Goal: Task Accomplishment & Management: Manage account settings

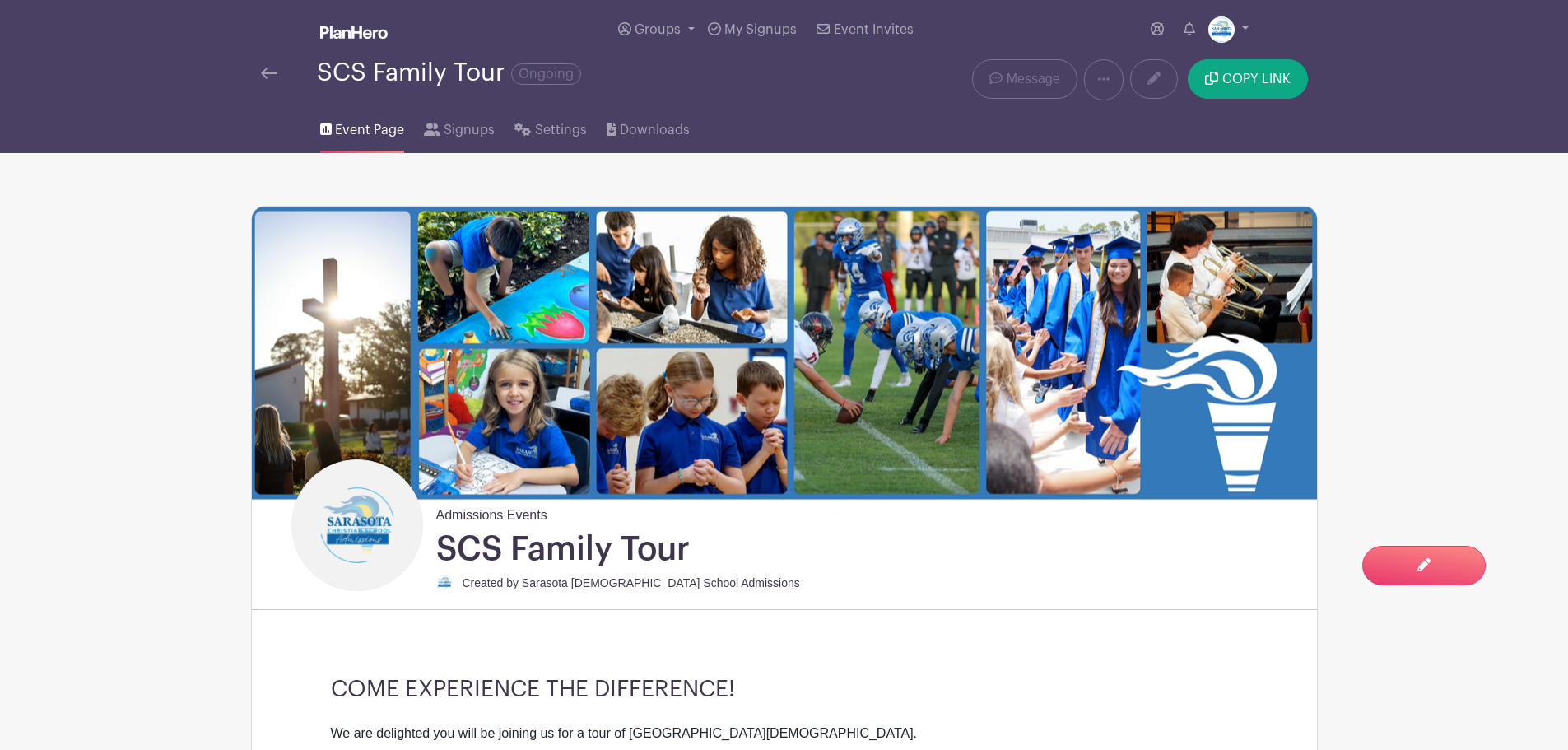
click at [263, 61] on div "SCS Family Tour Ongoing" at bounding box center [562, 72] width 603 height 27
click at [268, 72] on img at bounding box center [269, 73] width 17 height 11
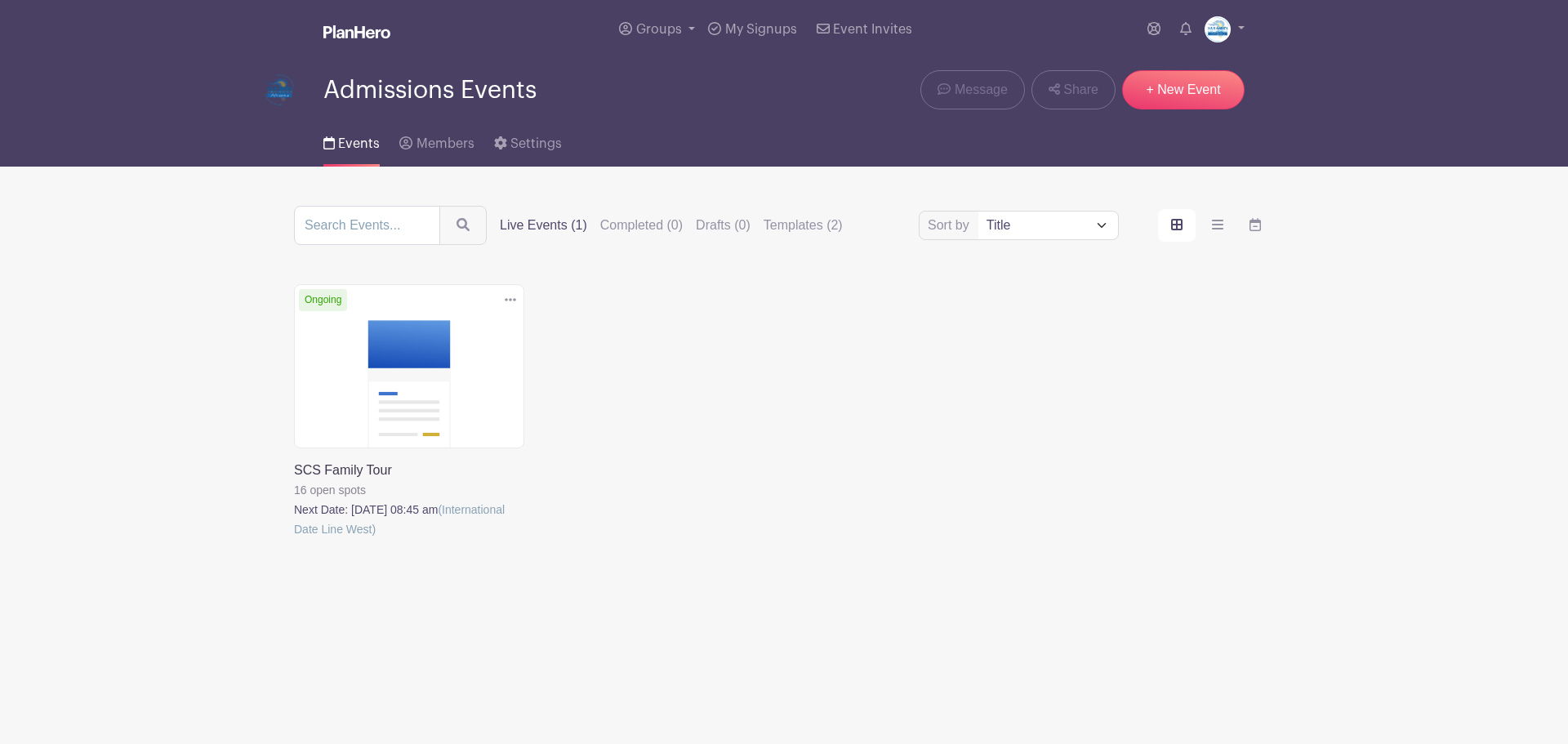
click at [294, 539] on link at bounding box center [294, 539] width 0 height 0
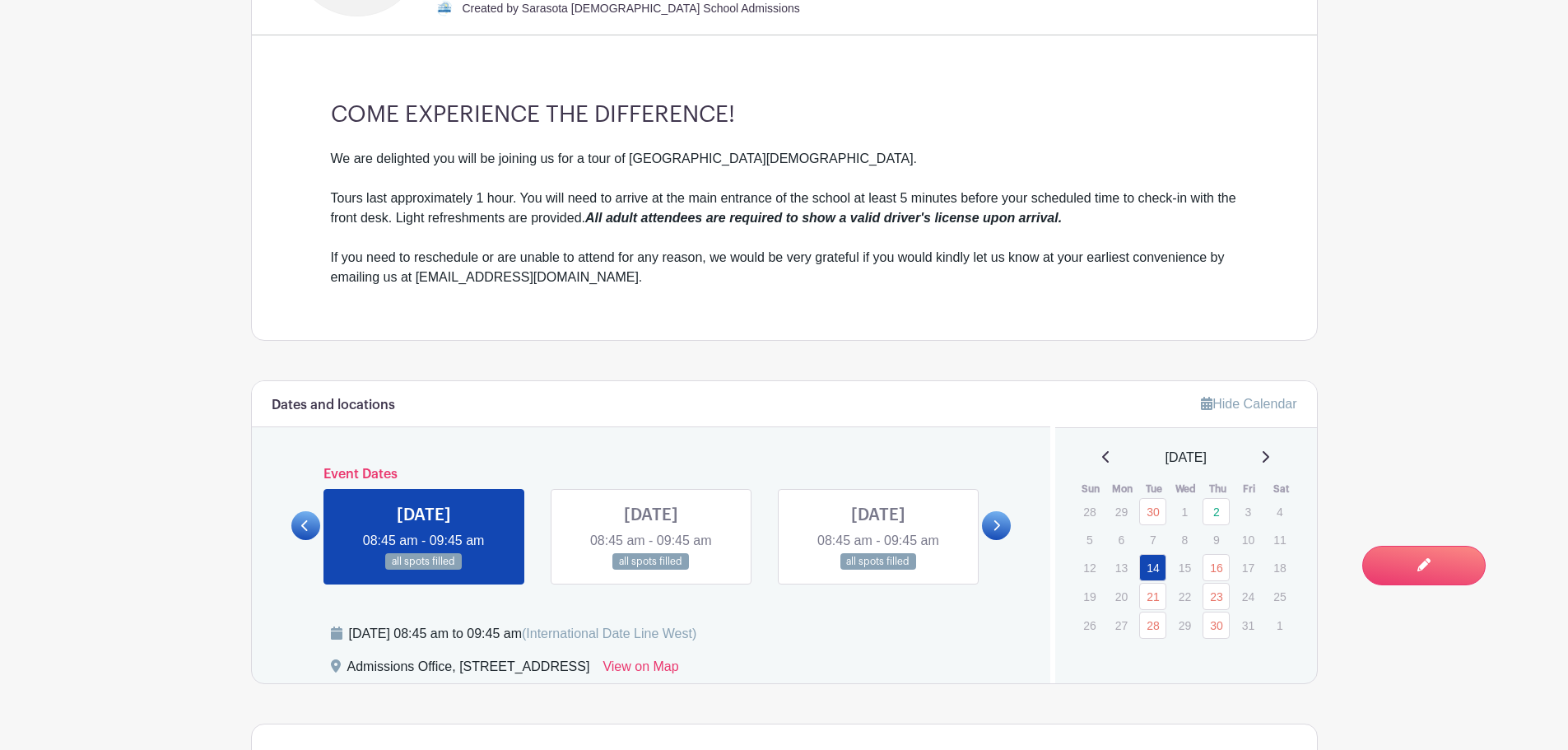
scroll to position [577, 0]
click at [1188, 591] on p "22" at bounding box center [1185, 594] width 27 height 26
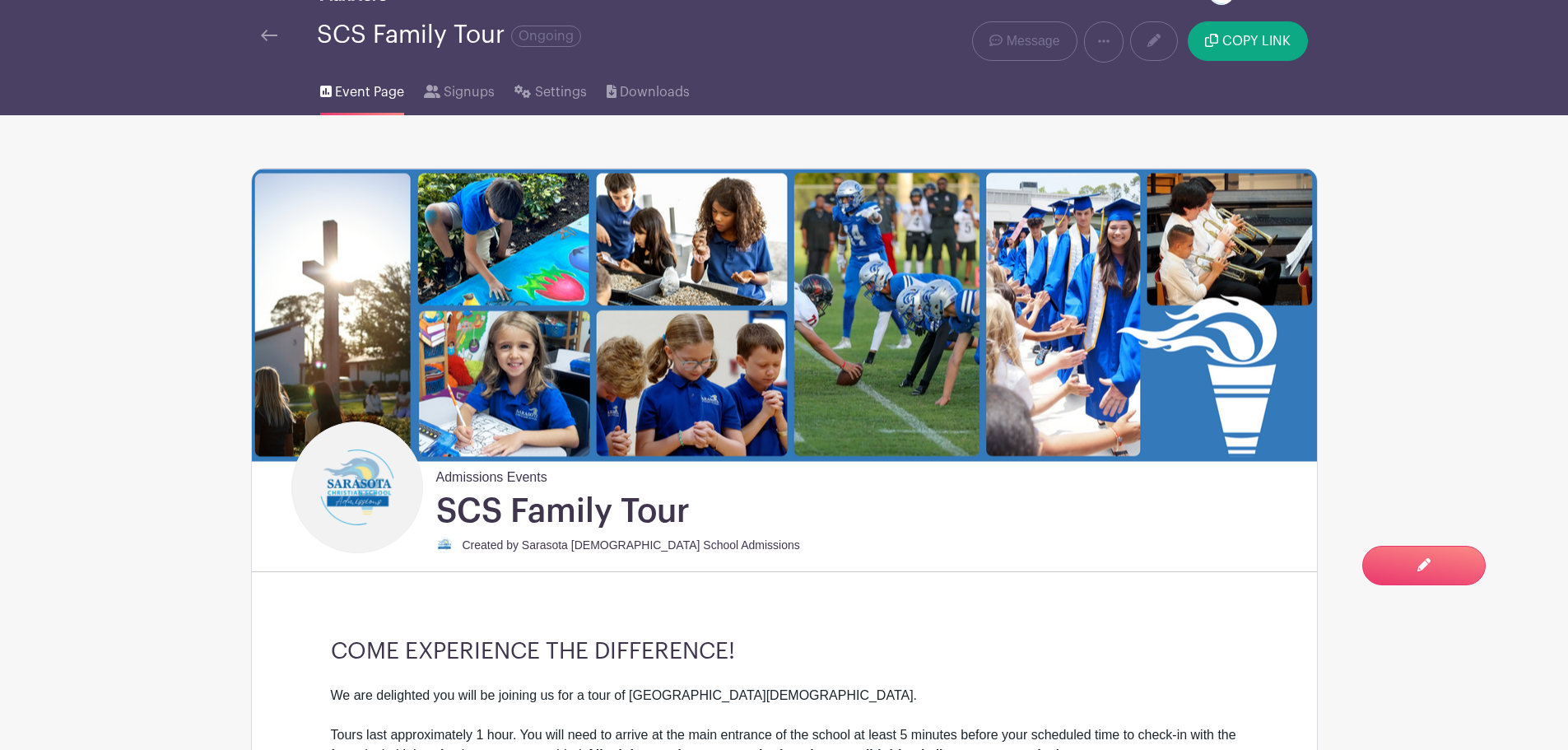
scroll to position [0, 0]
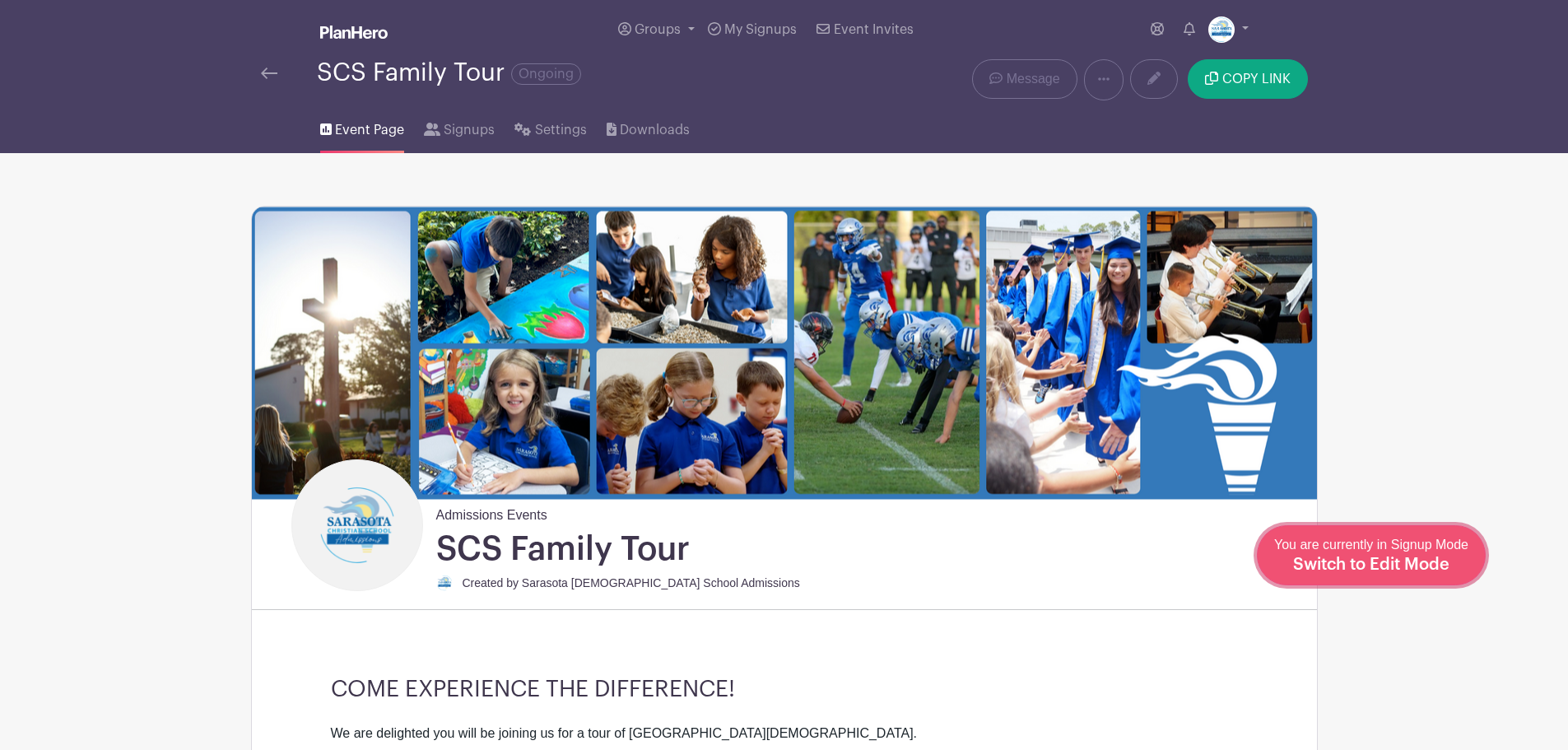
click at [1446, 564] on span "Switch to Edit Mode" at bounding box center [1372, 564] width 157 height 17
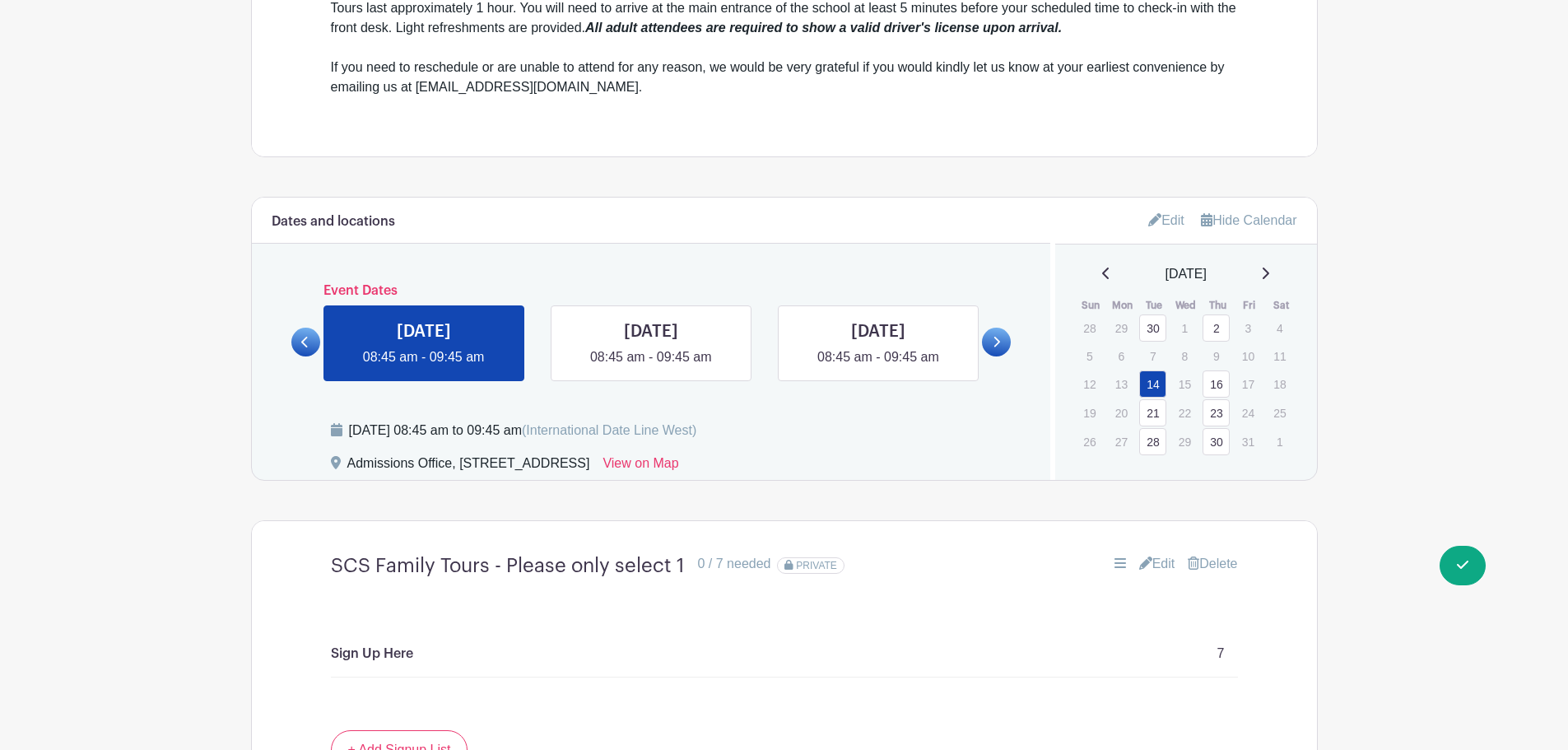
scroll to position [823, 0]
click at [1163, 223] on link "Edit" at bounding box center [1167, 222] width 36 height 27
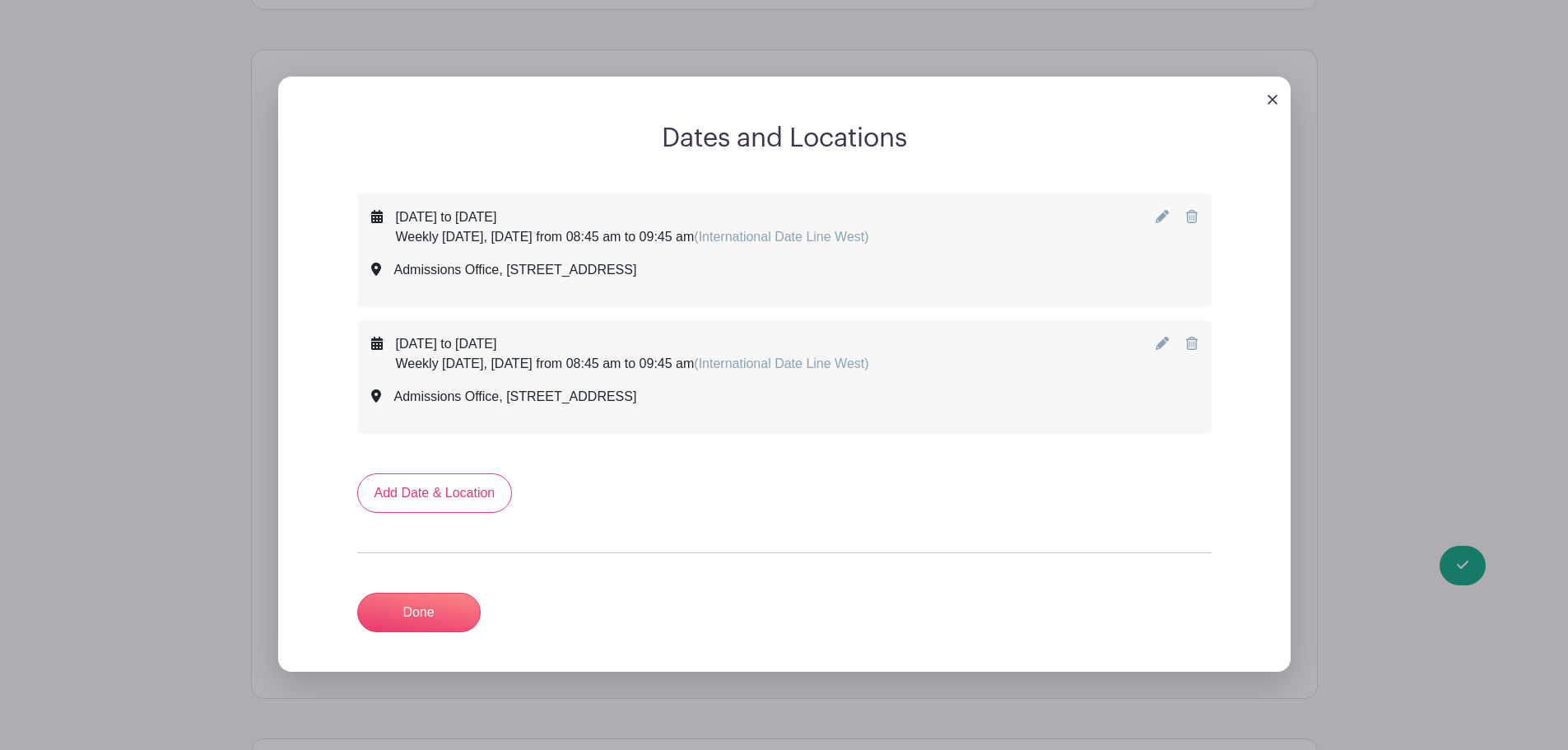
scroll to position [988, 0]
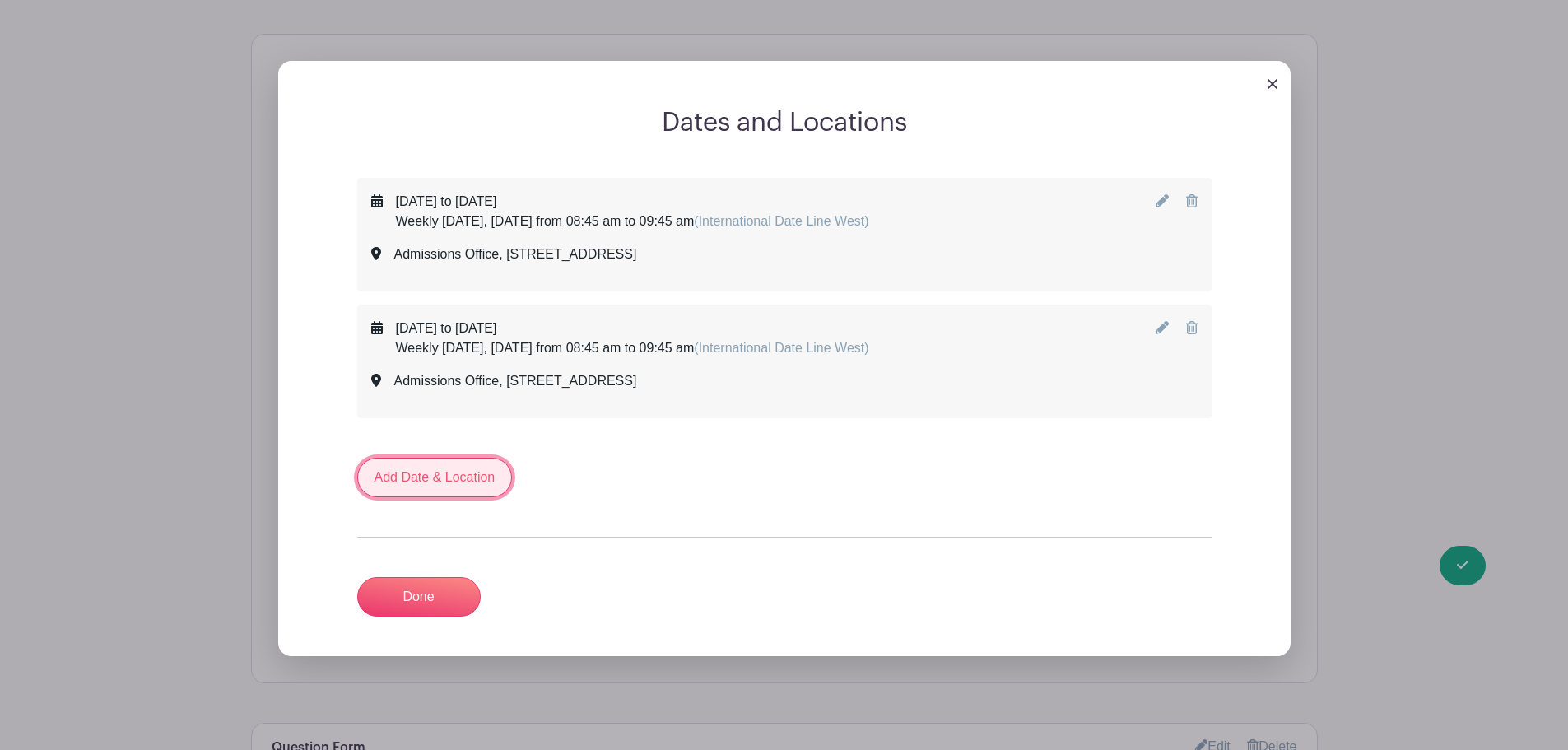
click at [438, 472] on link "Add Date & Location" at bounding box center [435, 477] width 156 height 40
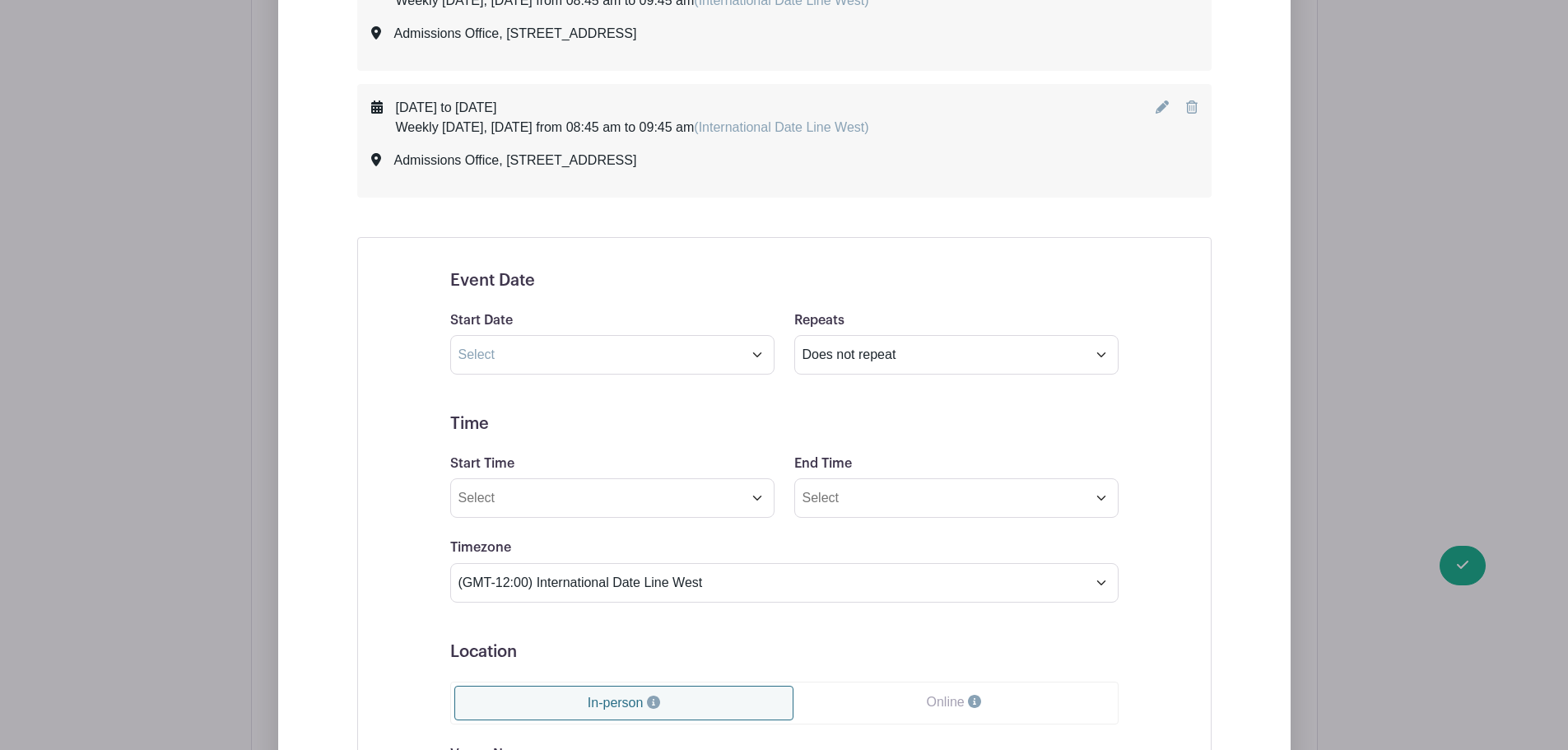
scroll to position [1235, 0]
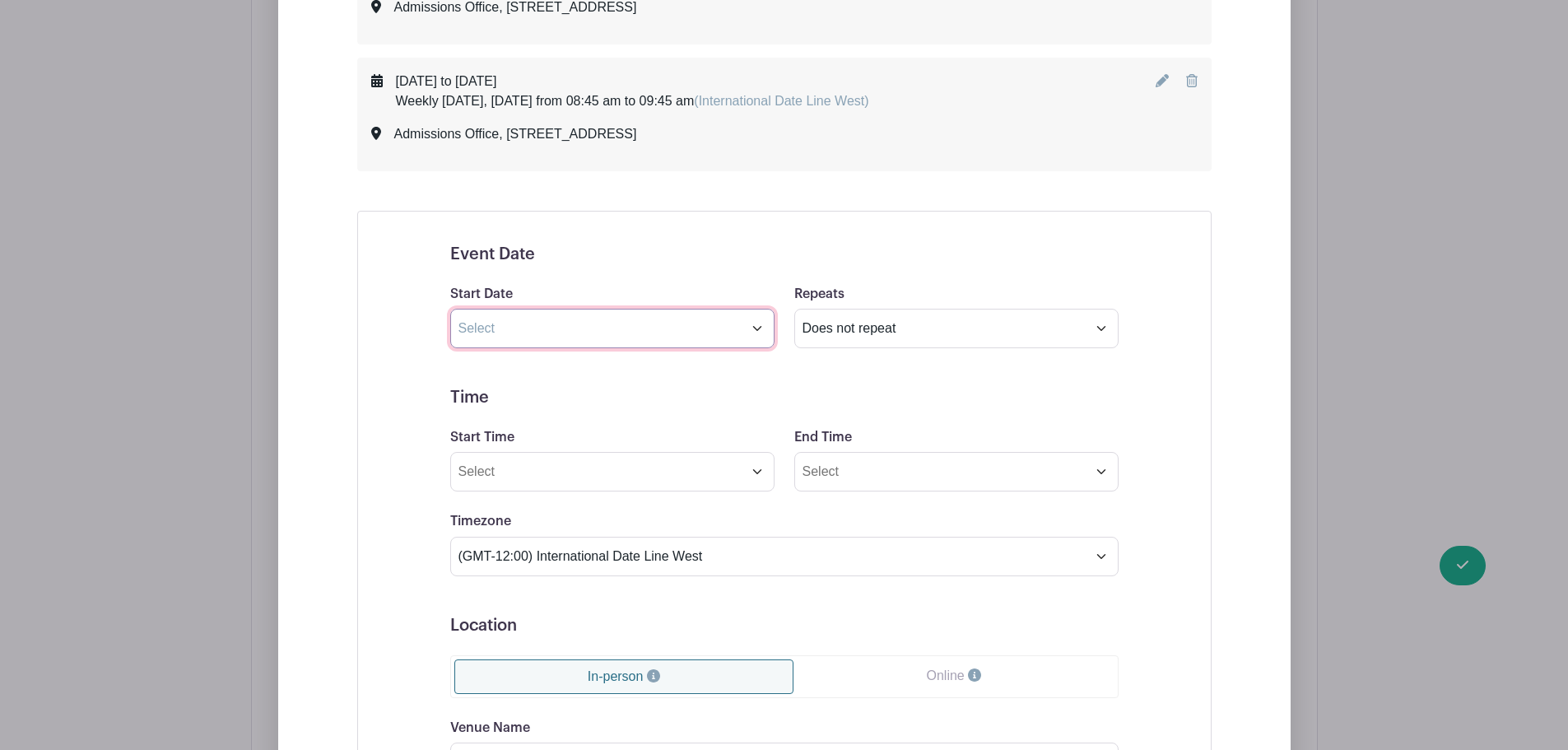
click at [540, 320] on input "text" at bounding box center [613, 328] width 324 height 40
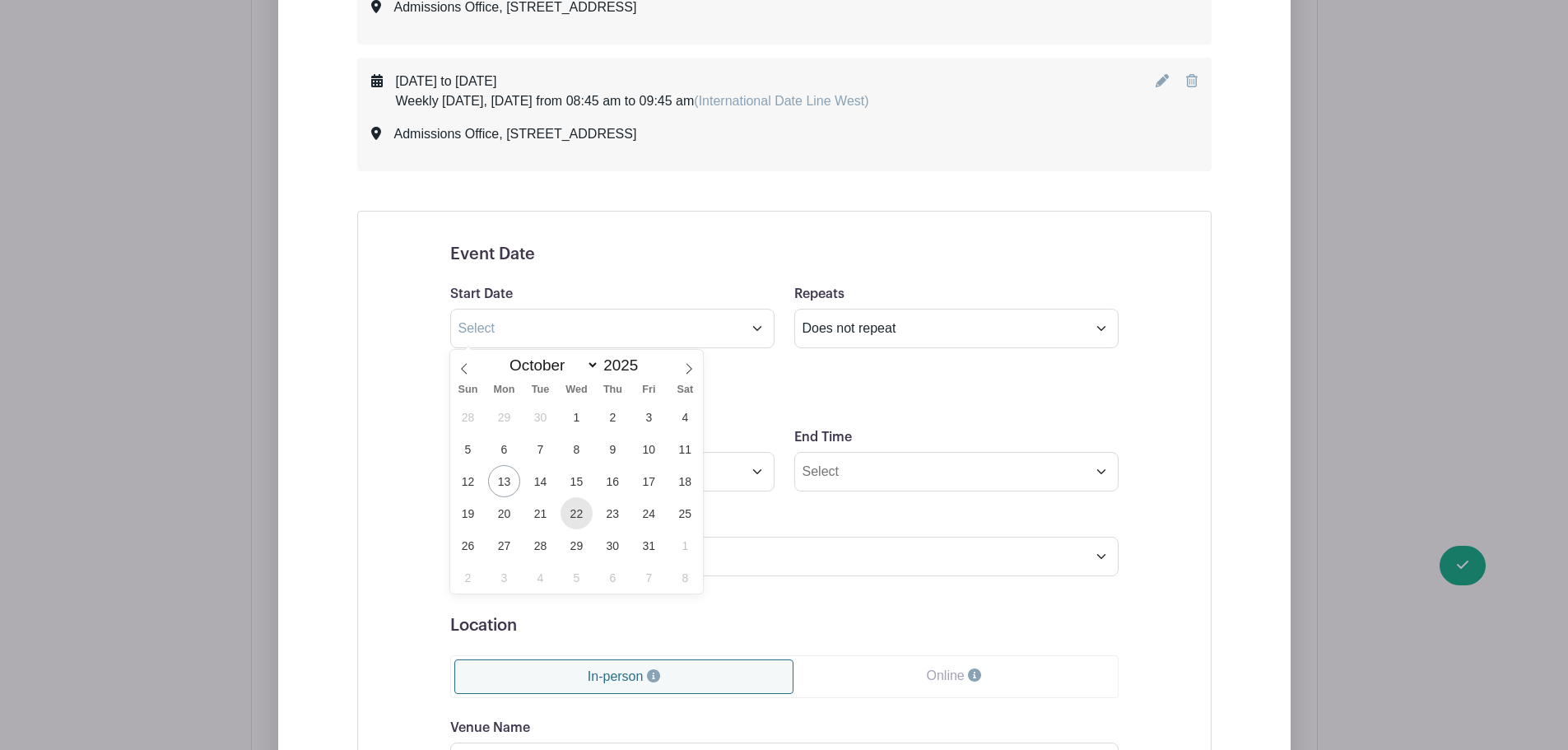
click at [572, 511] on span "22" at bounding box center [577, 513] width 32 height 32
type input "[DATE]"
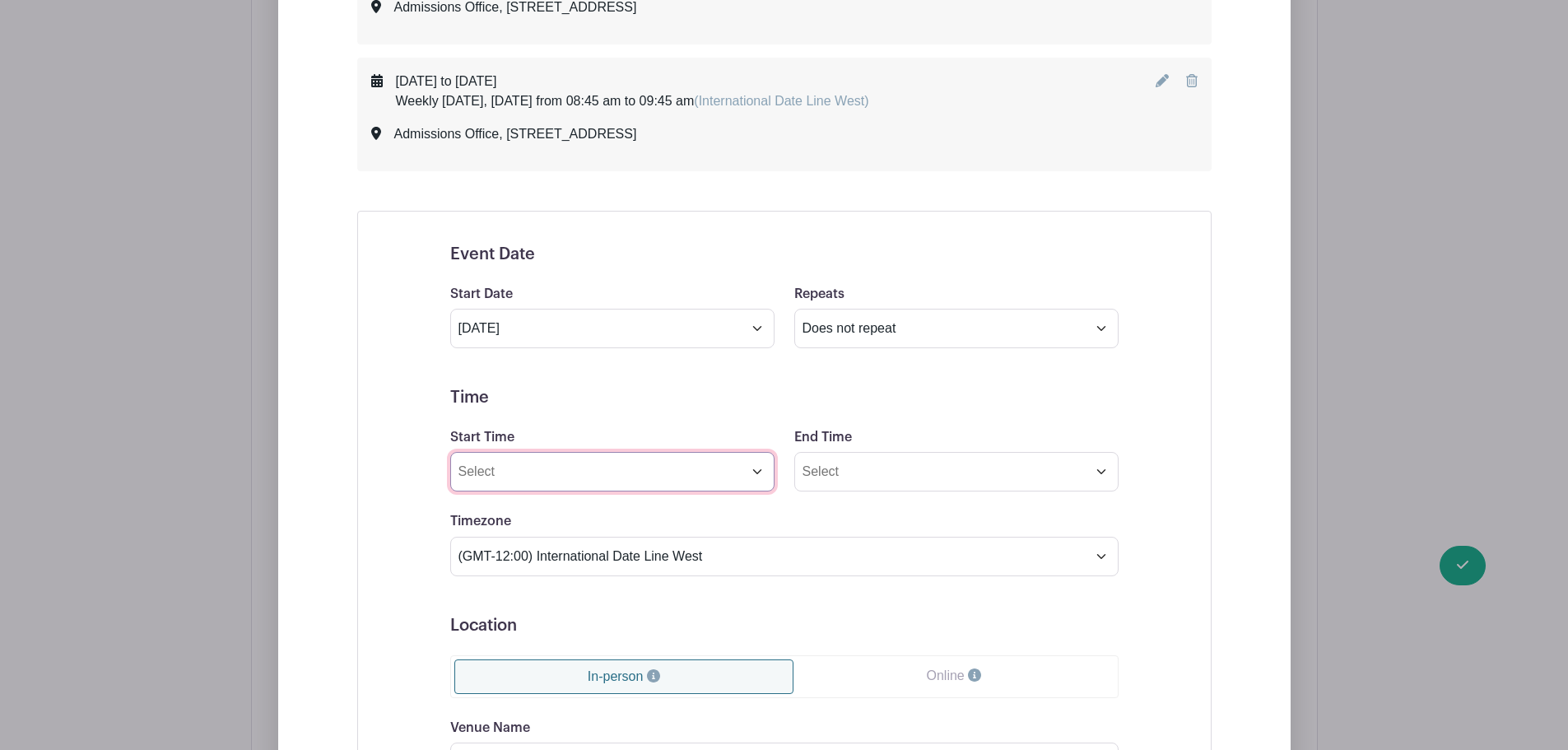
click at [560, 467] on input "Start Time" at bounding box center [613, 471] width 324 height 40
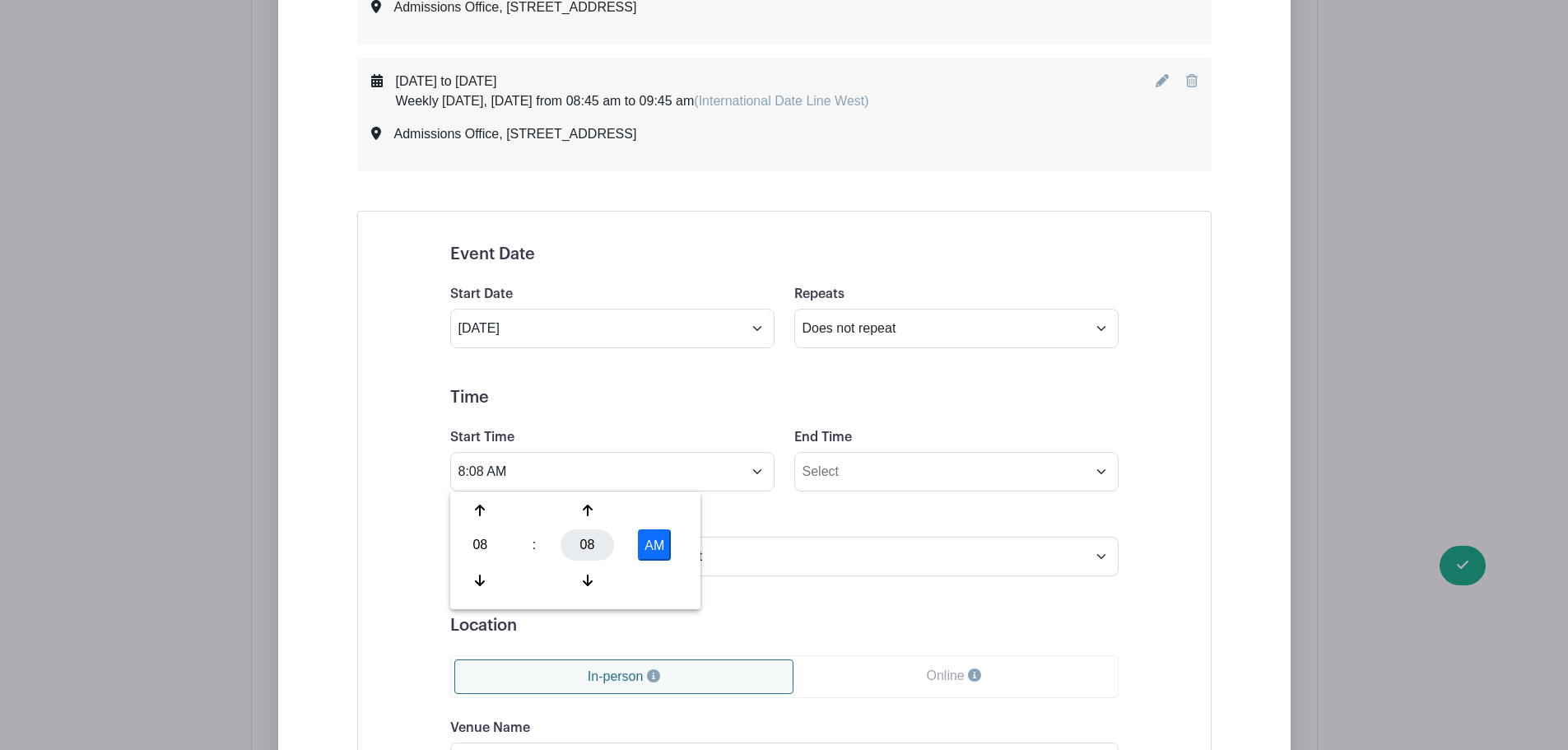
click at [590, 545] on div "08" at bounding box center [587, 545] width 54 height 32
click at [550, 586] on div "45" at bounding box center [541, 580] width 55 height 32
type input "8:45 AM"
click at [874, 464] on input "End Time" at bounding box center [956, 471] width 324 height 40
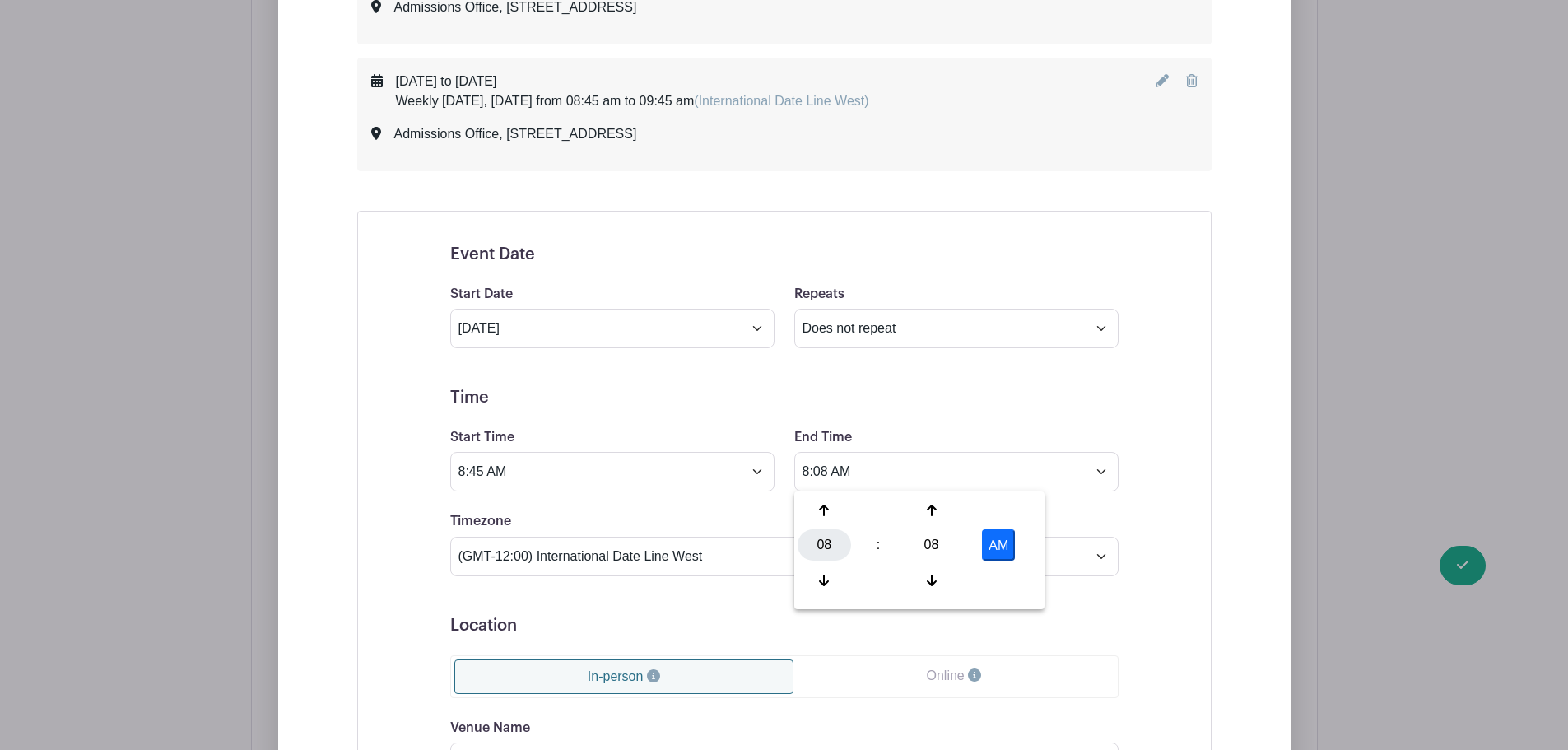
click at [823, 548] on div "08" at bounding box center [824, 545] width 54 height 32
click at [878, 582] on div "09" at bounding box center [886, 580] width 55 height 32
click at [925, 544] on div "08" at bounding box center [931, 545] width 54 height 32
click at [880, 579] on div "45" at bounding box center [886, 580] width 55 height 32
type input "9:45 AM"
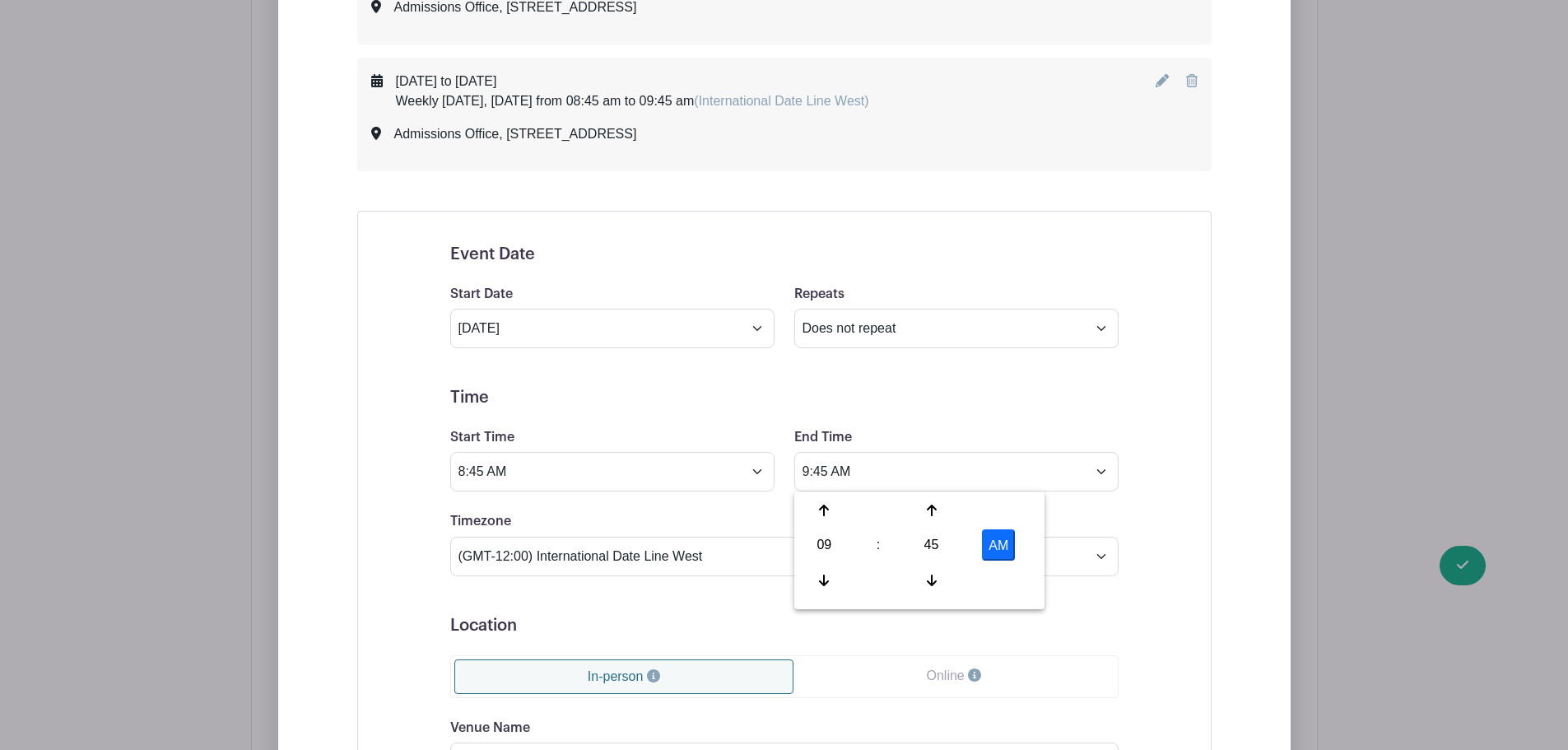
click at [359, 603] on div "Event Date Start Date [DATE] Repeats Does not repeat Daily Weekly Monthly on da…" at bounding box center [784, 637] width 855 height 854
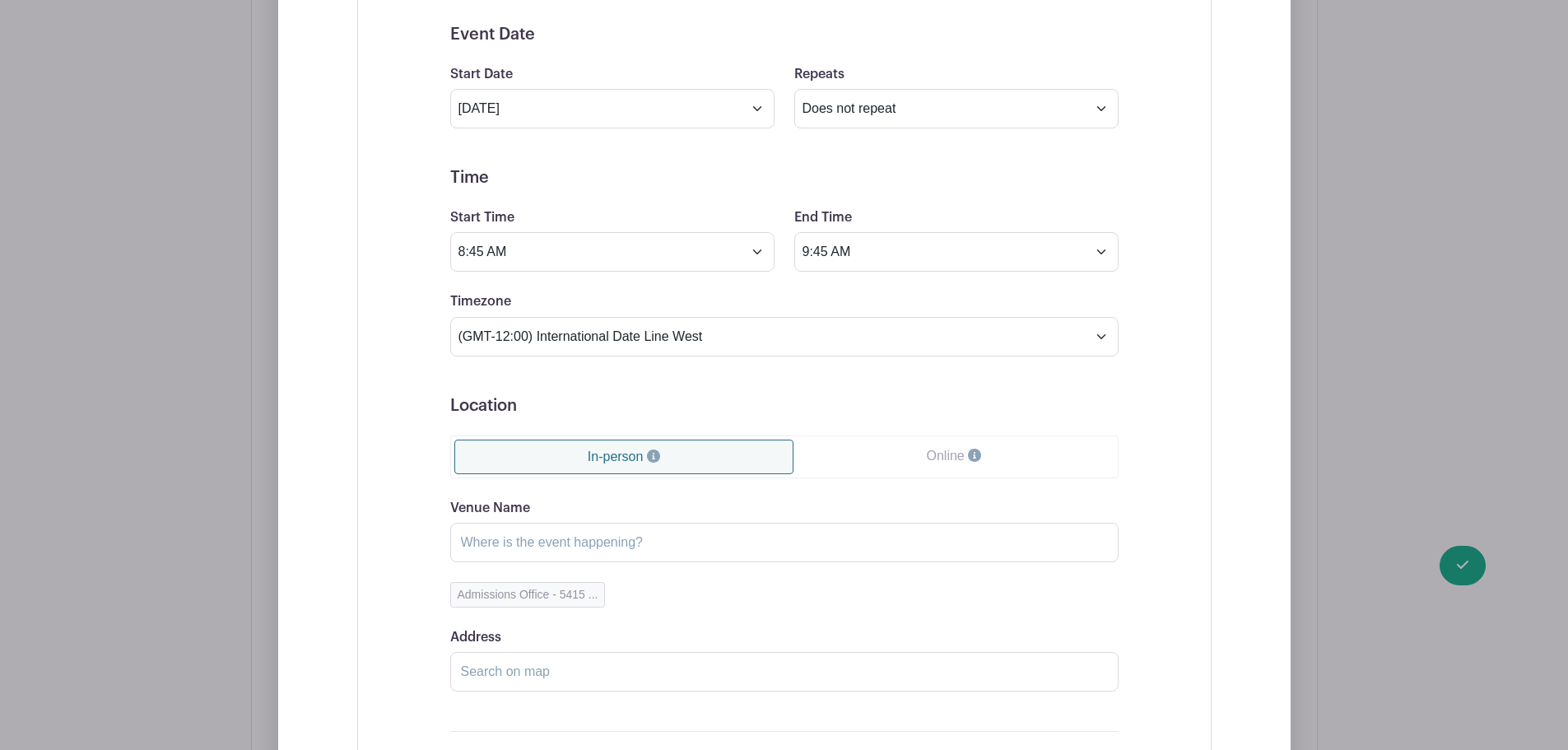
scroll to position [1482, 0]
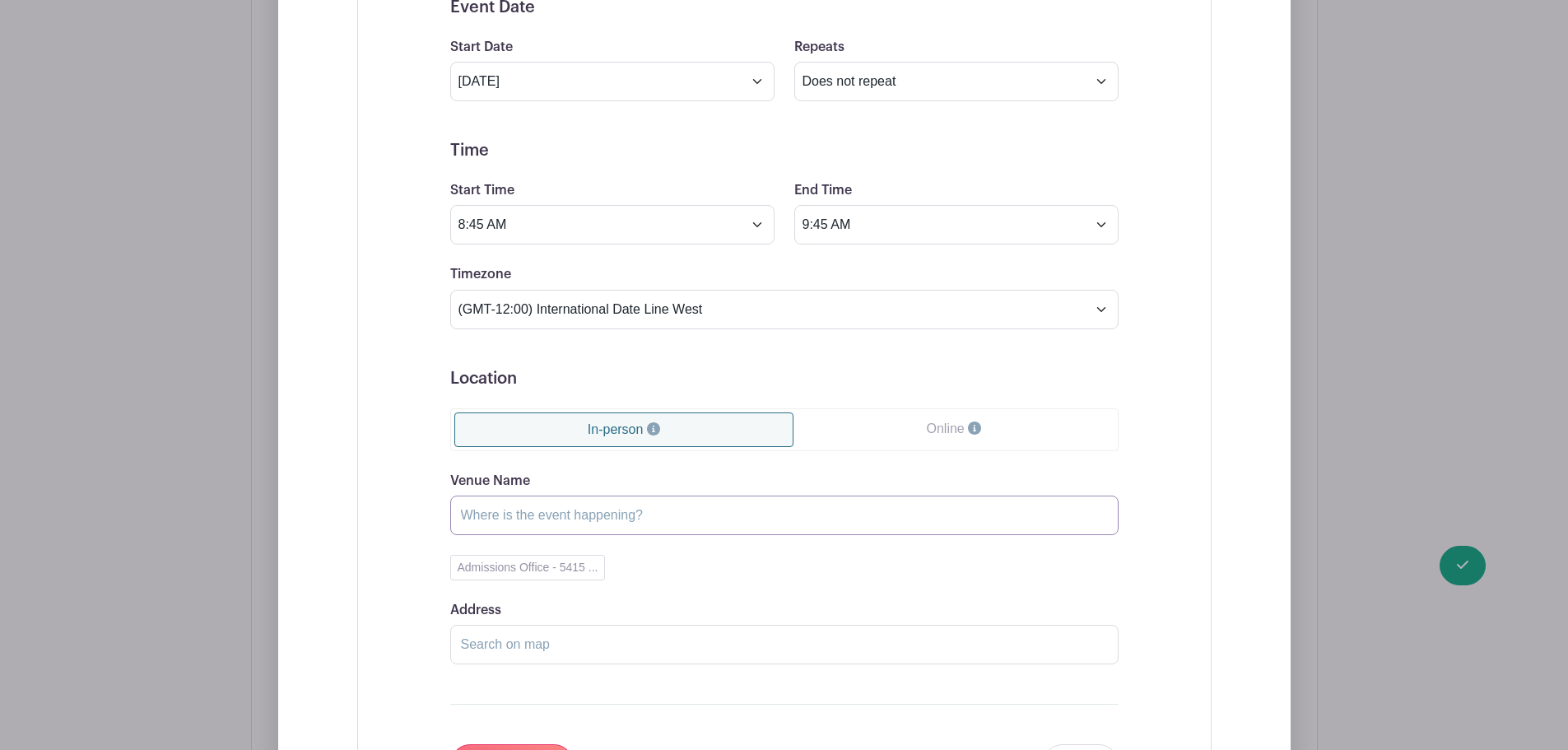
click at [629, 520] on input "Venue Name" at bounding box center [784, 515] width 668 height 40
click at [471, 564] on button "Admissions Office - 5415 ..." at bounding box center [528, 567] width 156 height 26
type input "Admissions Office"
type input "[STREET_ADDRESS]"
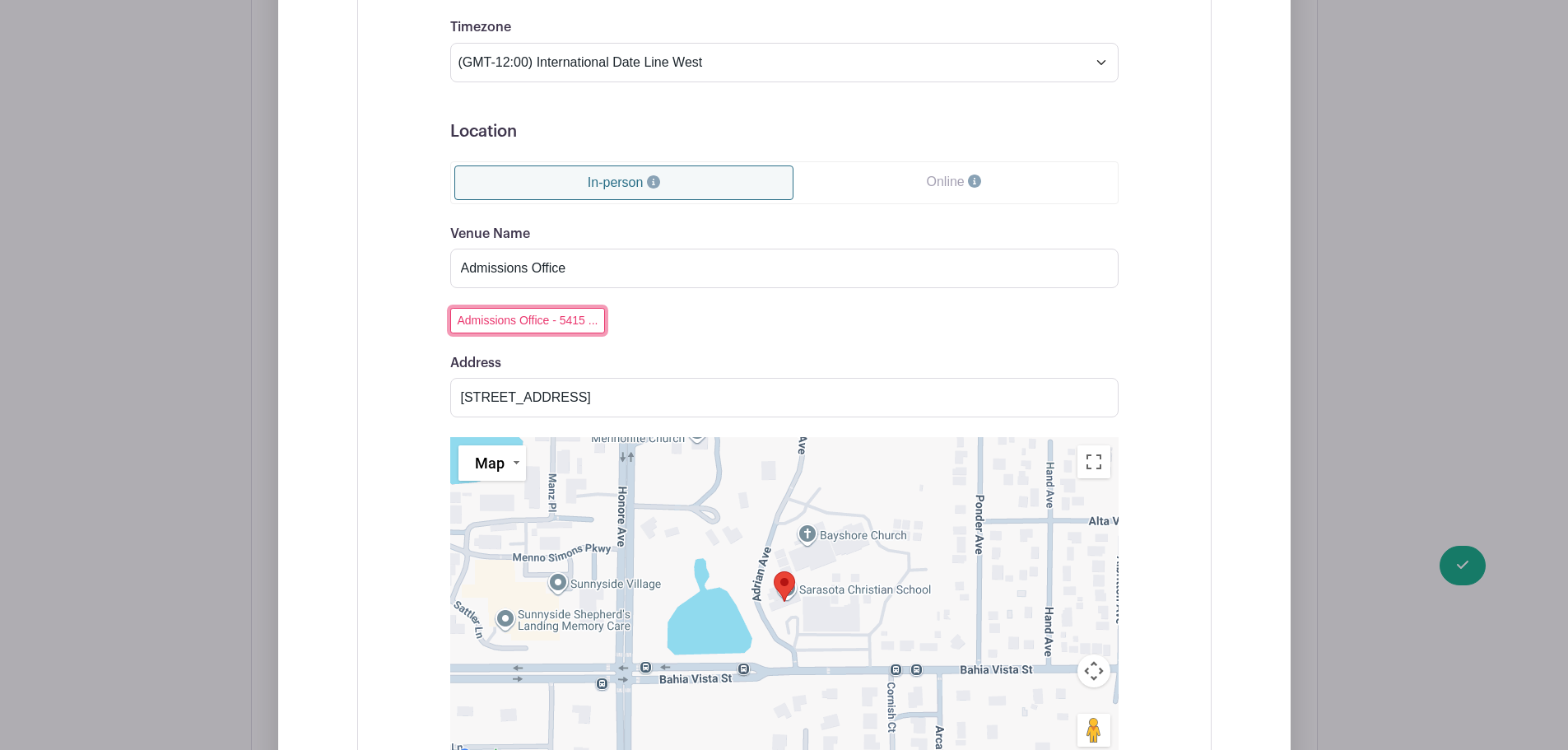
scroll to position [2305, 0]
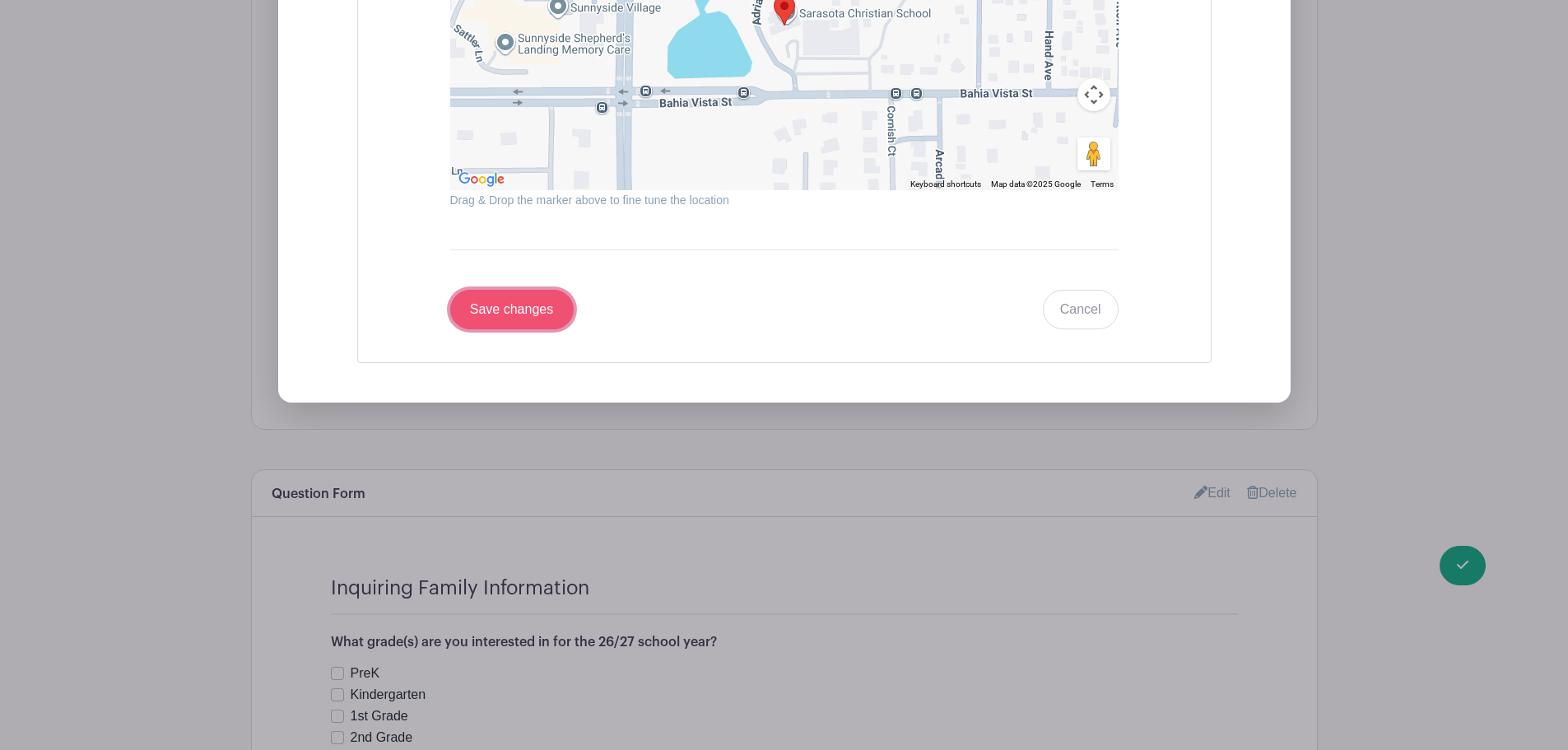
click at [527, 309] on input "Save changes" at bounding box center [512, 309] width 123 height 40
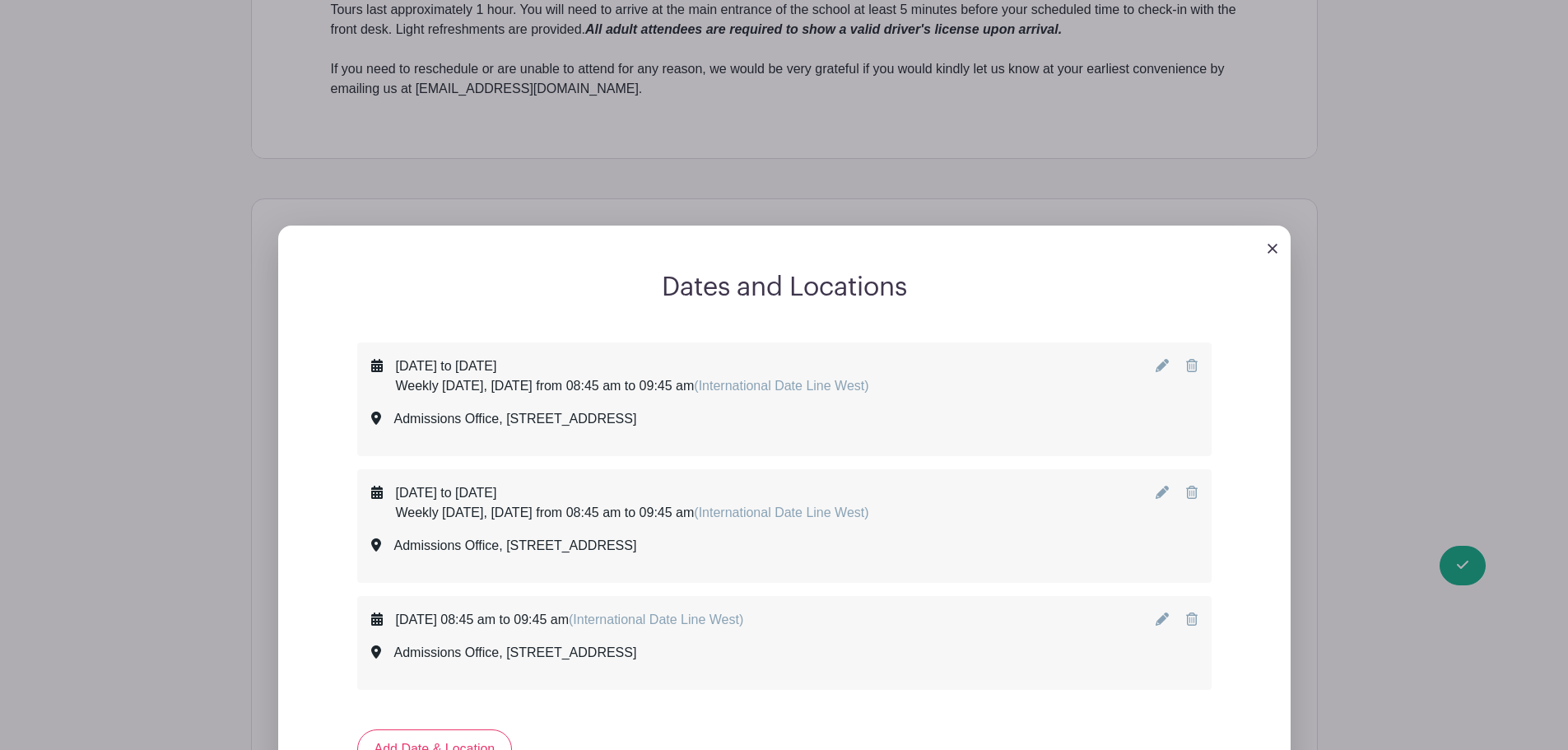
scroll to position [1152, 0]
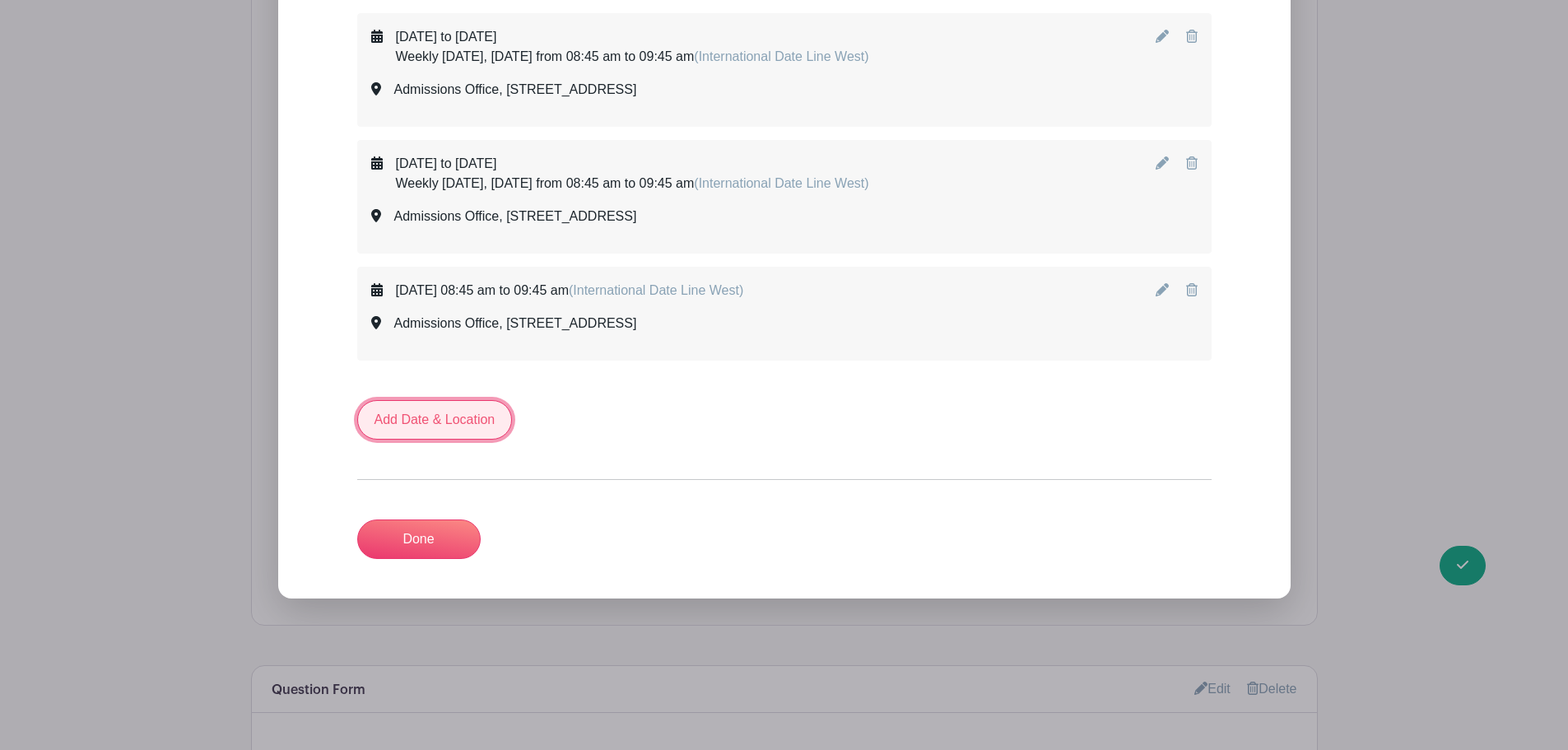
click at [435, 418] on link "Add Date & Location" at bounding box center [435, 419] width 156 height 40
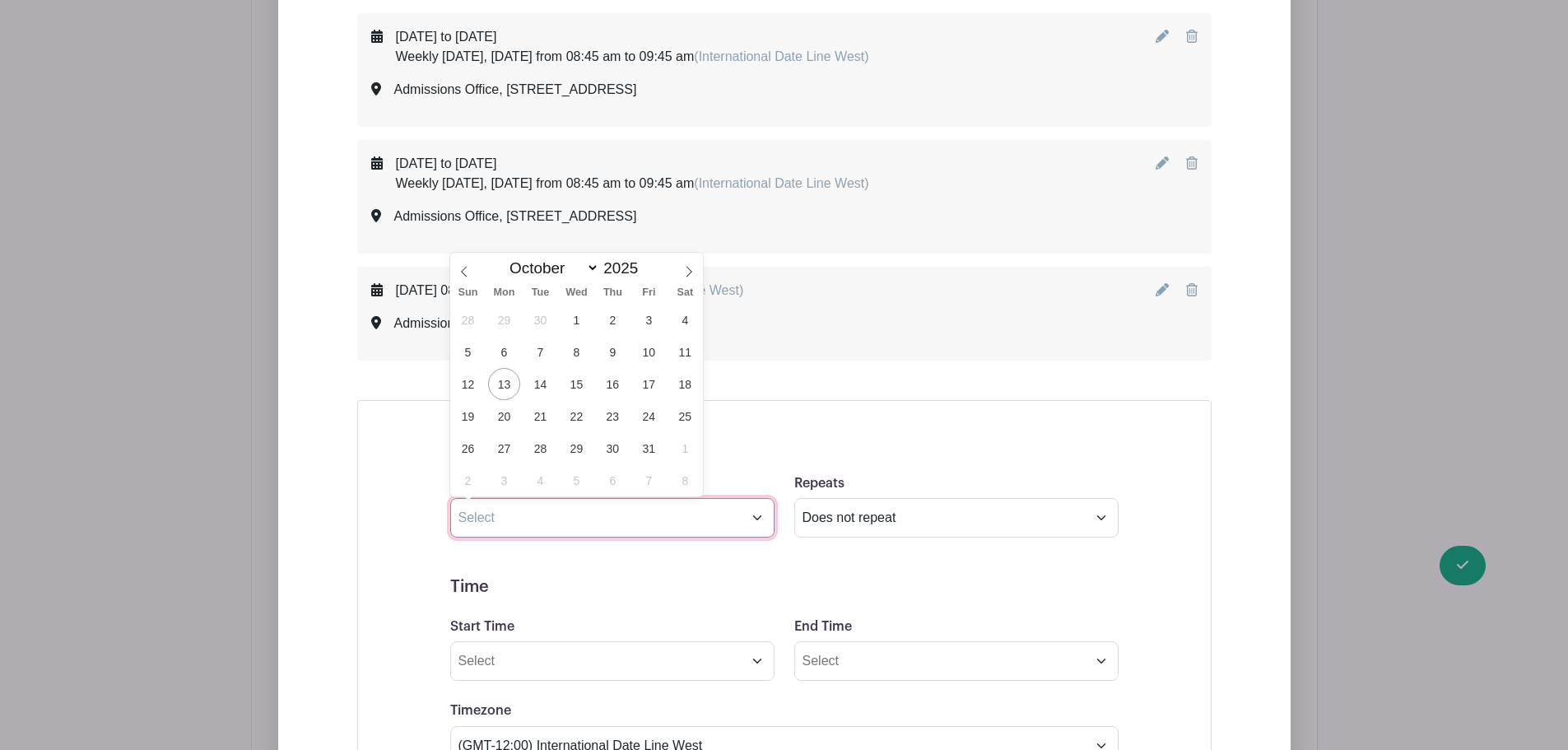
click at [534, 516] on input "text" at bounding box center [613, 518] width 324 height 40
click at [575, 445] on span "29" at bounding box center [577, 448] width 32 height 32
type input "[DATE]"
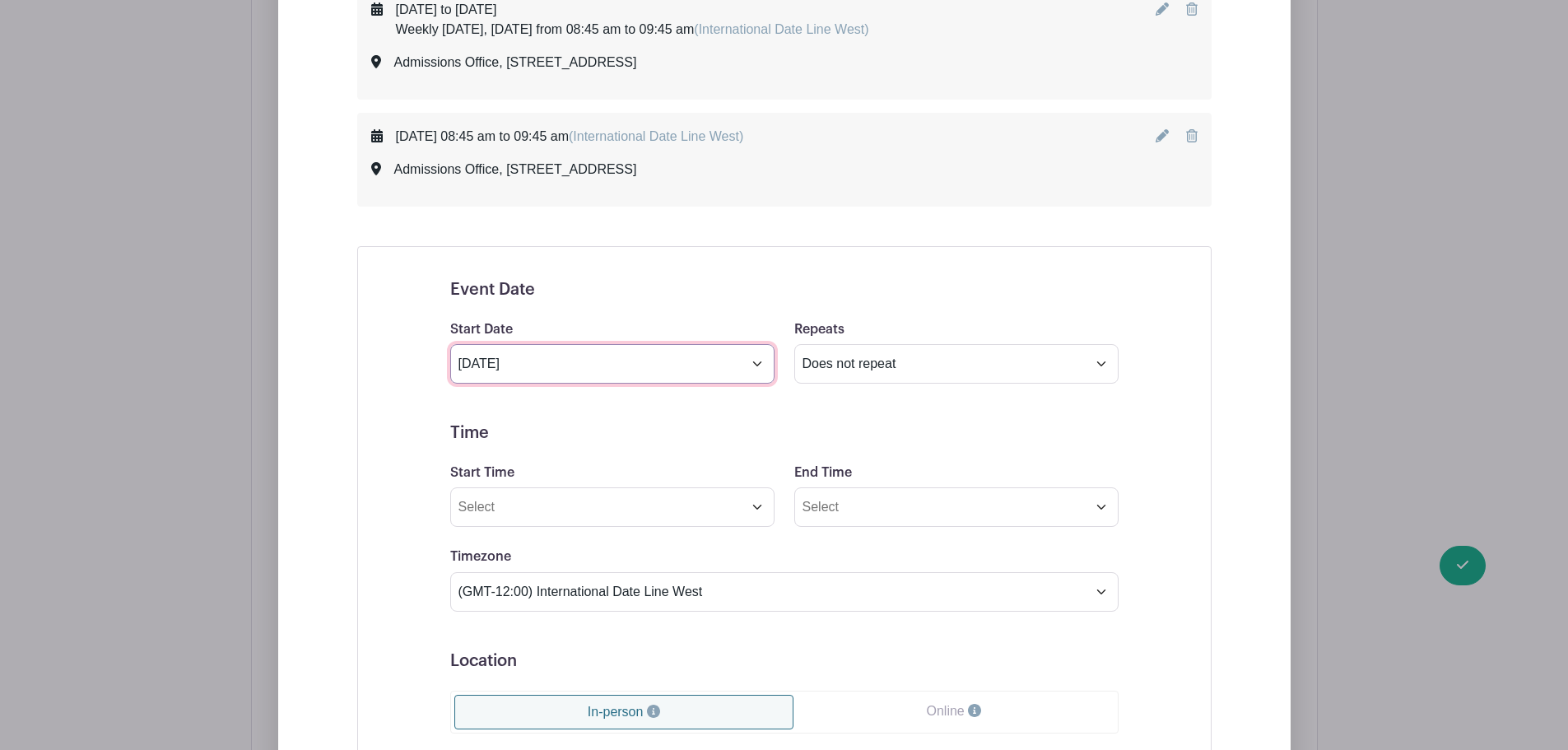
scroll to position [1317, 0]
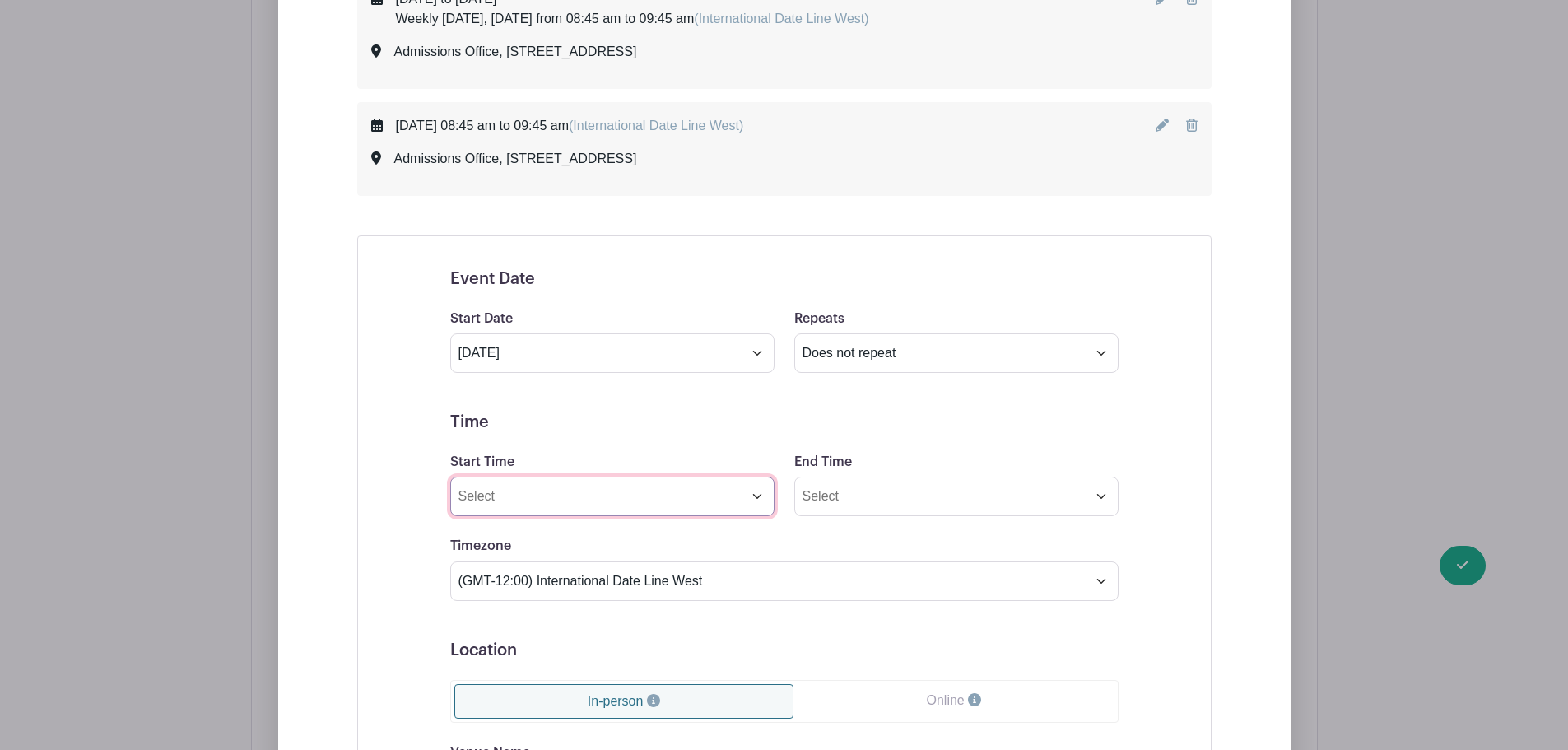
click at [529, 487] on input "Start Time" at bounding box center [613, 496] width 324 height 40
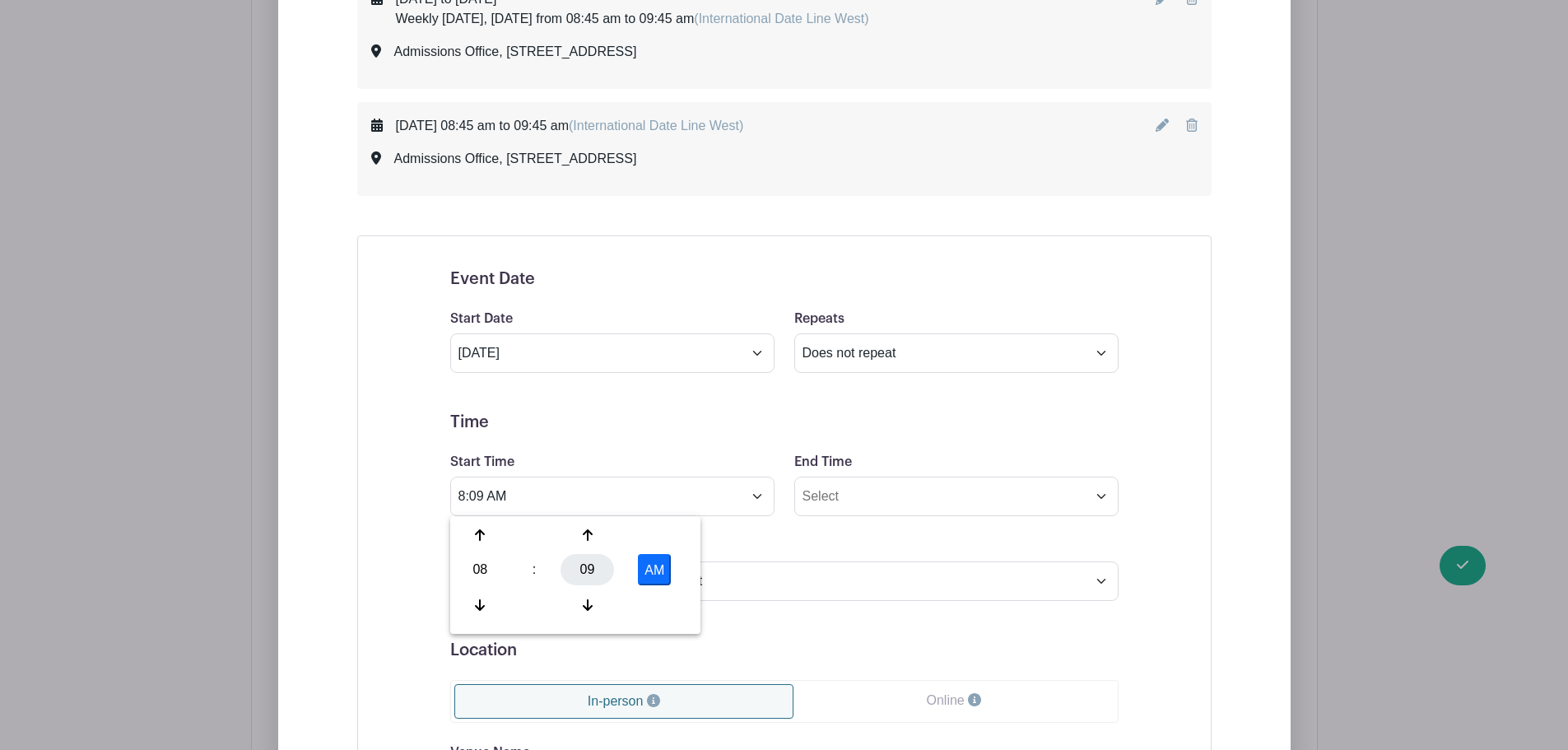
click at [587, 562] on div "09" at bounding box center [587, 570] width 54 height 32
click at [552, 605] on div "45" at bounding box center [541, 606] width 55 height 32
type input "8:45 AM"
click at [832, 485] on input "End Time" at bounding box center [956, 496] width 324 height 40
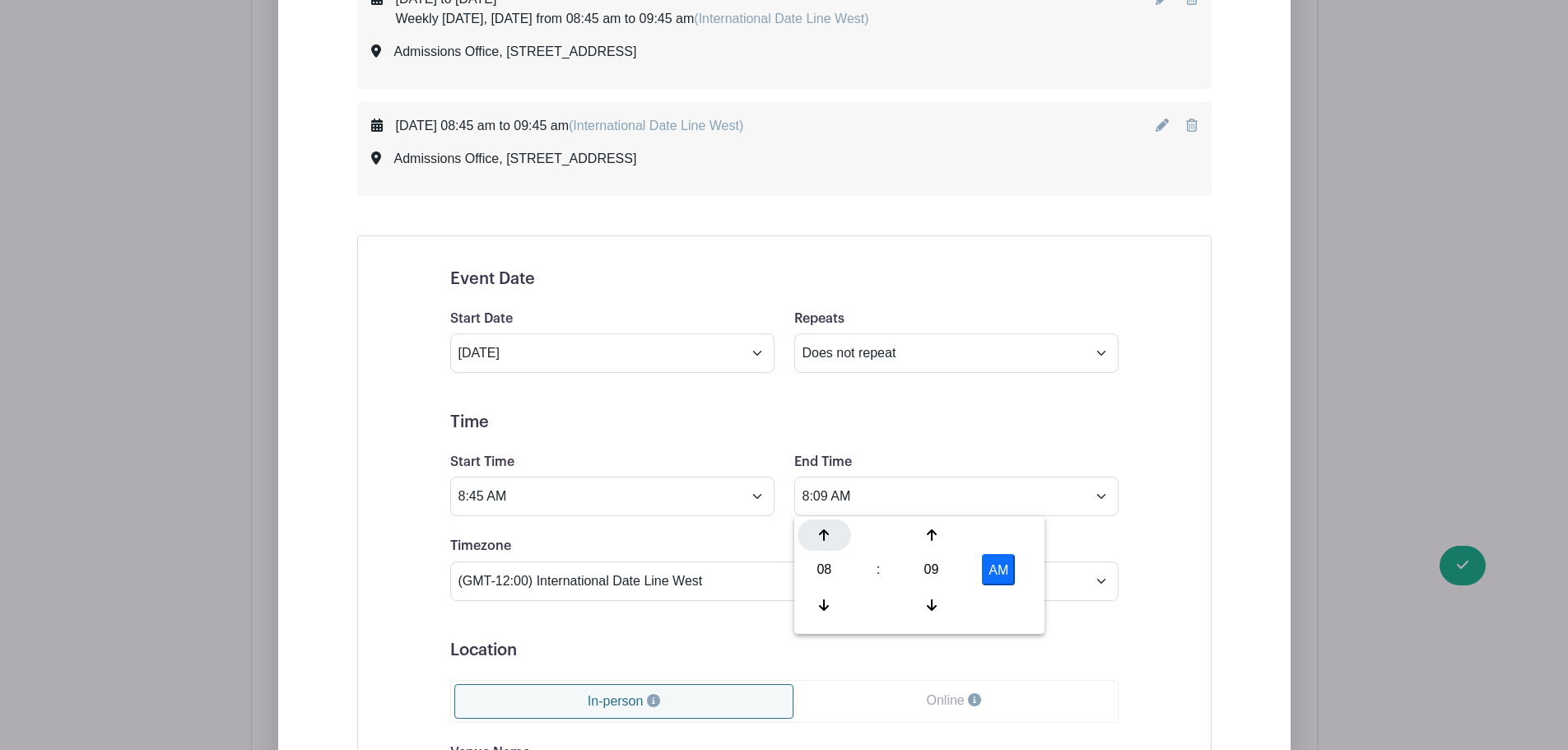
click at [828, 520] on div at bounding box center [824, 535] width 54 height 32
click at [923, 569] on div "09" at bounding box center [931, 570] width 54 height 32
click at [887, 604] on div "45" at bounding box center [886, 606] width 55 height 32
type input "9:45 AM"
click at [422, 590] on div "Event Date Start Date [DATE] Repeats Does not repeat Daily Weekly Monthly on da…" at bounding box center [784, 662] width 747 height 826
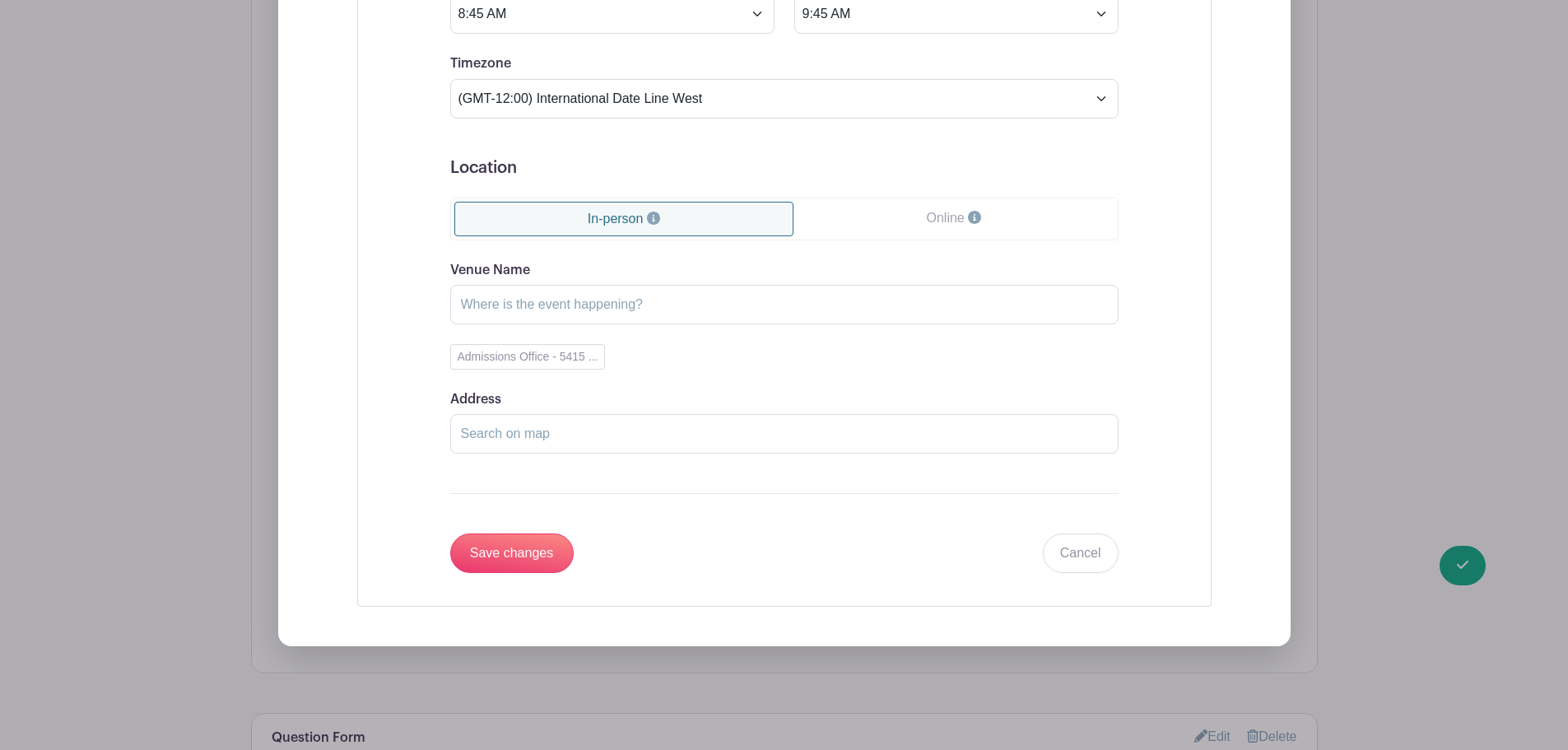
scroll to position [1811, 0]
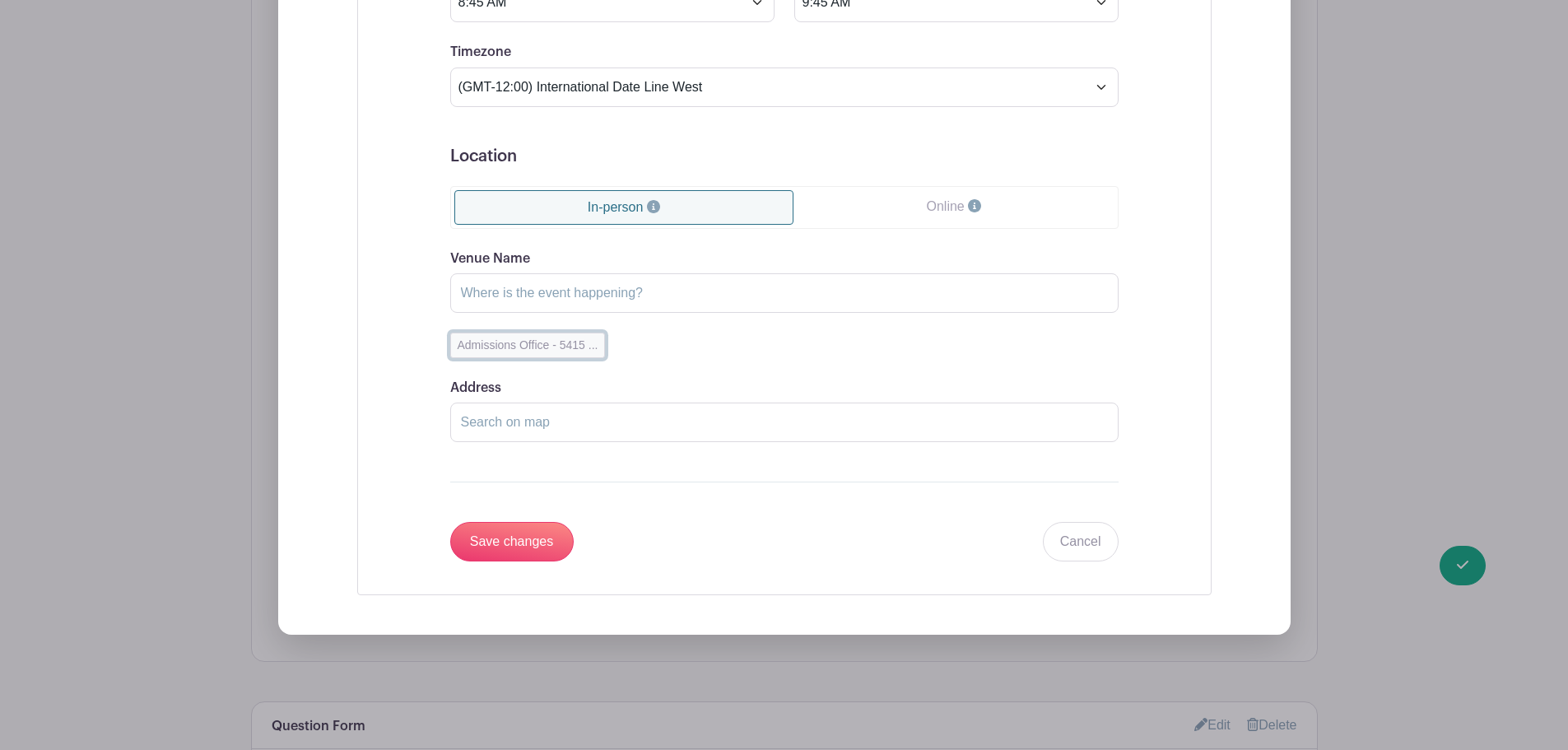
click at [535, 345] on button "Admissions Office - 5415 ..." at bounding box center [528, 345] width 156 height 26
type input "Admissions Office"
type input "[STREET_ADDRESS]"
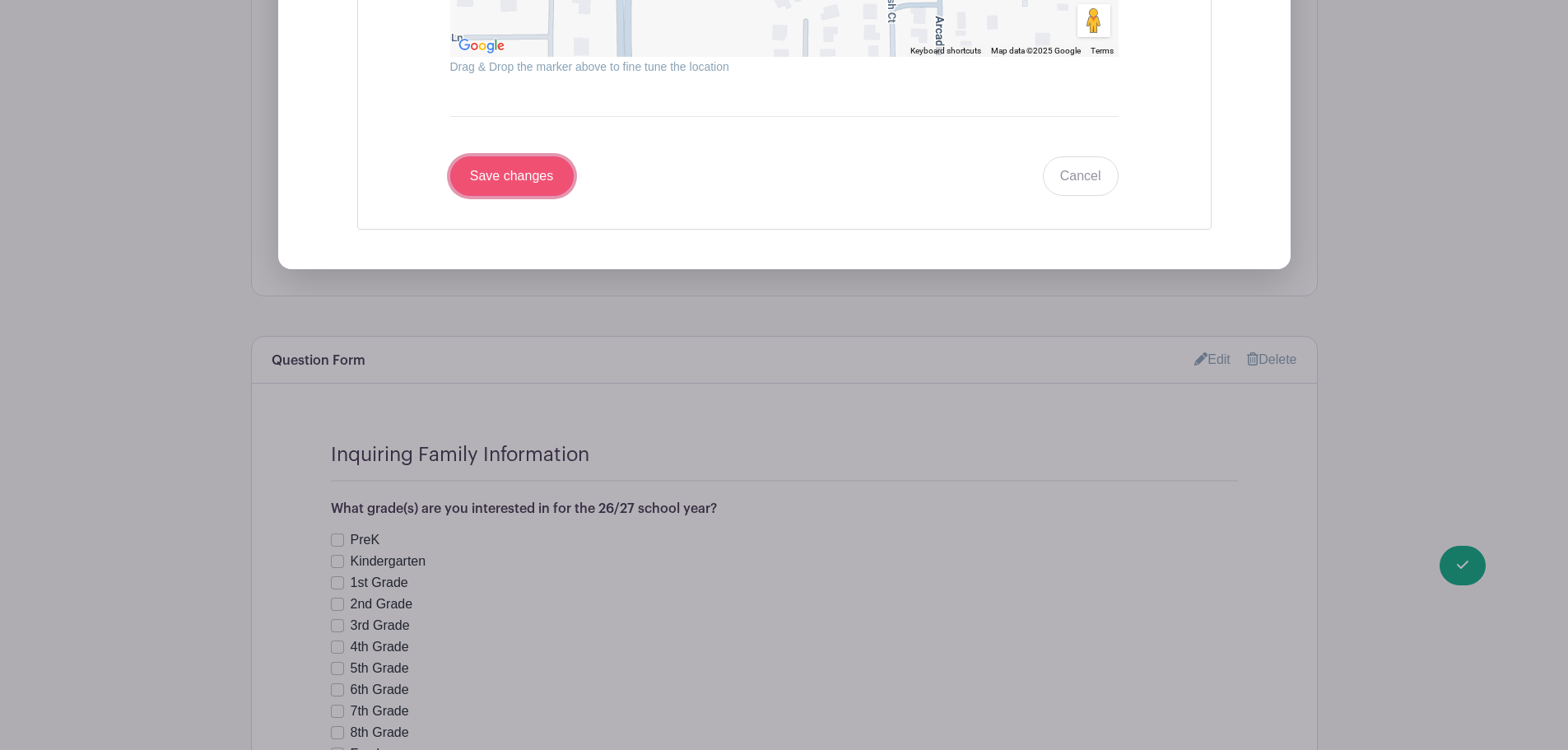
click at [526, 179] on input "Save changes" at bounding box center [512, 176] width 123 height 40
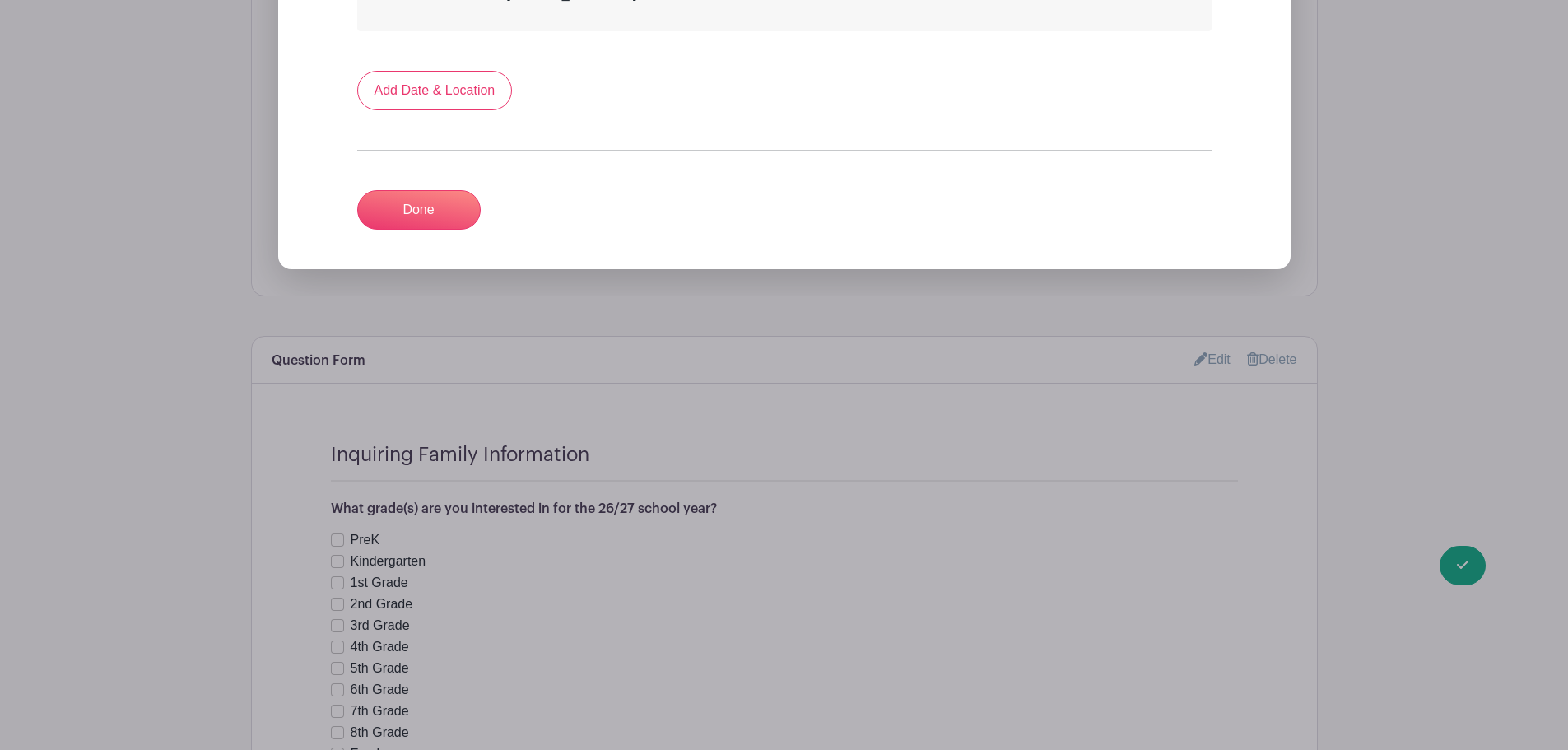
scroll to position [1177, 0]
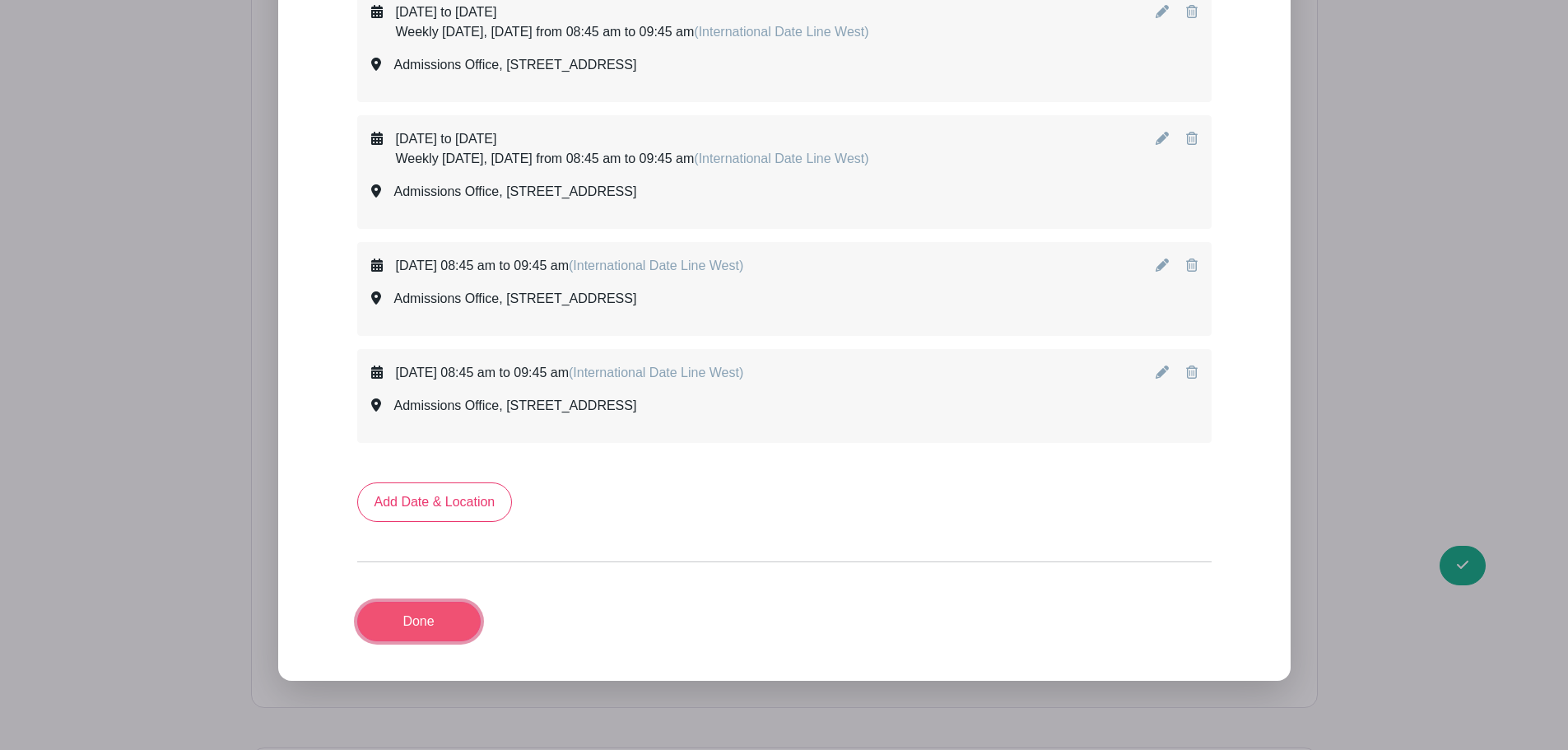
click at [441, 611] on link "Done" at bounding box center [419, 621] width 123 height 40
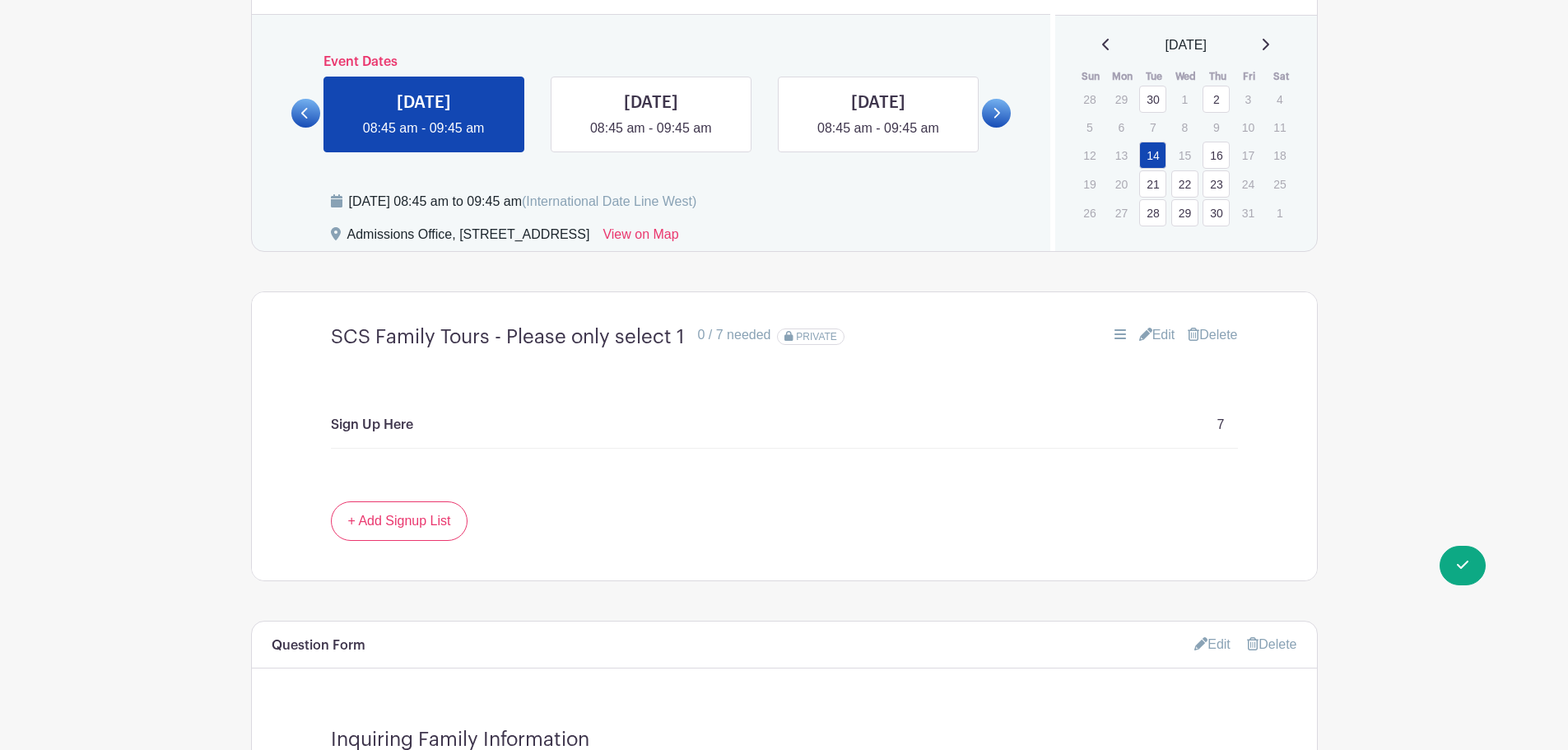
scroll to position [1009, 0]
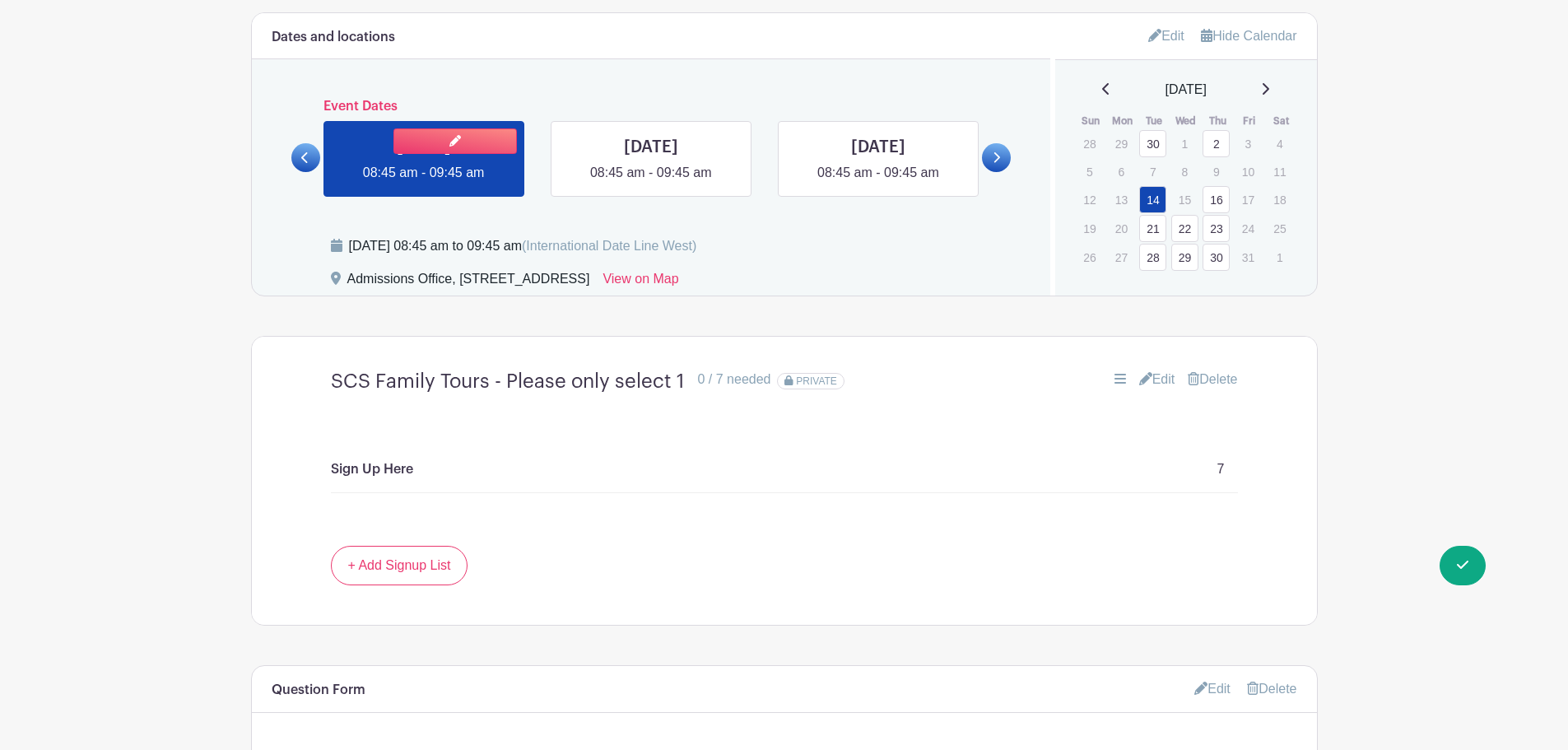
click at [424, 183] on link at bounding box center [424, 183] width 0 height 0
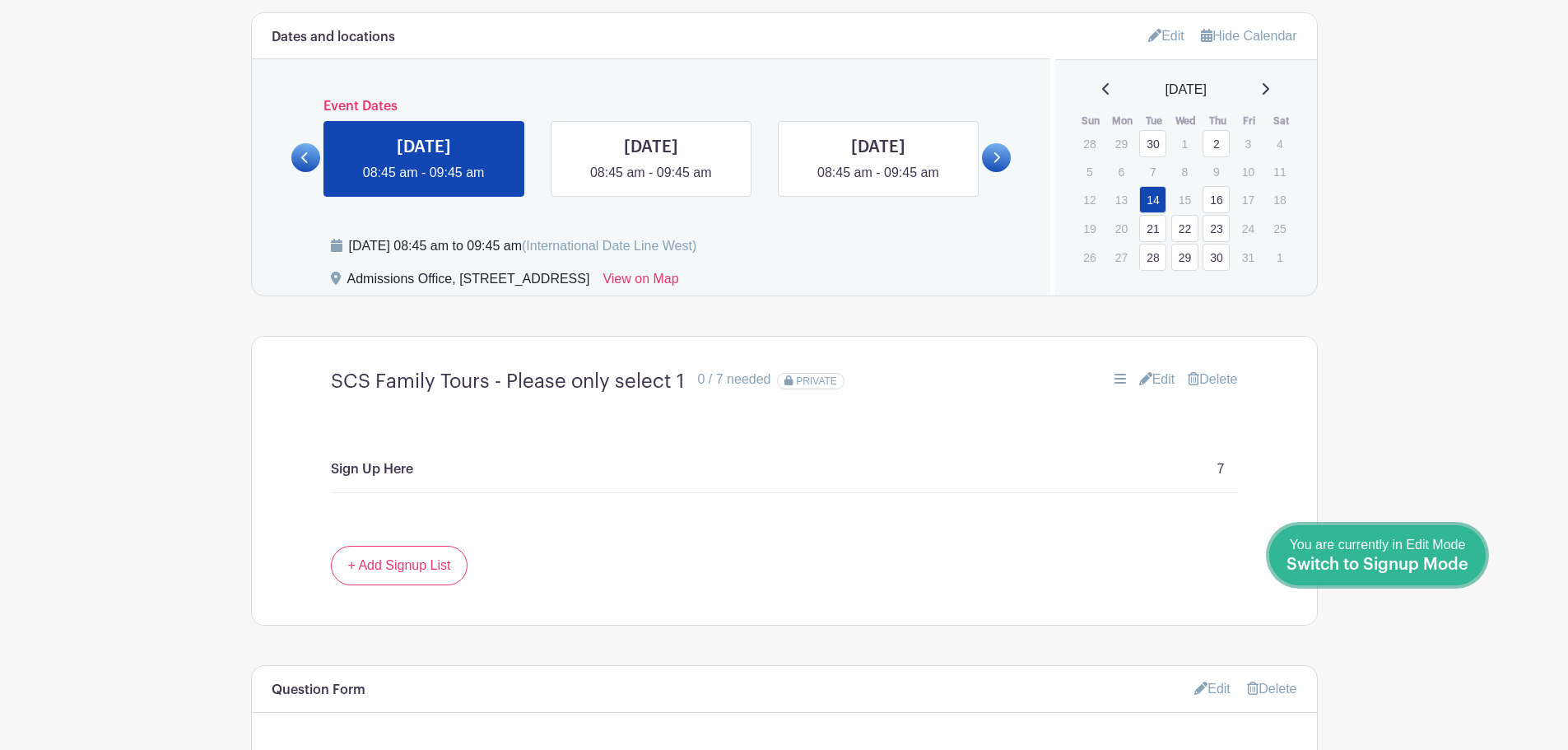
click at [1447, 562] on span "Switch to Signup Mode" at bounding box center [1378, 564] width 182 height 17
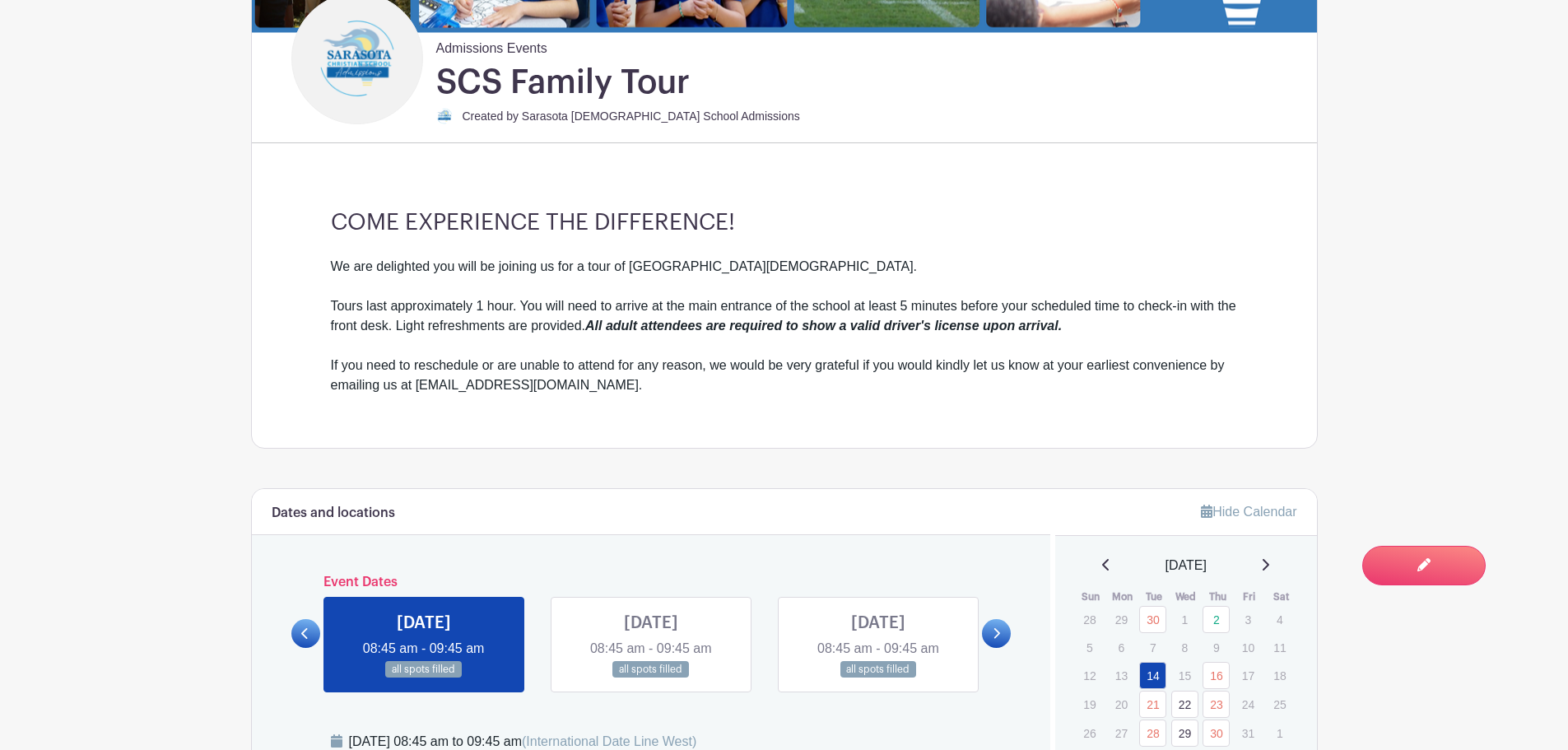
scroll to position [658, 0]
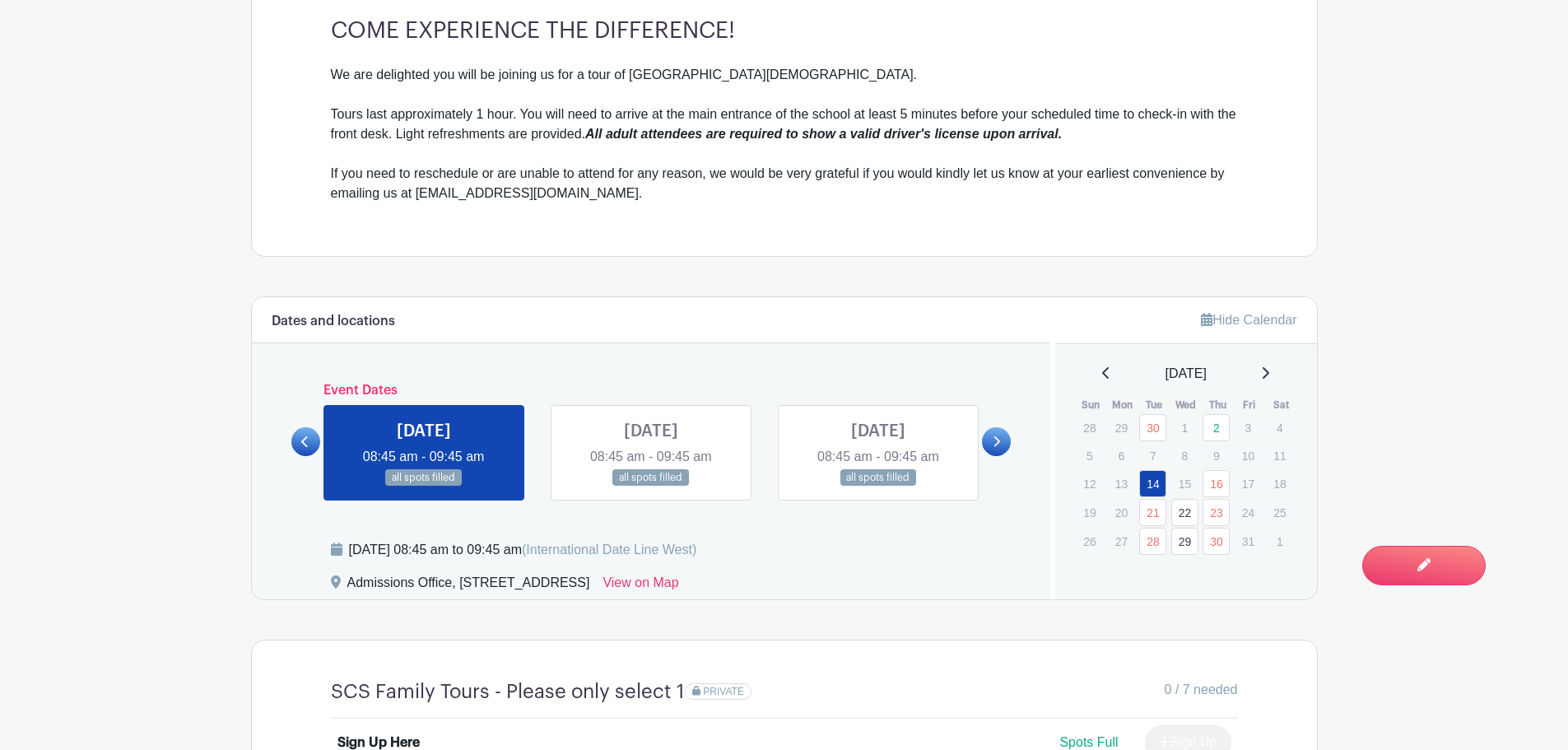
click at [298, 442] on link at bounding box center [306, 441] width 29 height 29
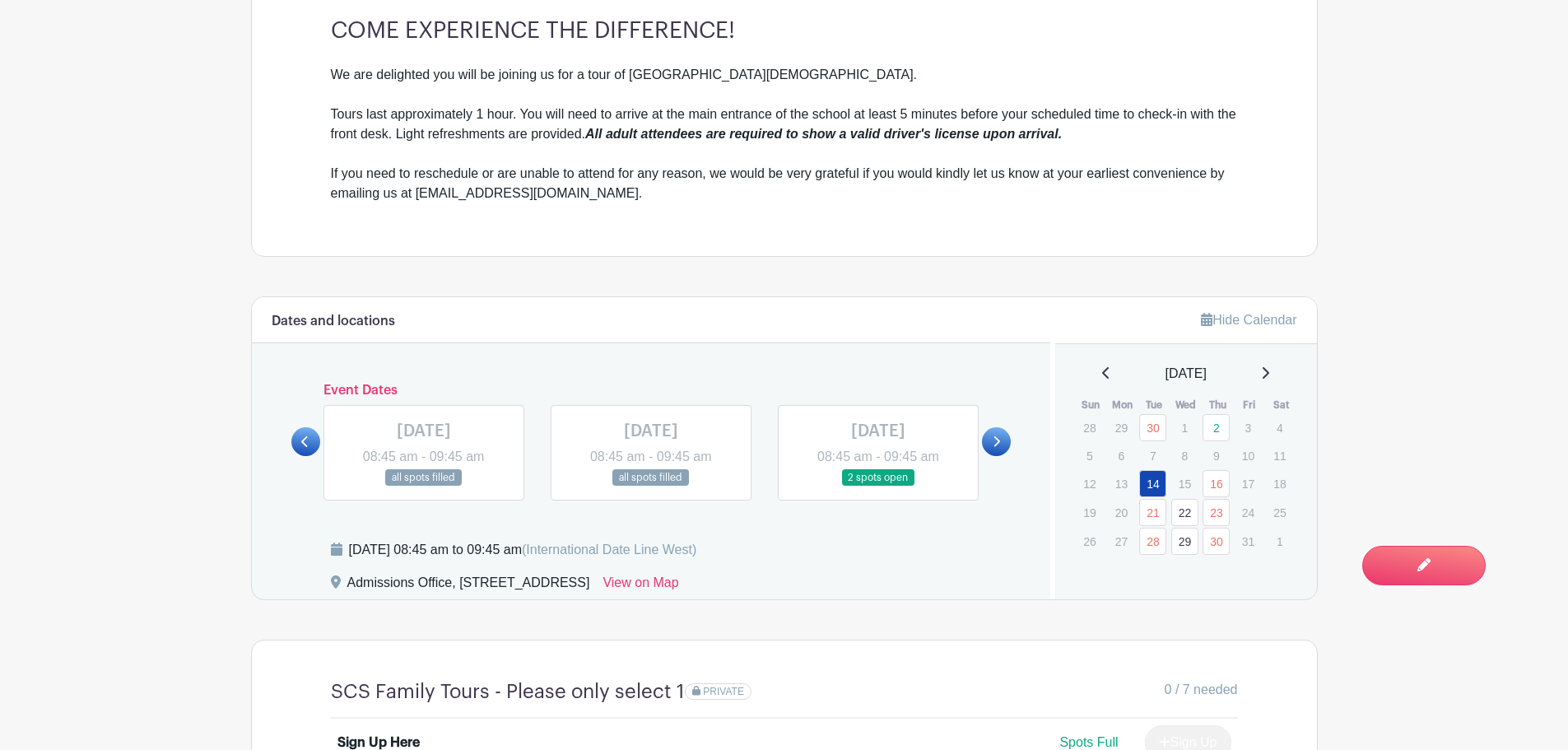
click at [303, 450] on link at bounding box center [306, 441] width 29 height 29
click at [1000, 438] on icon at bounding box center [997, 442] width 7 height 12
click at [879, 487] on link at bounding box center [879, 487] width 0 height 0
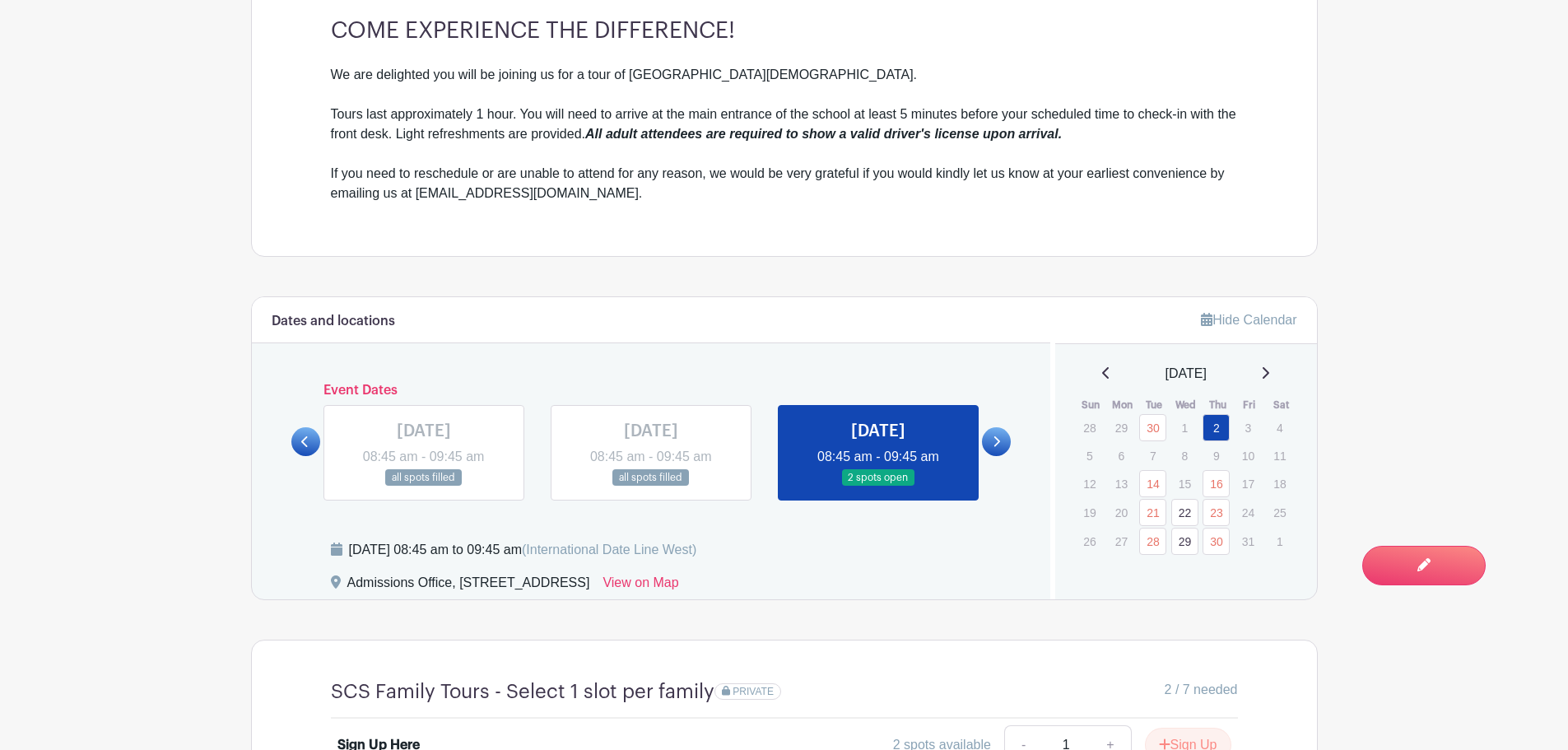
scroll to position [1152, 0]
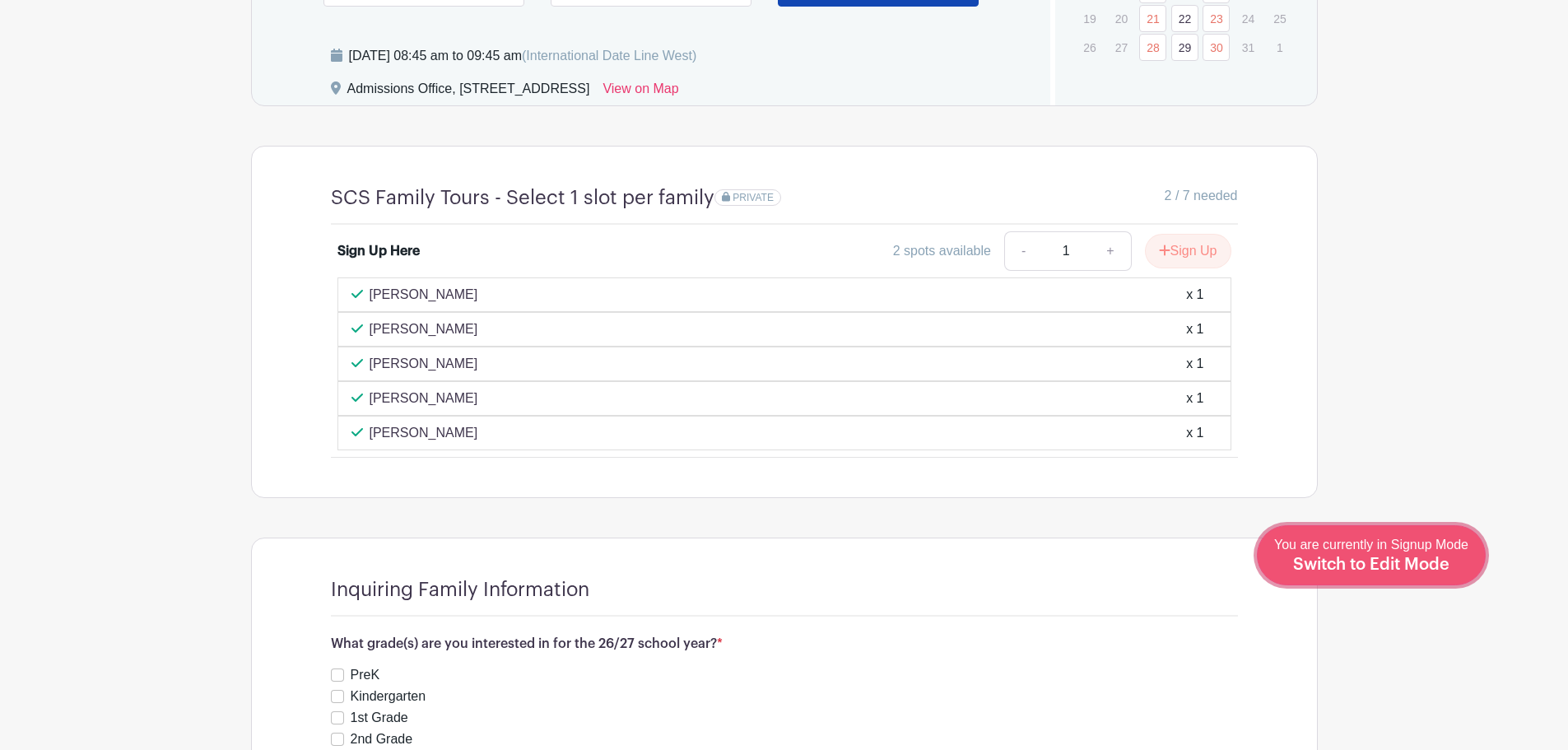
click at [1412, 576] on link "Edit Event You are currently in Signup Mode Switch to Edit Mode" at bounding box center [1372, 555] width 229 height 60
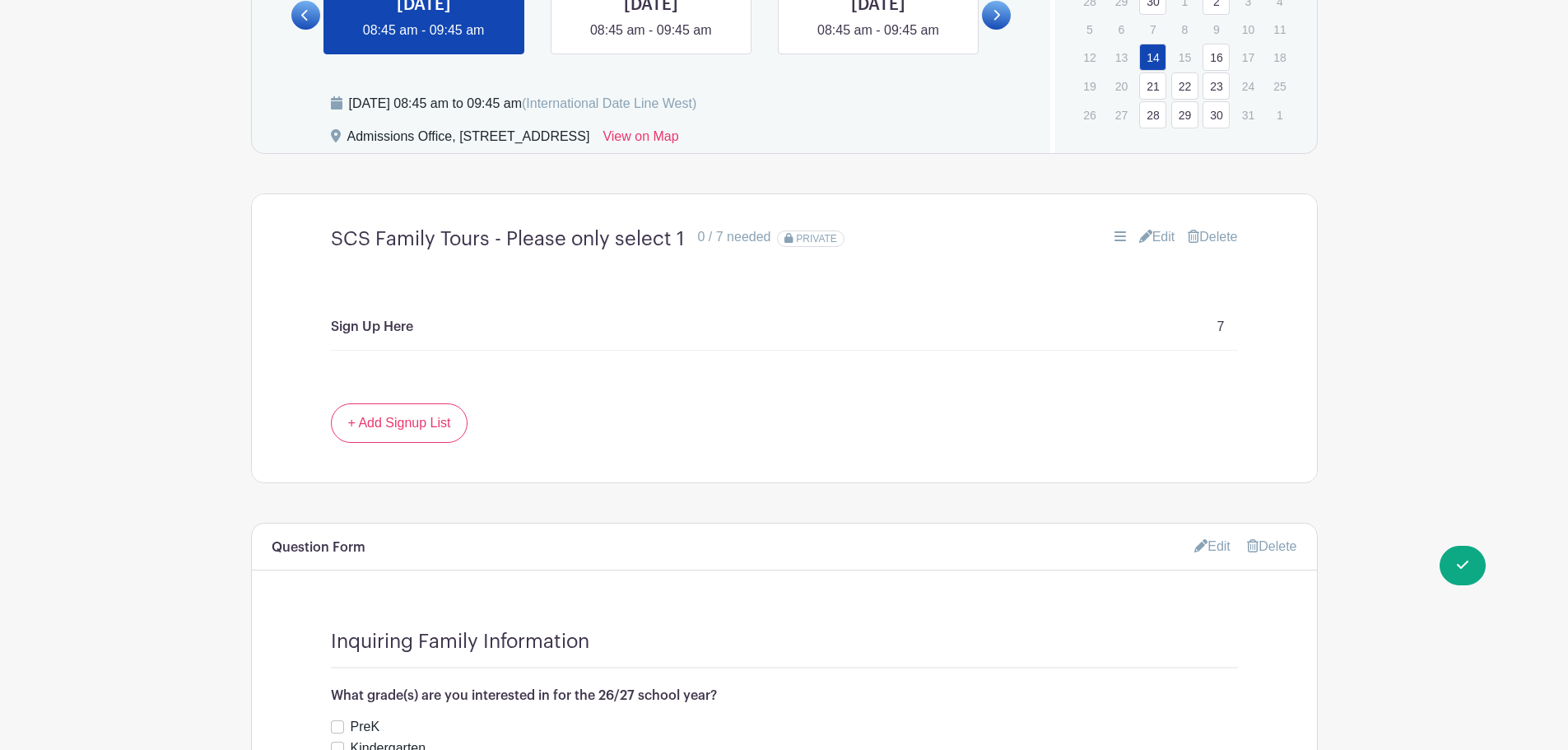
scroll to position [1152, 0]
click at [1167, 233] on link "Edit" at bounding box center [1157, 236] width 36 height 19
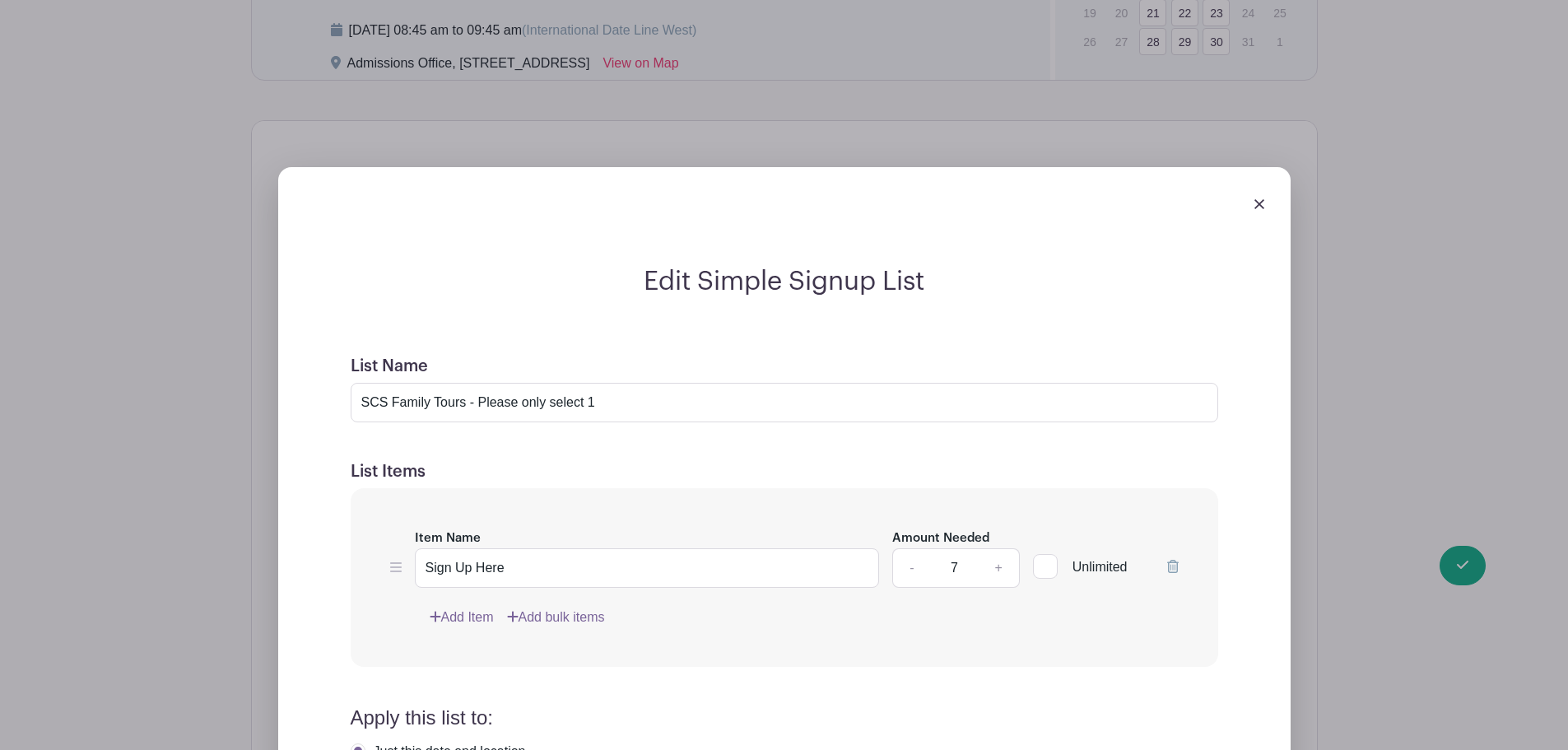
scroll to position [1482, 0]
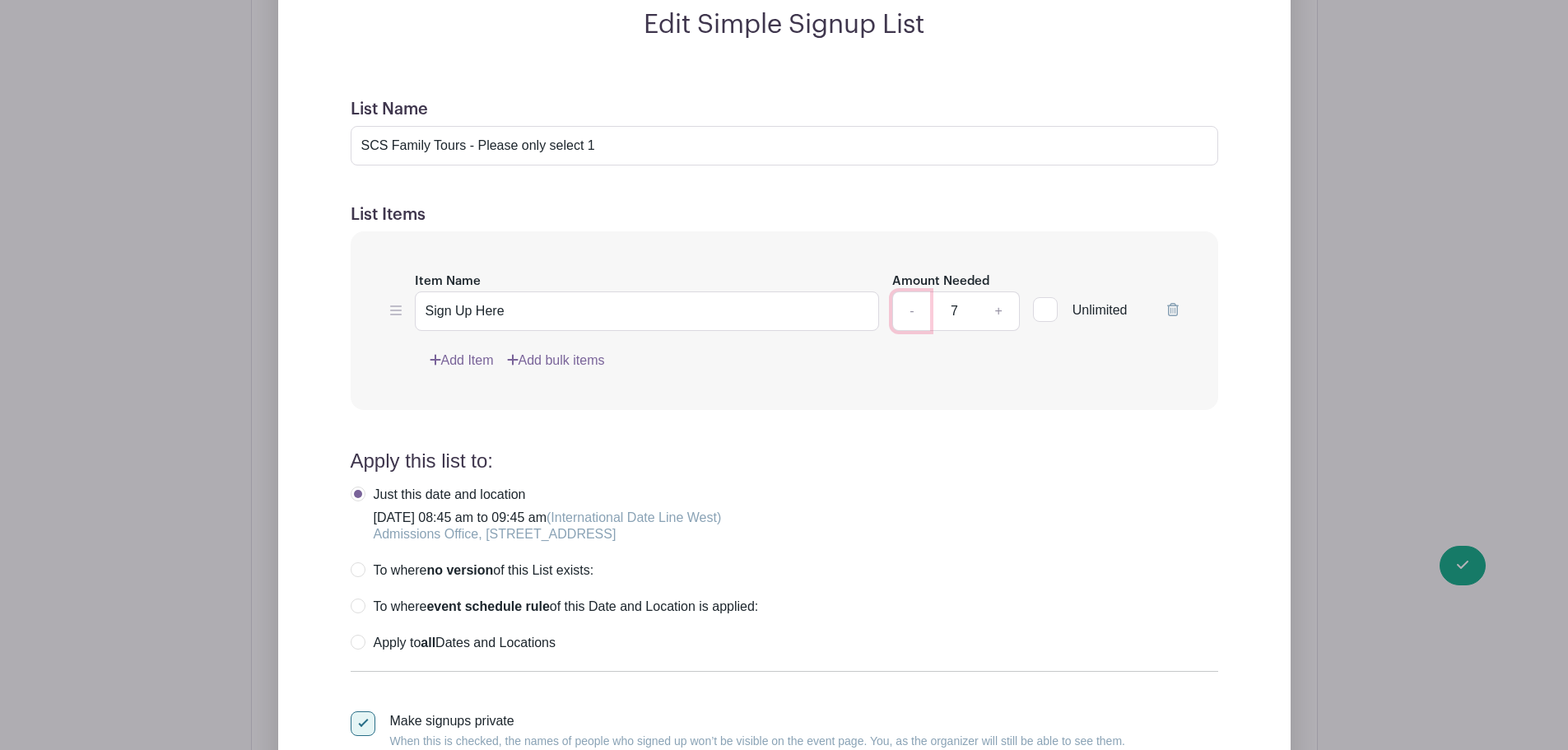
click at [911, 315] on link "-" at bounding box center [911, 311] width 38 height 40
type input "5"
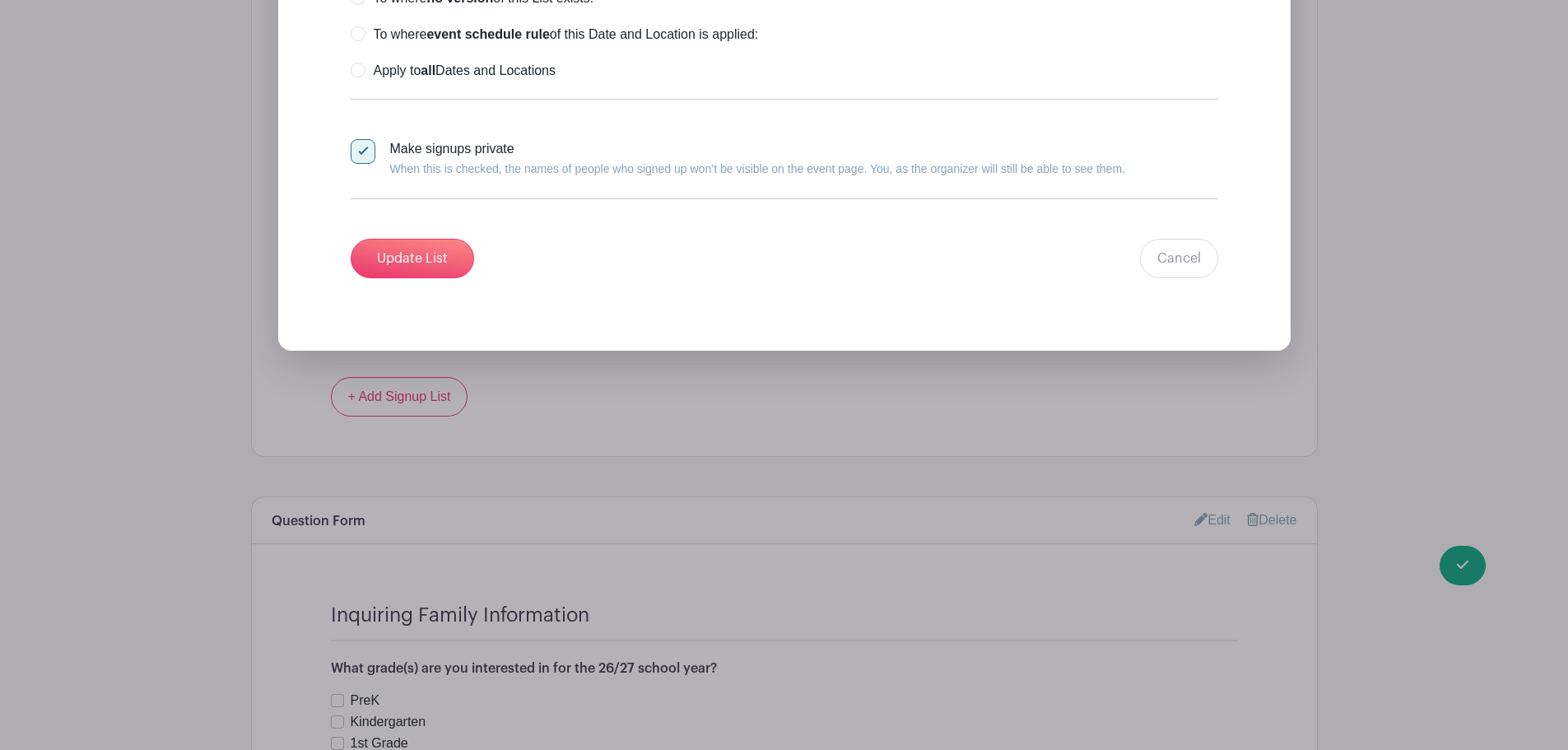
scroll to position [2058, 0]
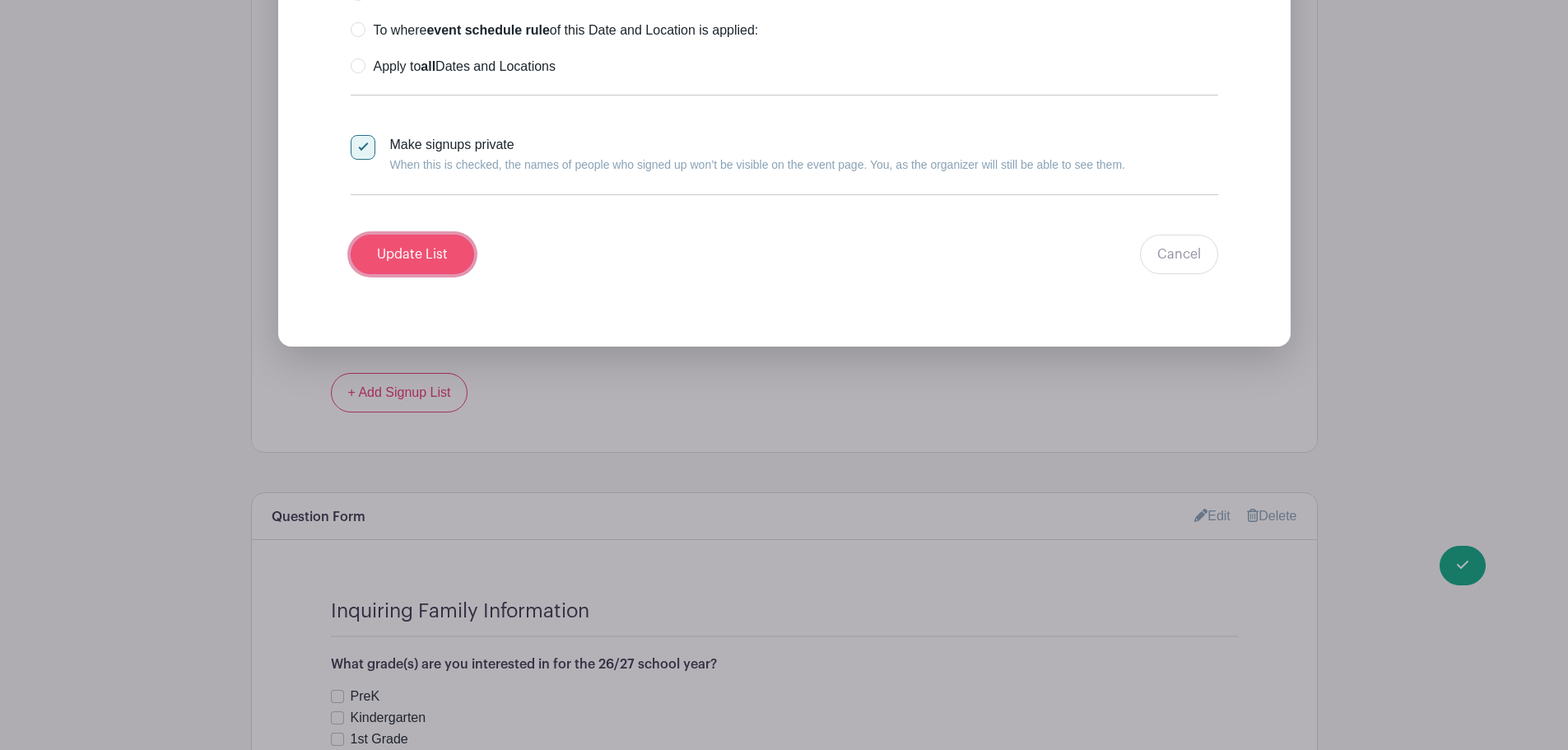
click at [420, 260] on input "Update List" at bounding box center [412, 254] width 123 height 40
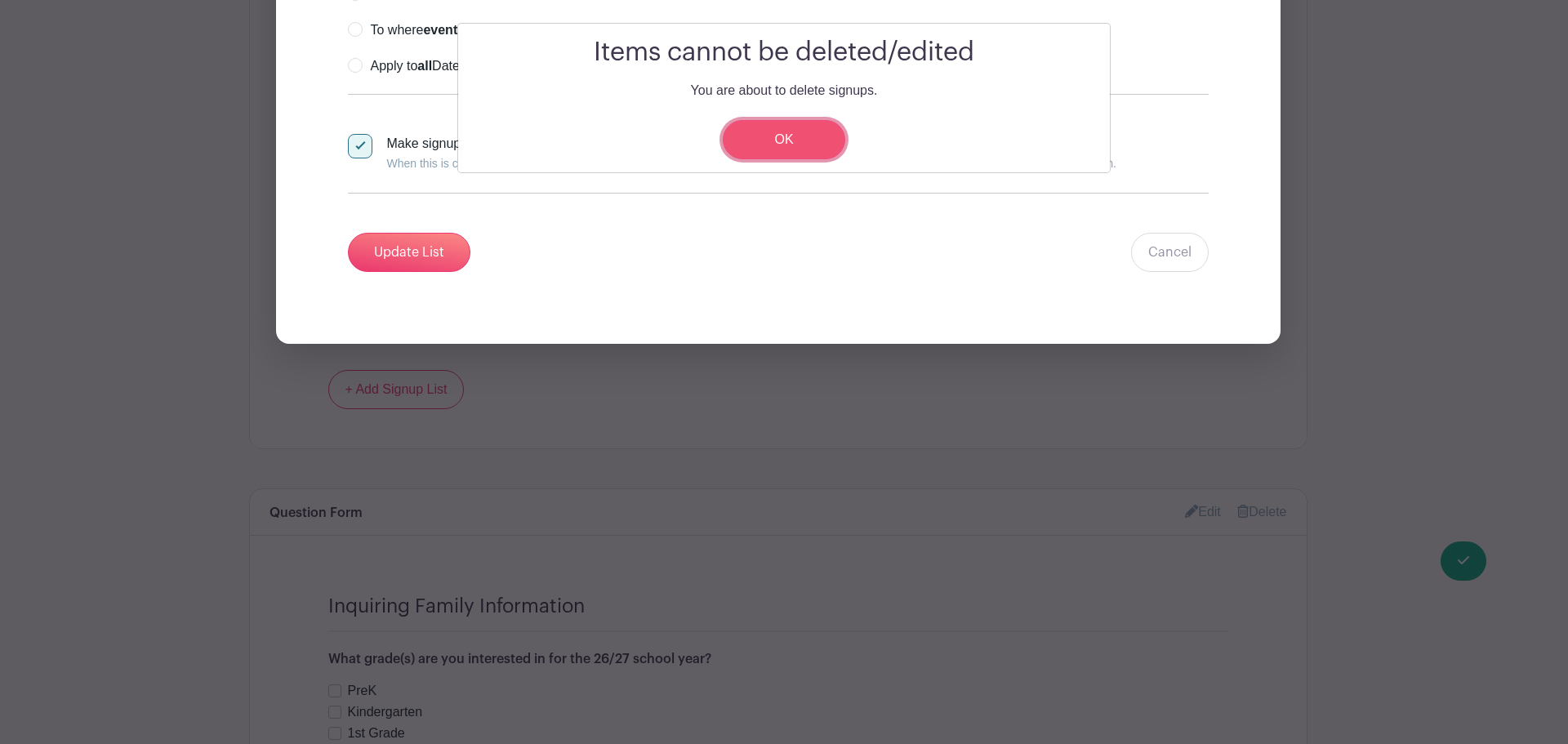
click at [772, 145] on link "OK" at bounding box center [784, 139] width 122 height 39
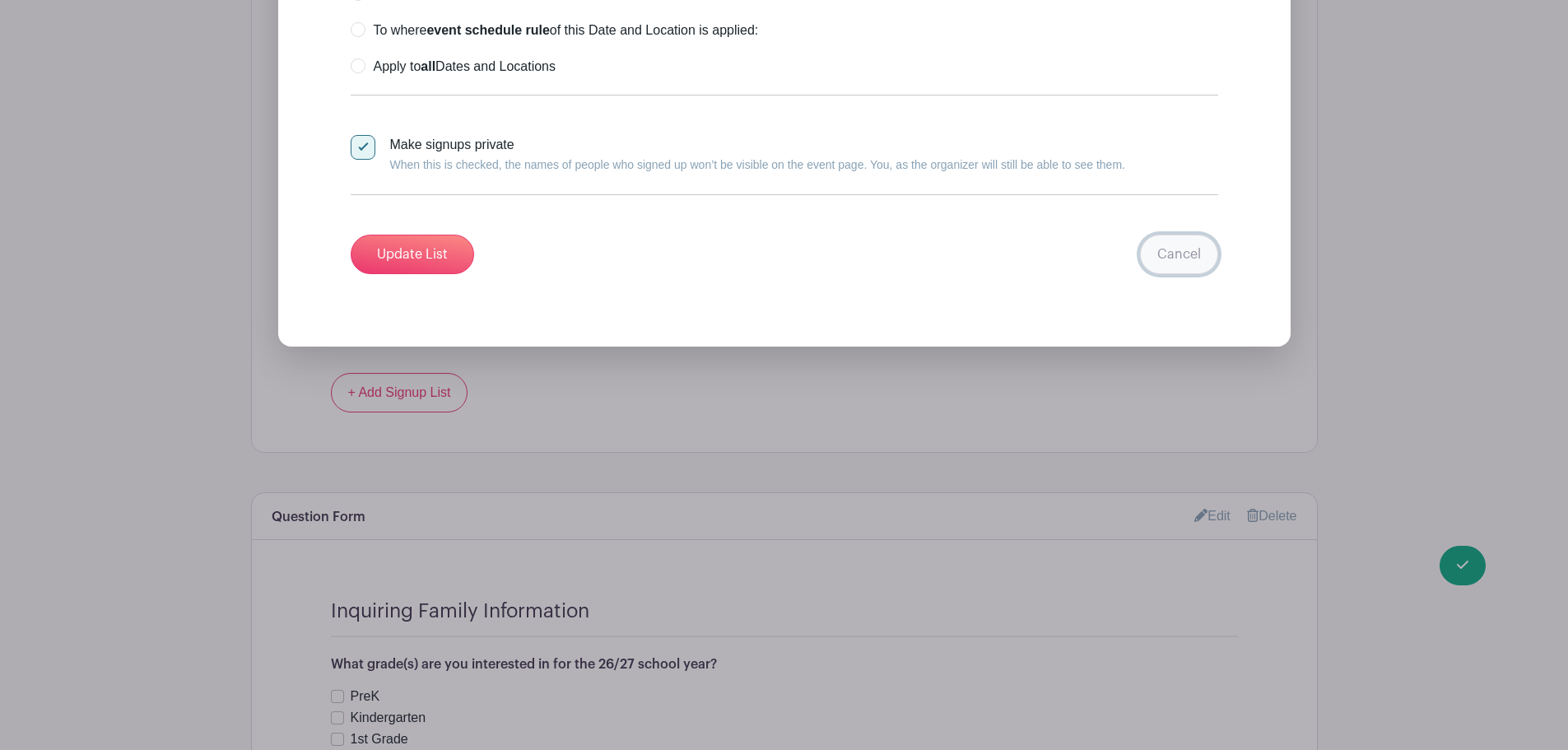
click at [1157, 258] on link "Cancel" at bounding box center [1179, 254] width 78 height 40
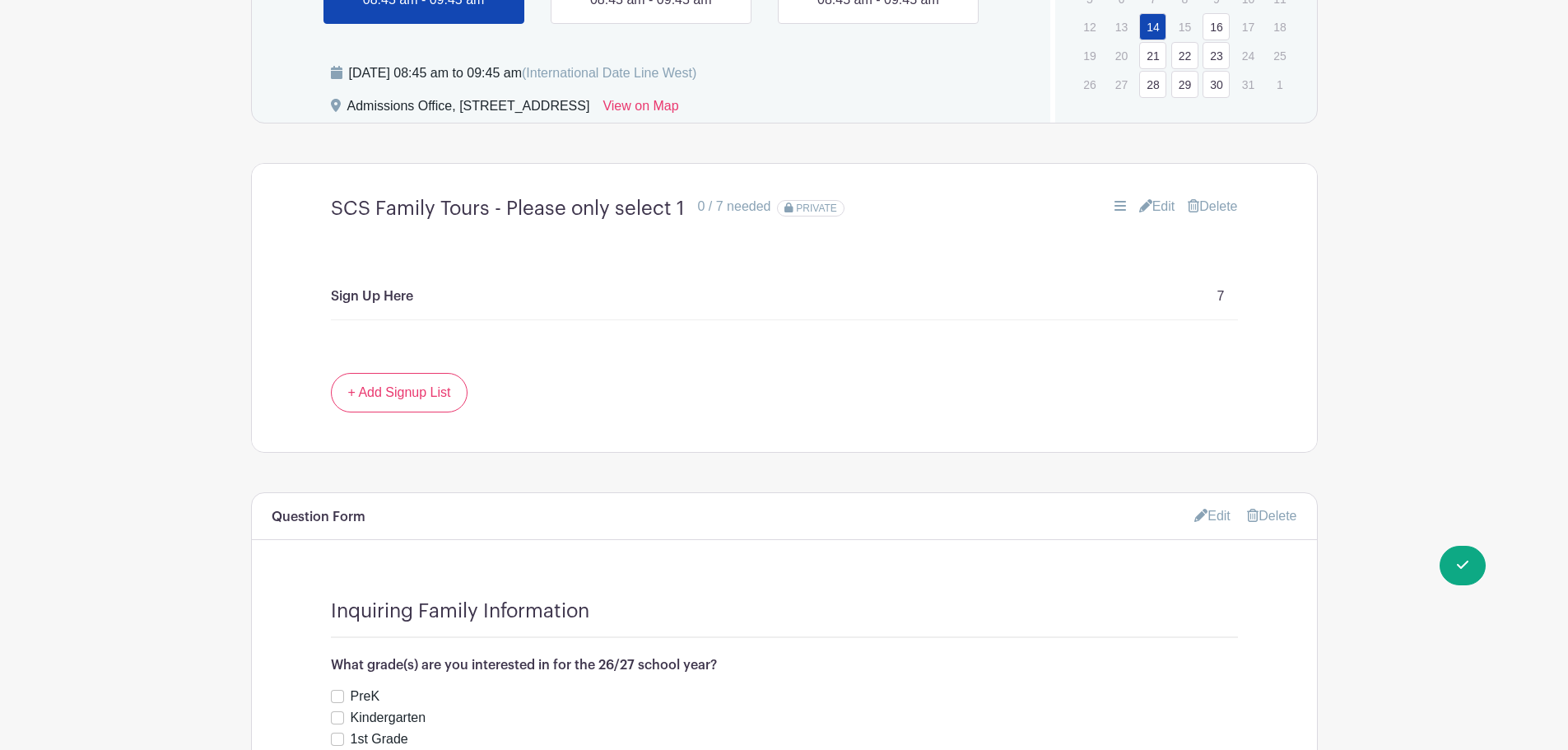
scroll to position [770, 0]
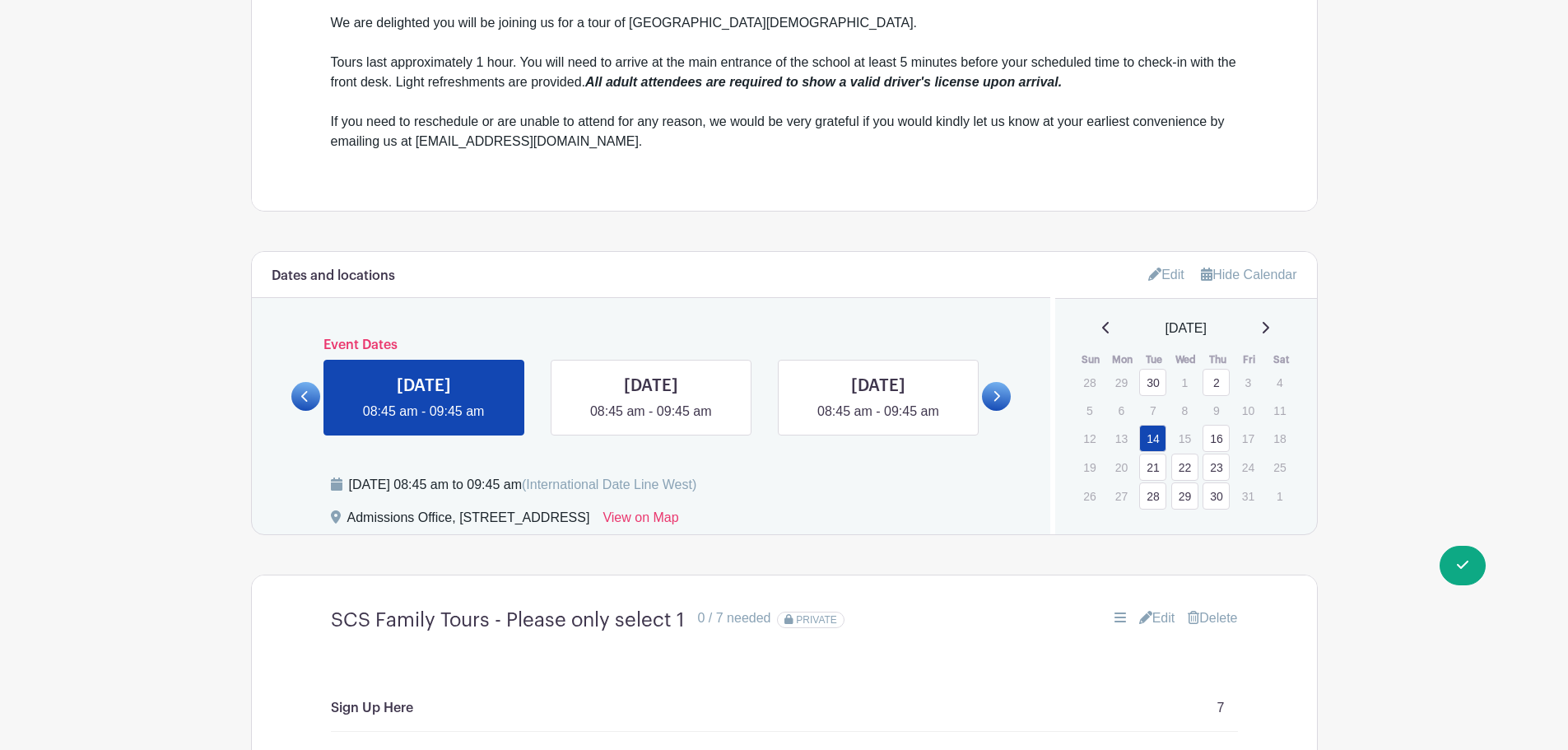
click at [306, 390] on icon at bounding box center [305, 396] width 7 height 12
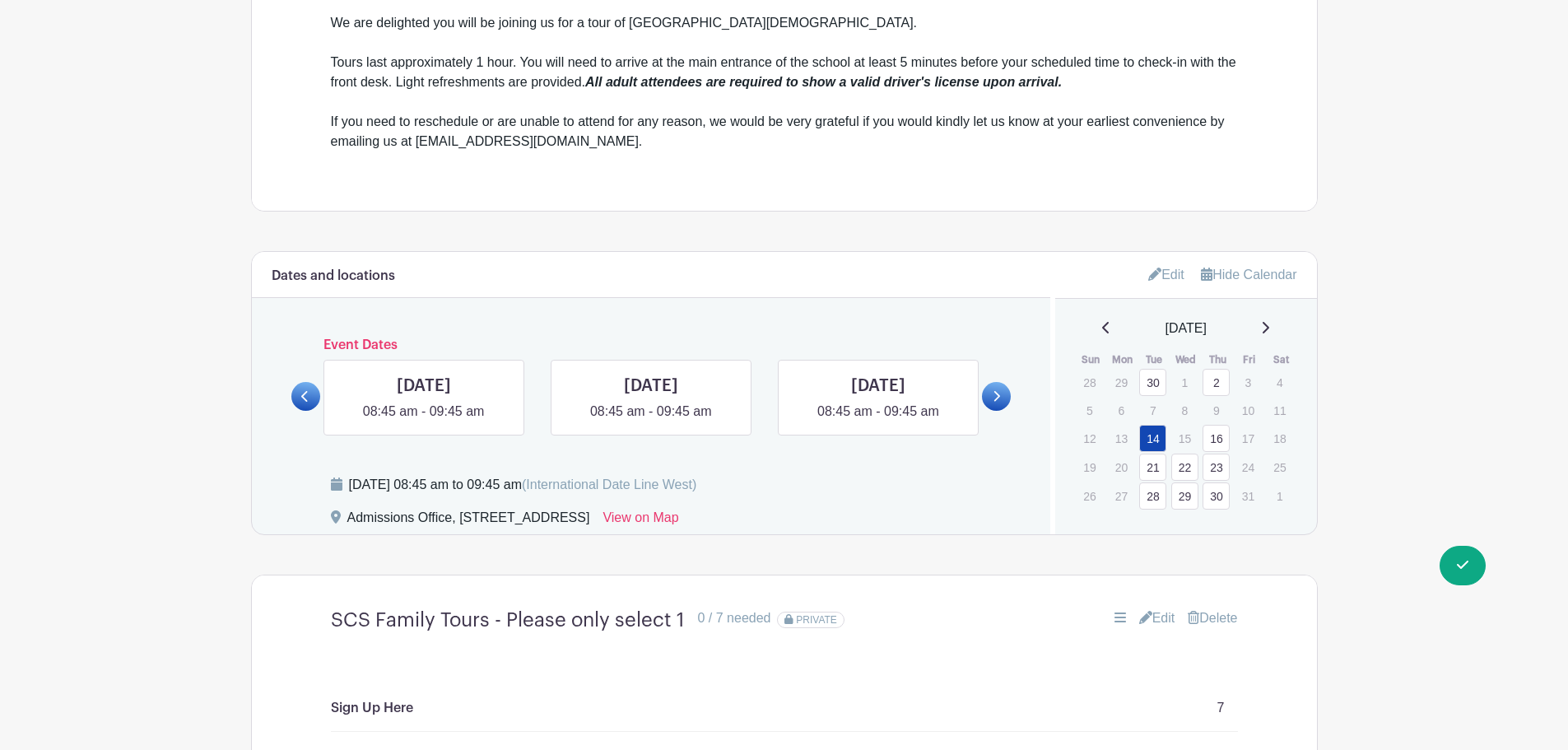
click at [306, 390] on icon at bounding box center [305, 396] width 7 height 12
click at [990, 393] on link at bounding box center [997, 396] width 29 height 29
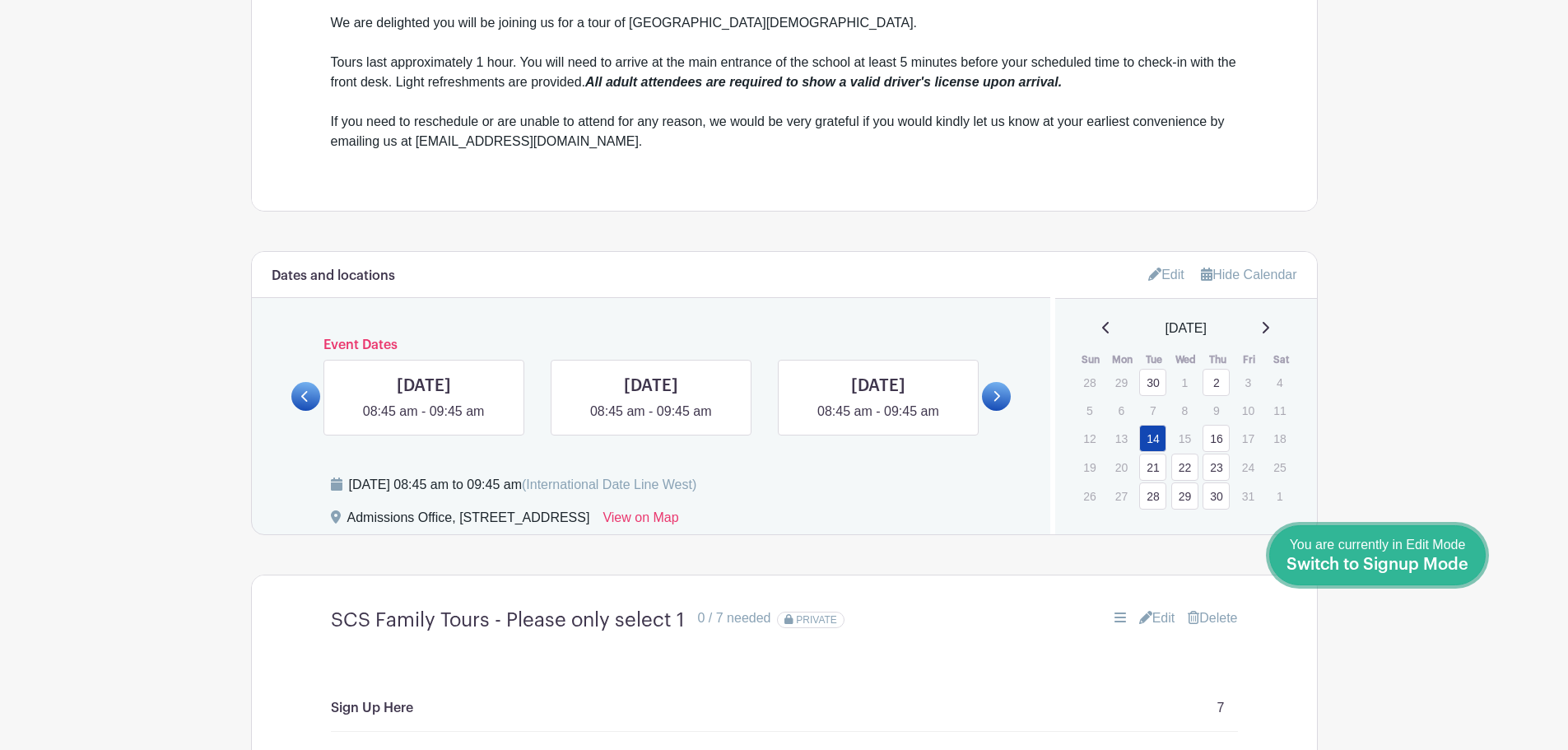
click at [1432, 555] on div "You are currently in Edit Mode Switch to Signup Mode" at bounding box center [1378, 555] width 182 height 40
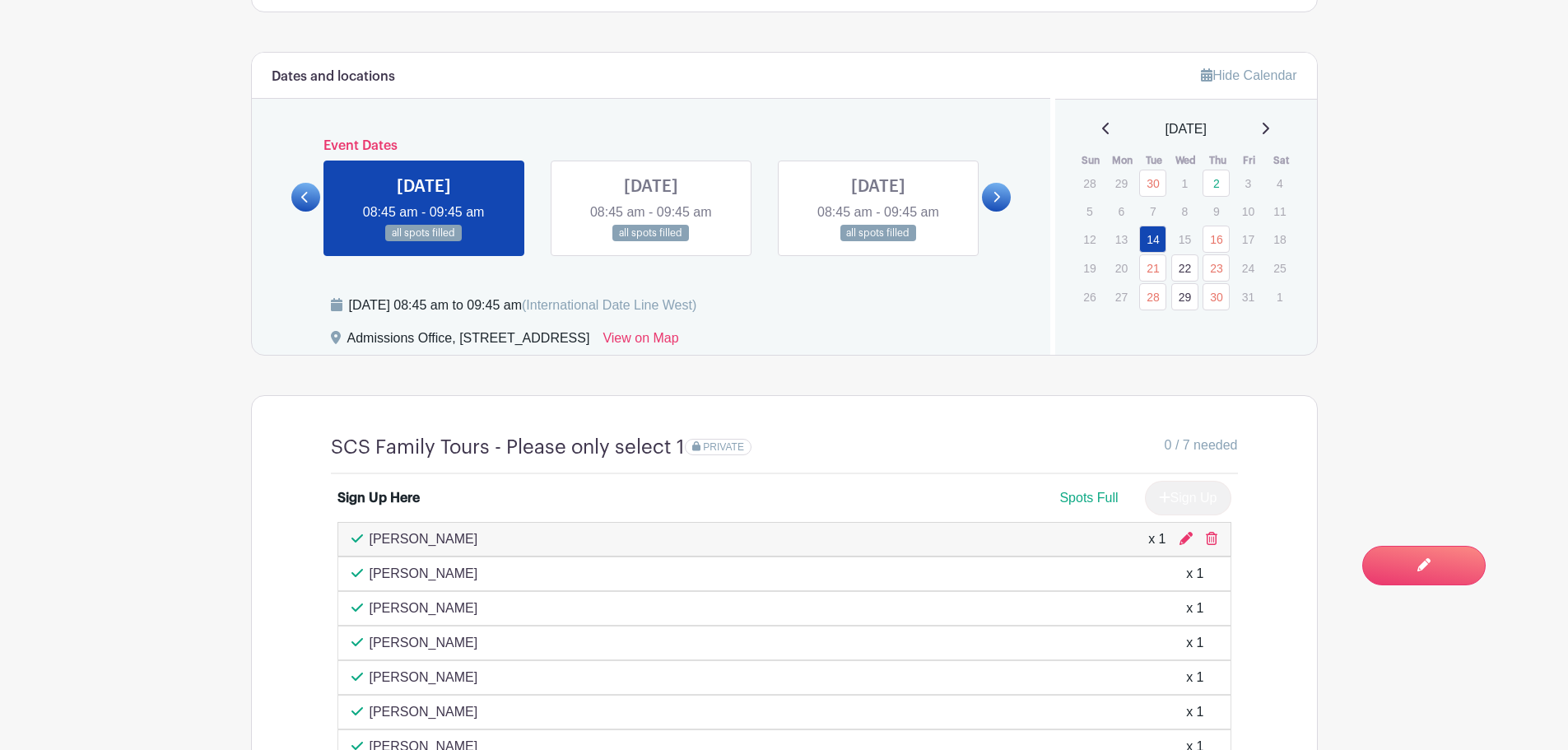
scroll to position [577, 0]
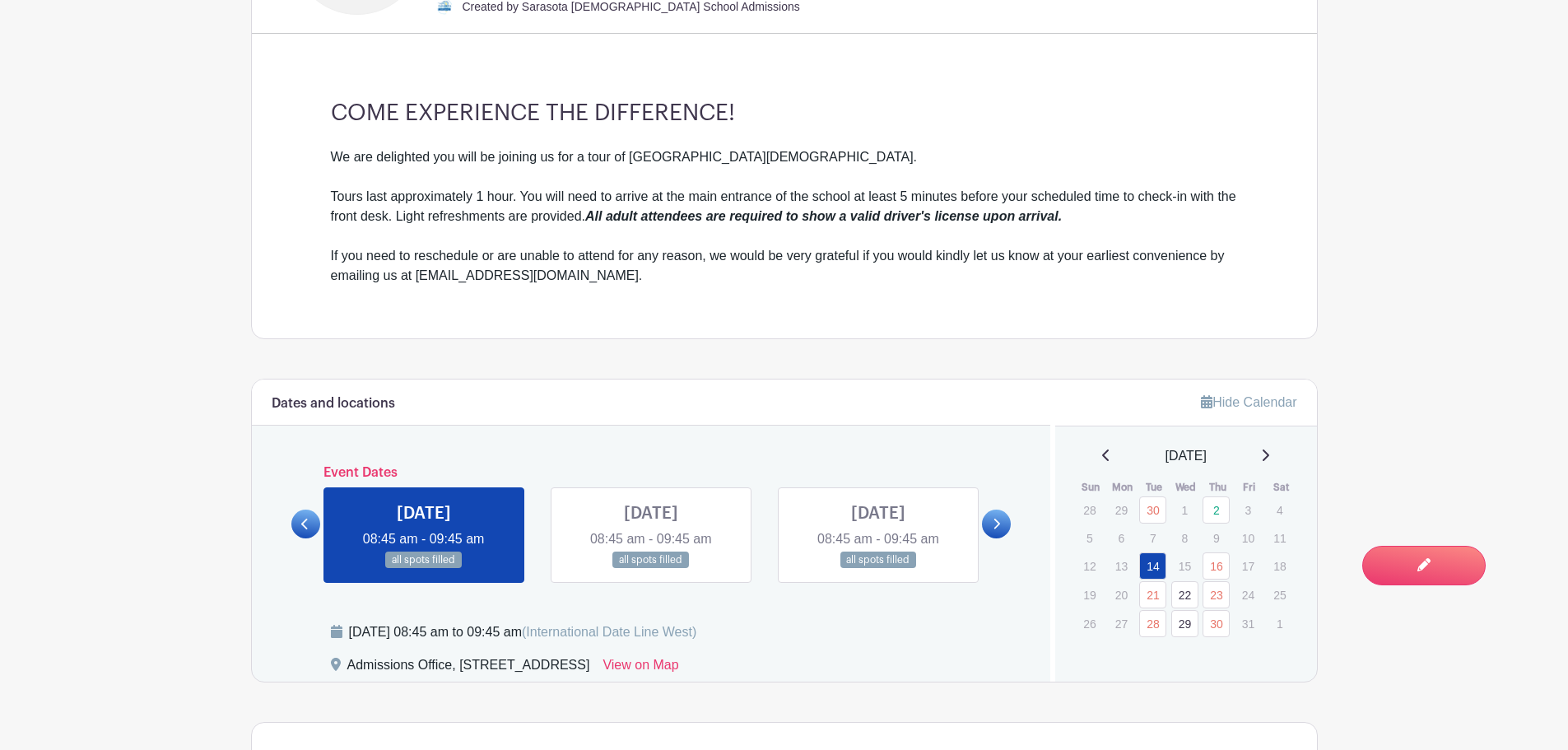
click at [309, 526] on icon at bounding box center [305, 524] width 7 height 12
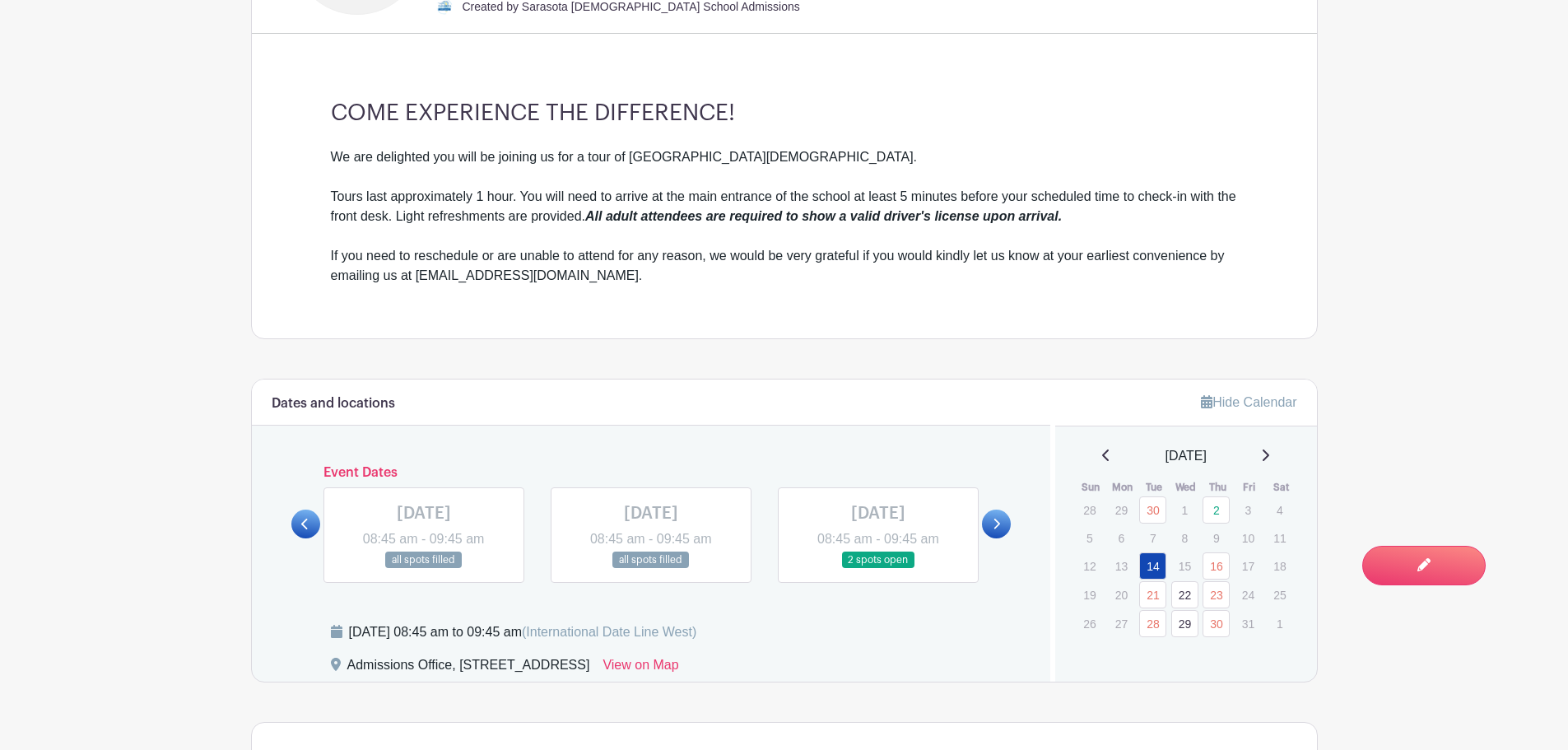
click at [879, 569] on link at bounding box center [879, 569] width 0 height 0
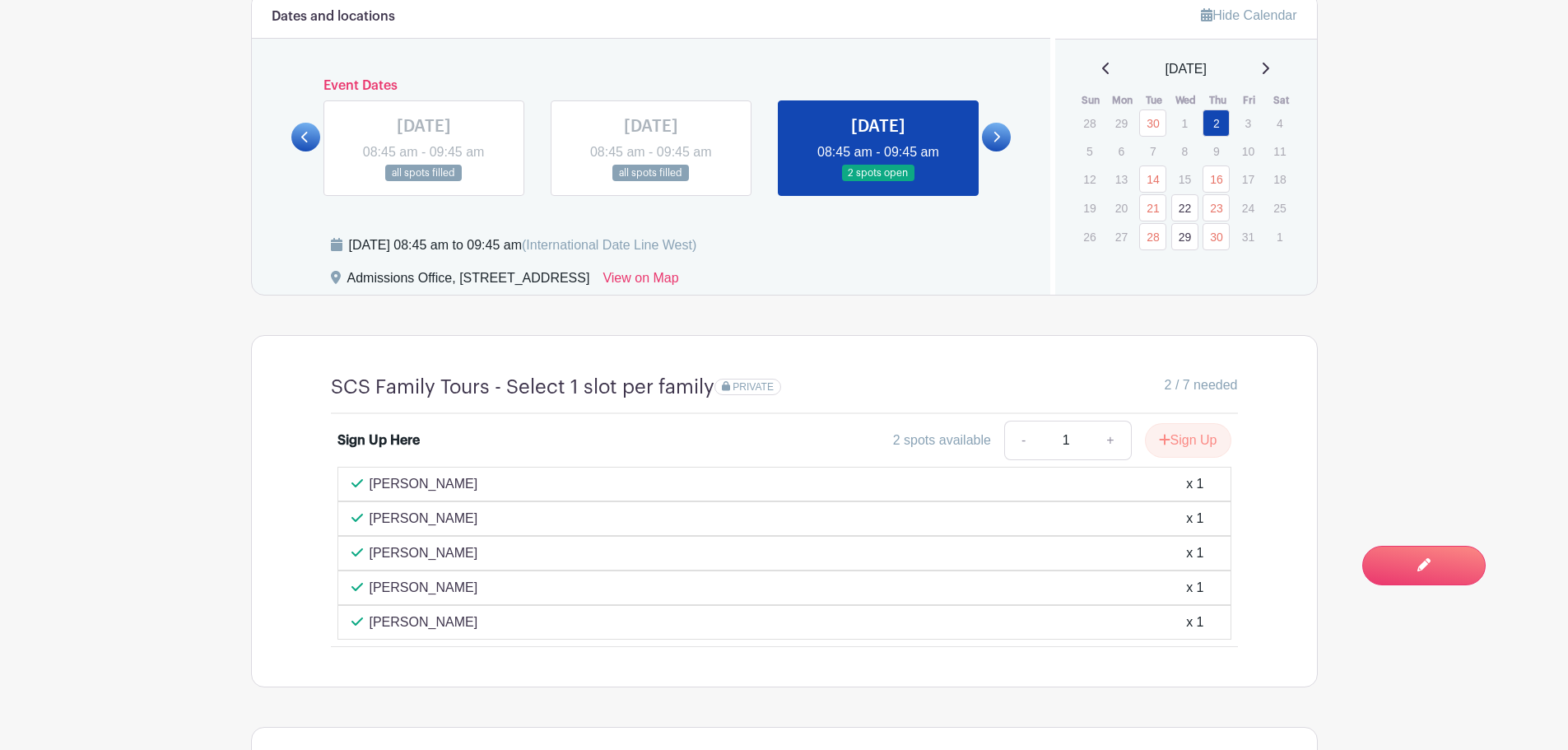
scroll to position [1152, 0]
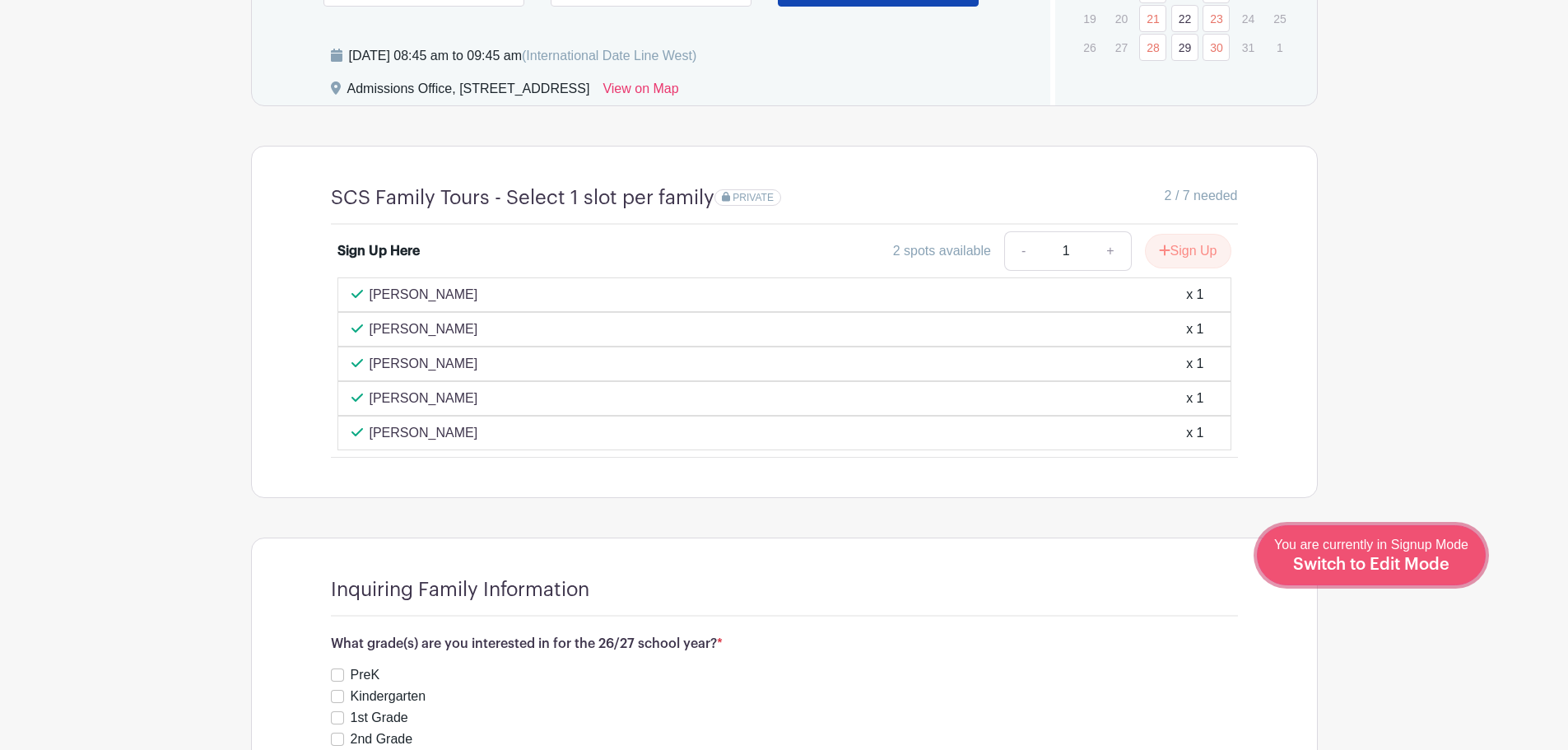
click at [1373, 566] on span "Switch to Edit Mode" at bounding box center [1372, 564] width 157 height 17
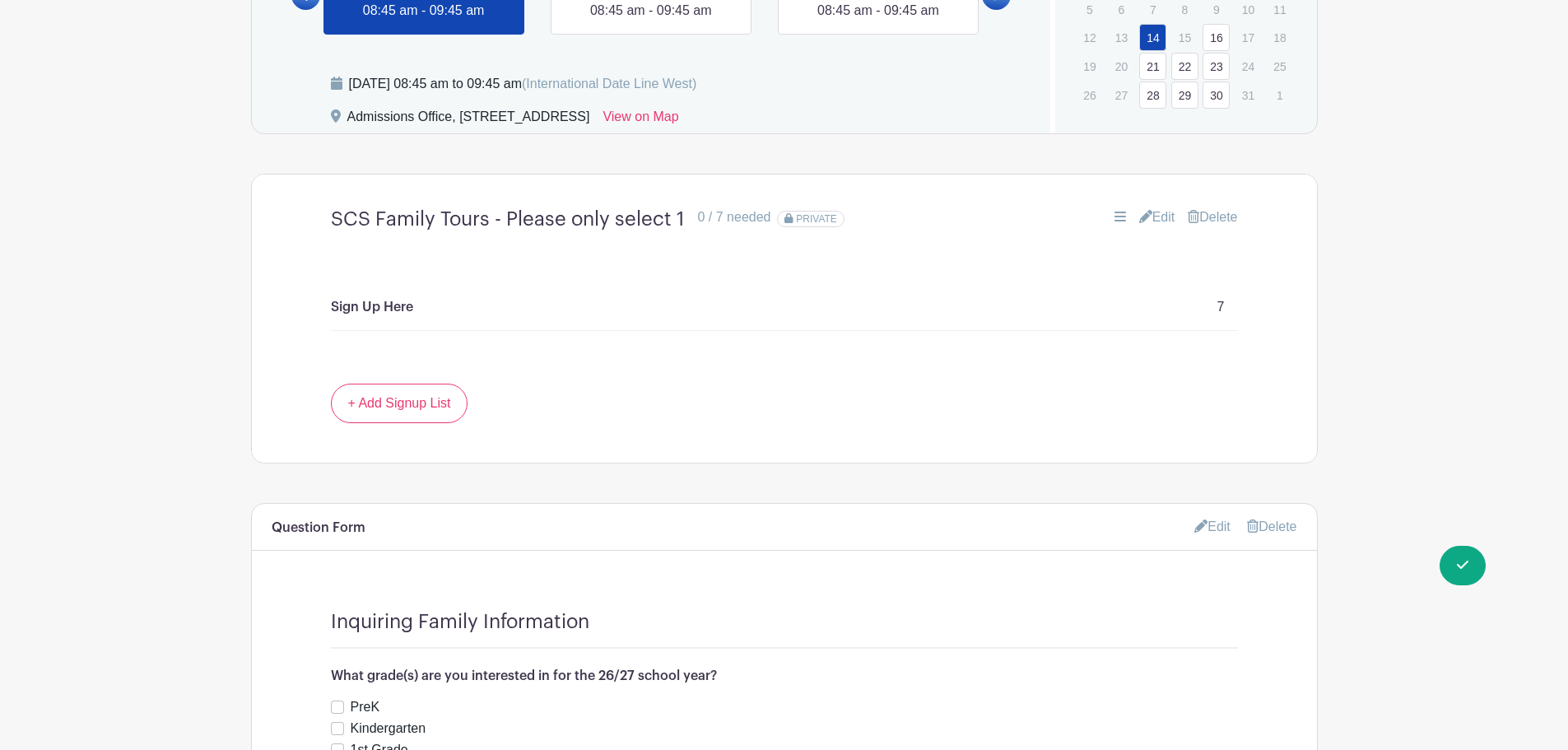
scroll to position [906, 0]
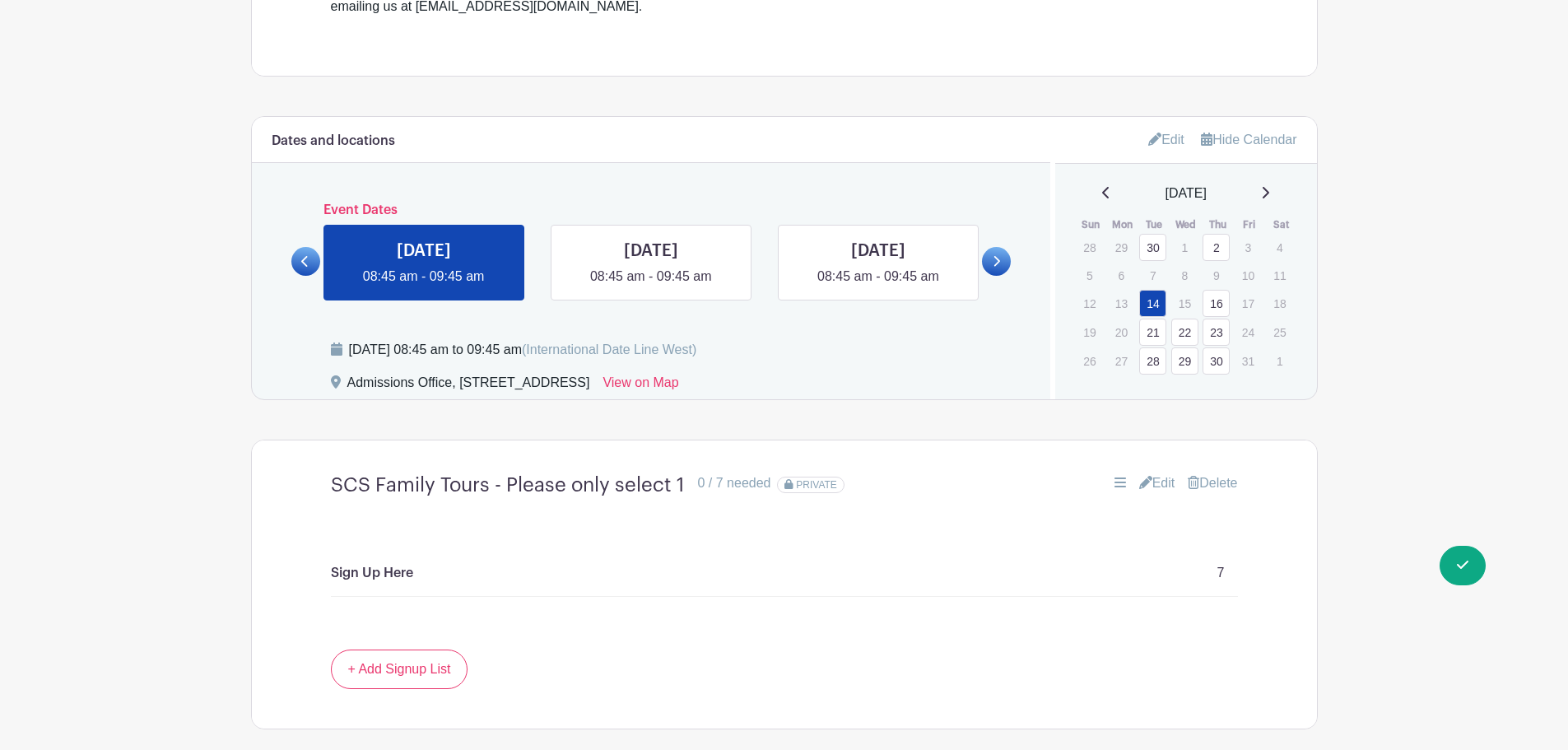
click at [302, 257] on icon at bounding box center [305, 261] width 7 height 12
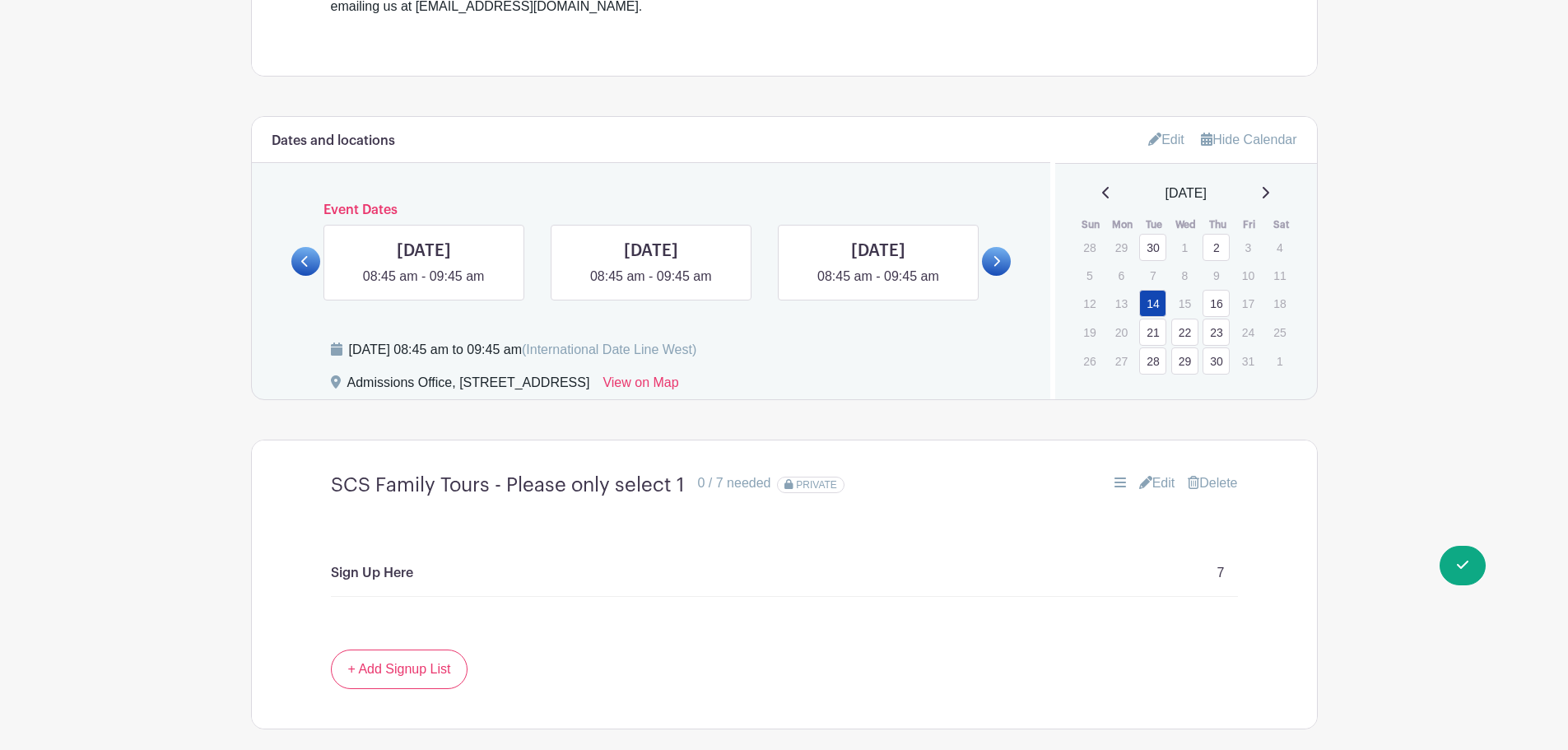
click at [302, 257] on icon at bounding box center [305, 261] width 7 height 12
click at [999, 249] on link at bounding box center [997, 261] width 29 height 29
click at [879, 286] on link at bounding box center [879, 286] width 0 height 0
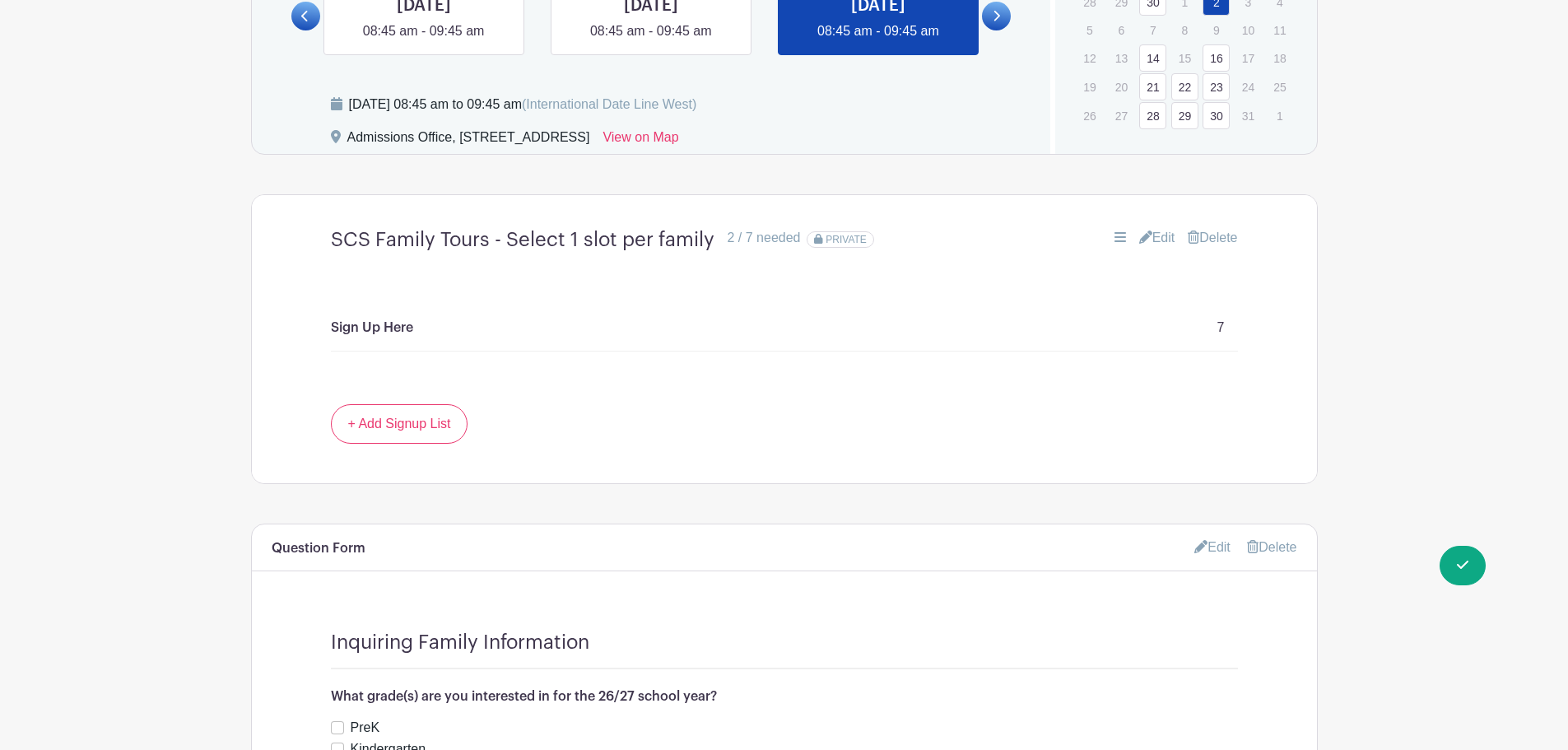
scroll to position [1152, 0]
click at [1152, 237] on link "Edit" at bounding box center [1157, 236] width 36 height 19
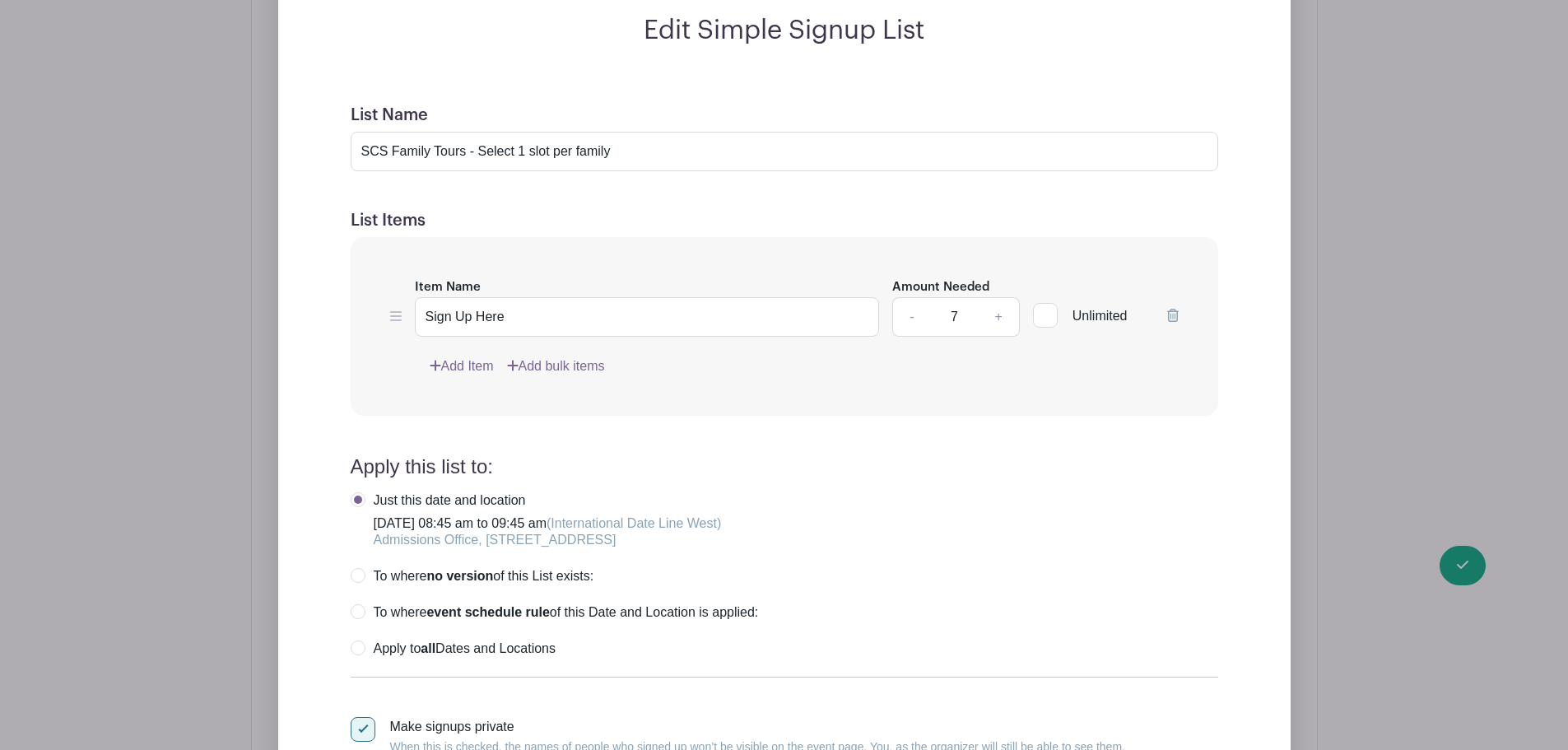
scroll to position [1482, 0]
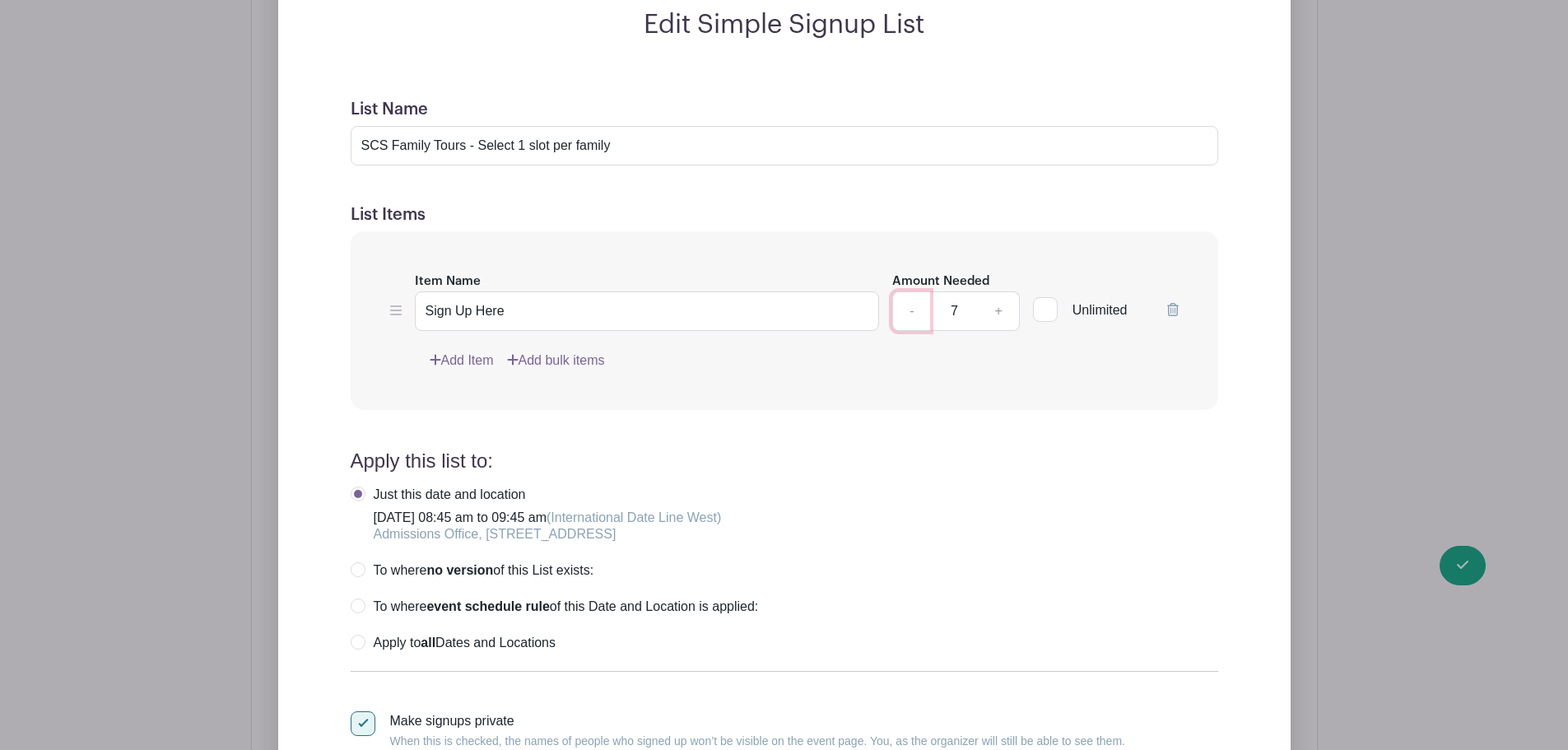
click at [909, 312] on link "-" at bounding box center [911, 311] width 38 height 40
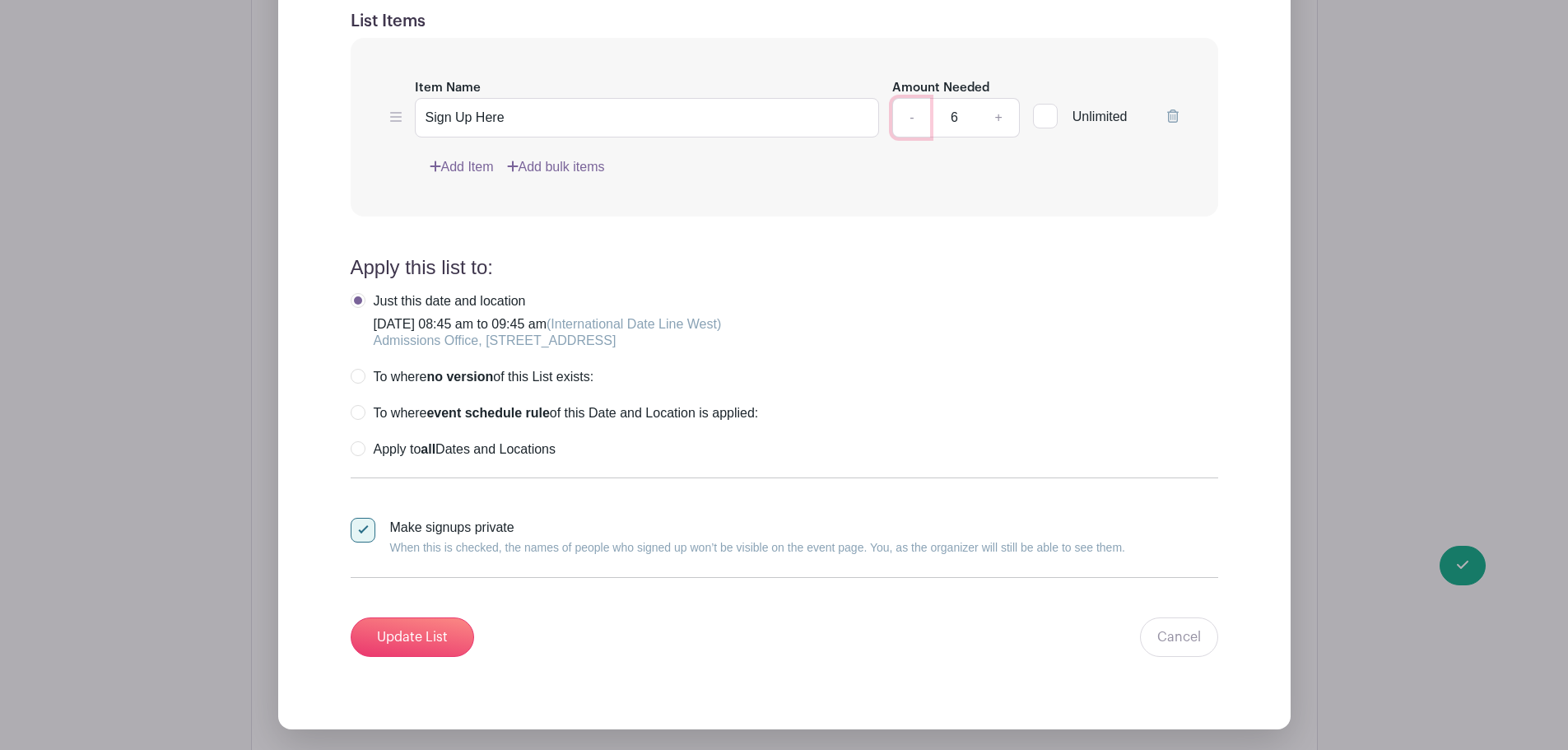
scroll to position [1646, 0]
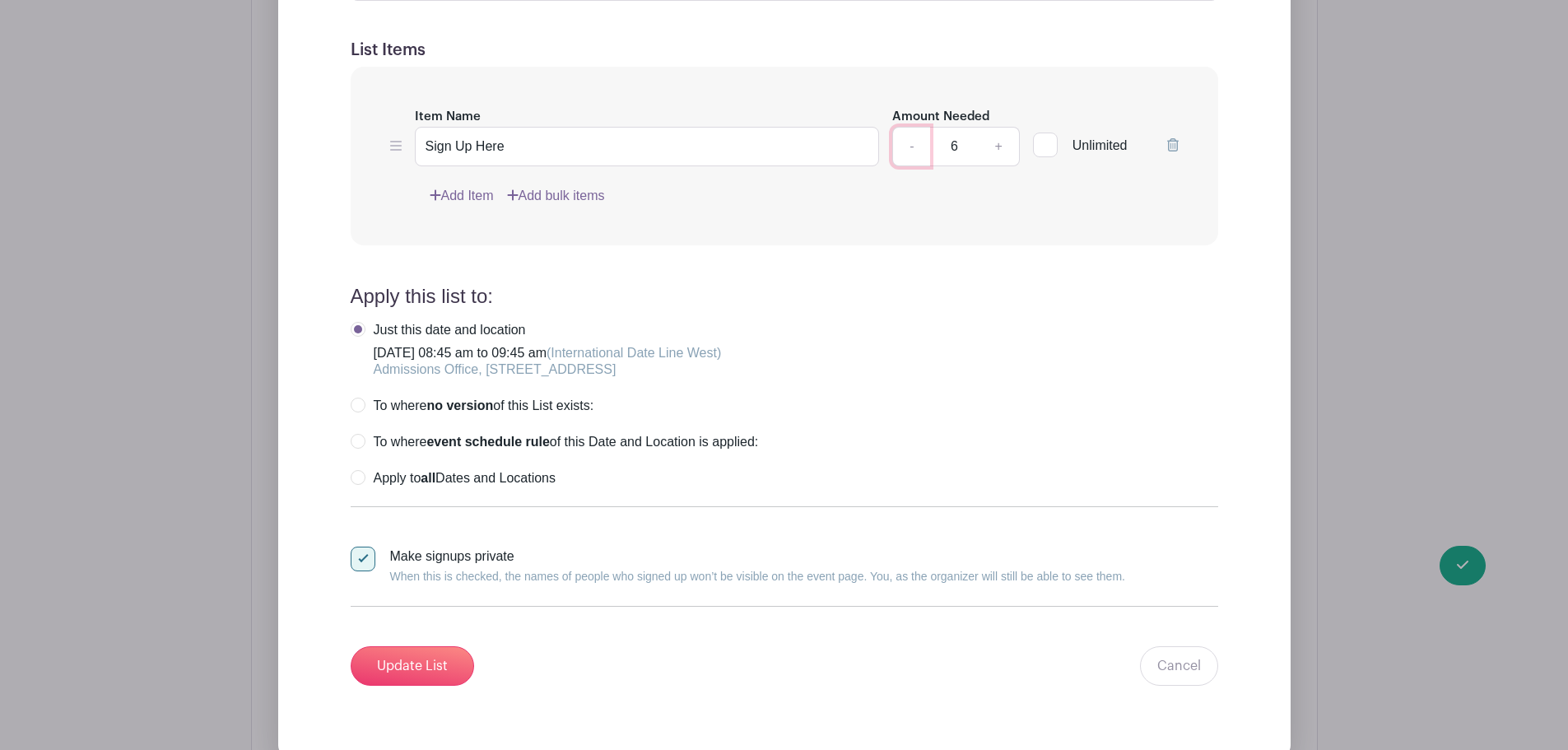
click at [907, 151] on link "-" at bounding box center [911, 146] width 38 height 40
type input "5"
click at [413, 654] on input "Update List" at bounding box center [412, 665] width 123 height 40
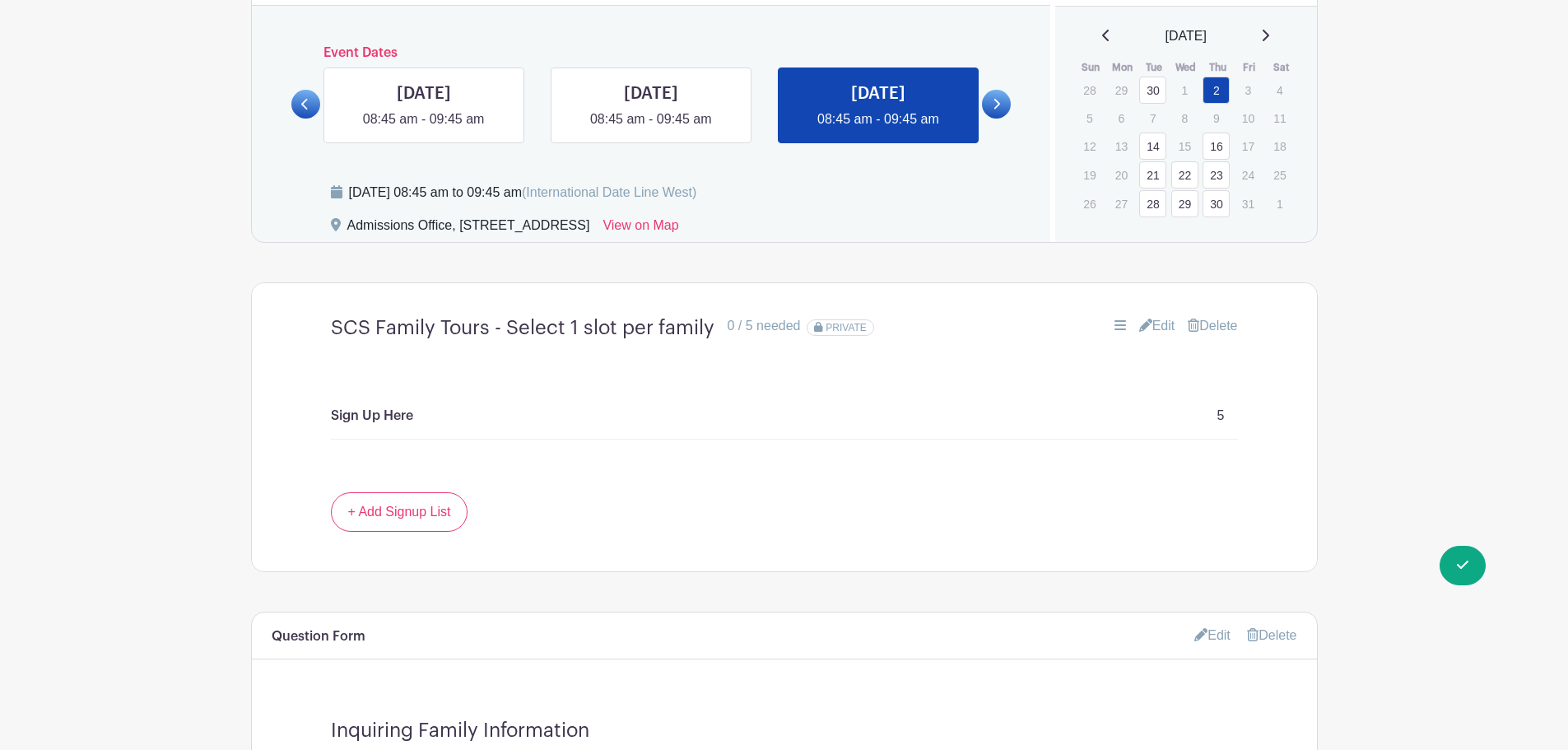
scroll to position [823, 0]
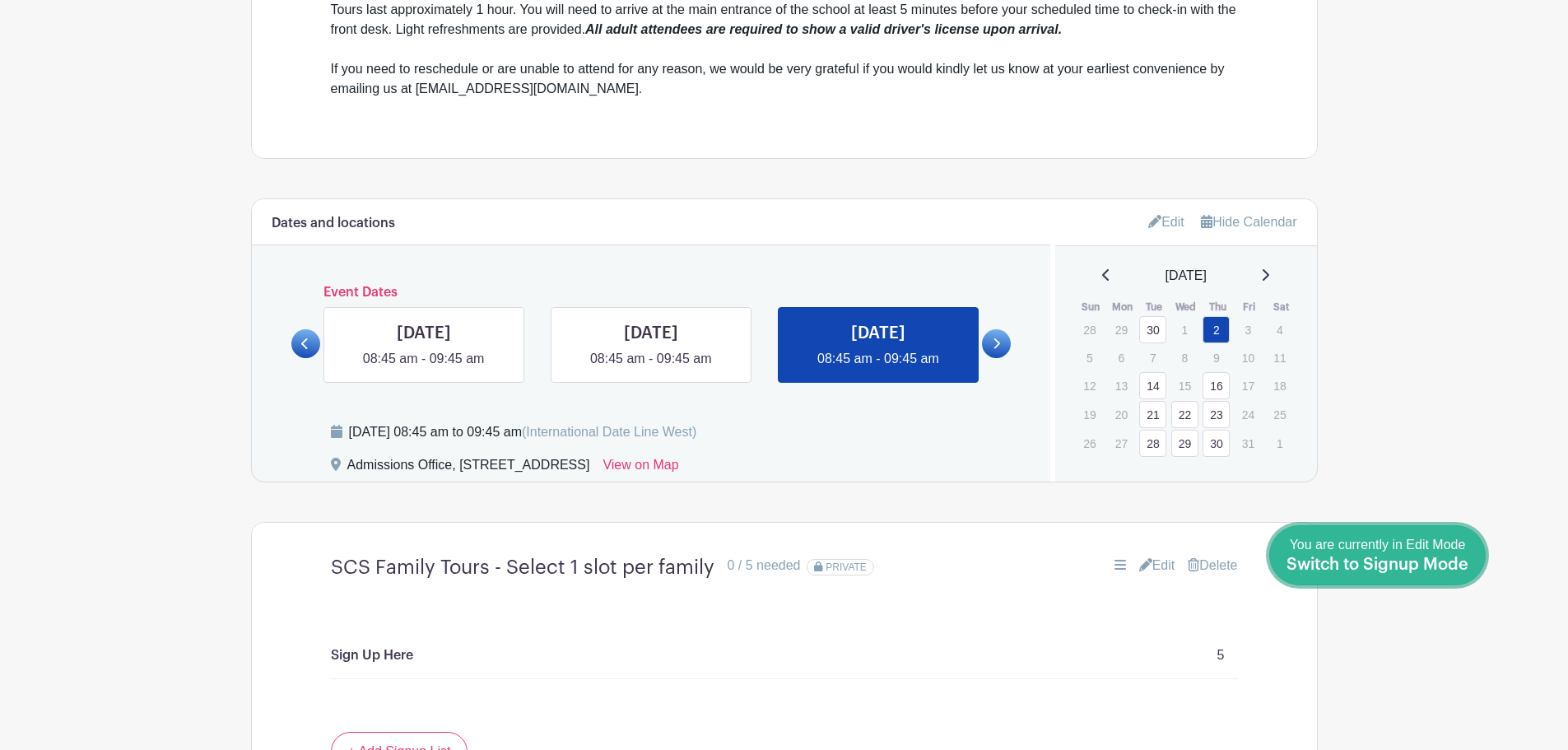
click at [1450, 549] on span "You are currently in Edit Mode Switch to Signup Mode" at bounding box center [1378, 555] width 182 height 34
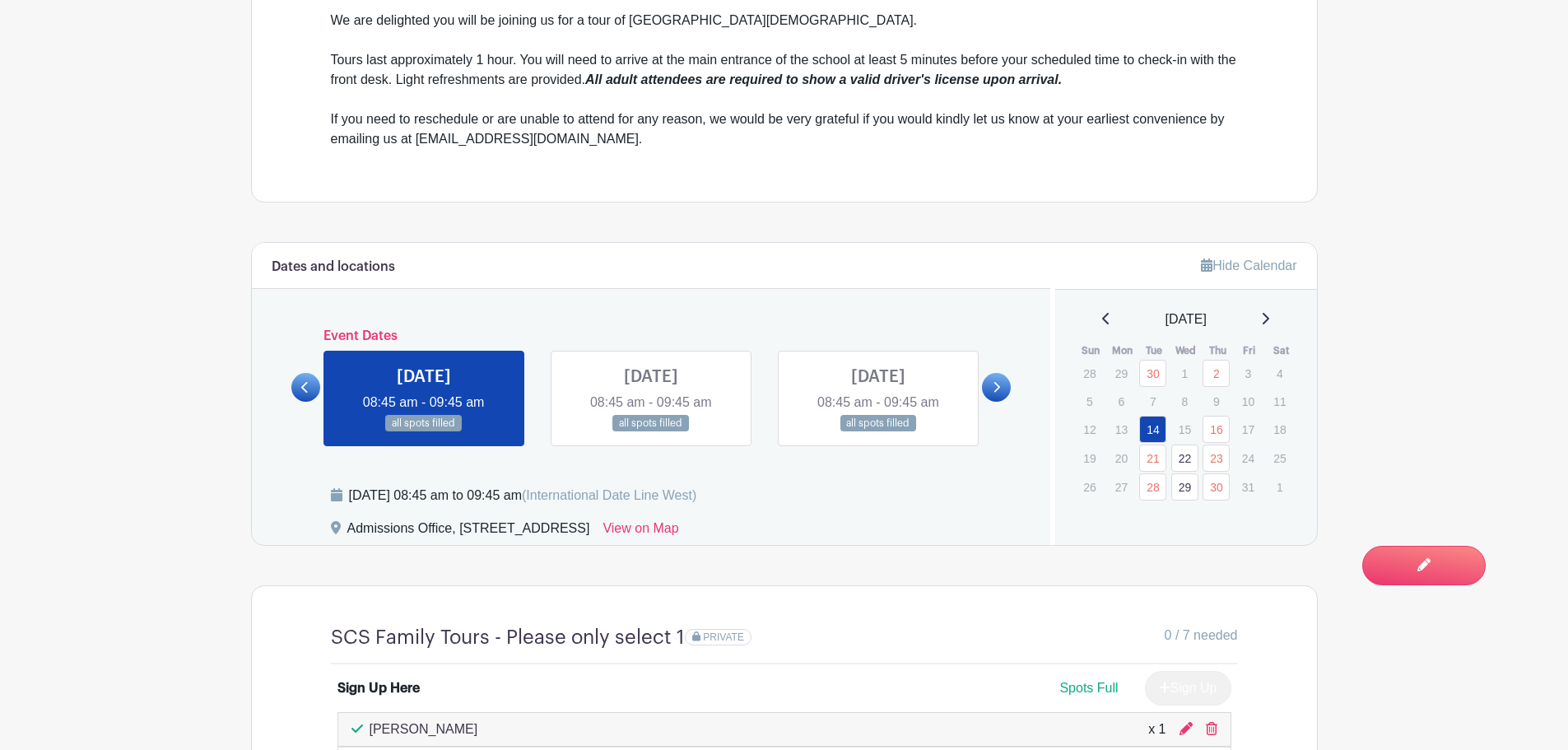
scroll to position [989, 0]
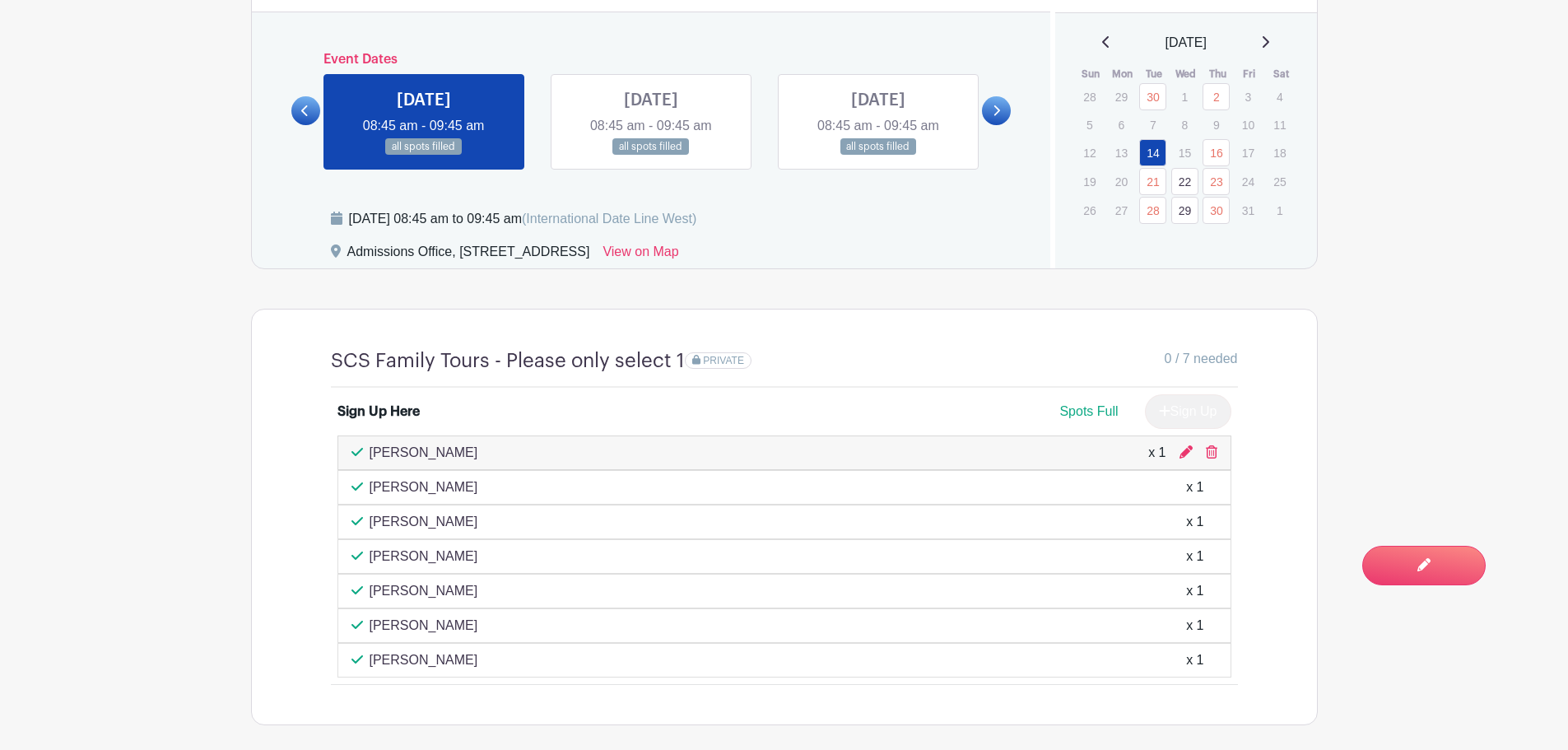
click at [298, 107] on link at bounding box center [306, 110] width 29 height 29
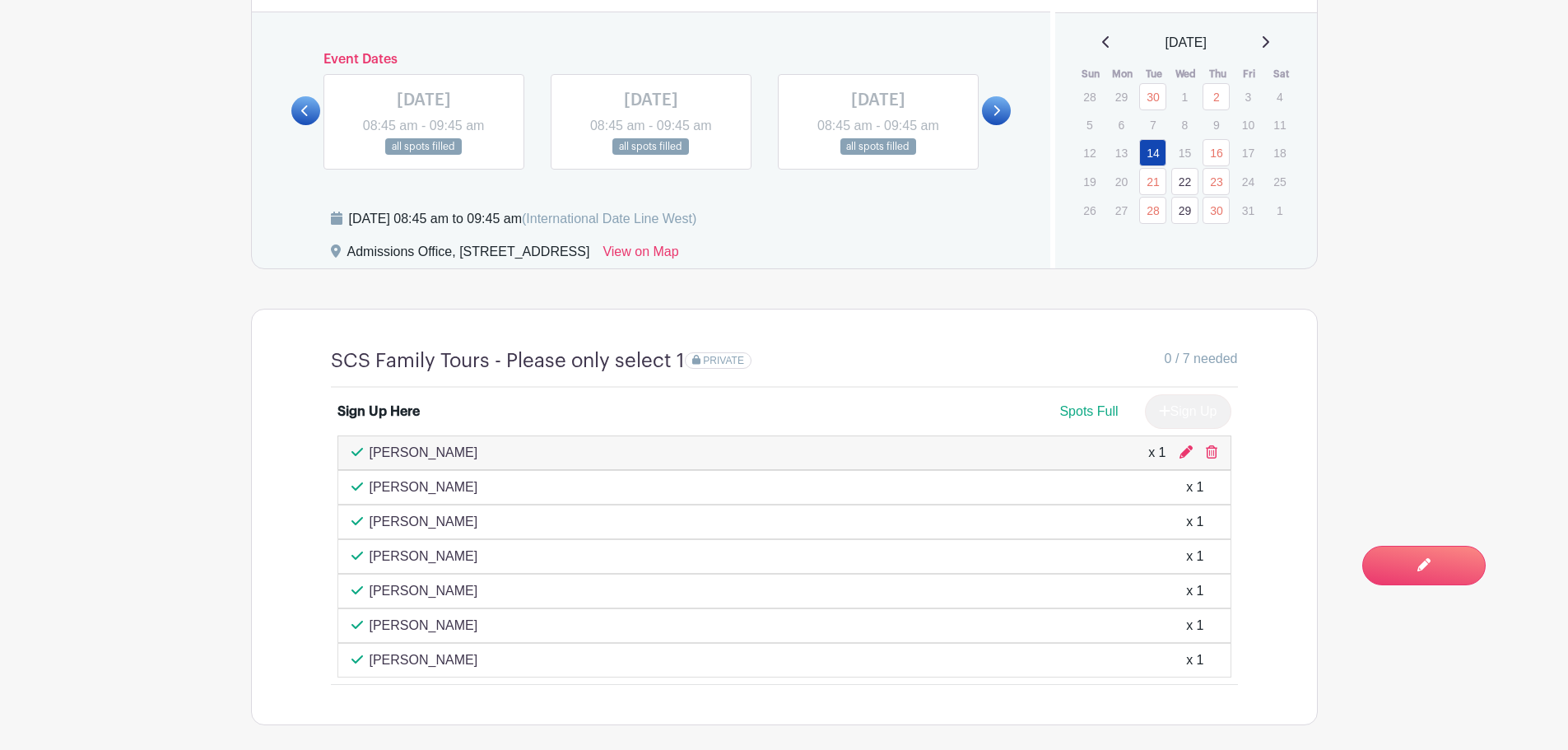
click at [1004, 111] on link at bounding box center [997, 110] width 29 height 29
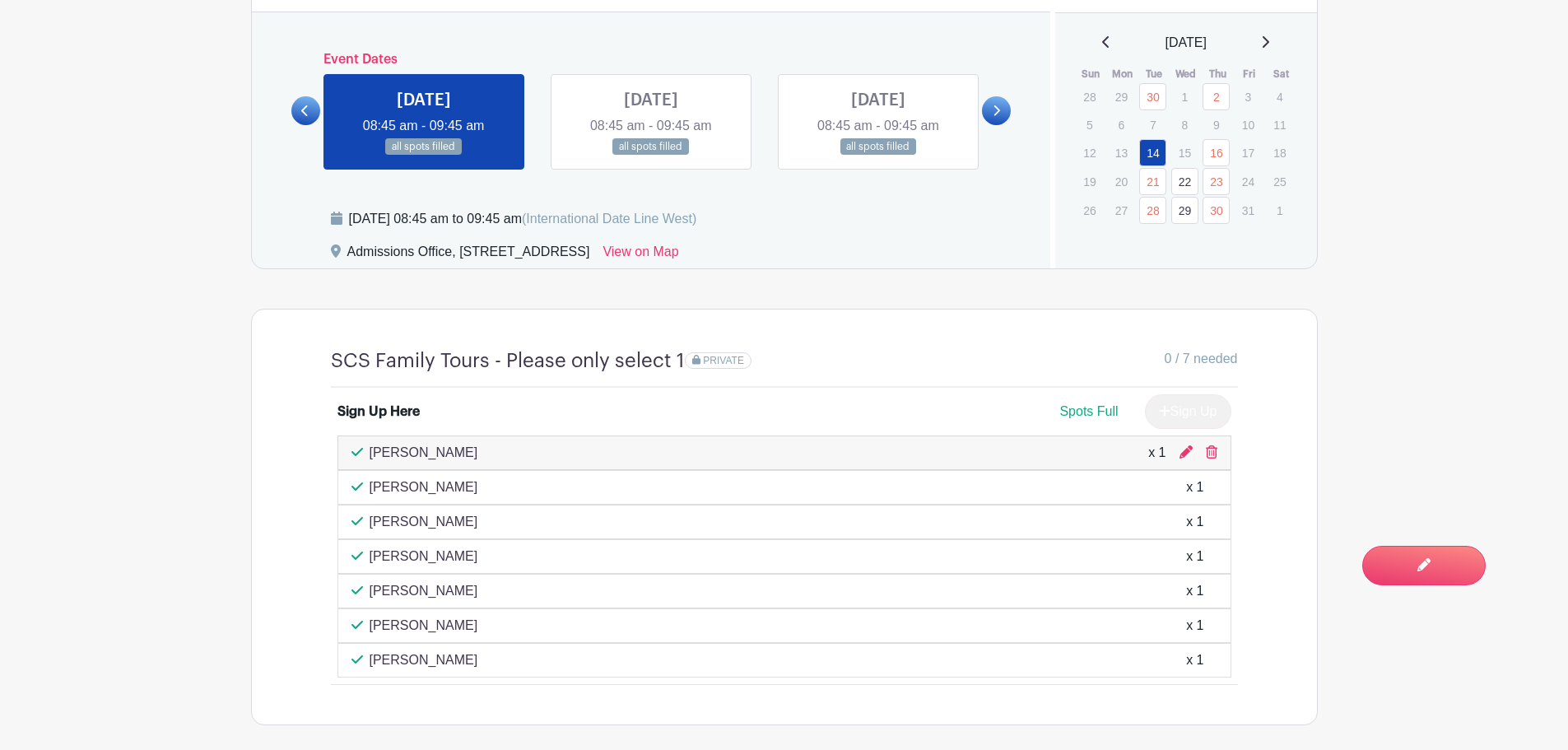
click at [1004, 111] on link at bounding box center [997, 110] width 29 height 29
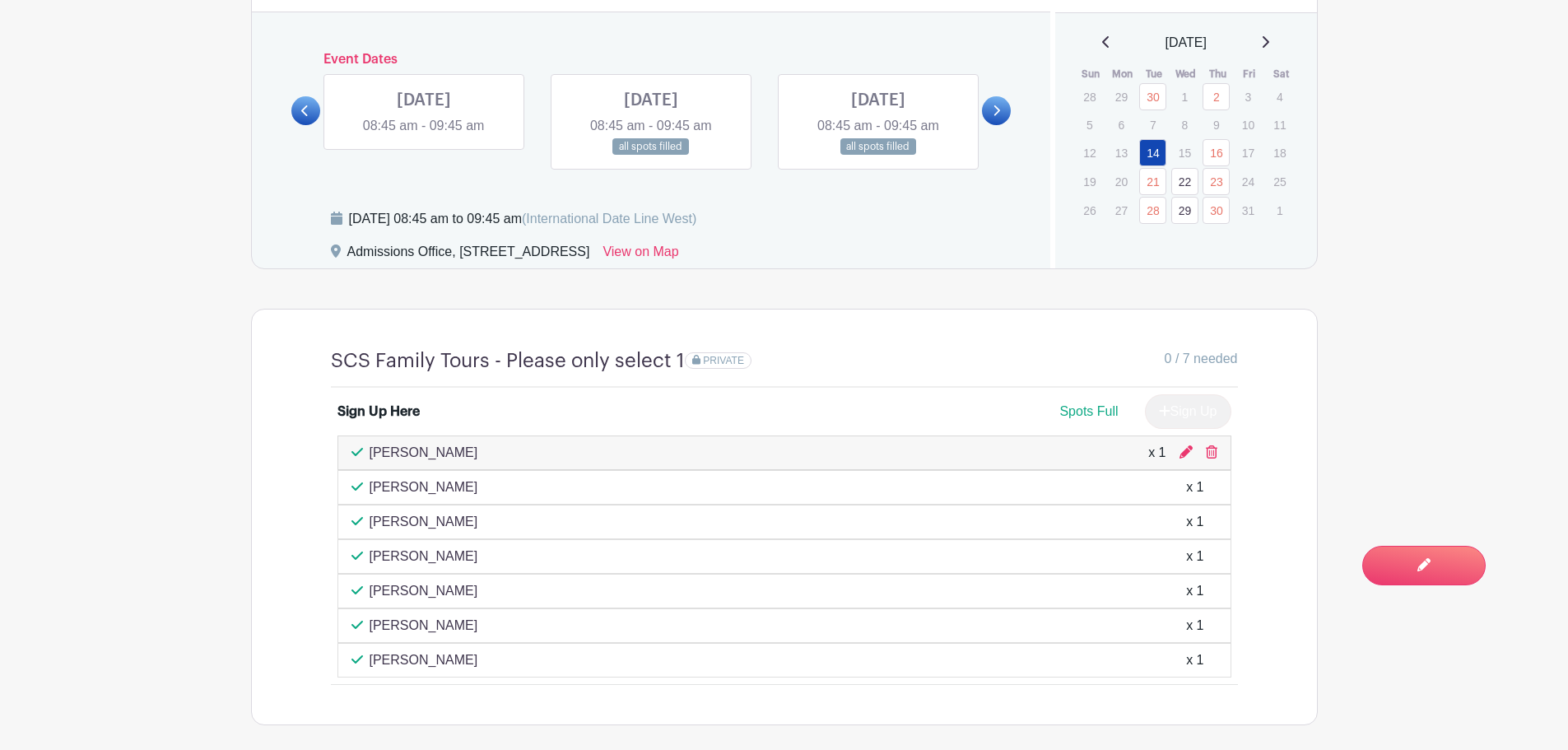
click at [424, 136] on link at bounding box center [424, 136] width 0 height 0
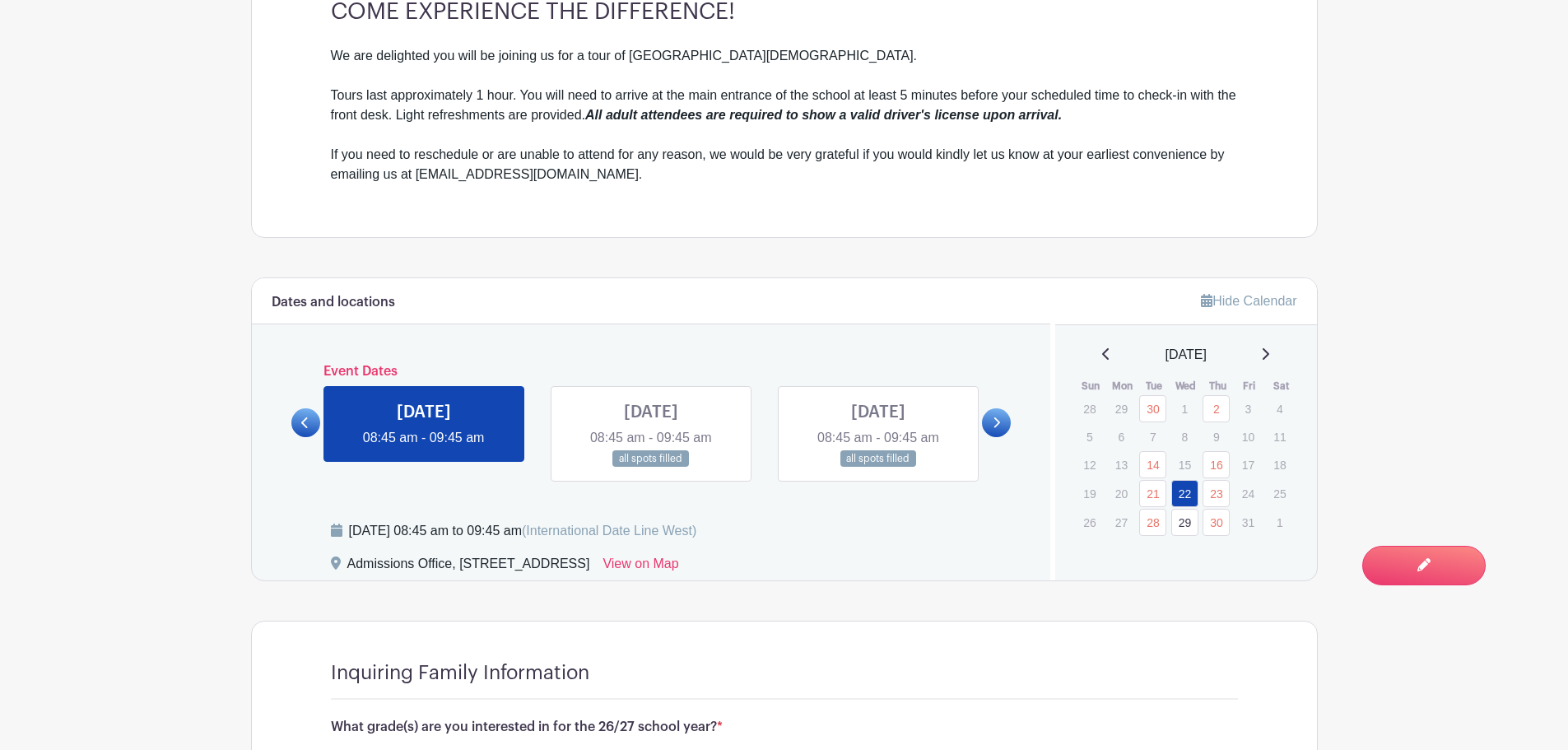
scroll to position [813, 0]
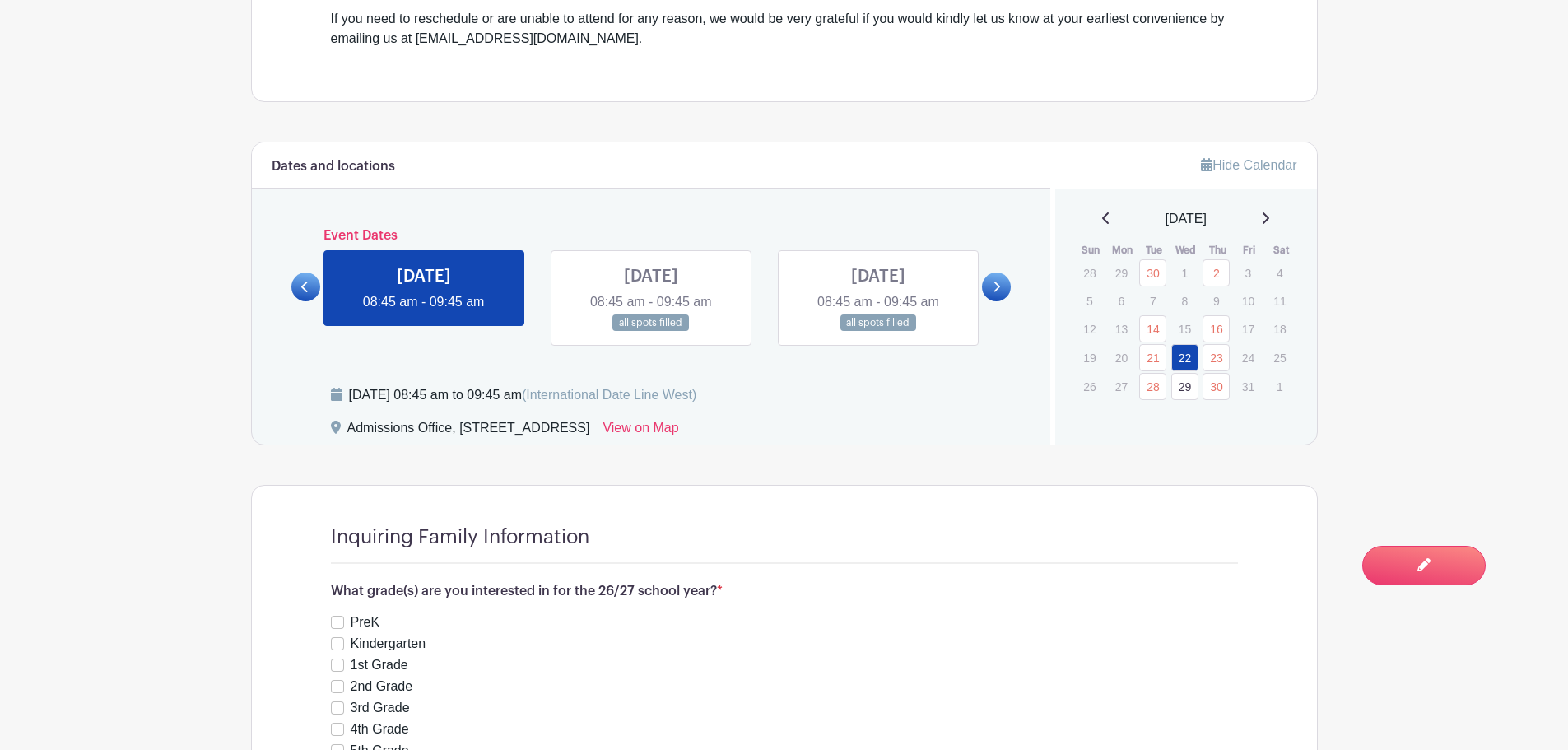
click at [651, 332] on link at bounding box center [651, 332] width 0 height 0
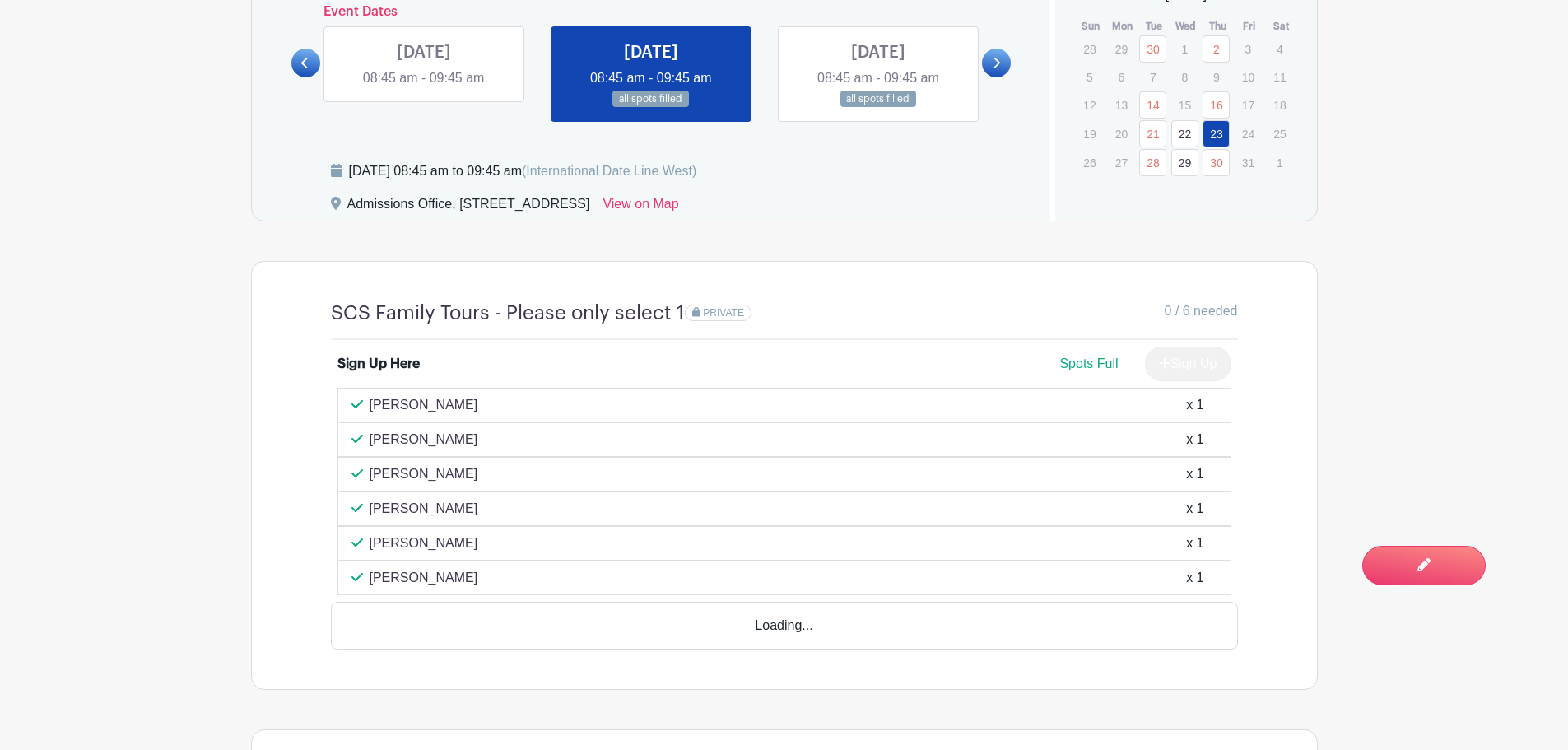
scroll to position [1060, 0]
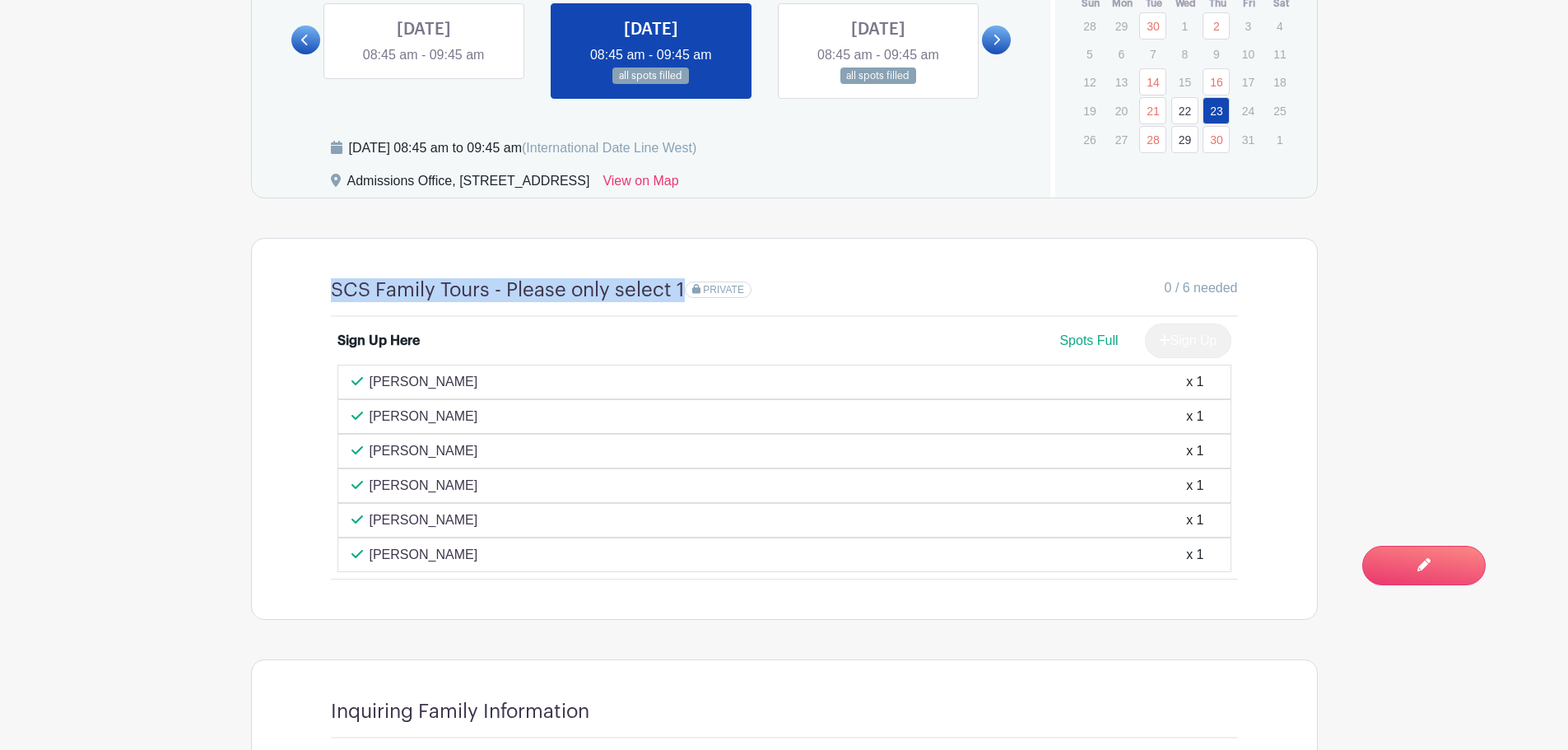
drag, startPoint x: 330, startPoint y: 288, endPoint x: 681, endPoint y: 288, distance: 351.0
click at [681, 288] on div "SCS Family Tours - Please only select 1 PRIVATE 0 / 6 needed Sign Up Here Spots…" at bounding box center [784, 429] width 986 height 380
copy h4 "SCS Family Tours - Please only select 1"
click at [424, 65] on link at bounding box center [424, 65] width 0 height 0
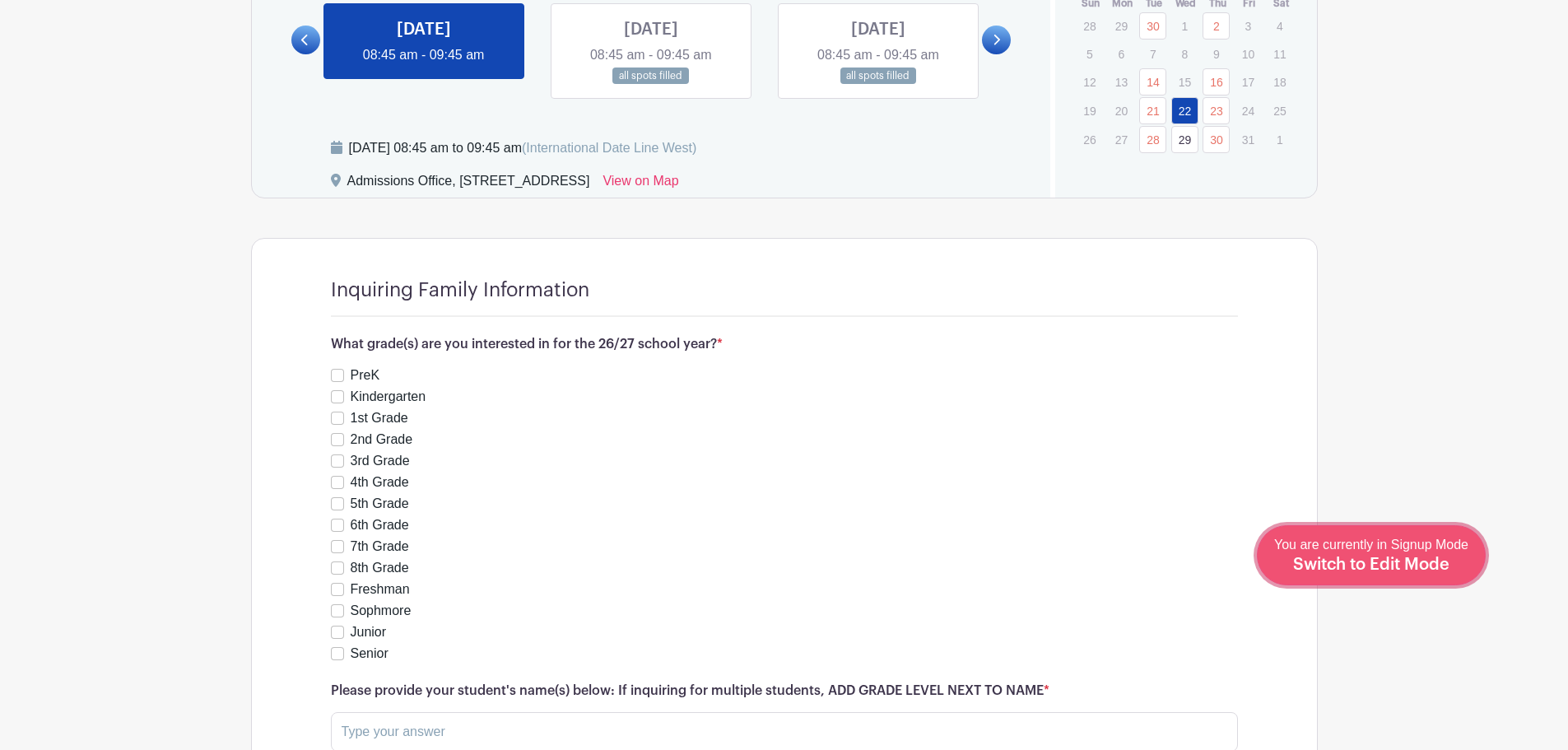
click at [1425, 583] on link "Edit Event You are currently in Signup Mode Switch to Edit Mode" at bounding box center [1372, 555] width 229 height 60
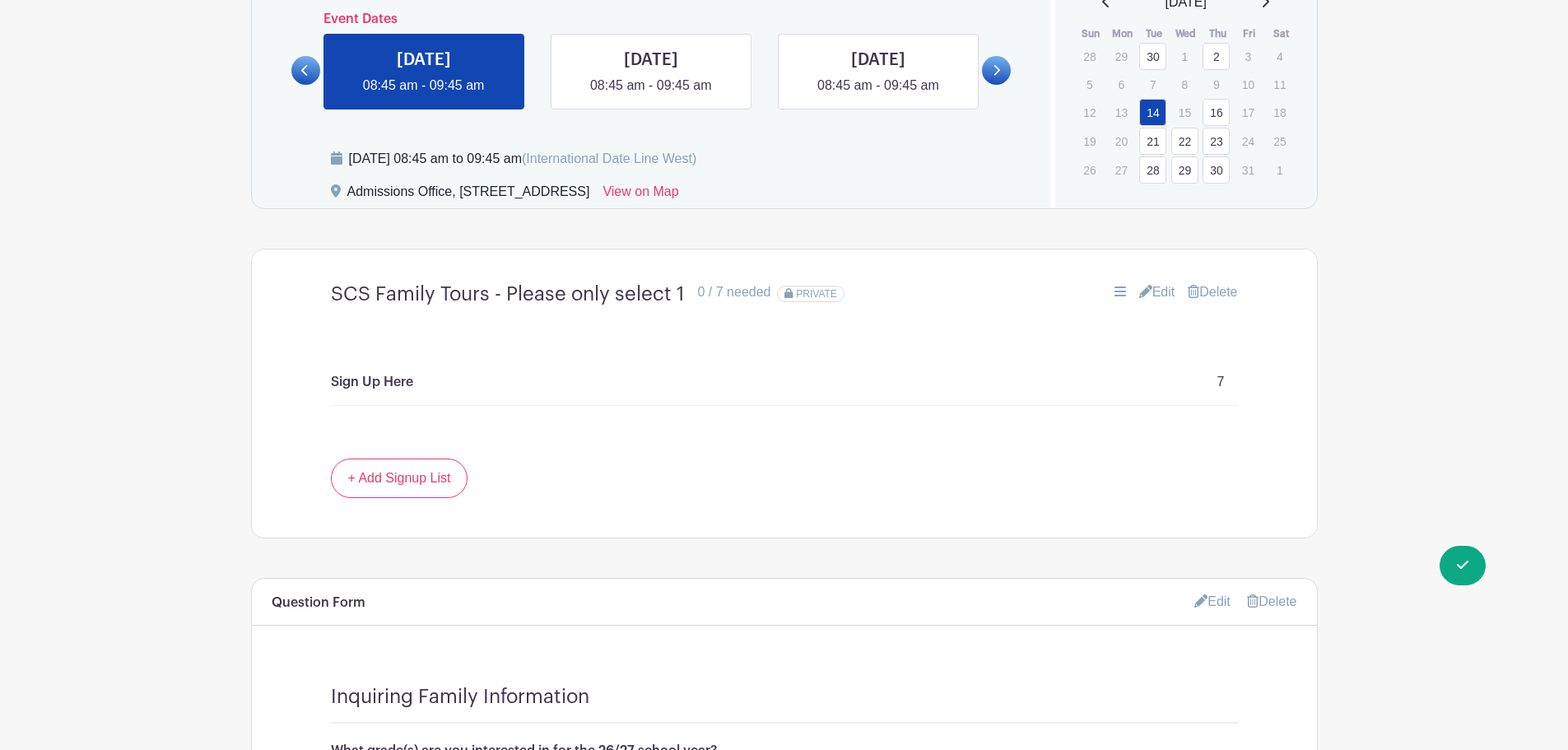
scroll to position [1070, 0]
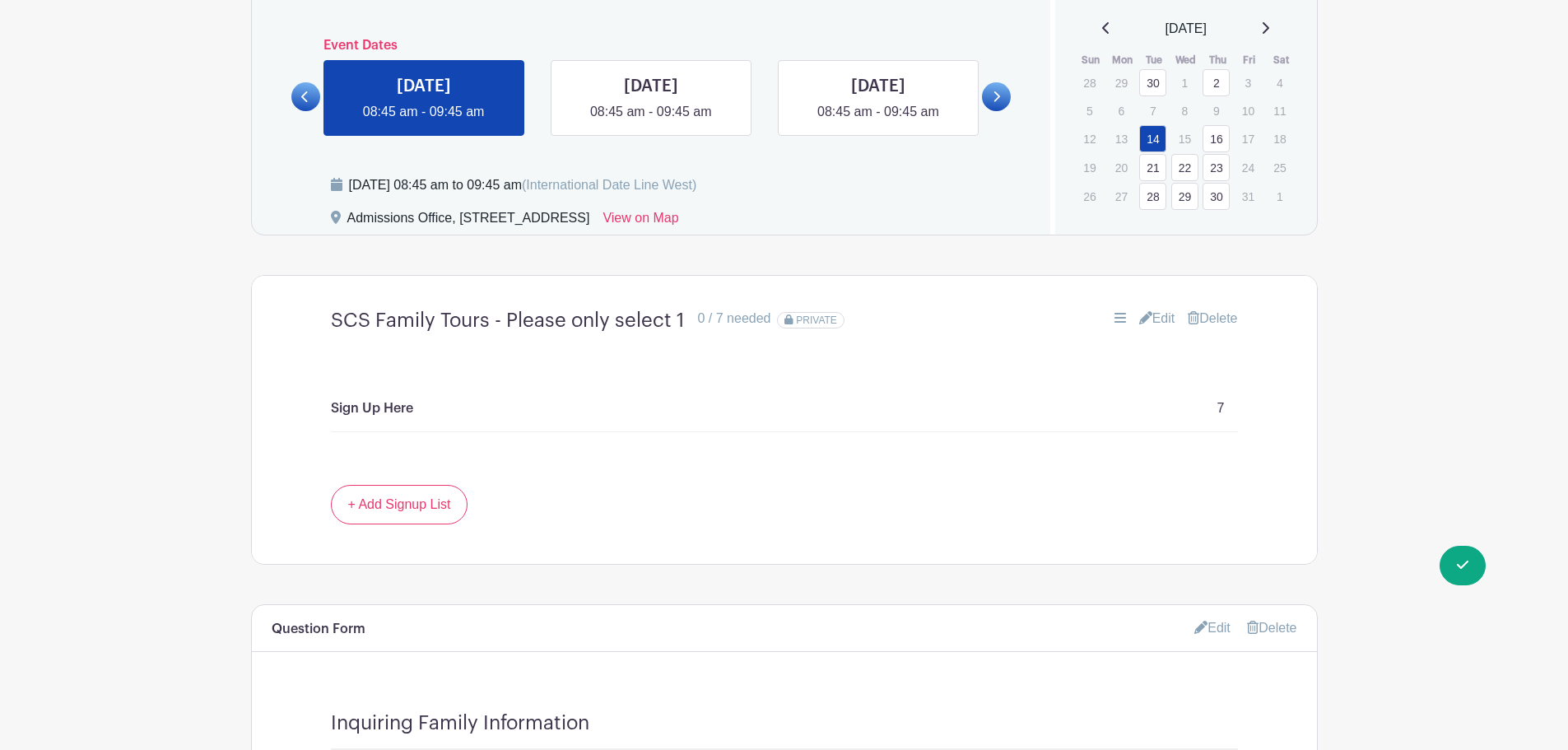
click at [994, 102] on icon at bounding box center [997, 97] width 7 height 12
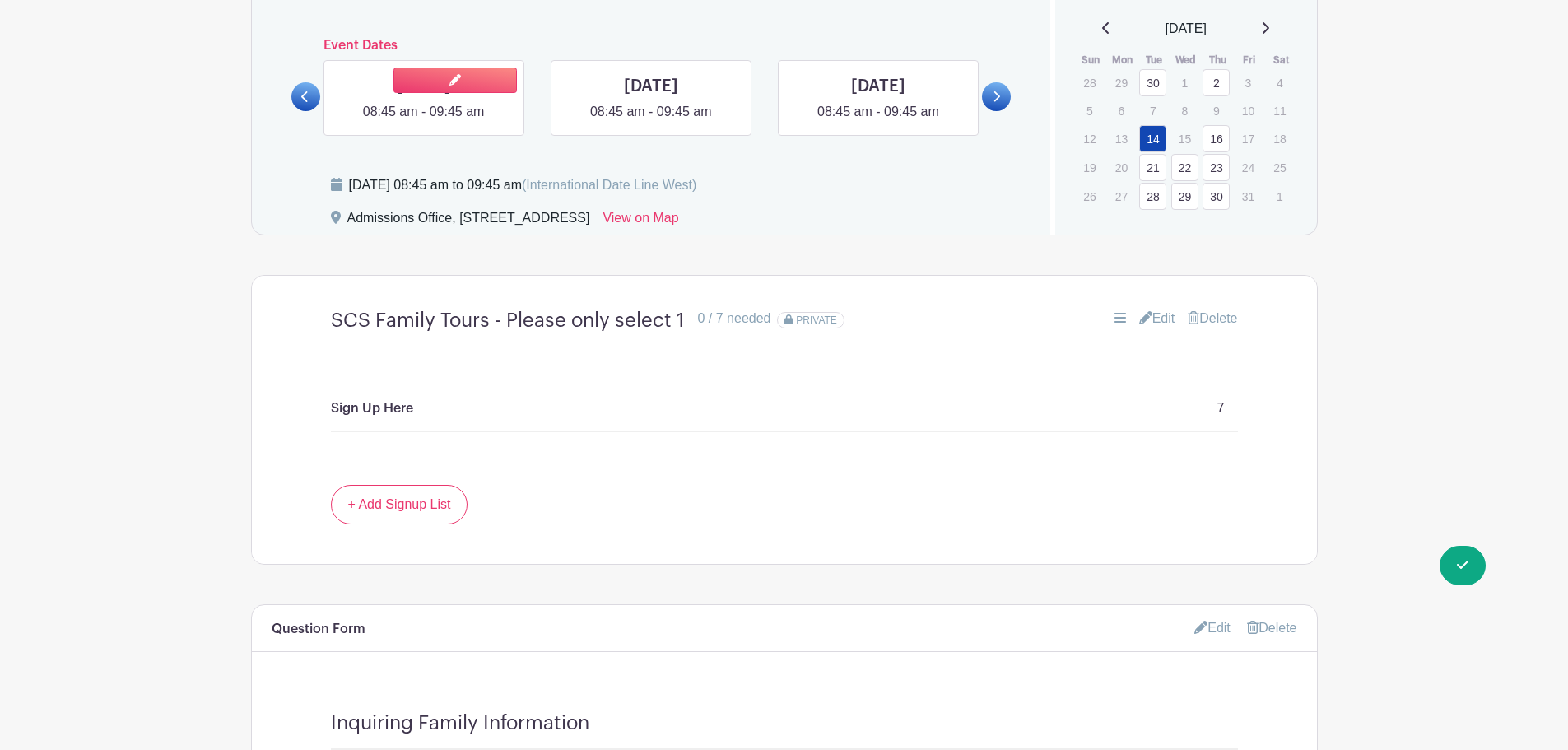
click at [424, 121] on link at bounding box center [424, 121] width 0 height 0
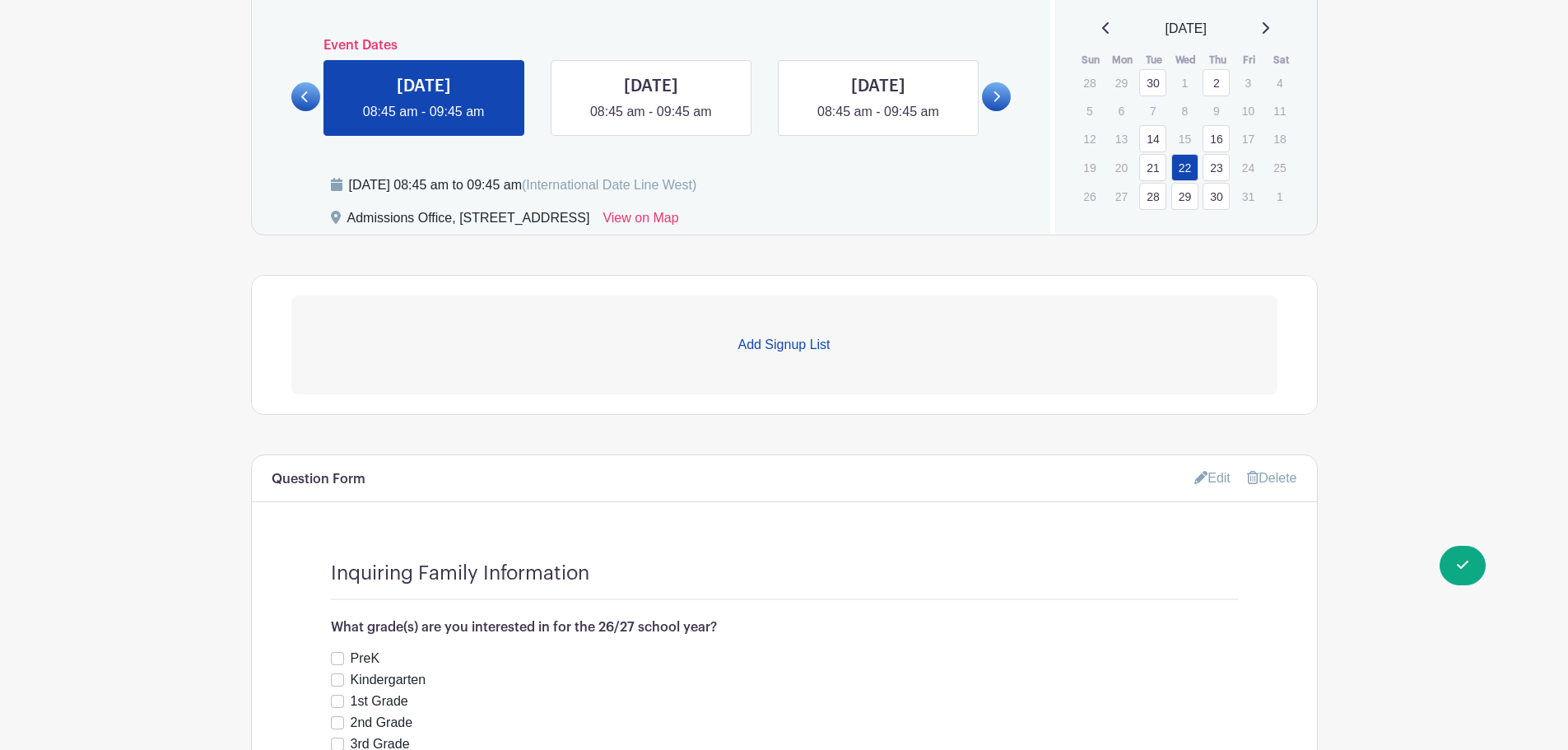
click at [762, 351] on p "Add Signup List" at bounding box center [784, 345] width 986 height 19
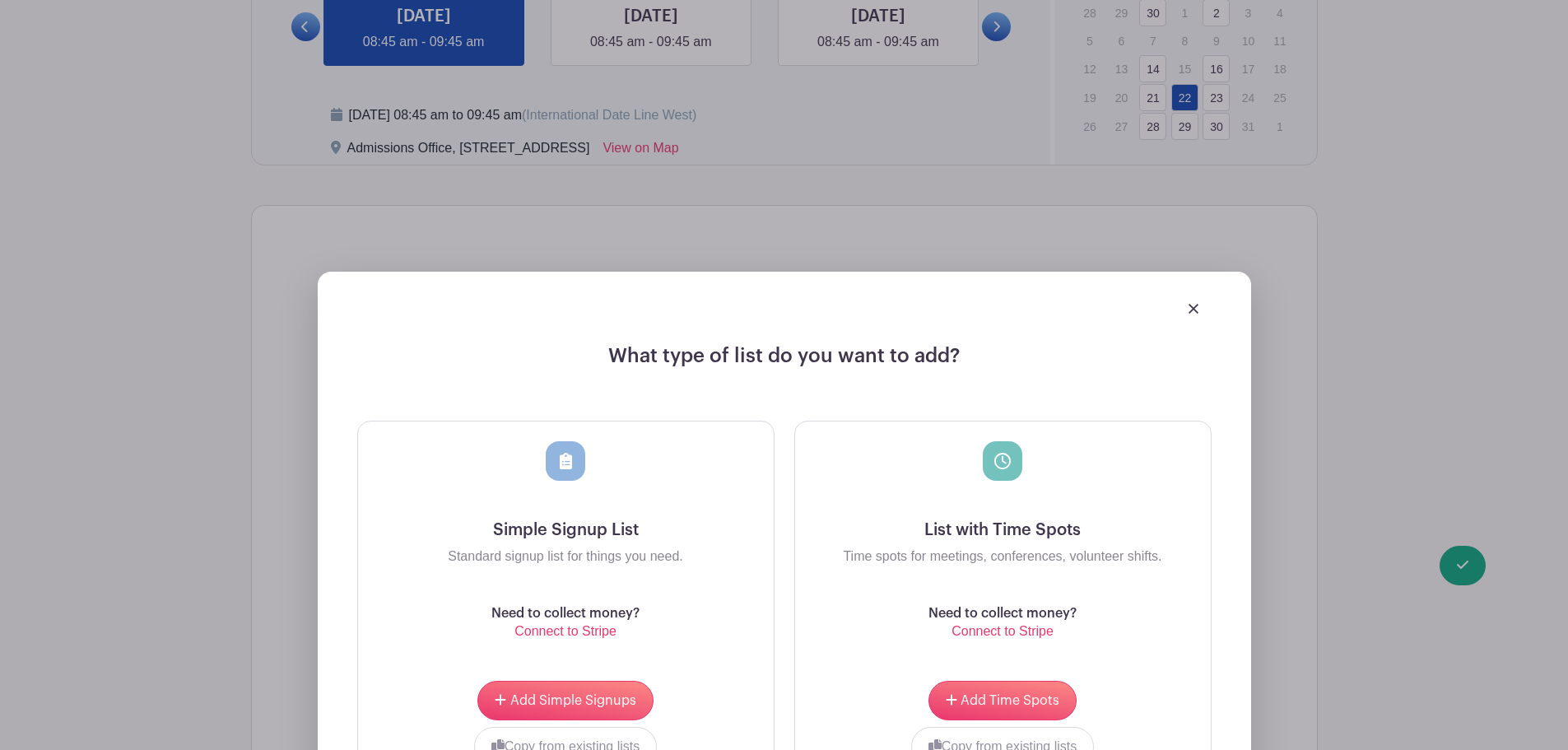
scroll to position [1235, 0]
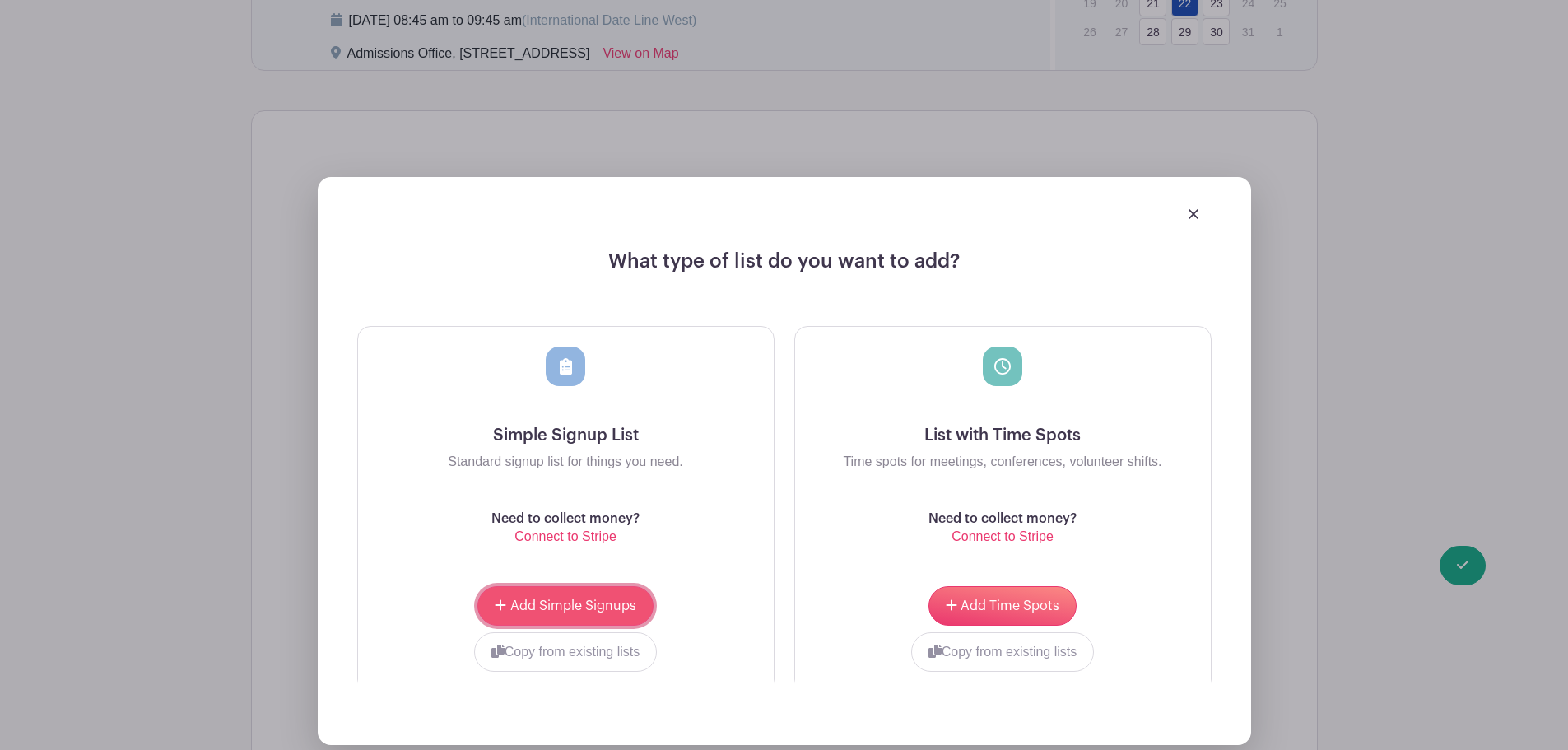
click at [597, 602] on span "Add Simple Signups" at bounding box center [573, 606] width 126 height 13
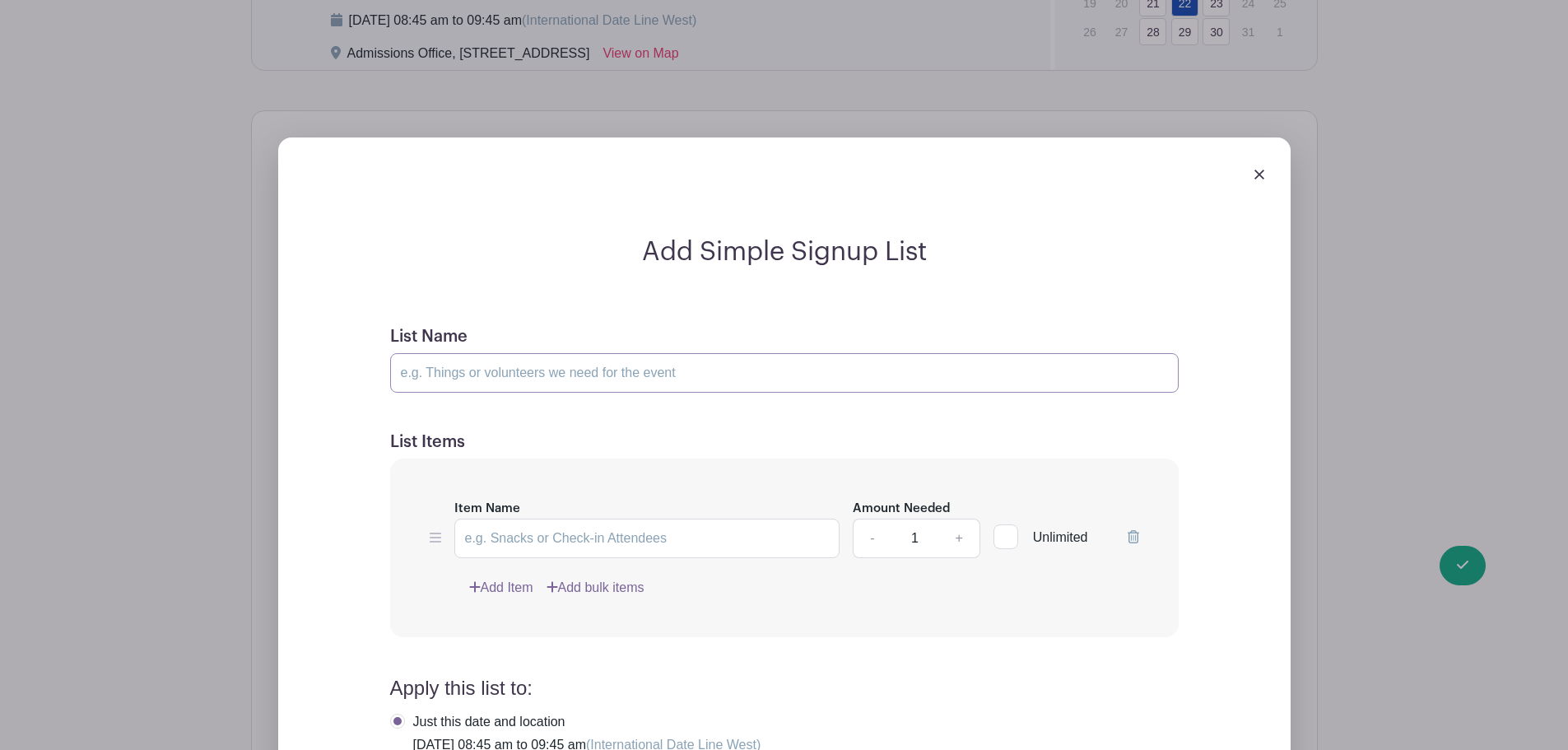
click at [489, 391] on input "List Name" at bounding box center [784, 372] width 789 height 40
paste input "SCS Family Tours - Please only select 1"
type input "SCS Family Tours - Please only select 1"
click at [365, 432] on div "Add Simple Signup List List Name SCS Family Tours - Please only select 1 List I…" at bounding box center [784, 648] width 908 height 825
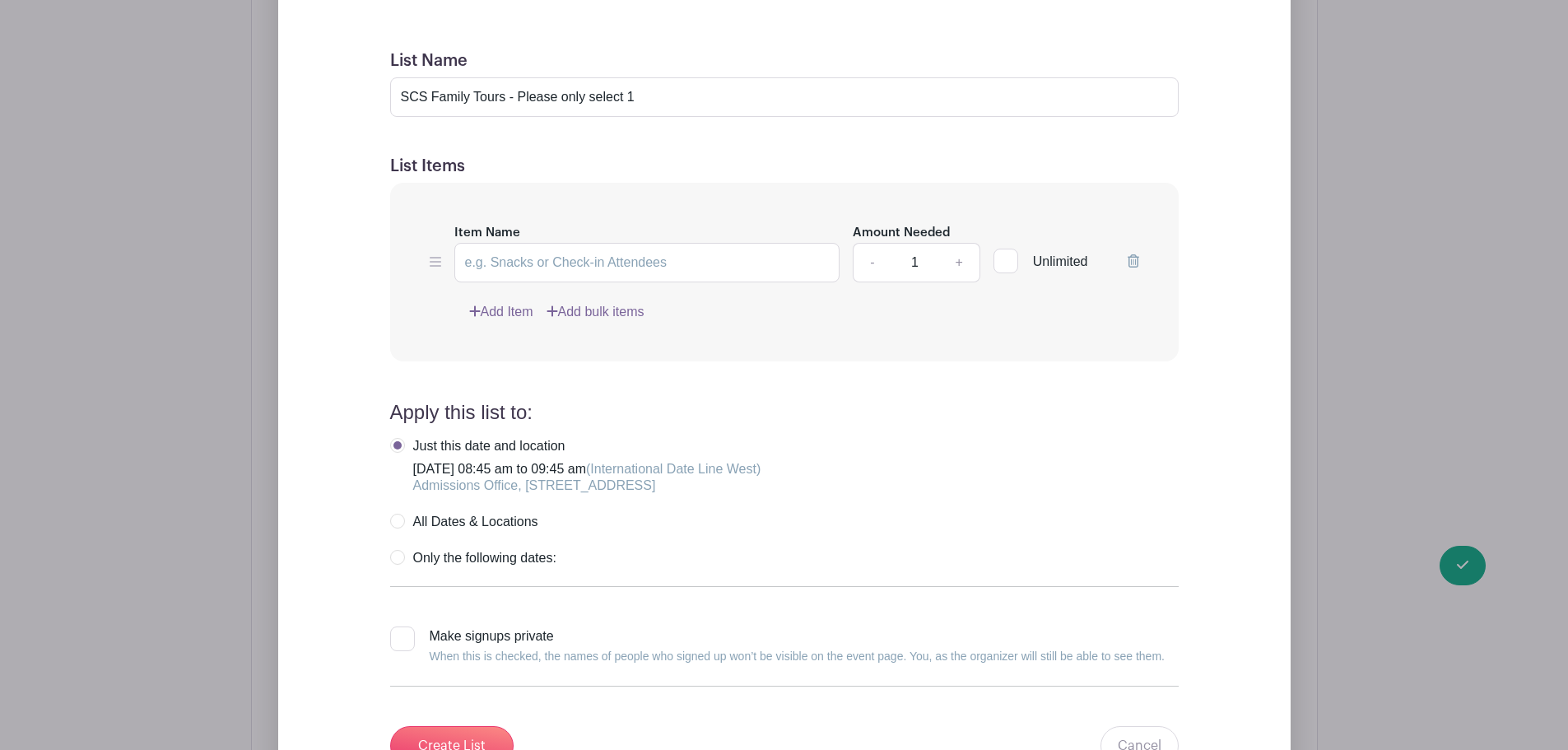
scroll to position [1482, 0]
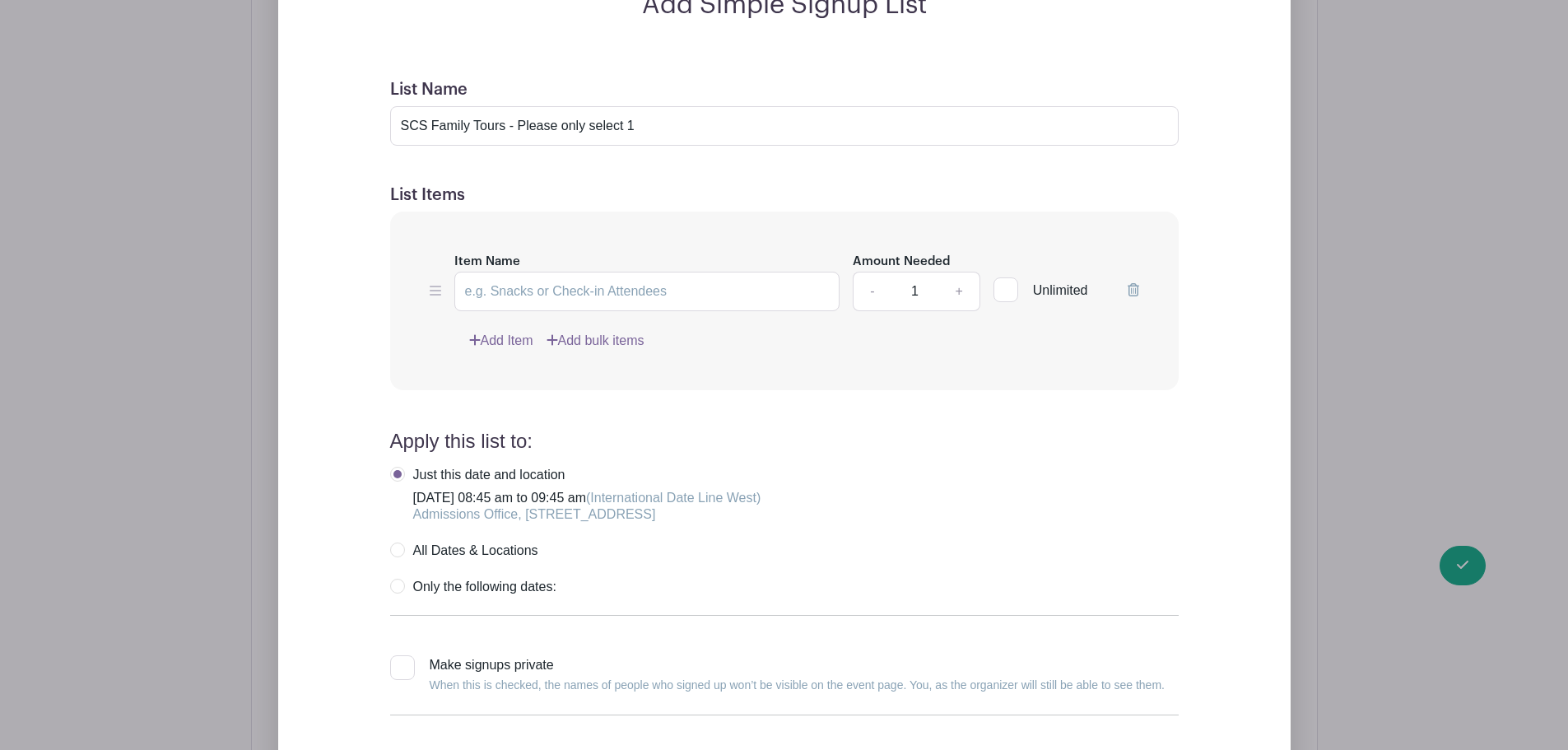
click at [907, 289] on input "1" at bounding box center [915, 291] width 49 height 40
click at [963, 294] on link "+" at bounding box center [959, 291] width 41 height 40
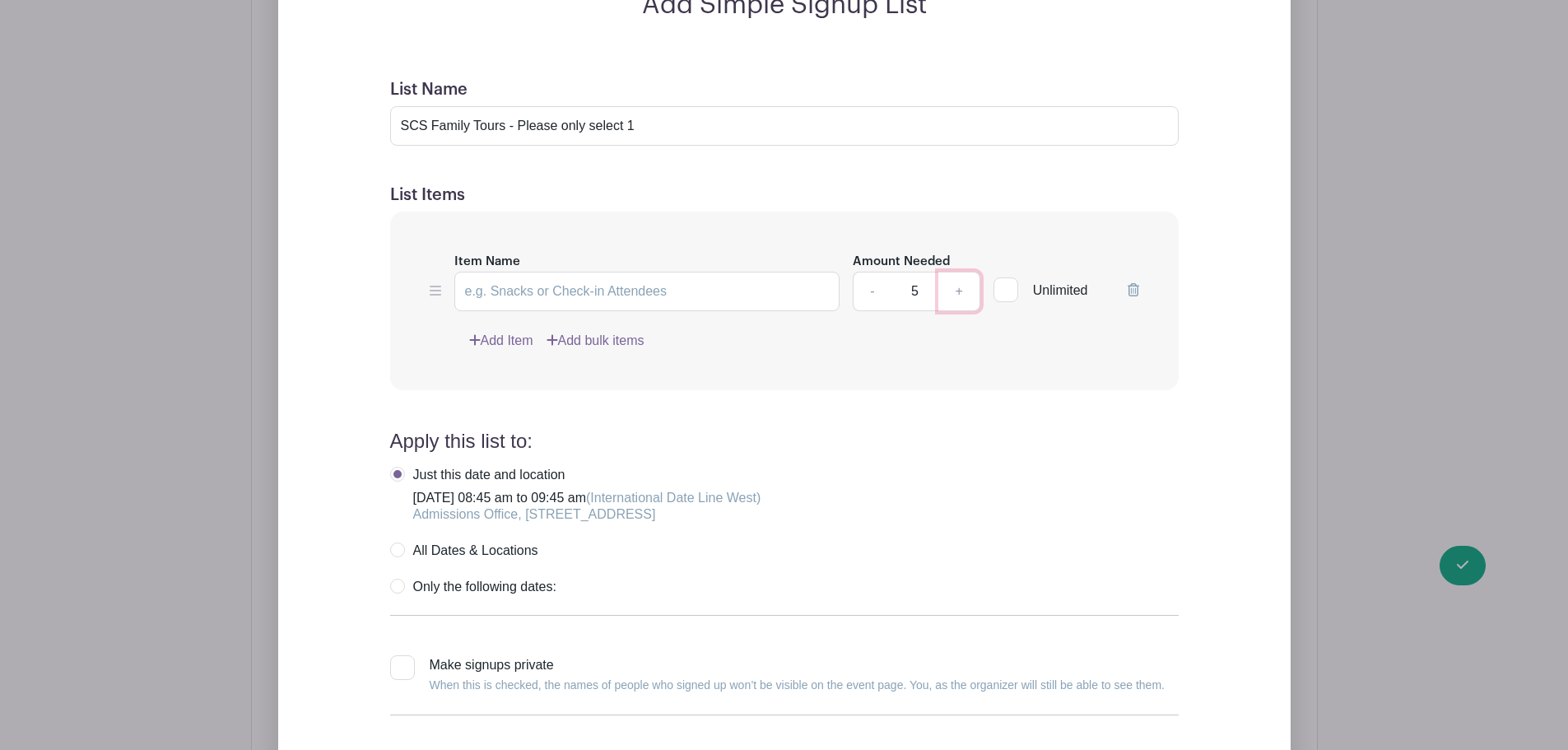
click at [963, 294] on link "+" at bounding box center [959, 291] width 41 height 40
click at [874, 289] on link "-" at bounding box center [872, 291] width 38 height 40
click at [881, 291] on link "-" at bounding box center [872, 291] width 38 height 40
click at [879, 289] on link "-" at bounding box center [872, 291] width 38 height 40
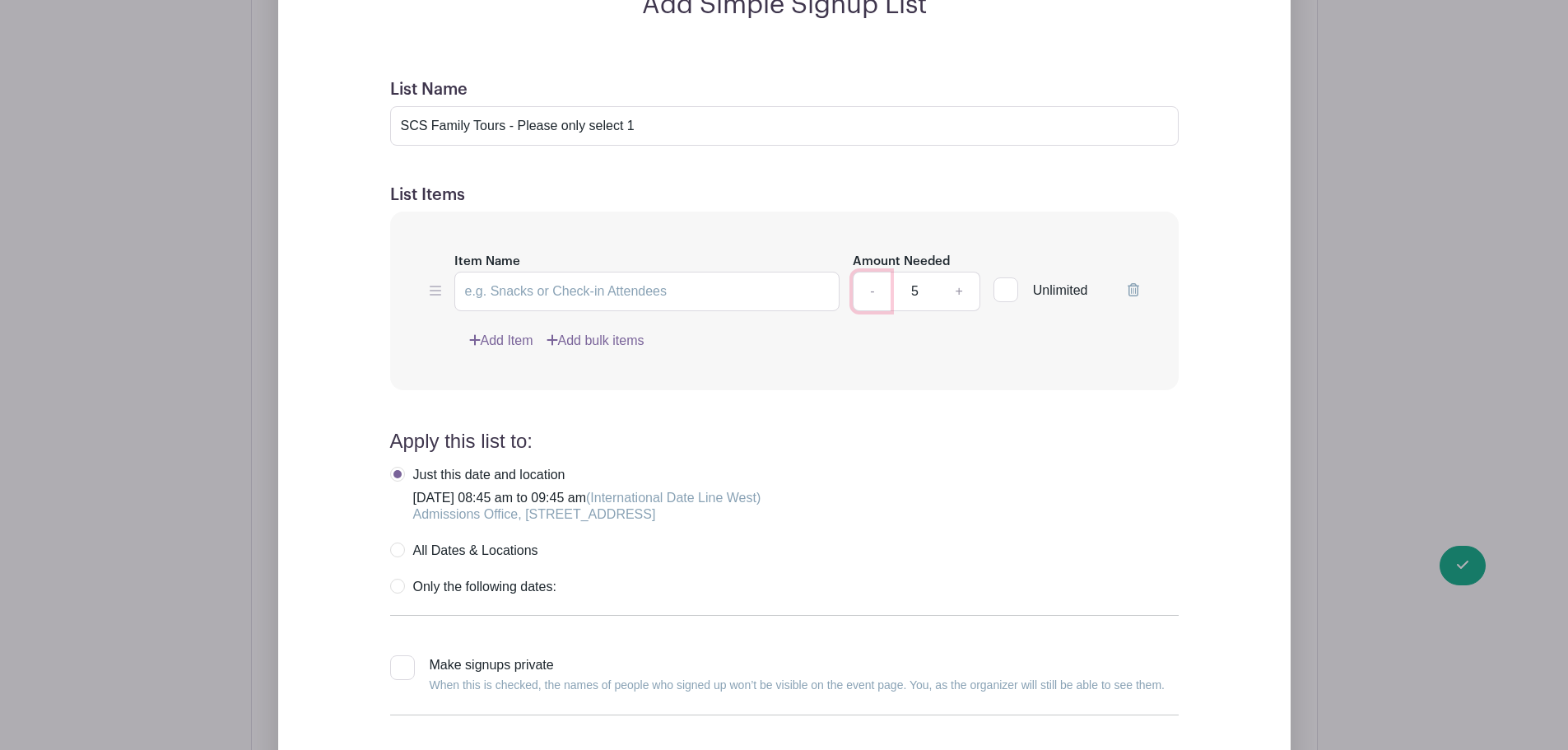
type input "4"
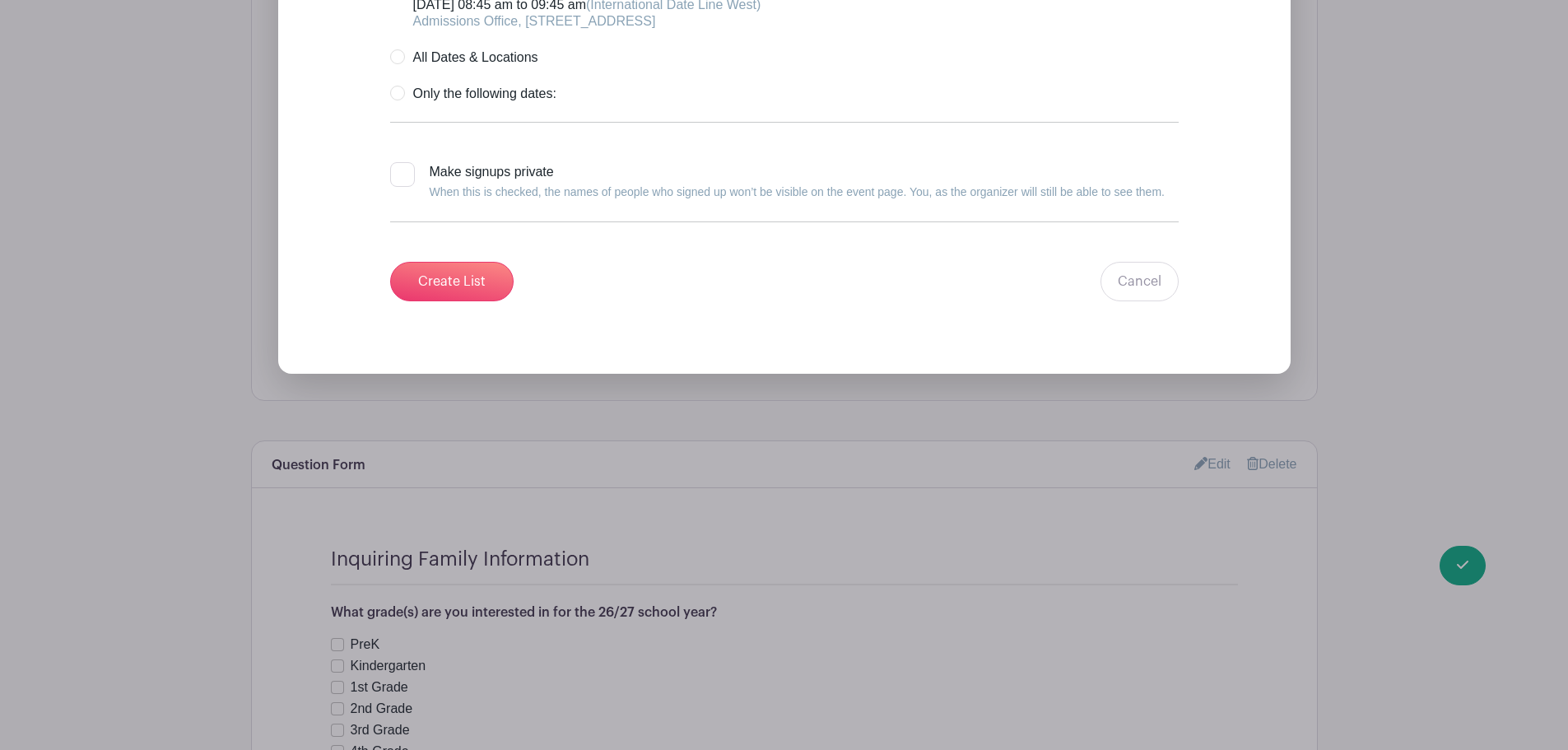
scroll to position [1811, 0]
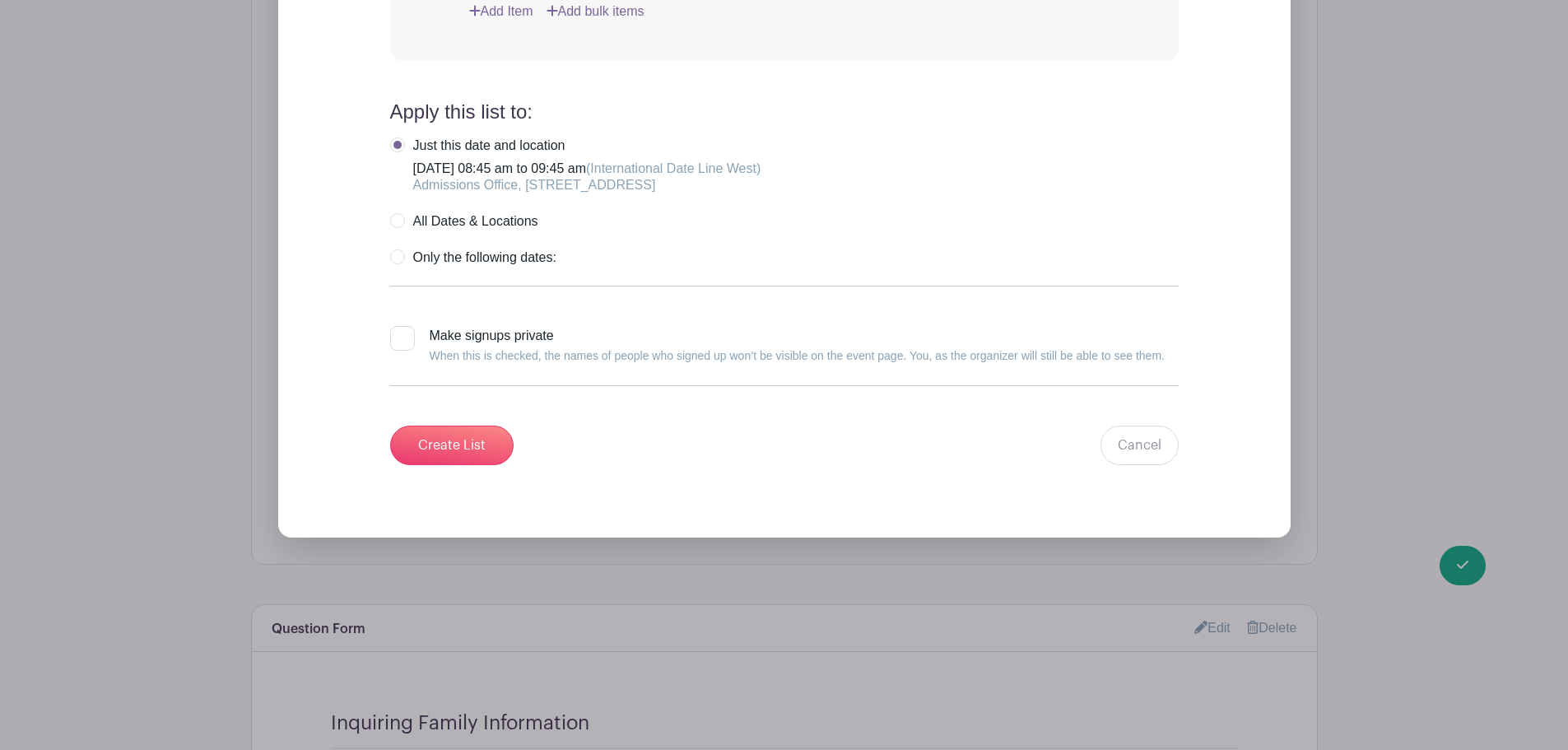
click at [394, 341] on div at bounding box center [402, 338] width 25 height 25
click at [394, 336] on input "Make signups private When this is checked, the names of people who signed up wo…" at bounding box center [395, 331] width 11 height 11
checkbox input "true"
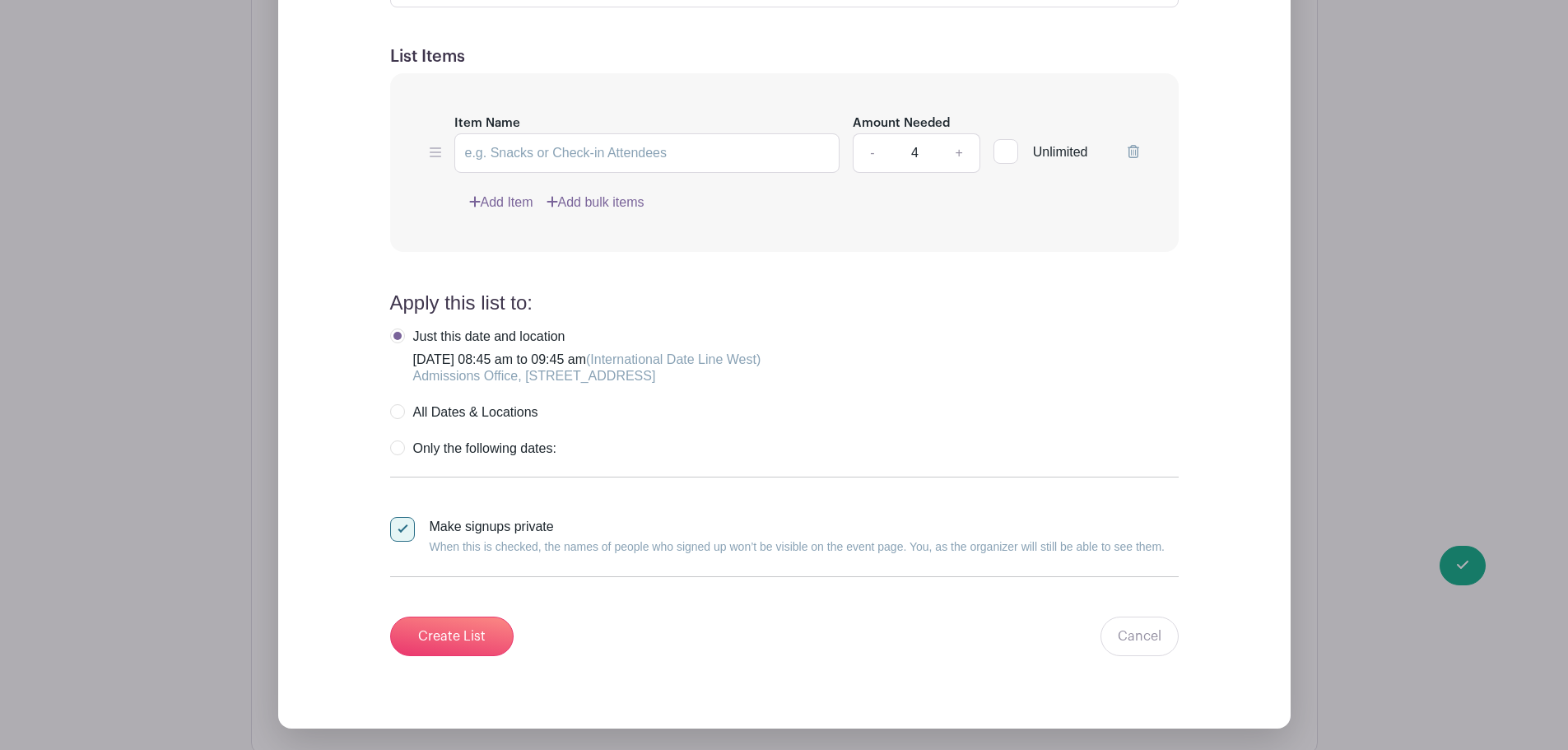
scroll to position [1646, 0]
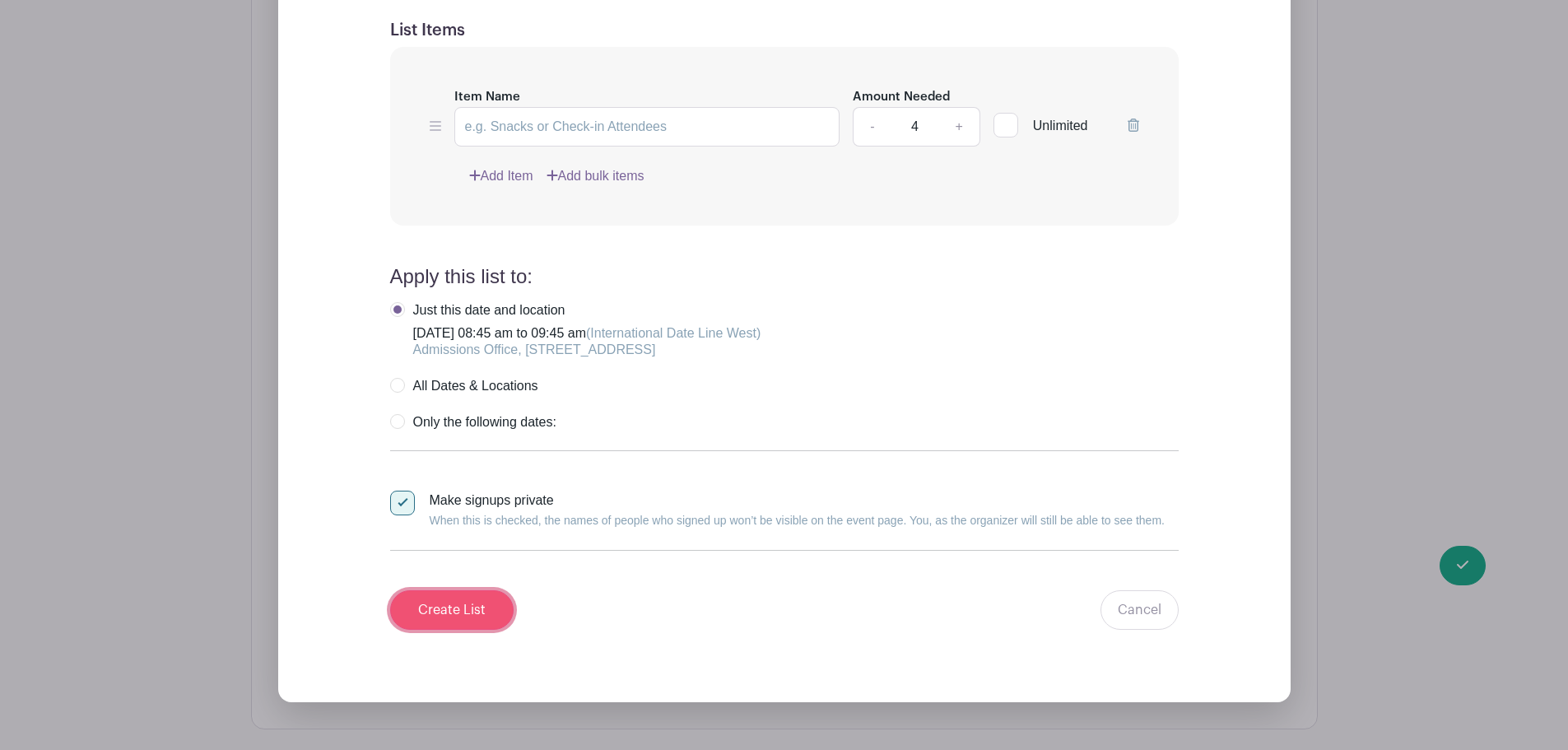
click at [450, 601] on input "Create List" at bounding box center [452, 609] width 123 height 40
click at [536, 130] on input "Item Name" at bounding box center [647, 127] width 386 height 40
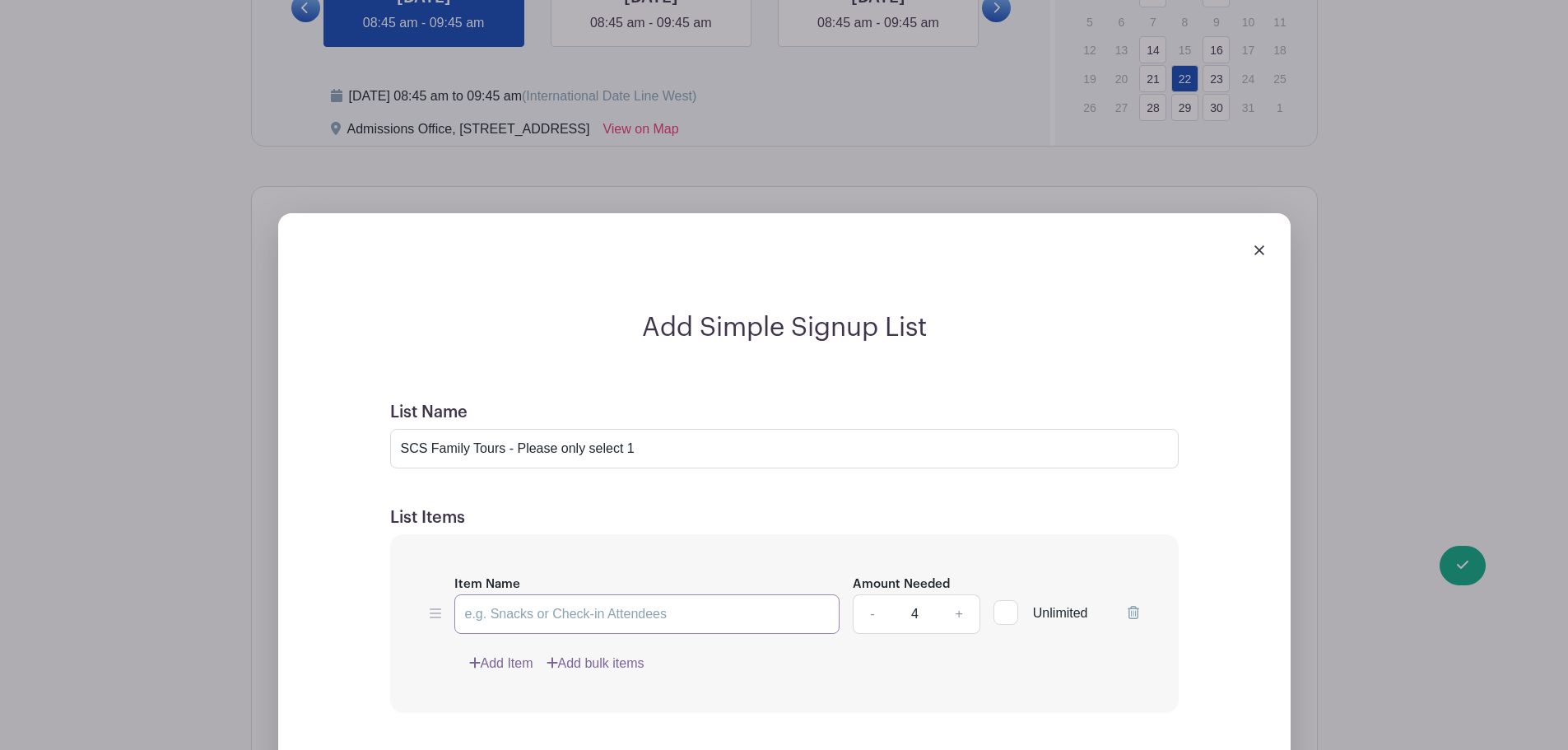
scroll to position [1152, 0]
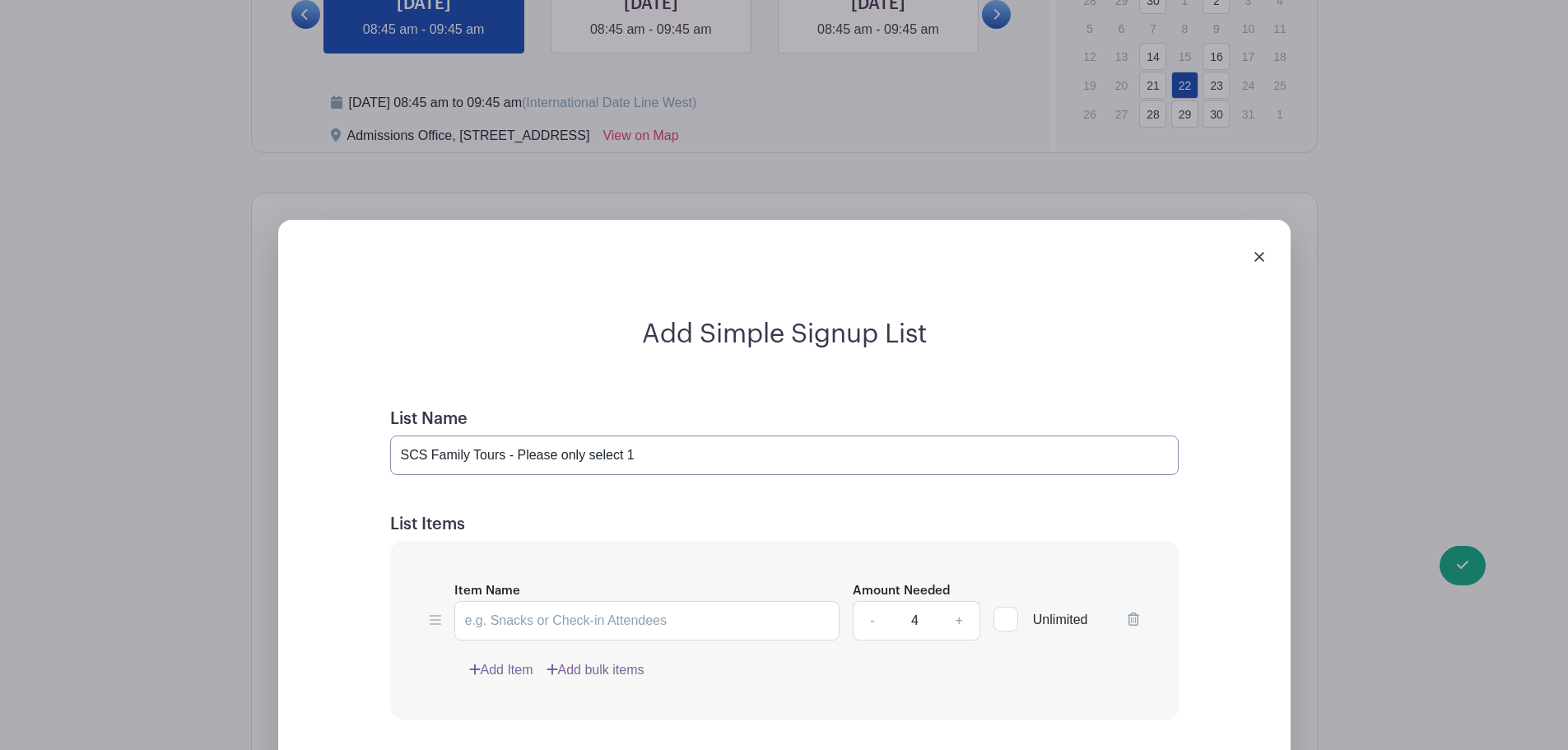
drag, startPoint x: 682, startPoint y: 450, endPoint x: 556, endPoint y: 467, distance: 127.1
click at [556, 467] on input "SCS Family Tours - Please only select 1" at bounding box center [784, 455] width 789 height 40
click at [598, 612] on input "Item Name" at bounding box center [647, 621] width 386 height 40
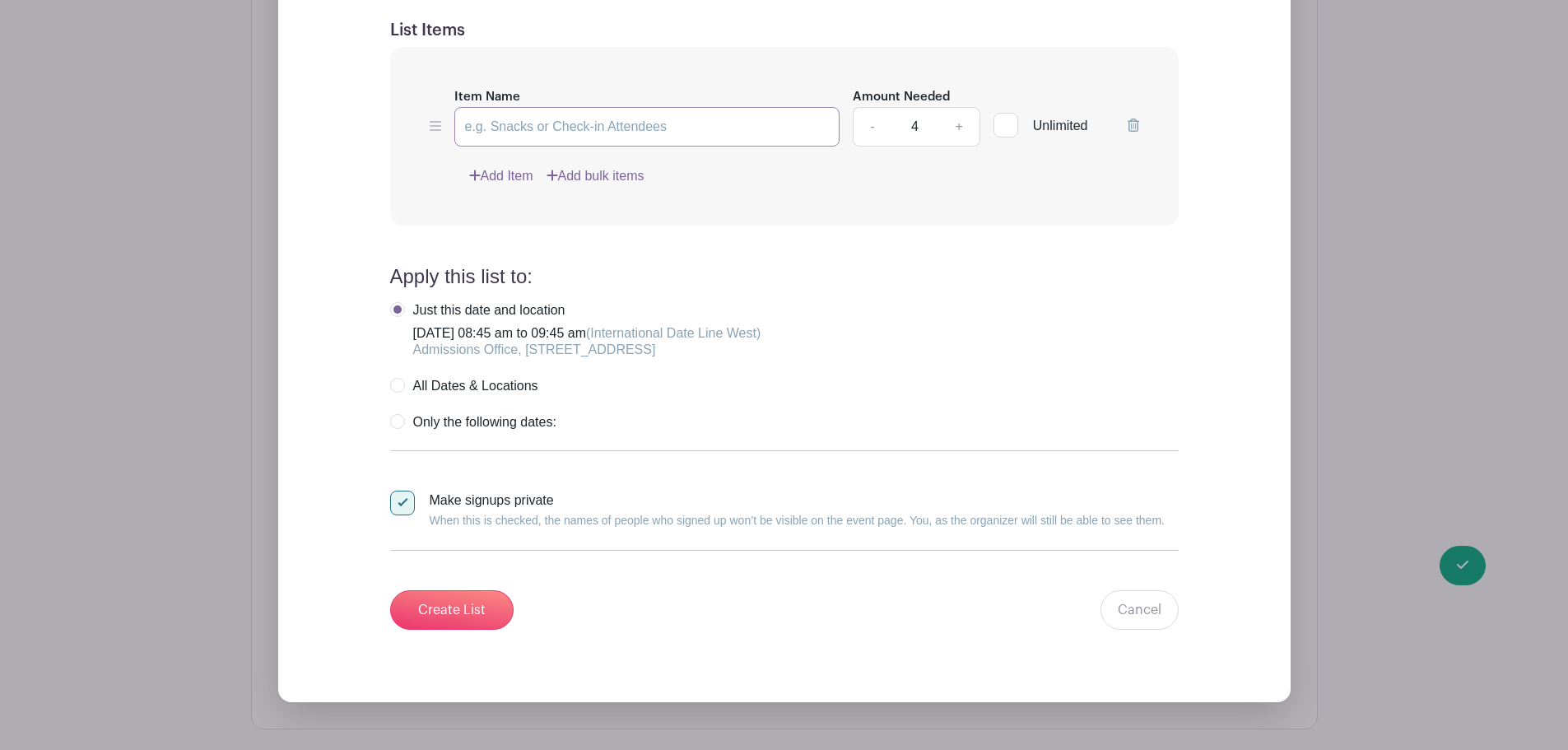
scroll to position [1564, 0]
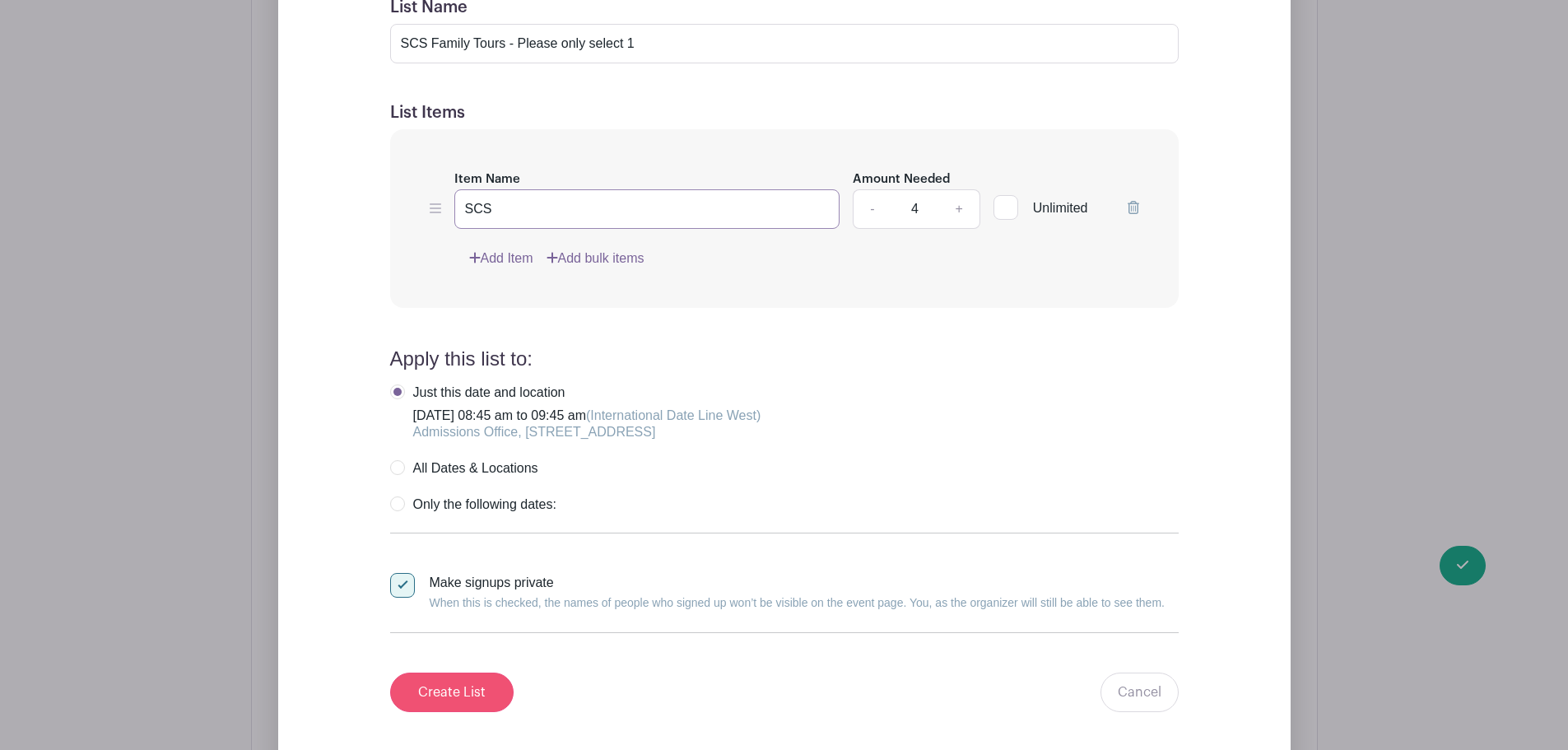
type input "SCS"
click at [448, 688] on input "Create List" at bounding box center [452, 692] width 123 height 40
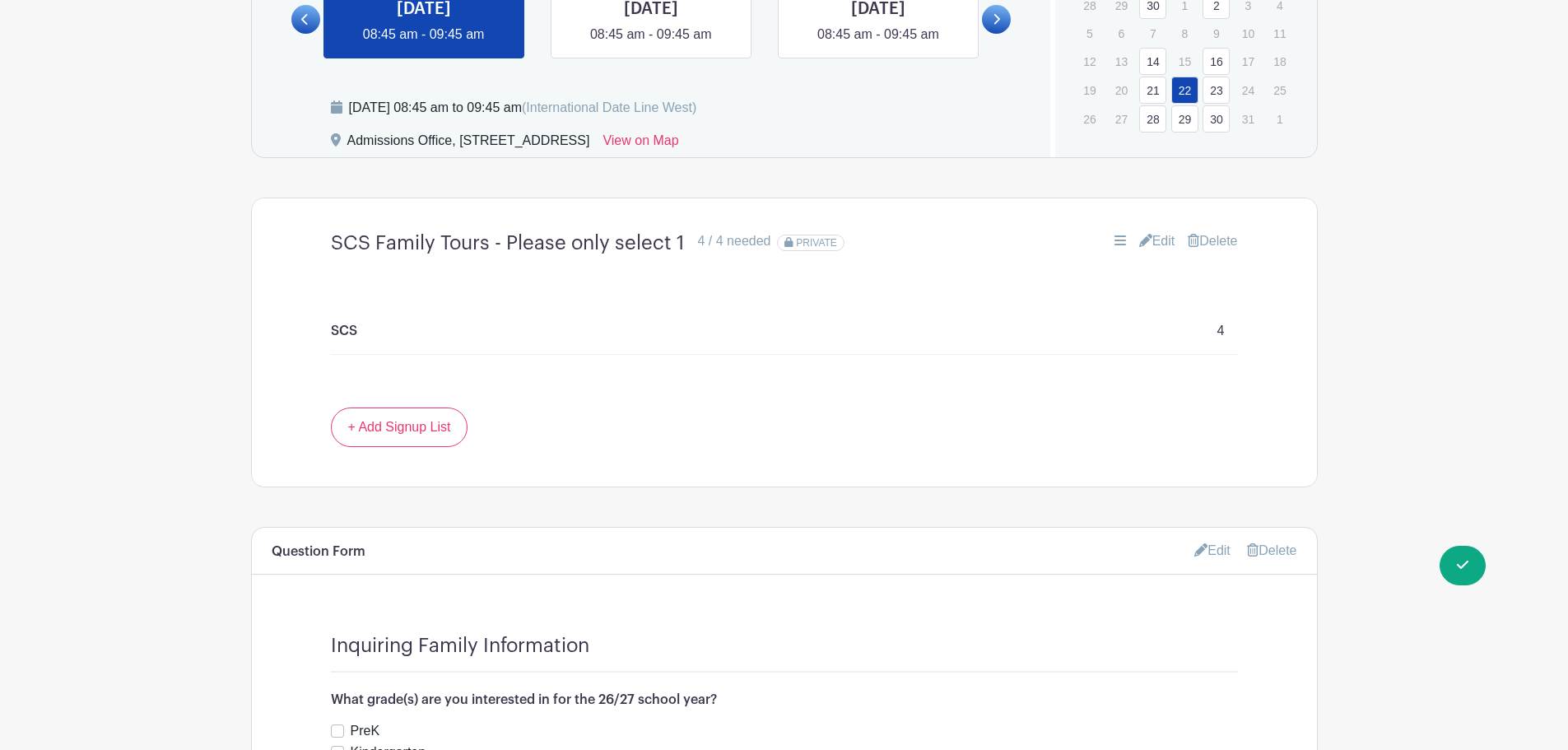
scroll to position [906, 0]
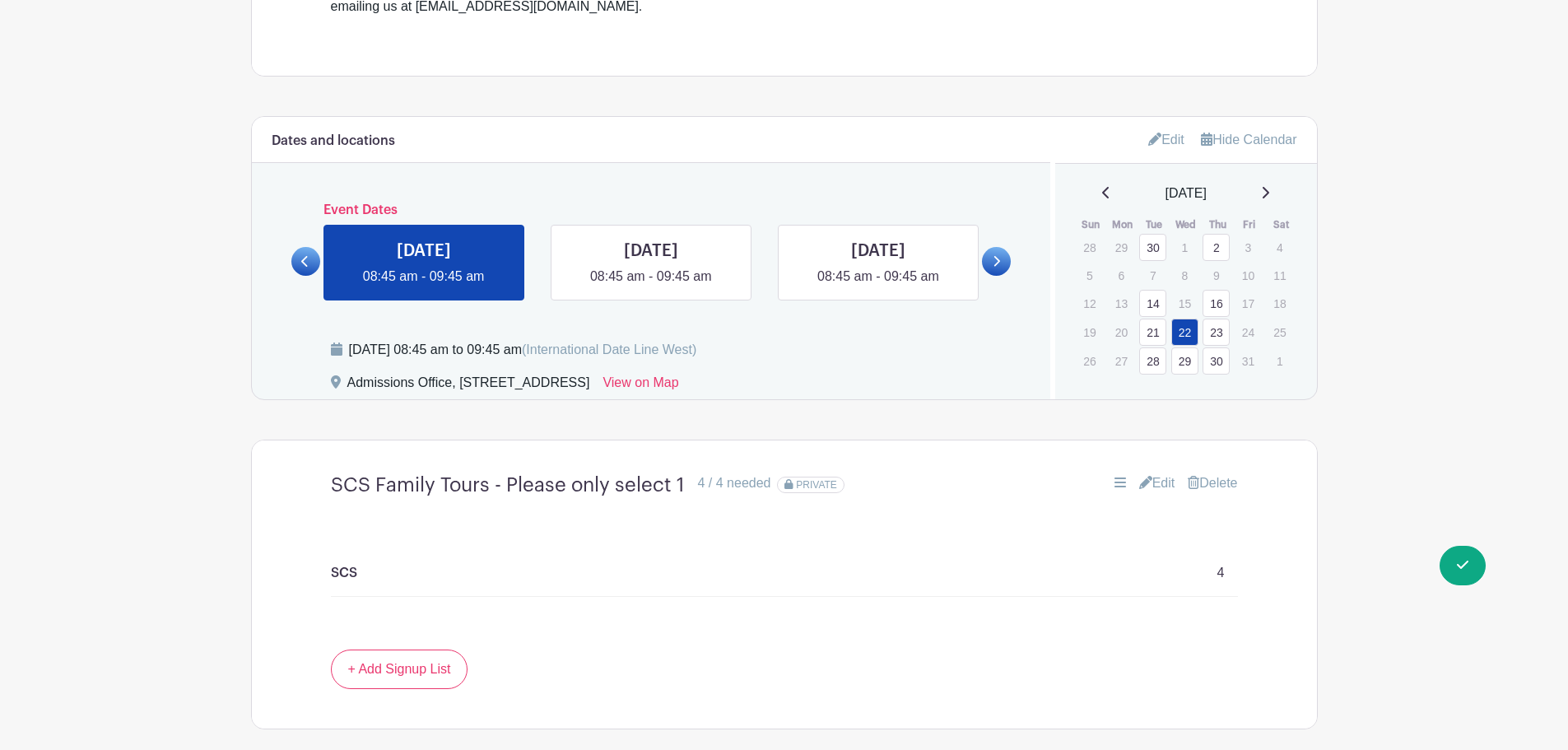
click at [313, 255] on link at bounding box center [306, 261] width 29 height 29
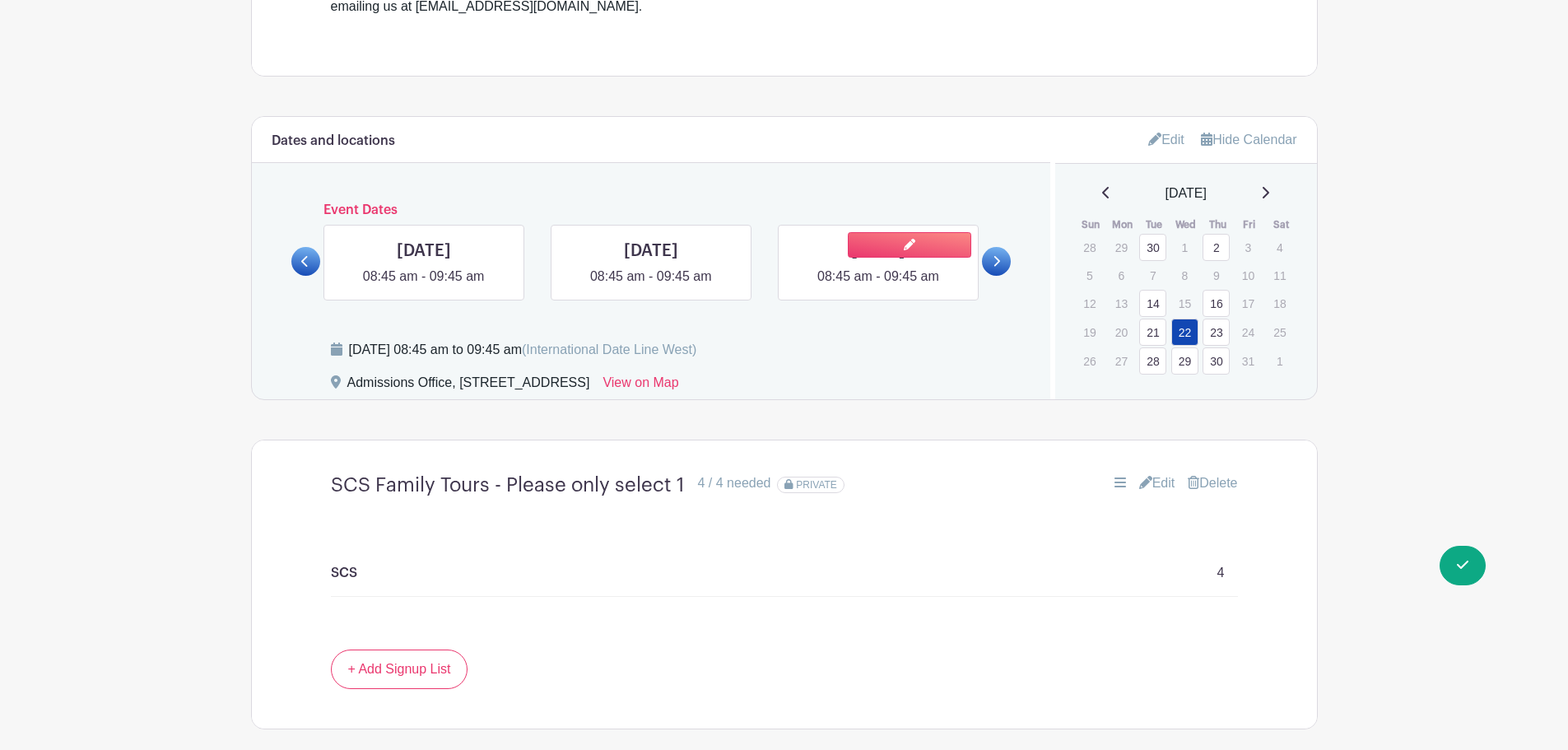
click at [879, 286] on link at bounding box center [879, 286] width 0 height 0
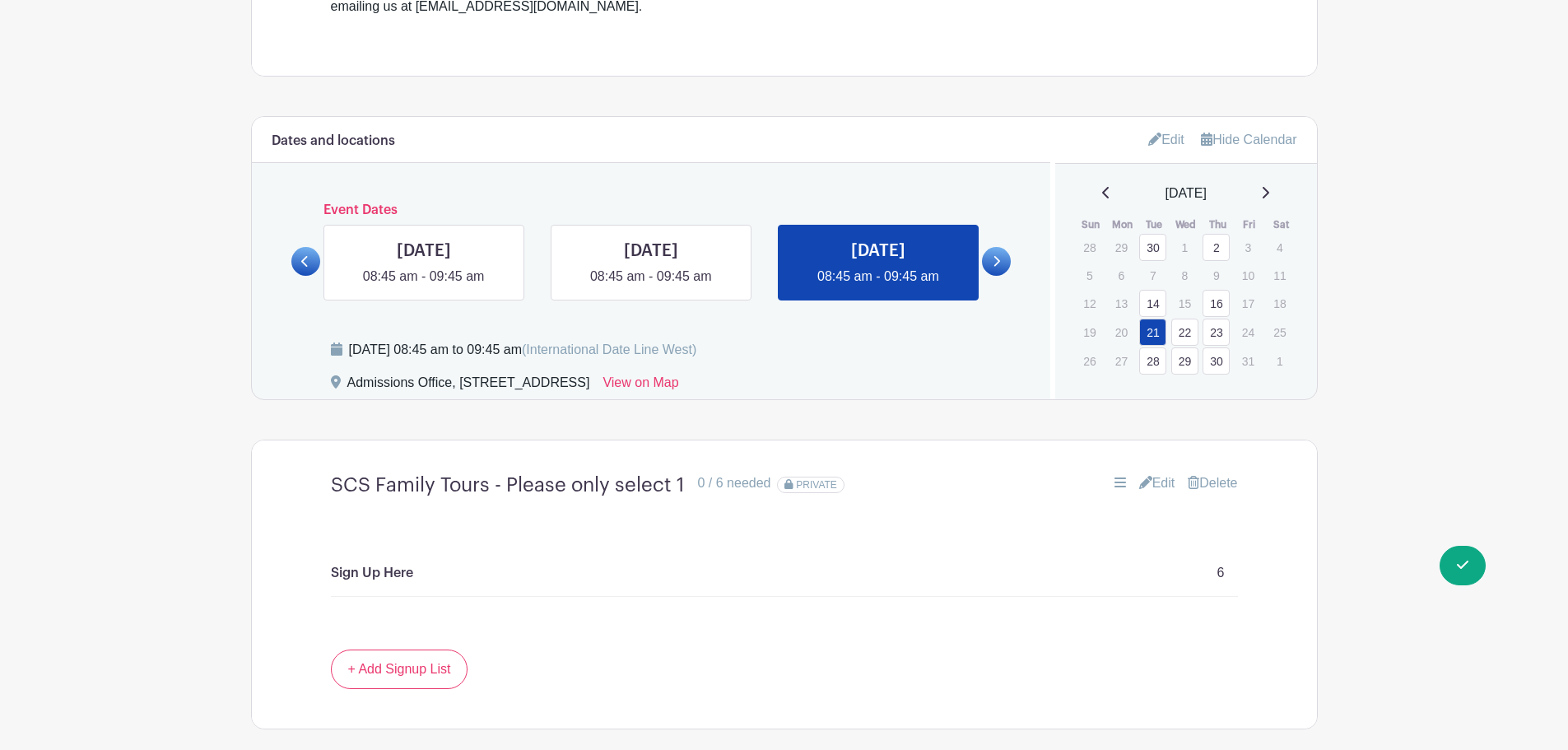
click at [998, 254] on link at bounding box center [997, 261] width 29 height 29
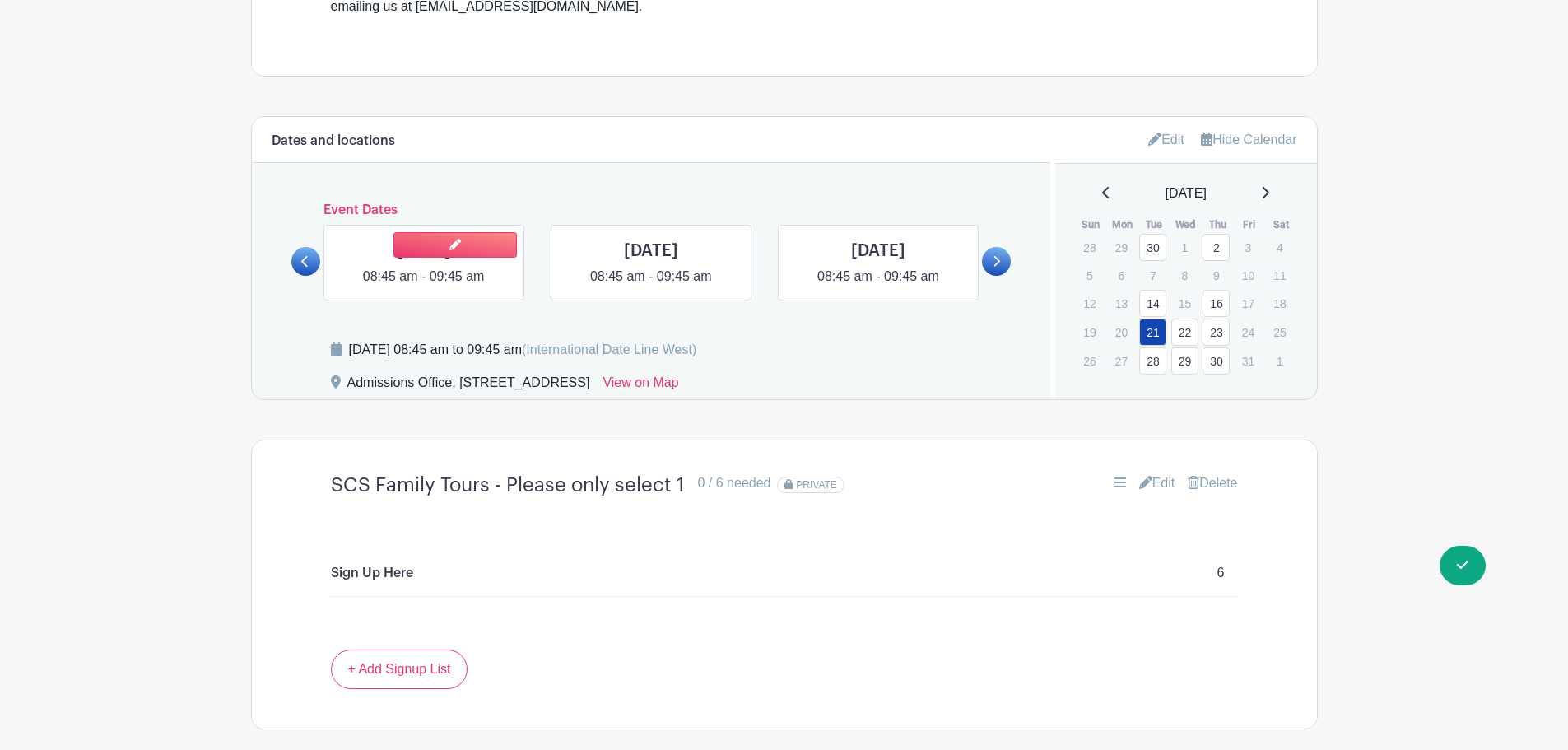
click at [424, 286] on link at bounding box center [424, 286] width 0 height 0
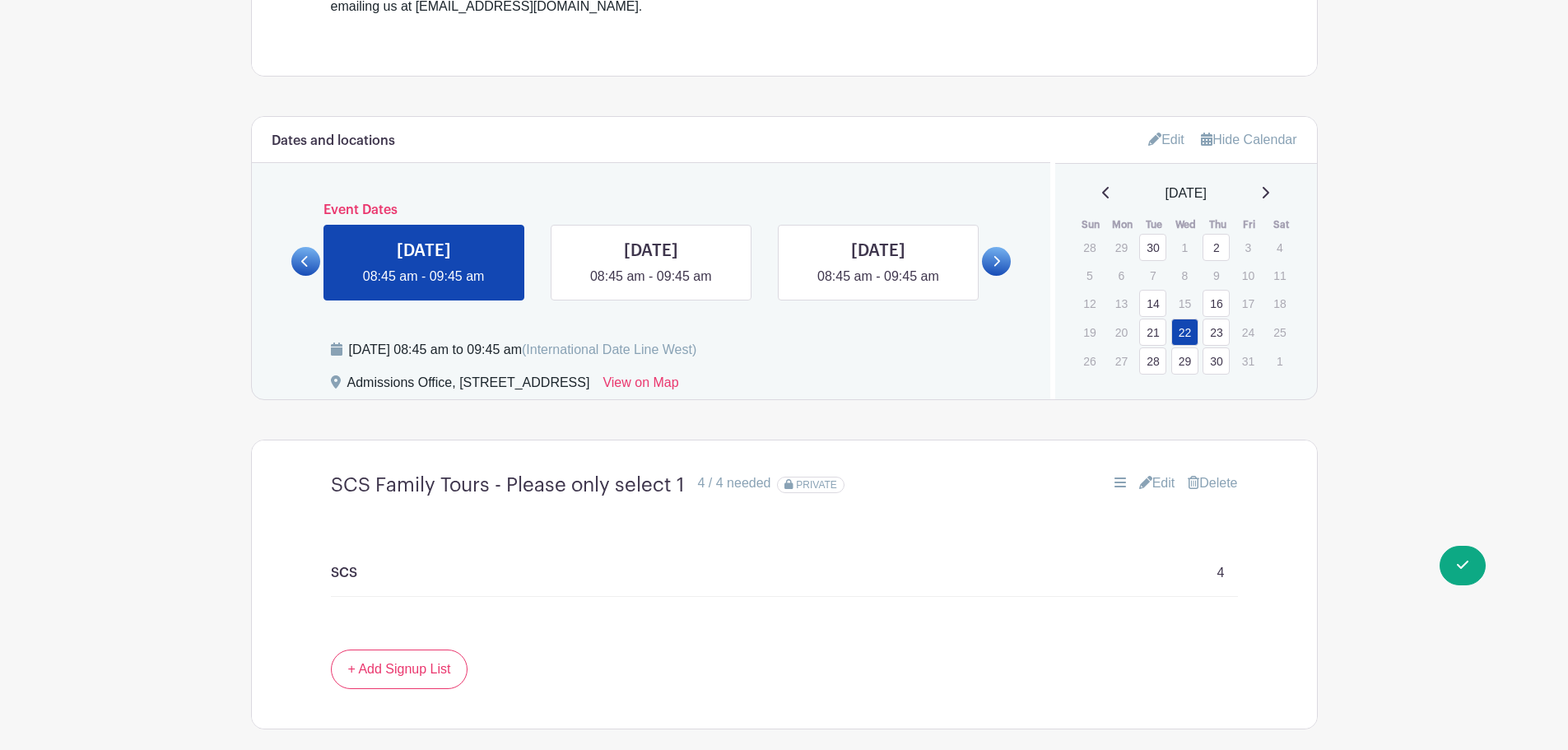
click at [333, 570] on p "SCS" at bounding box center [344, 573] width 26 height 19
click at [1147, 481] on link "Edit" at bounding box center [1157, 483] width 36 height 19
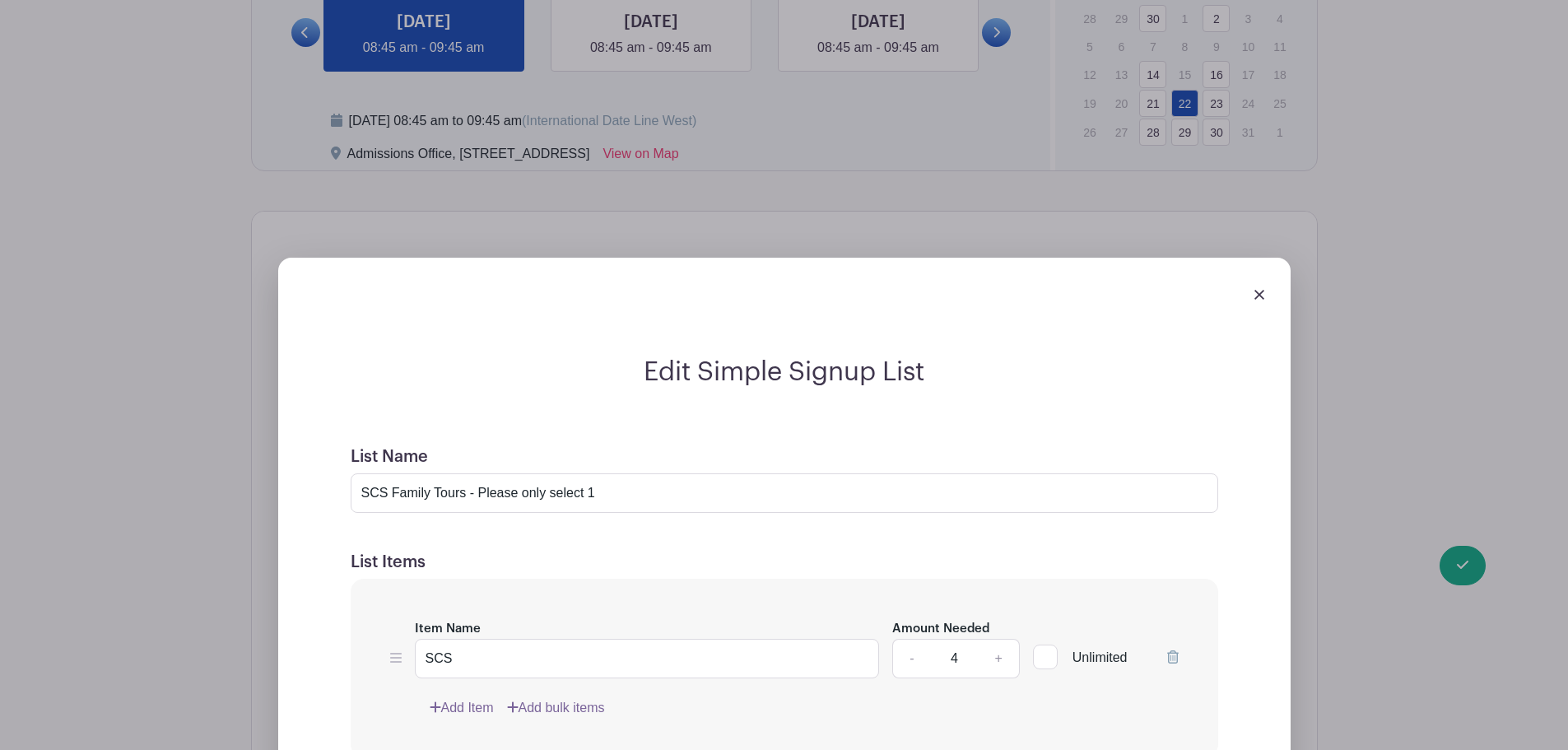
scroll to position [1317, 0]
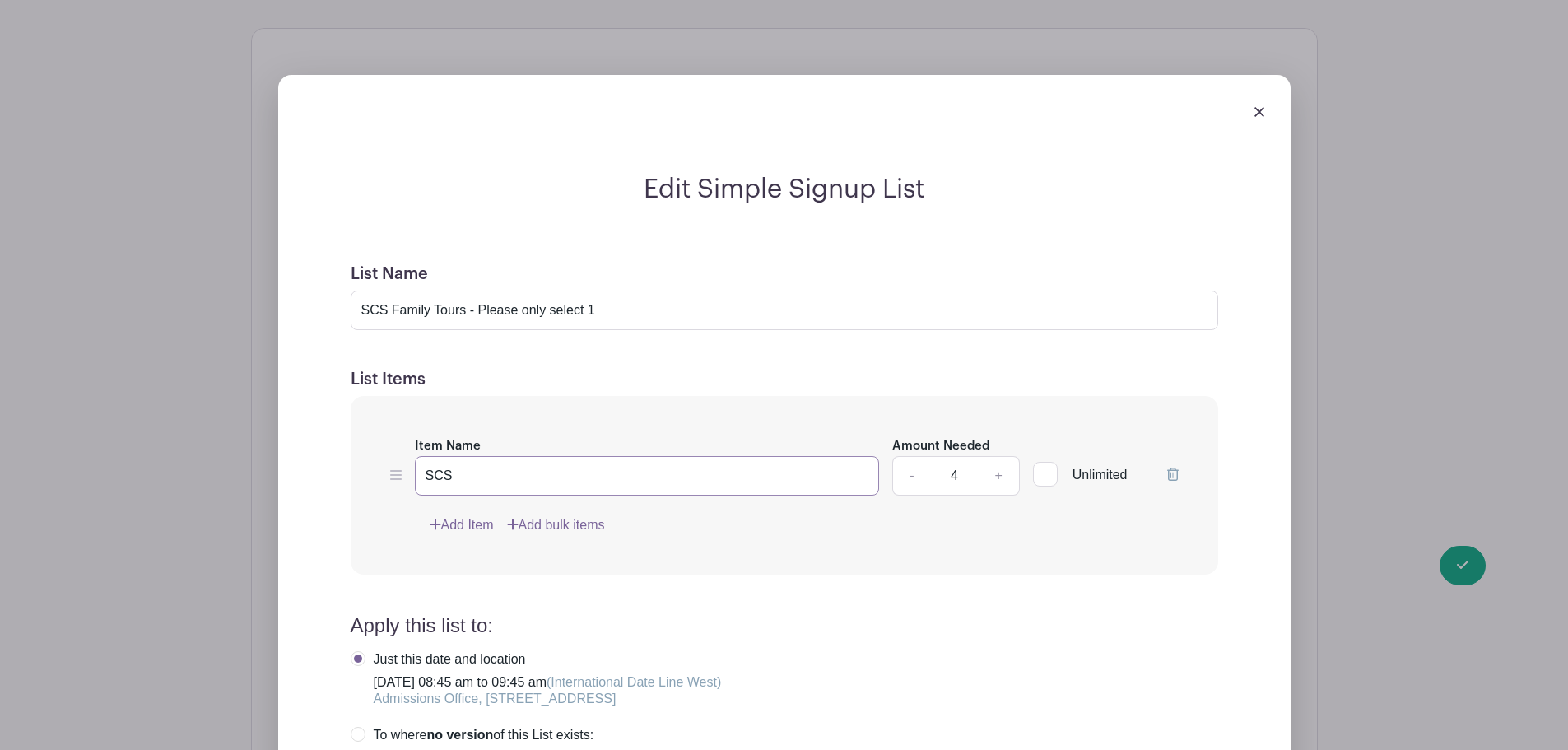
drag, startPoint x: 479, startPoint y: 488, endPoint x: 251, endPoint y: 480, distance: 228.1
click at [252, 480] on div "Edit Simple Signup List List Name SCS Family Tours - Please only select 1 List …" at bounding box center [784, 581] width 1065 height 1065
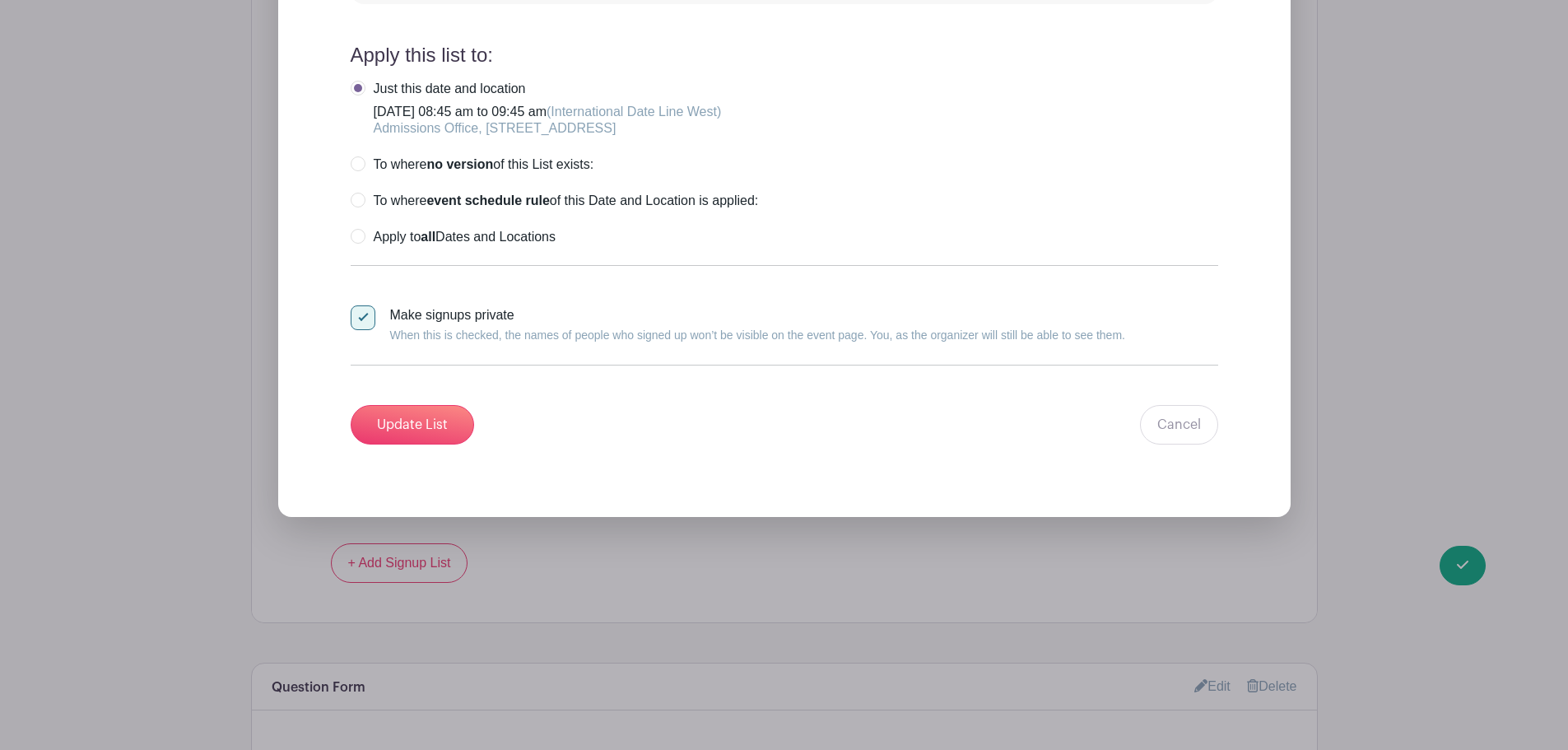
scroll to position [1893, 0]
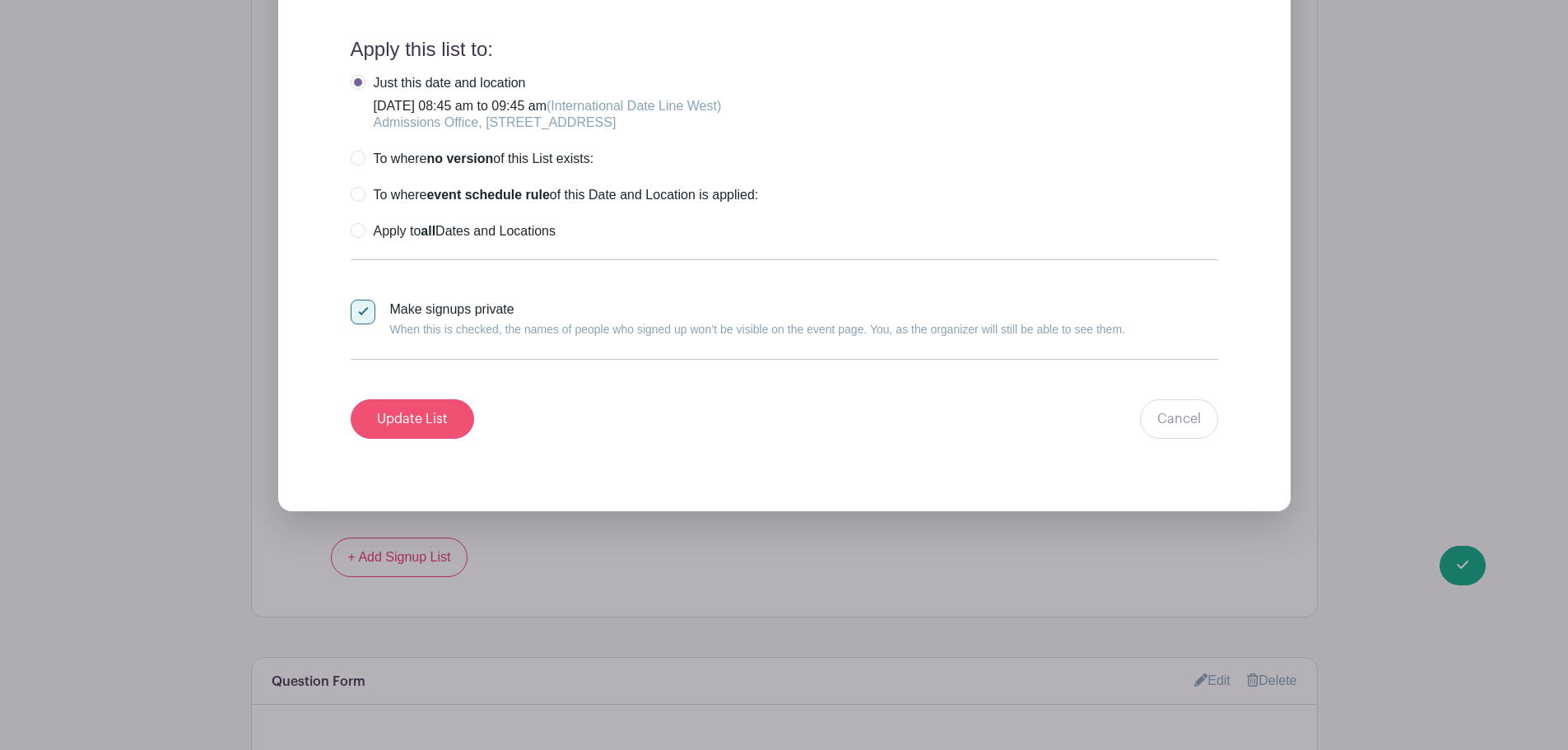
type input "Sign Up Here"
click at [416, 425] on input "Update List" at bounding box center [412, 419] width 123 height 40
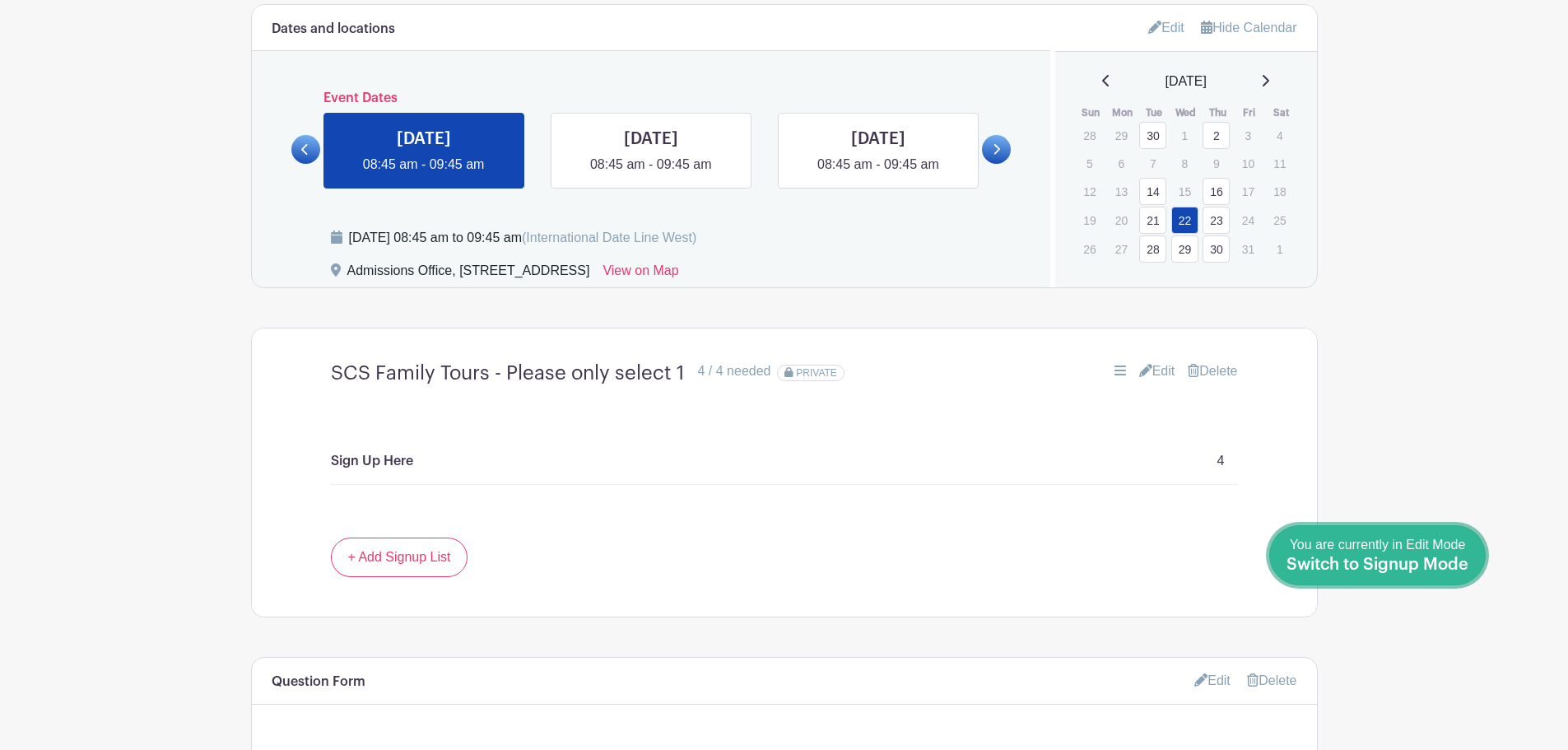
click at [1454, 564] on span "Switch to Signup Mode" at bounding box center [1378, 564] width 182 height 17
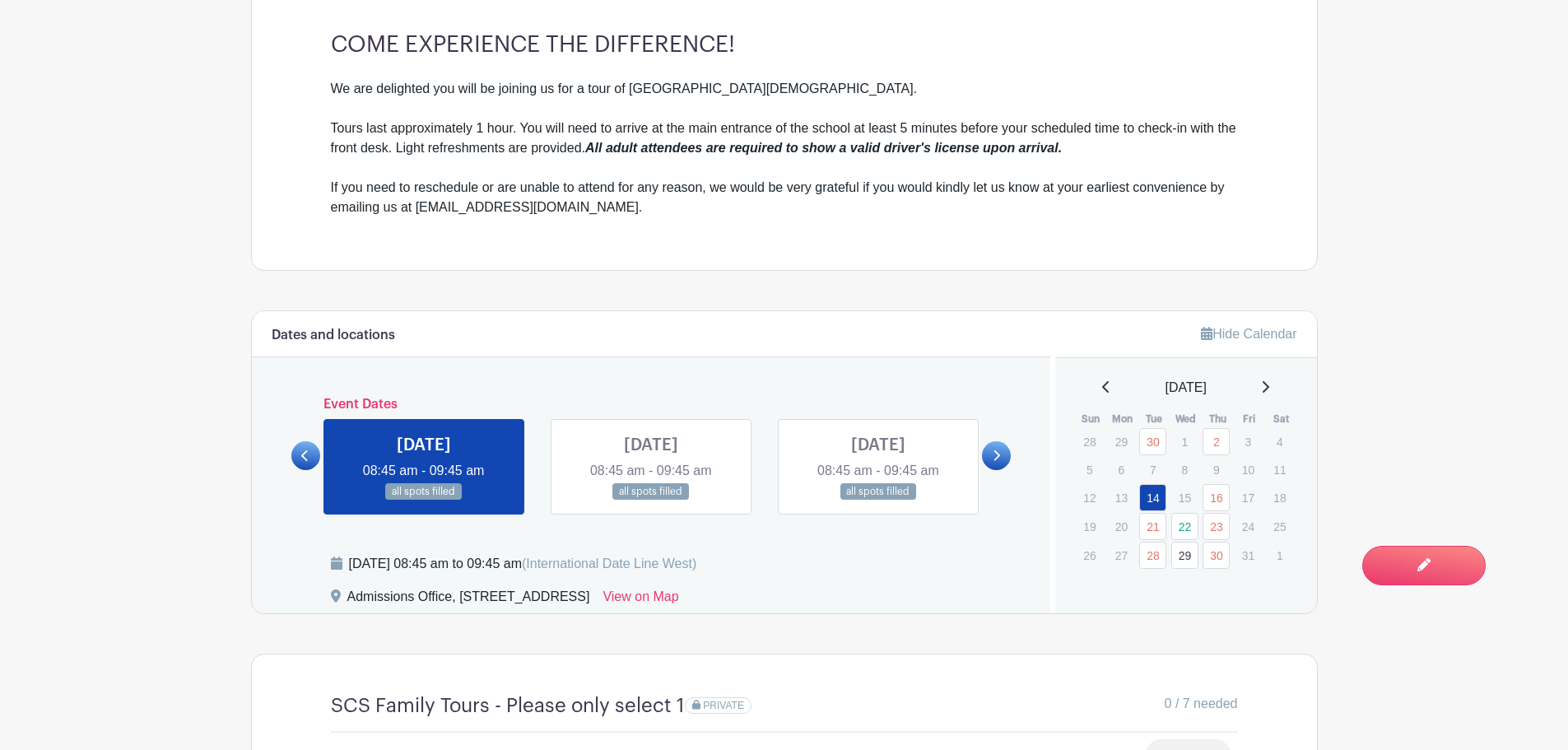
scroll to position [660, 0]
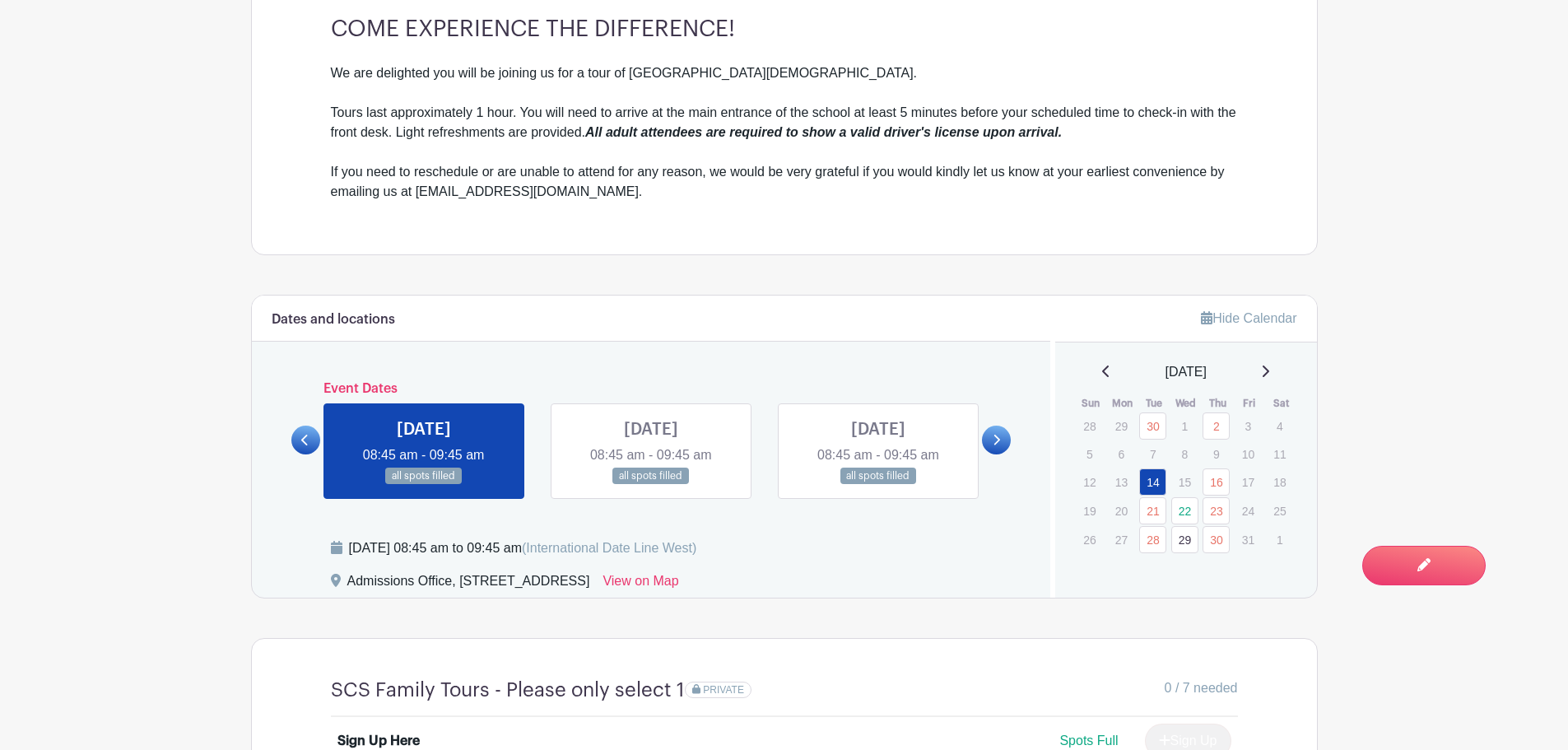
click at [983, 443] on link at bounding box center [997, 439] width 29 height 29
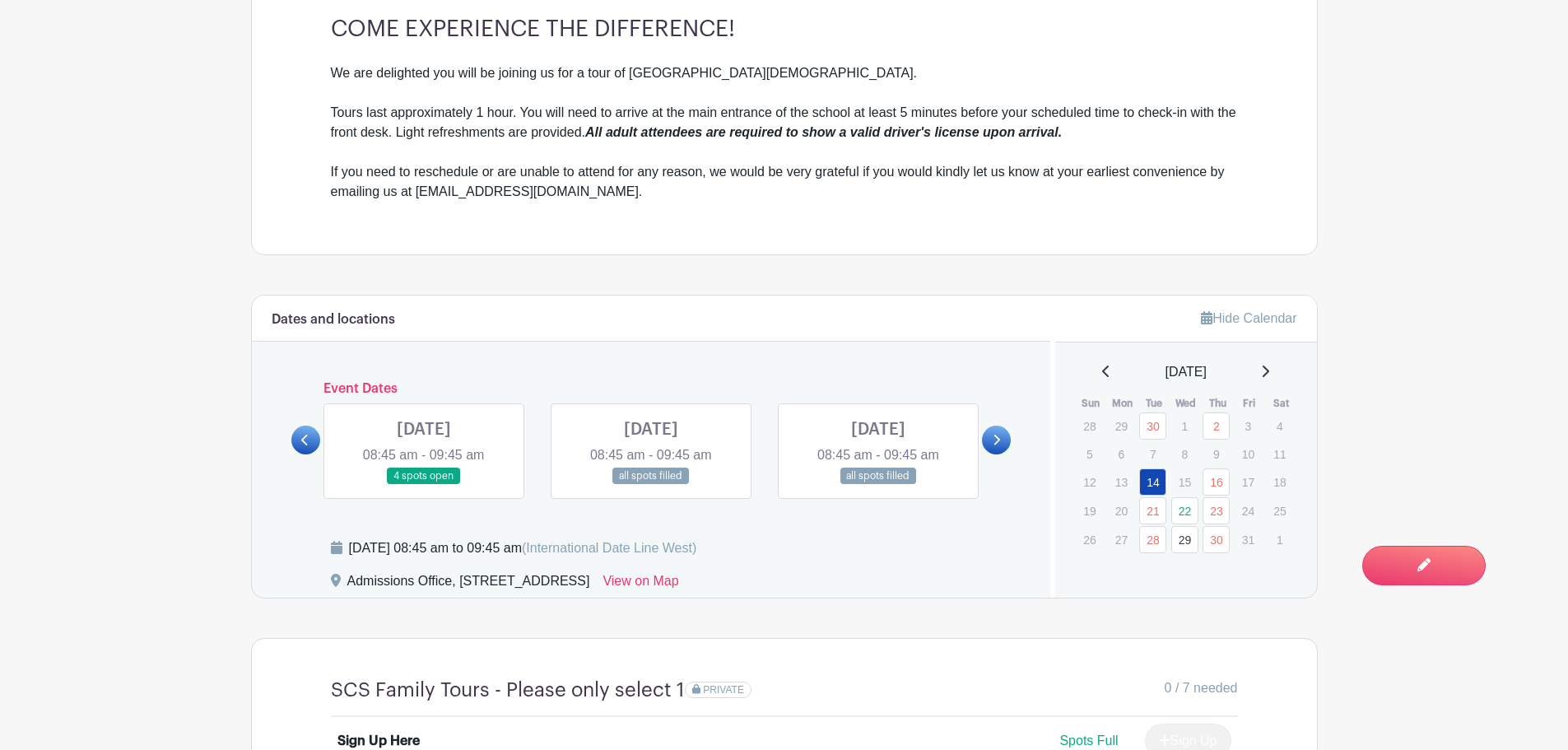
click at [987, 439] on link at bounding box center [997, 439] width 29 height 29
click at [424, 465] on link at bounding box center [424, 465] width 0 height 0
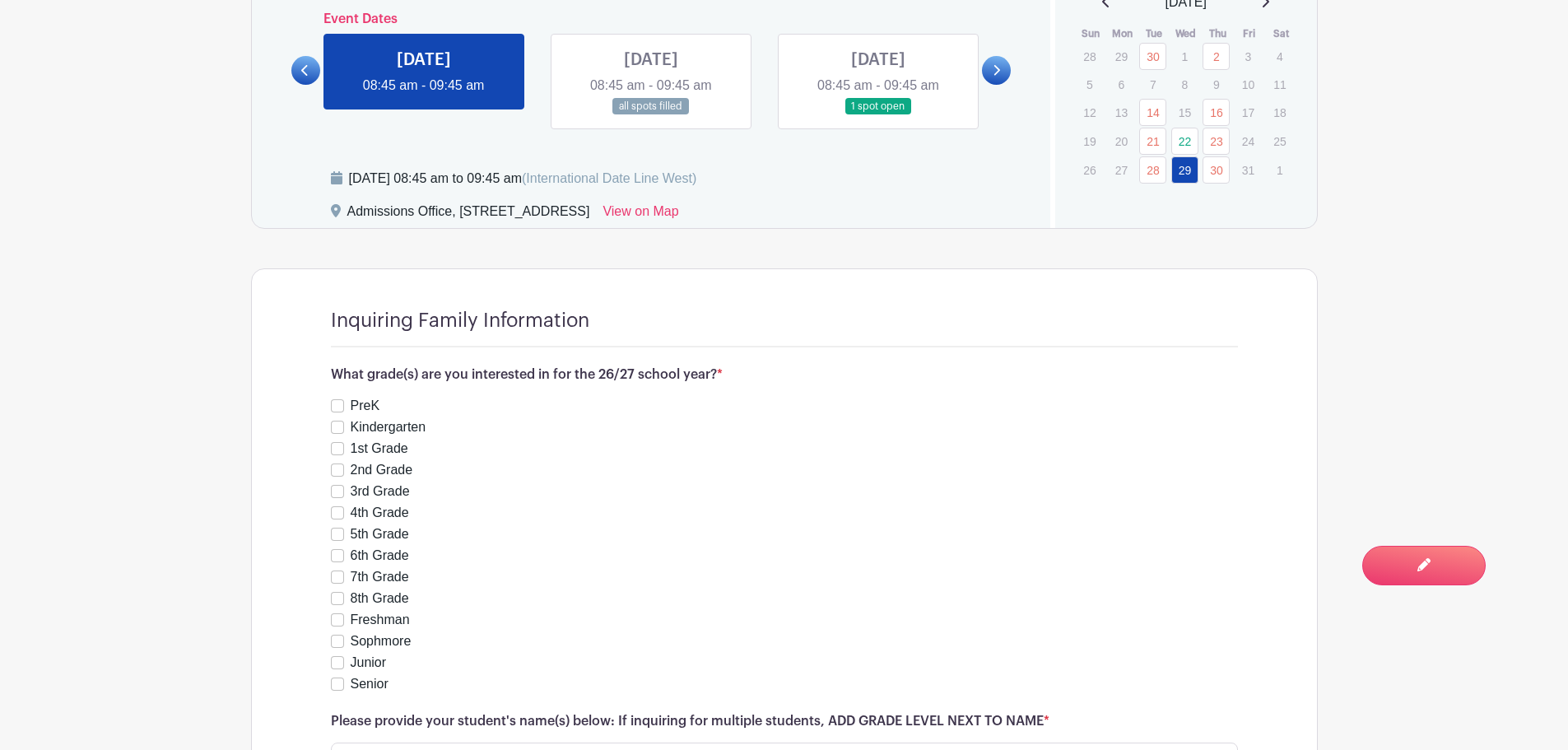
scroll to position [908, 0]
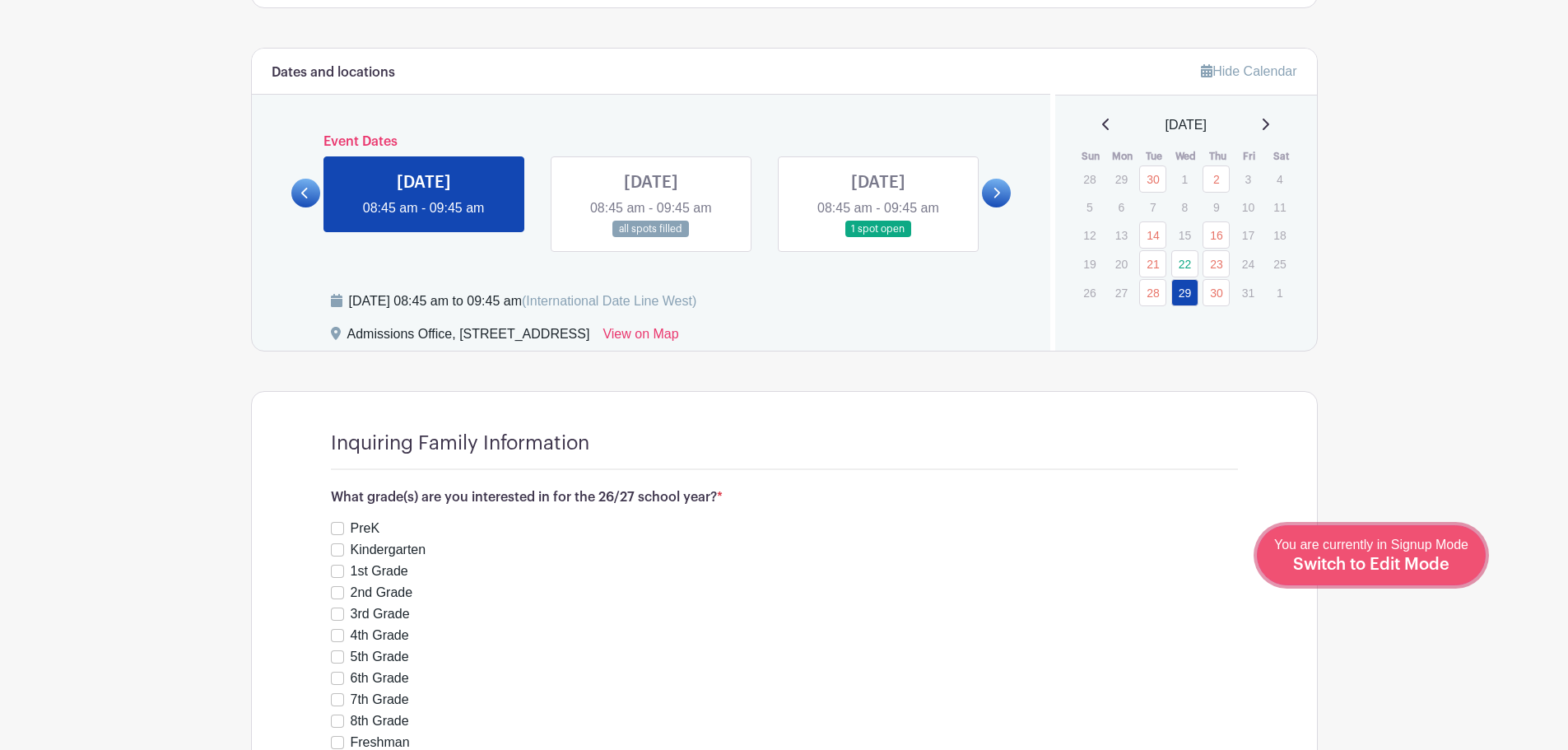
click at [1377, 562] on span "Switch to Edit Mode" at bounding box center [1372, 564] width 157 height 17
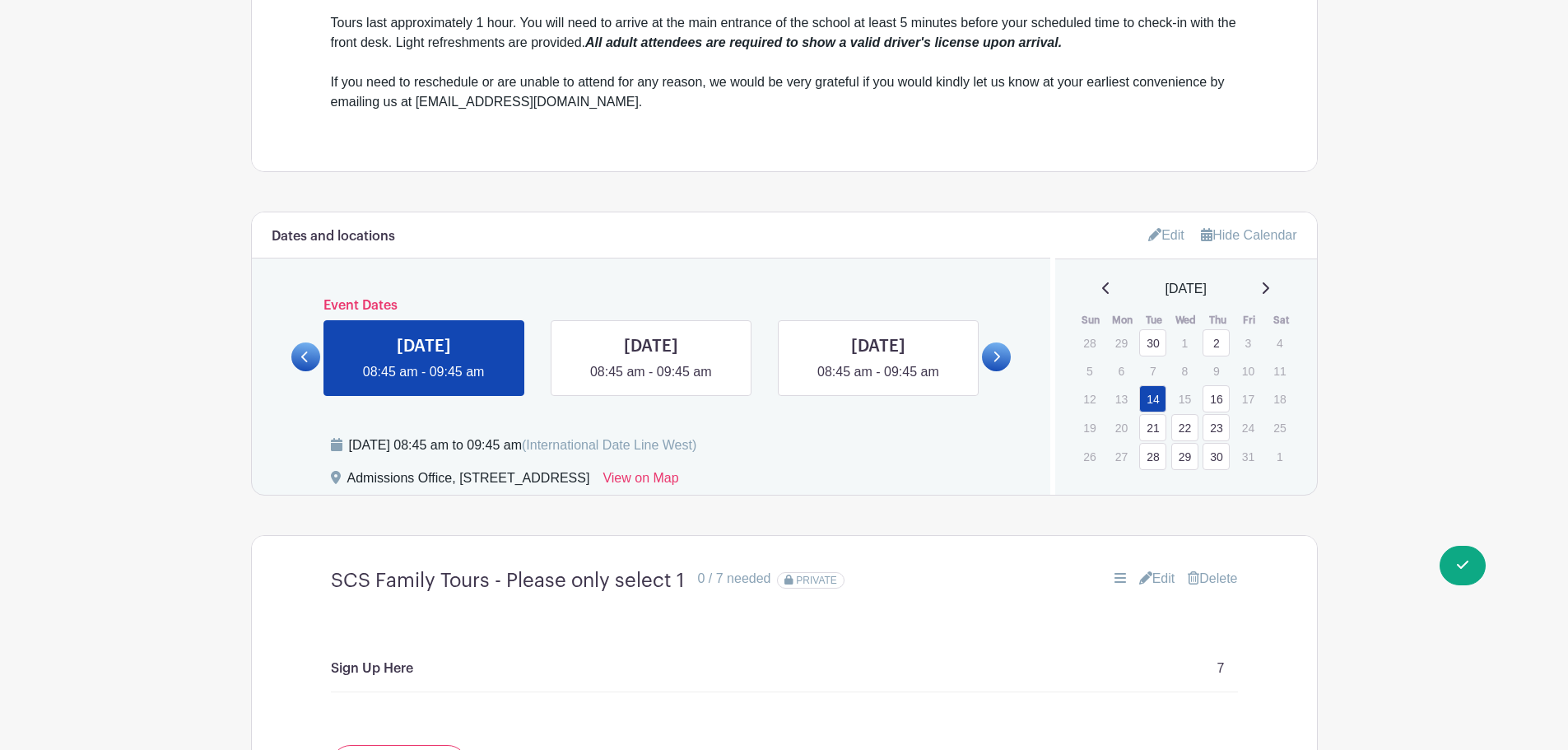
scroll to position [1070, 0]
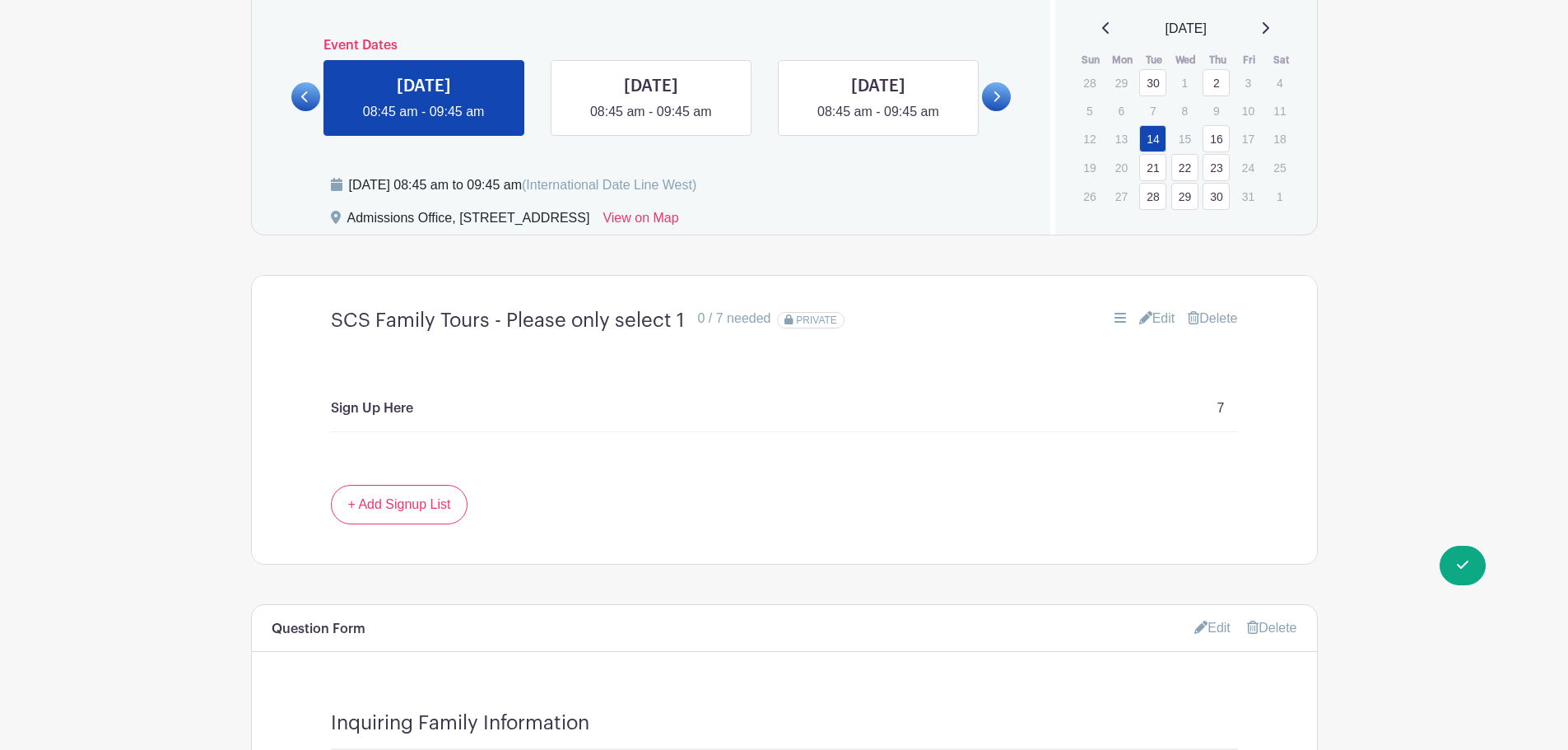
click at [1009, 82] on div at bounding box center [997, 86] width 29 height 48
click at [997, 102] on icon at bounding box center [997, 97] width 7 height 12
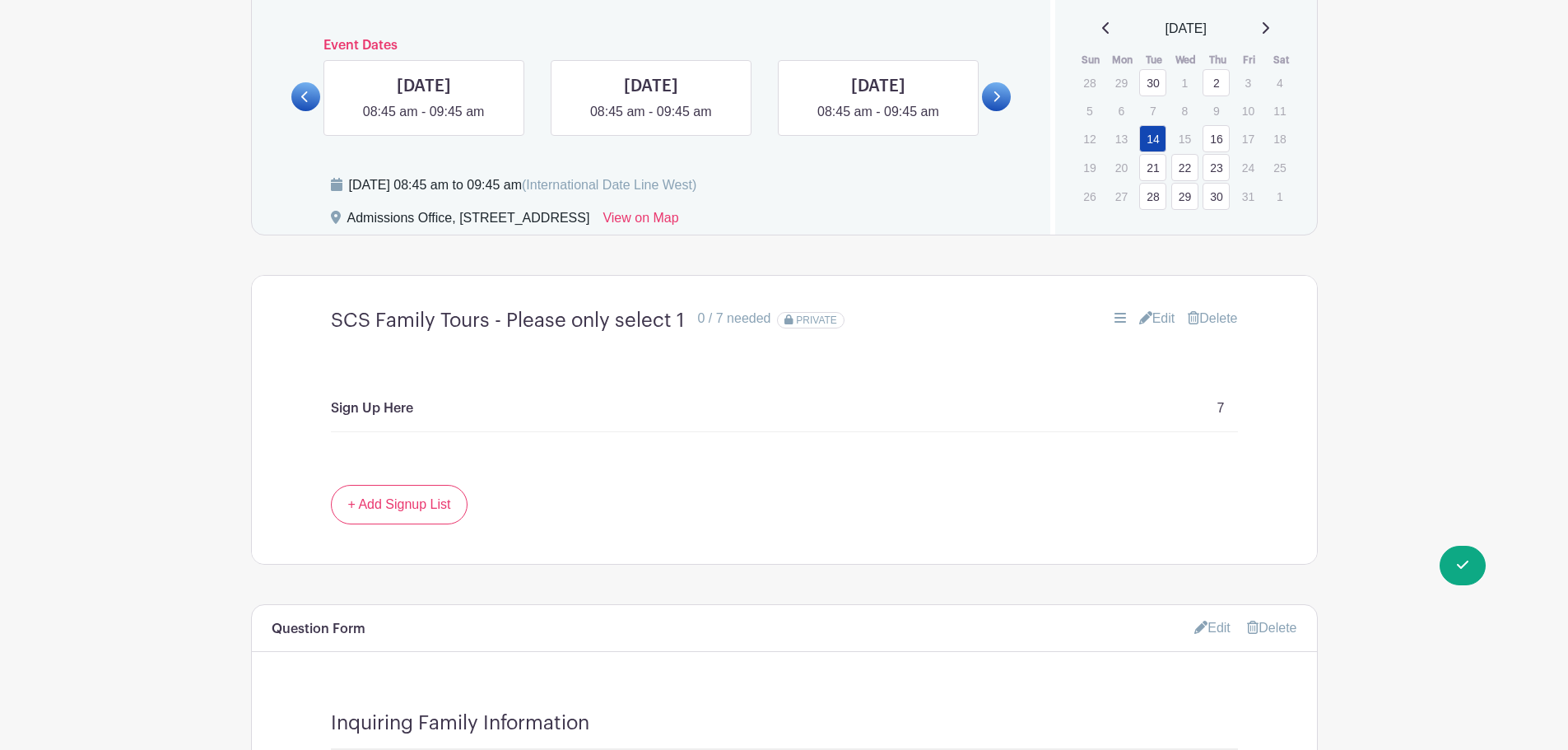
click at [997, 99] on icon at bounding box center [997, 97] width 7 height 12
click at [999, 92] on icon at bounding box center [997, 97] width 7 height 12
click at [424, 121] on link at bounding box center [424, 121] width 0 height 0
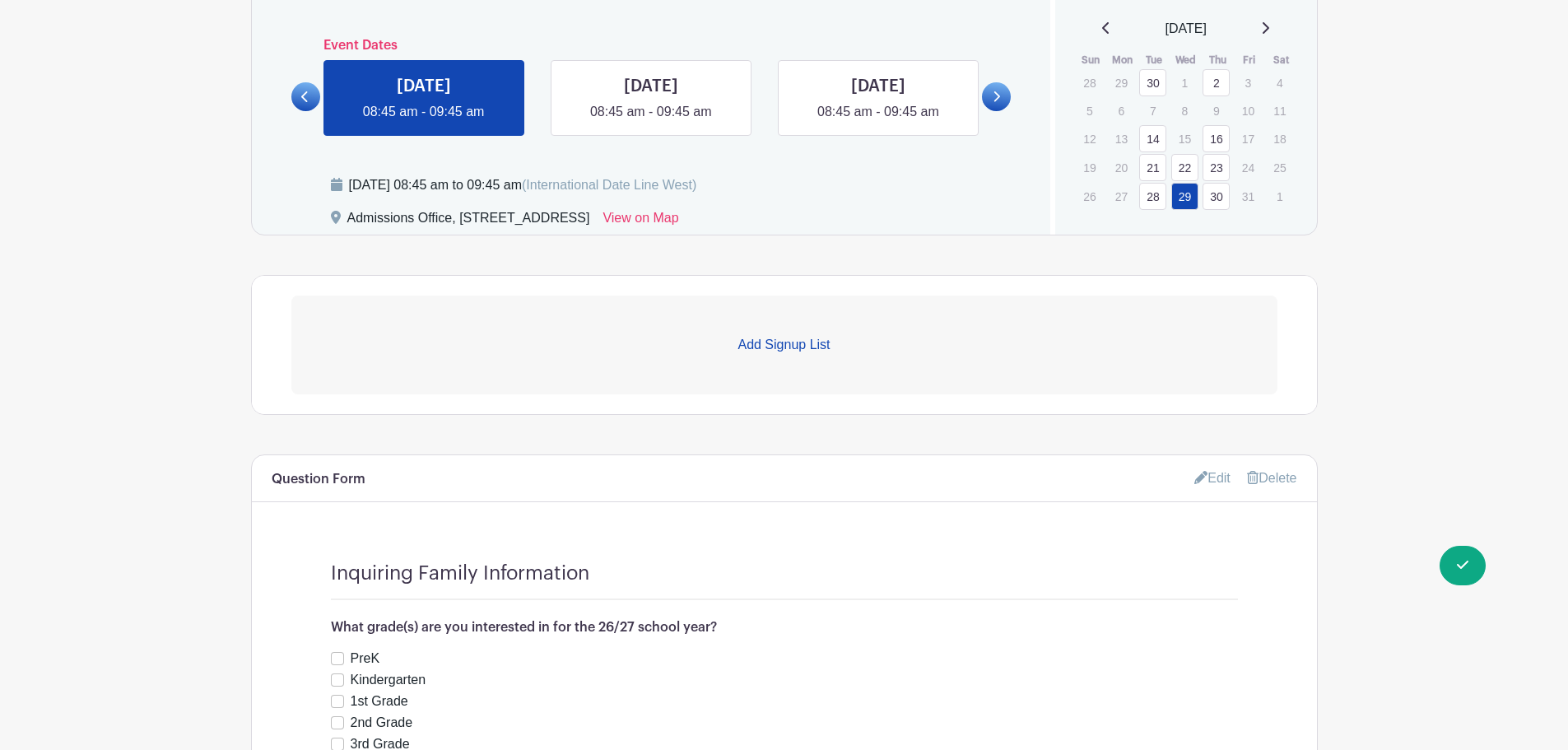
click at [791, 330] on link "Add Signup List" at bounding box center [784, 345] width 986 height 99
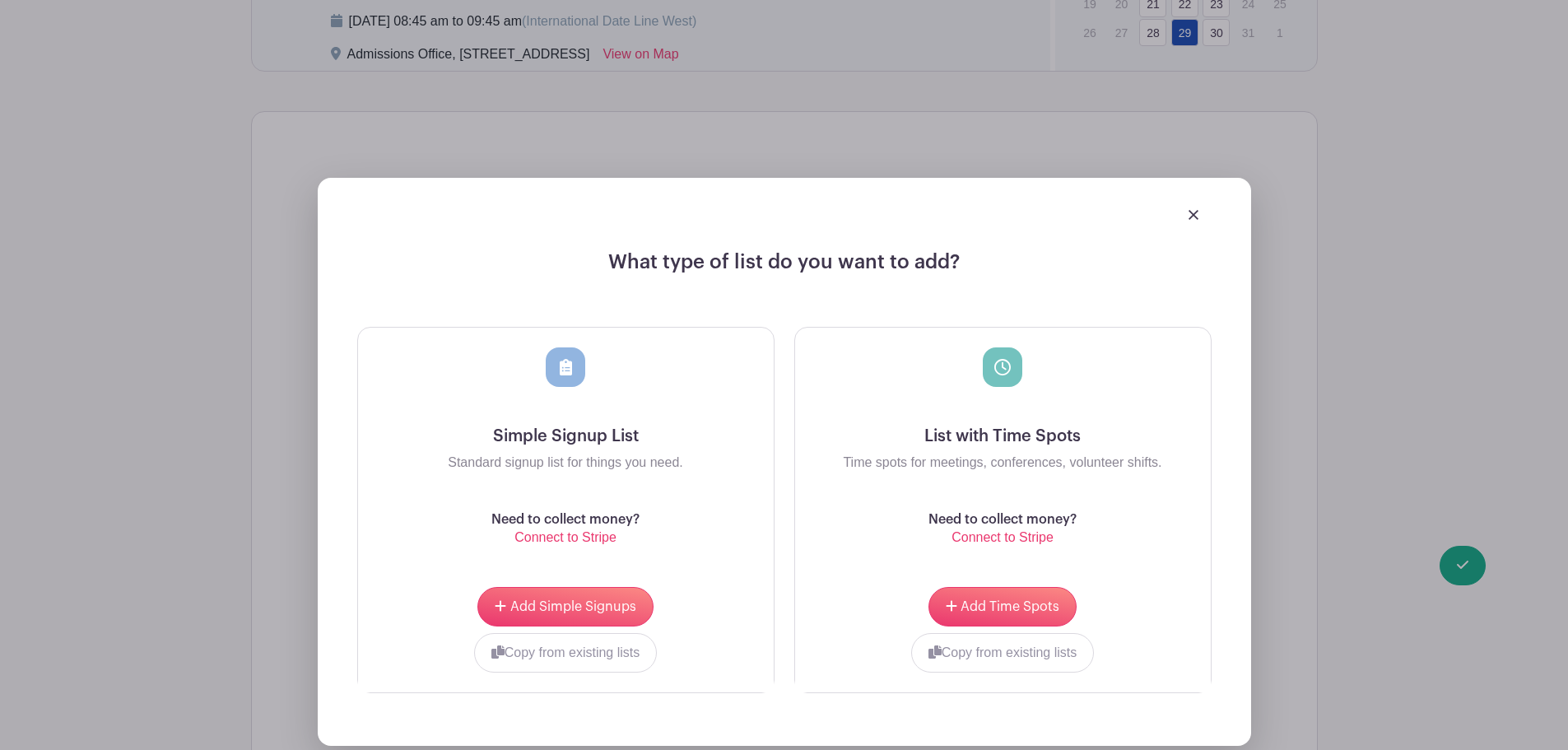
scroll to position [1235, 0]
click at [570, 605] on span "Add Simple Signups" at bounding box center [573, 606] width 126 height 13
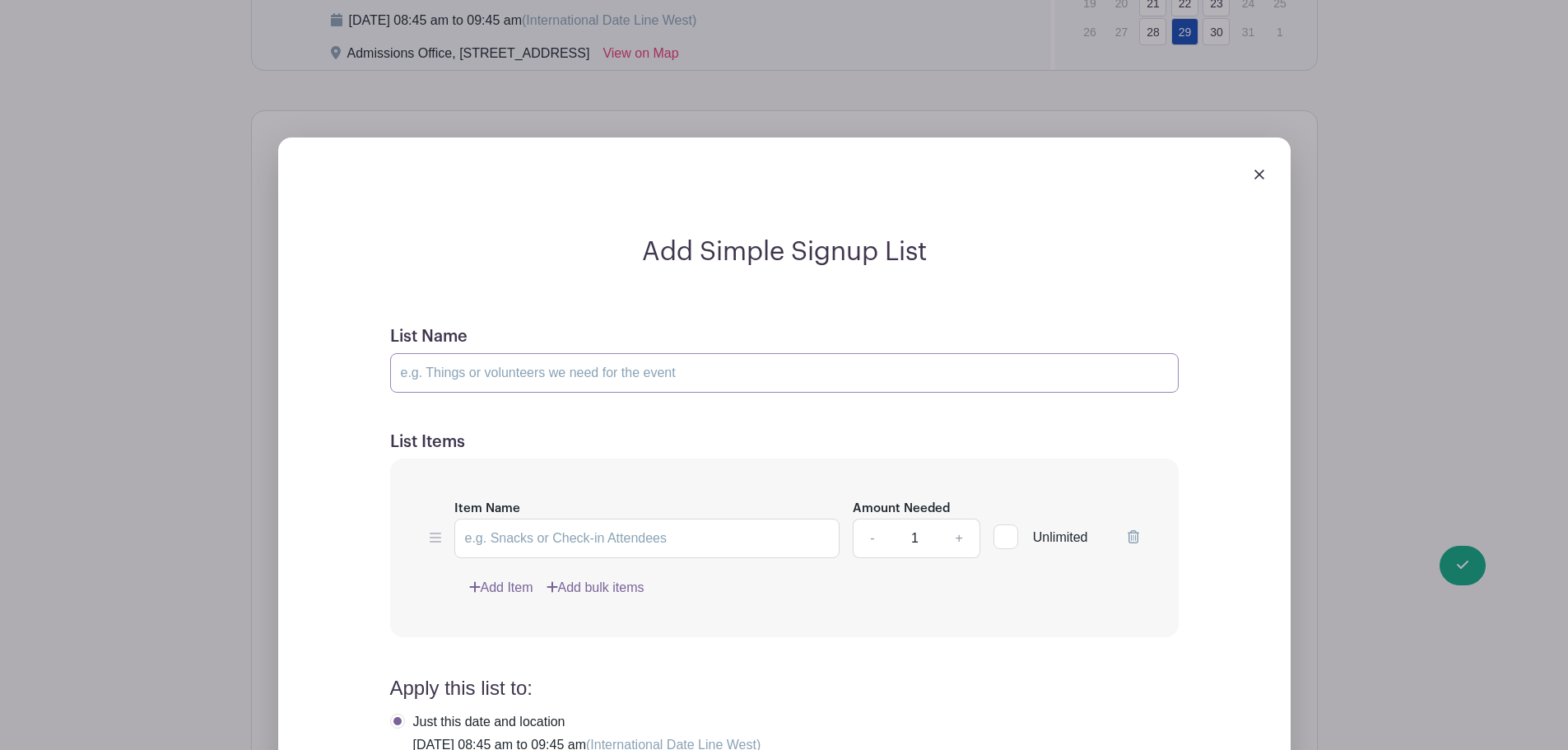
click at [494, 368] on input "List Name" at bounding box center [784, 372] width 789 height 40
paste input "SCS Family Tours - Please only select 1"
type input "SCS Family Tours - Please only select 1"
click at [606, 530] on input "Item Name" at bounding box center [647, 538] width 386 height 40
type input "Sign Up Here"
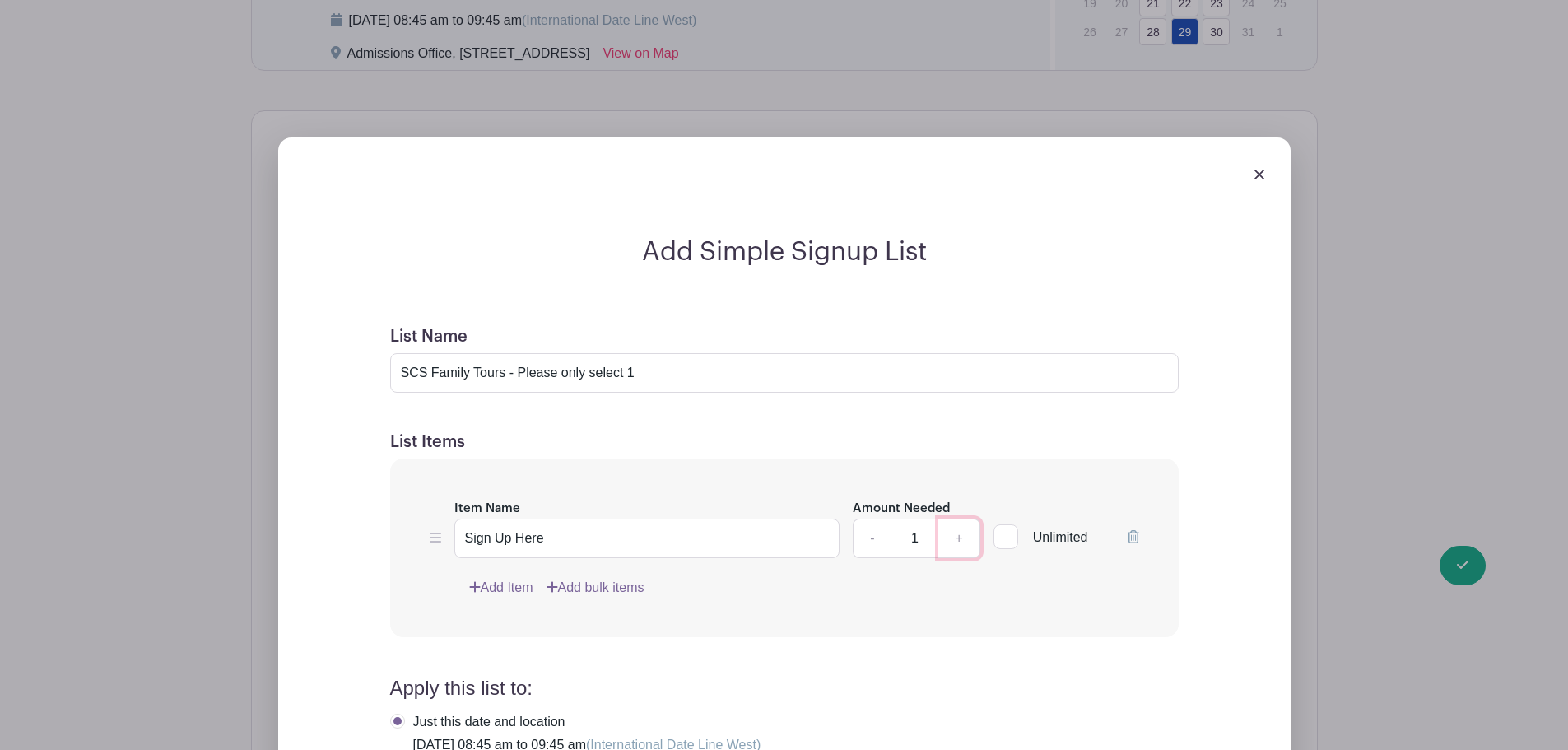
click at [959, 540] on link "+" at bounding box center [959, 538] width 41 height 40
type input "4"
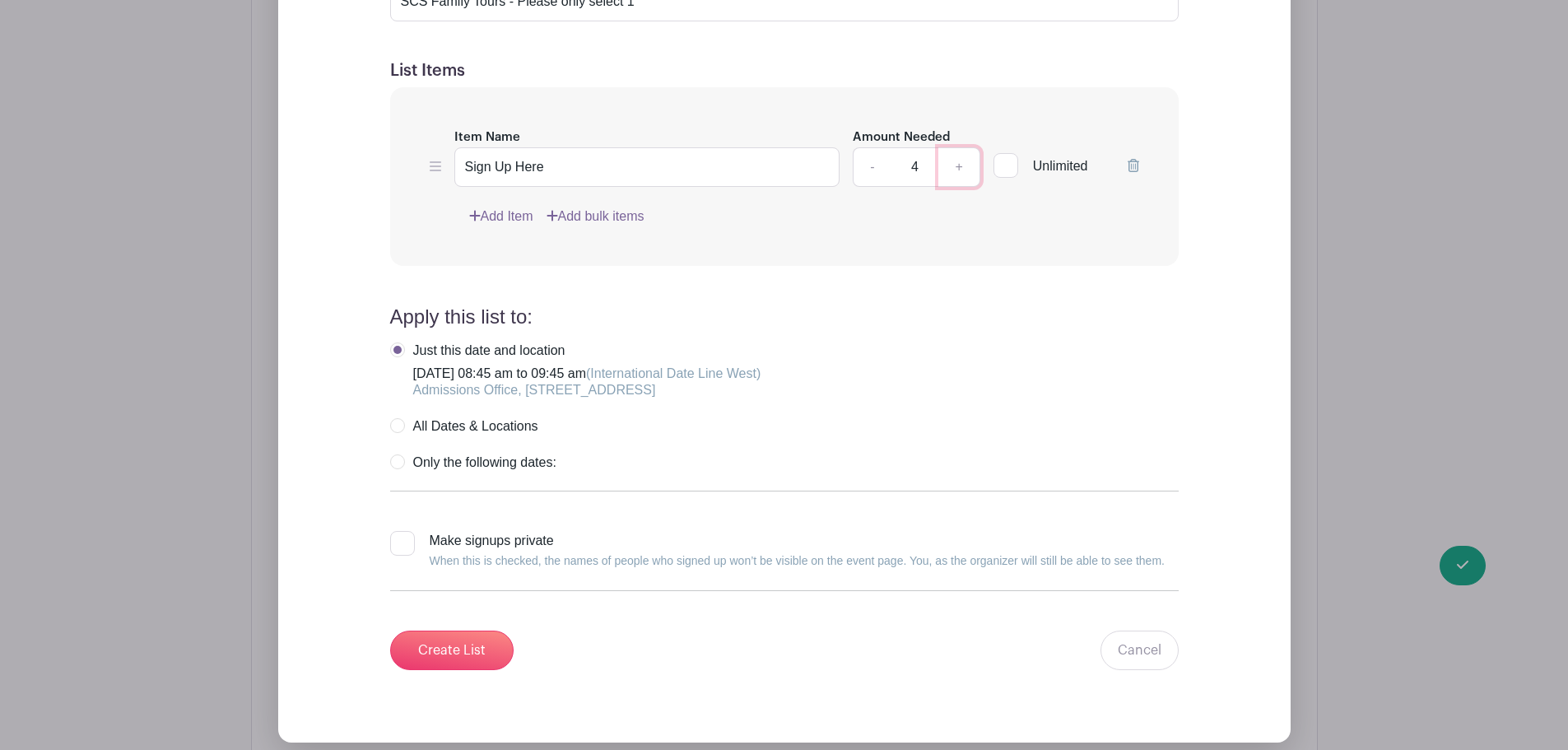
scroll to position [1646, 0]
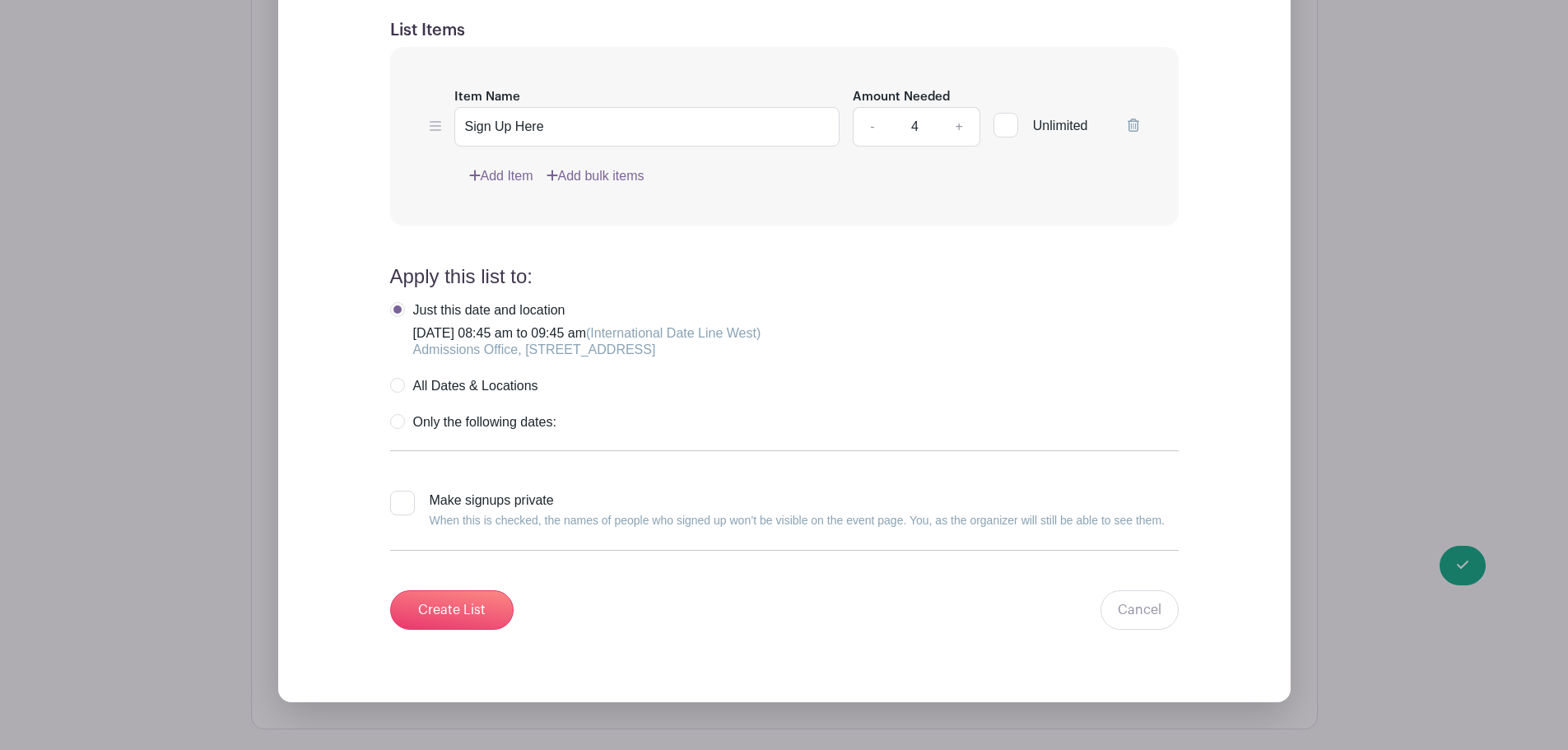
click at [403, 503] on div at bounding box center [402, 503] width 25 height 25
click at [401, 501] on input "Make signups private When this is checked, the names of people who signed up wo…" at bounding box center [395, 496] width 11 height 11
checkbox input "true"
click at [462, 607] on input "Create List" at bounding box center [452, 609] width 123 height 40
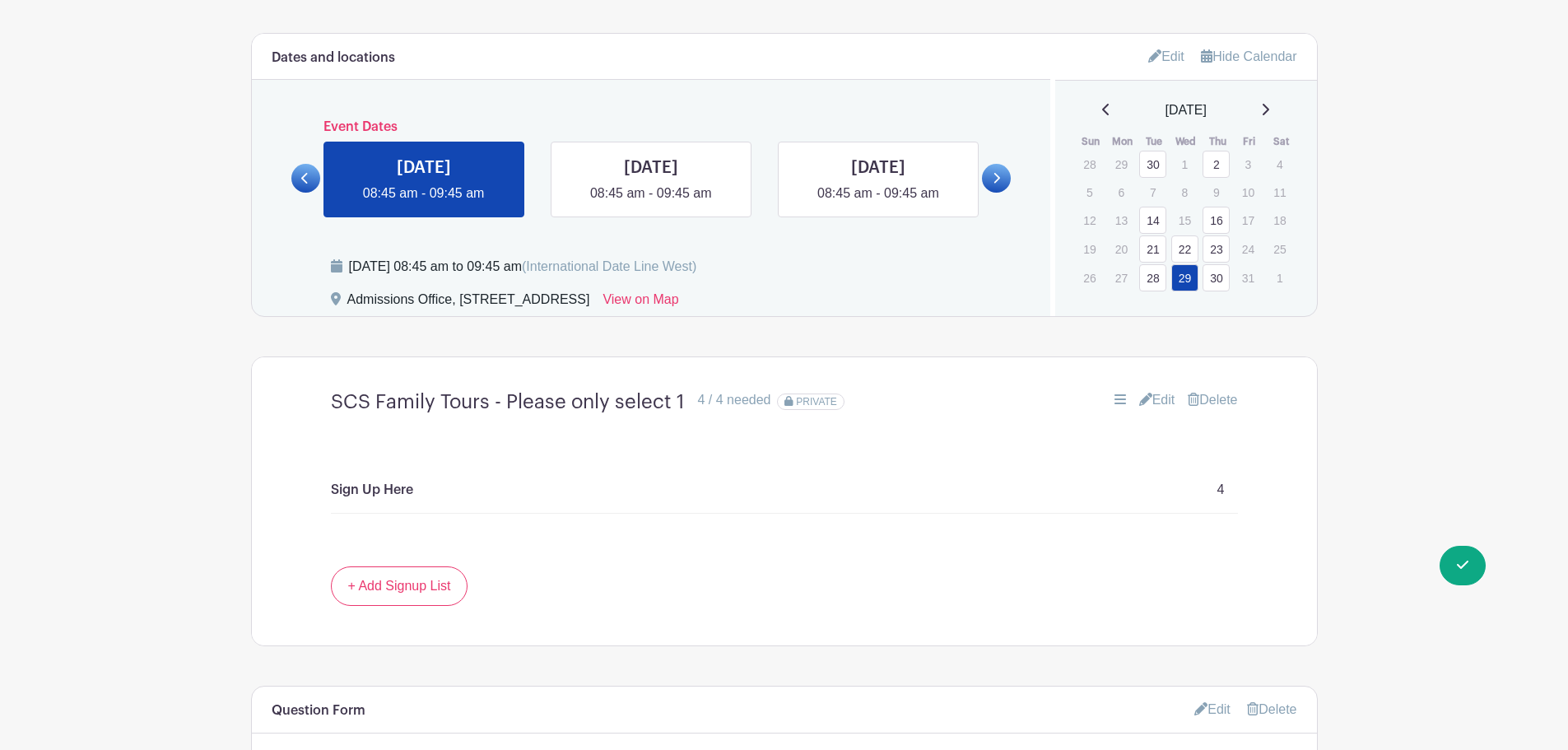
scroll to position [927, 0]
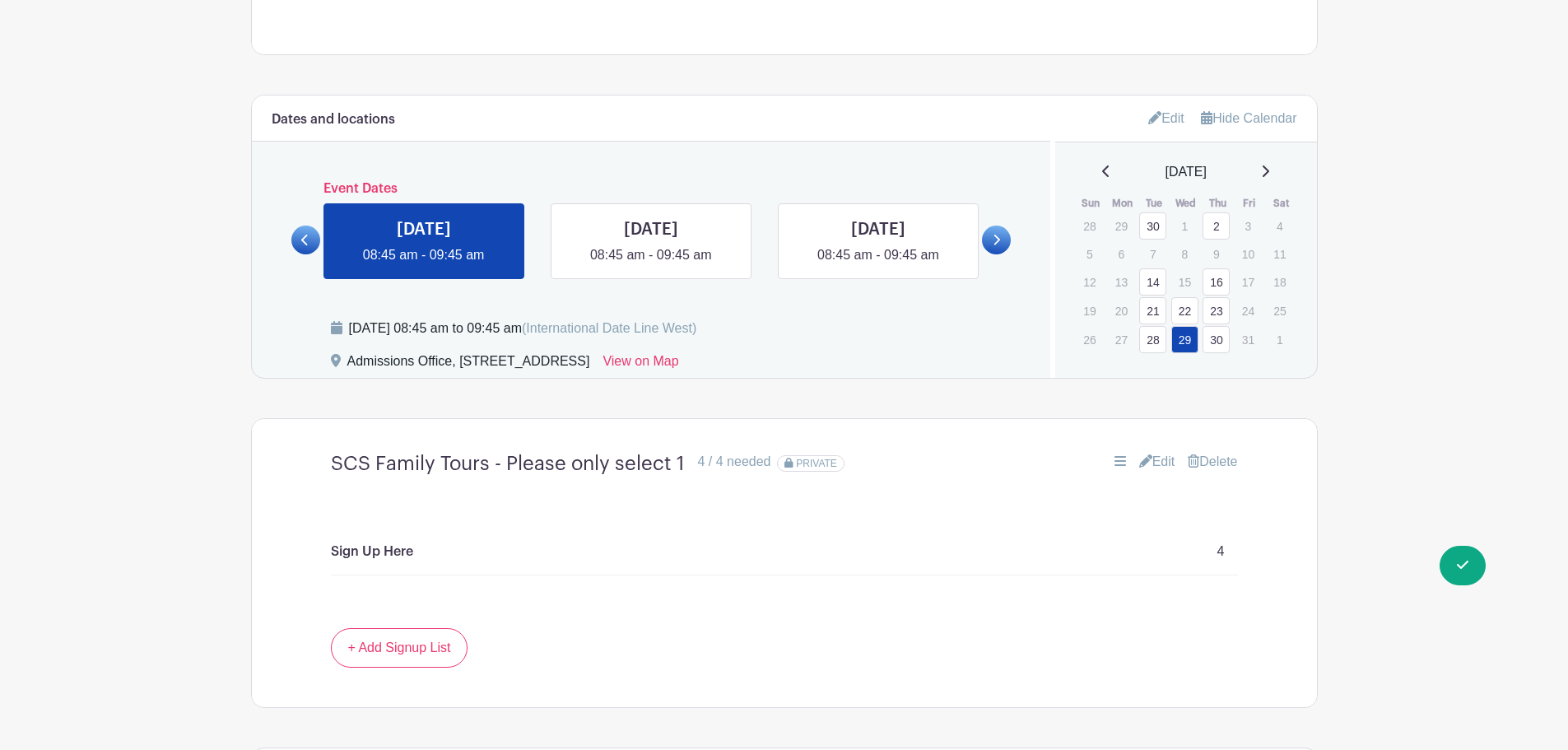
click at [990, 238] on link at bounding box center [997, 239] width 29 height 29
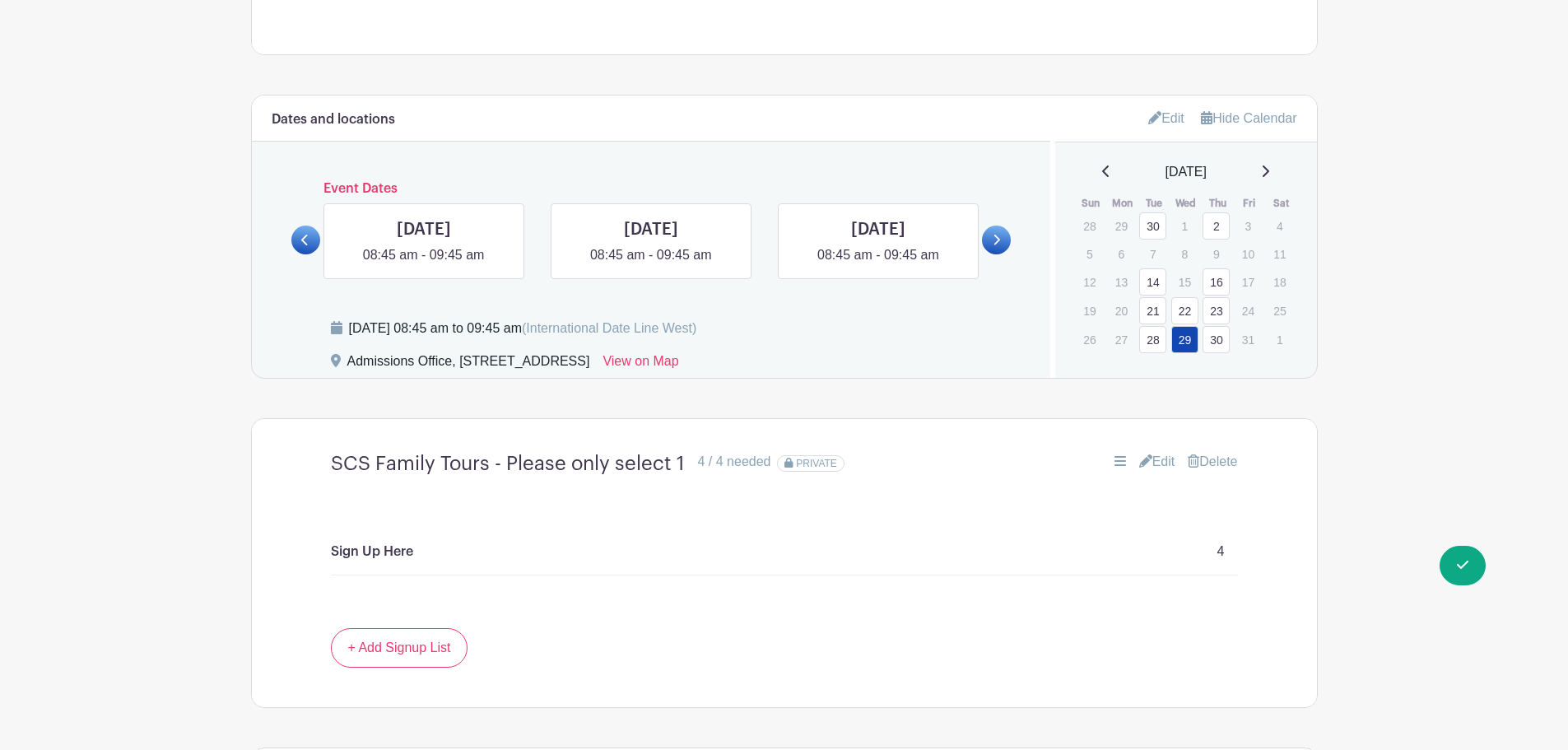
click at [995, 237] on icon at bounding box center [997, 240] width 7 height 12
click at [995, 238] on icon at bounding box center [997, 240] width 7 height 12
click at [997, 246] on link at bounding box center [997, 239] width 29 height 29
click at [1470, 405] on main "Groups All Groups Admissions Events Add New Group My Signups Event Invites My a…" at bounding box center [784, 282] width 1568 height 2417
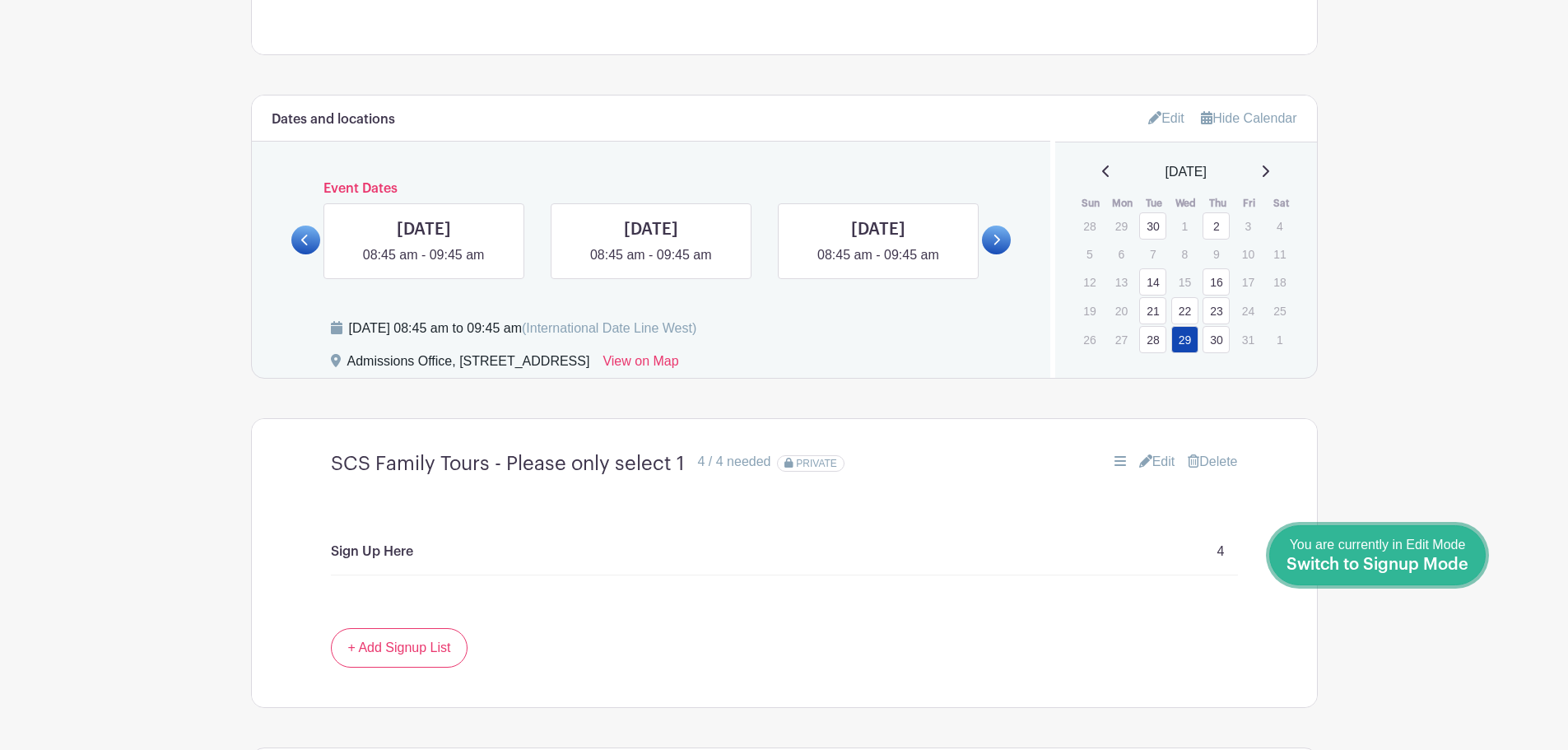
click at [1461, 558] on span "Switch to Signup Mode" at bounding box center [1378, 564] width 182 height 17
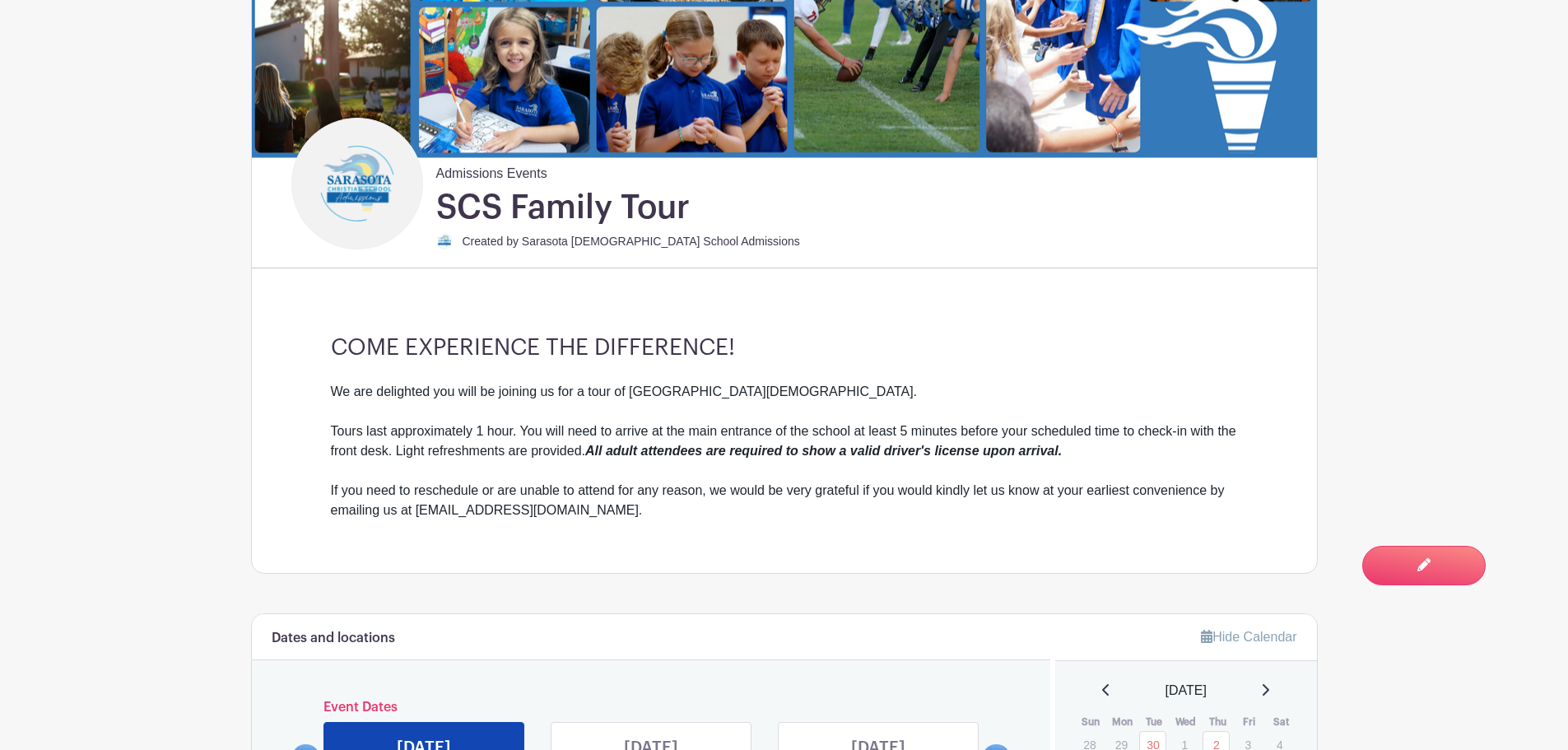
scroll to position [742, 0]
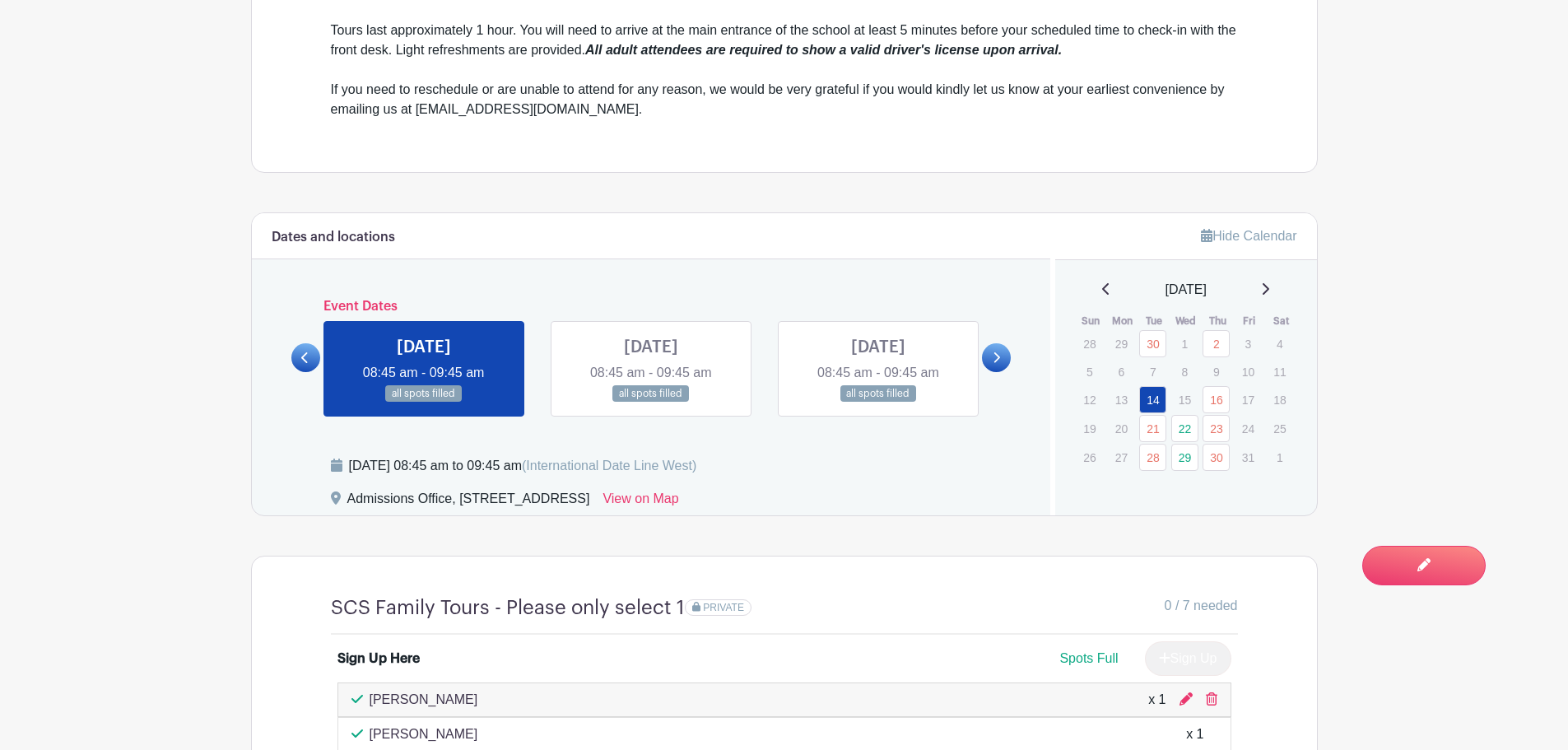
click at [994, 352] on icon at bounding box center [997, 357] width 7 height 12
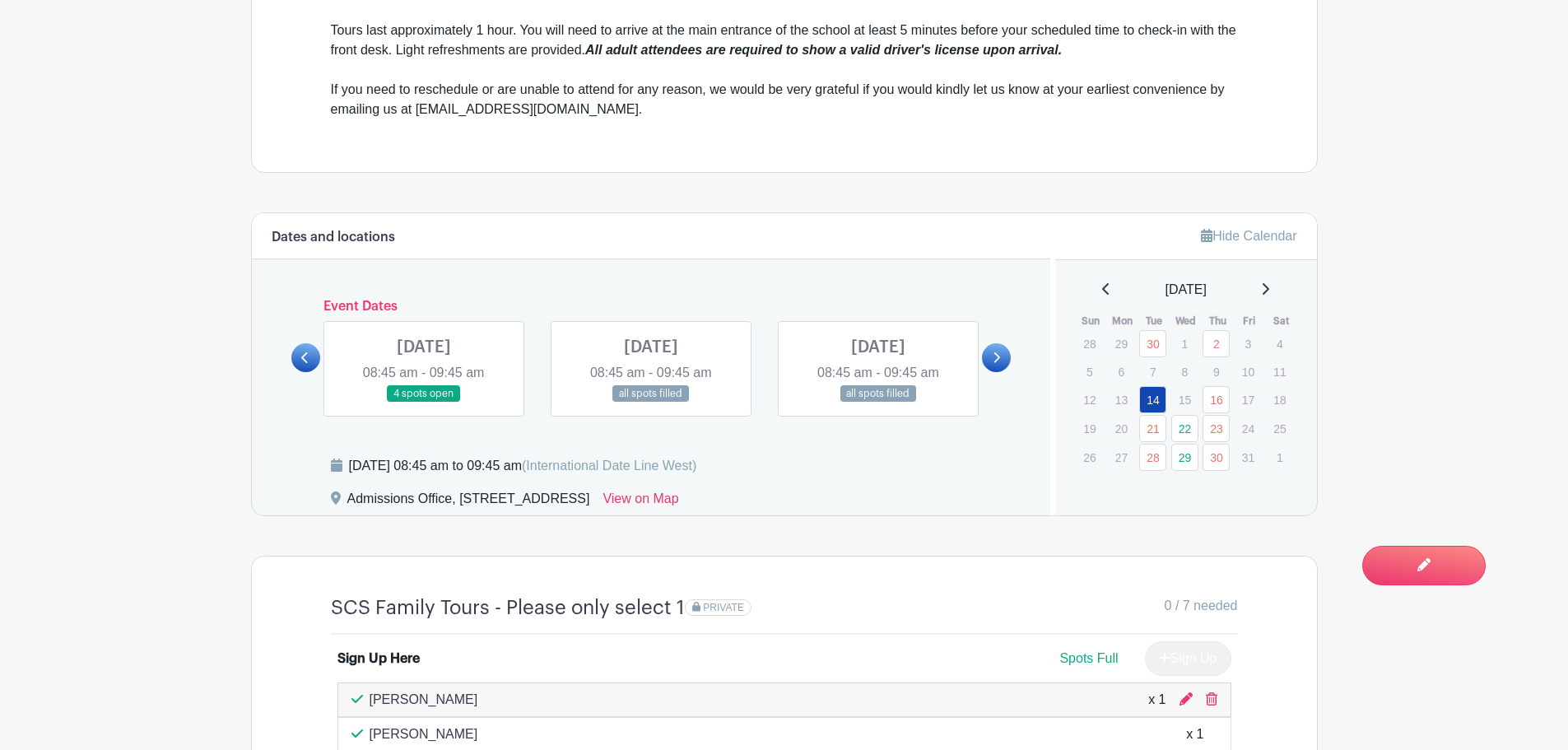
click at [994, 352] on icon at bounding box center [997, 357] width 7 height 12
click at [999, 356] on icon at bounding box center [997, 357] width 7 height 12
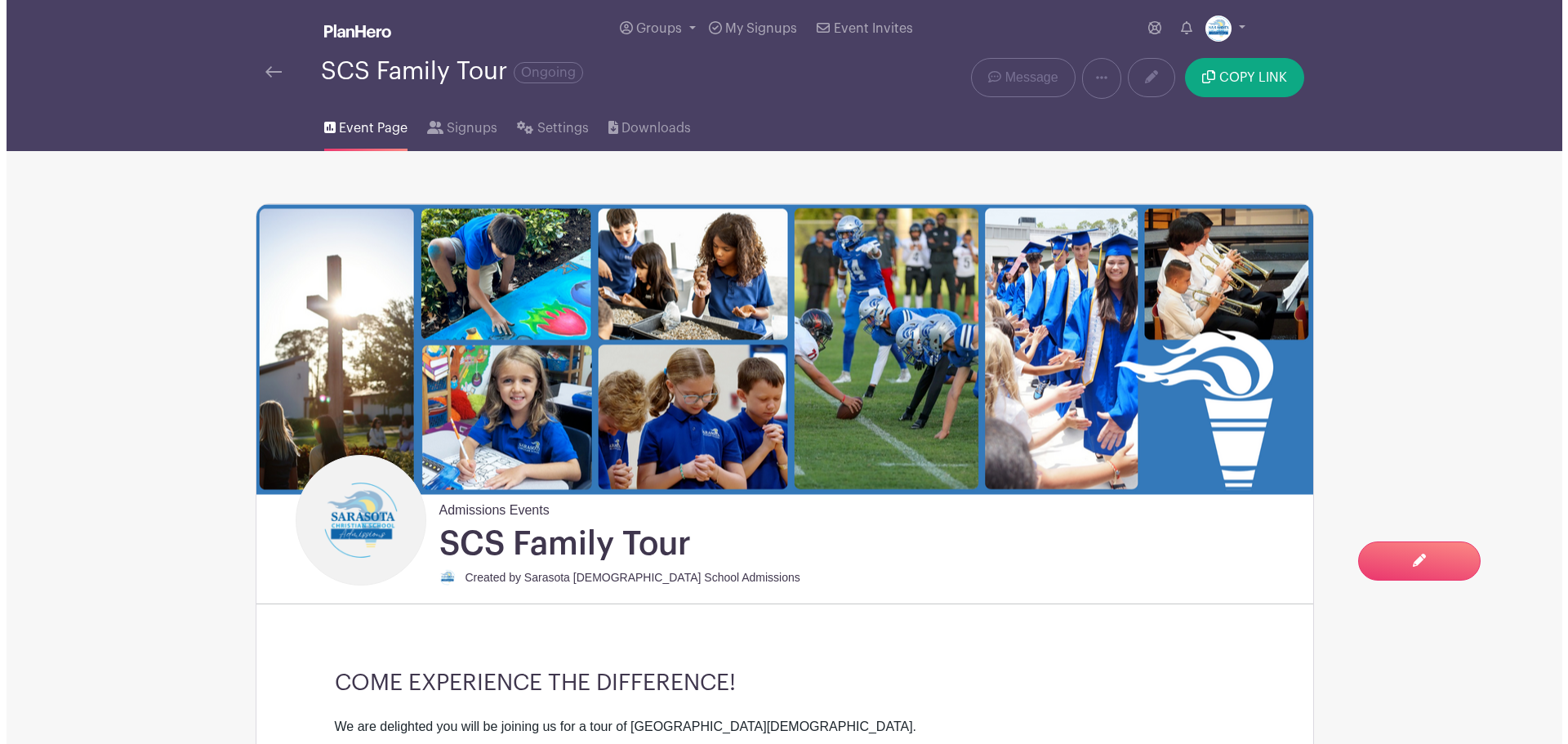
scroll to position [0, 0]
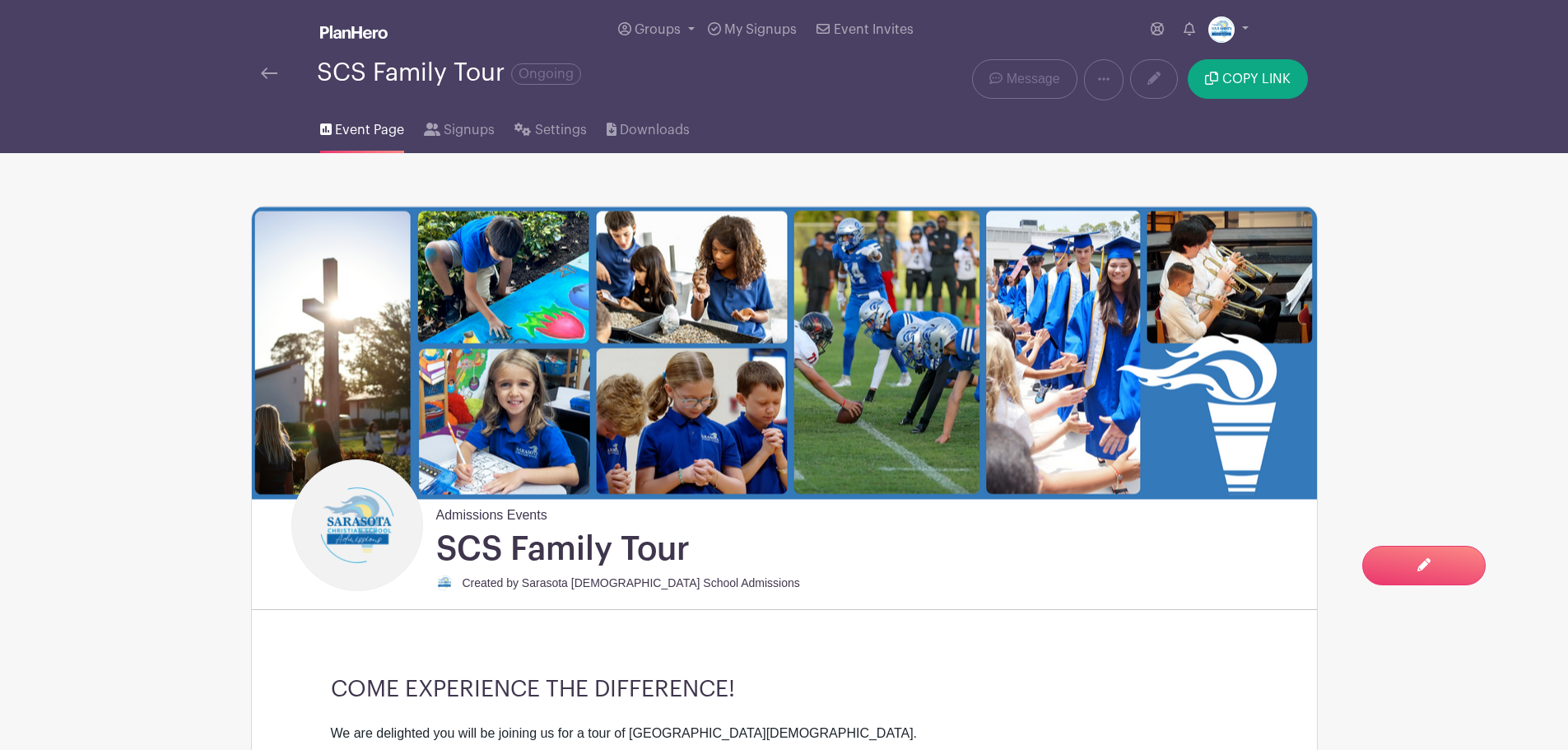
click at [263, 73] on img at bounding box center [269, 73] width 17 height 11
